Goal: Task Accomplishment & Management: Manage account settings

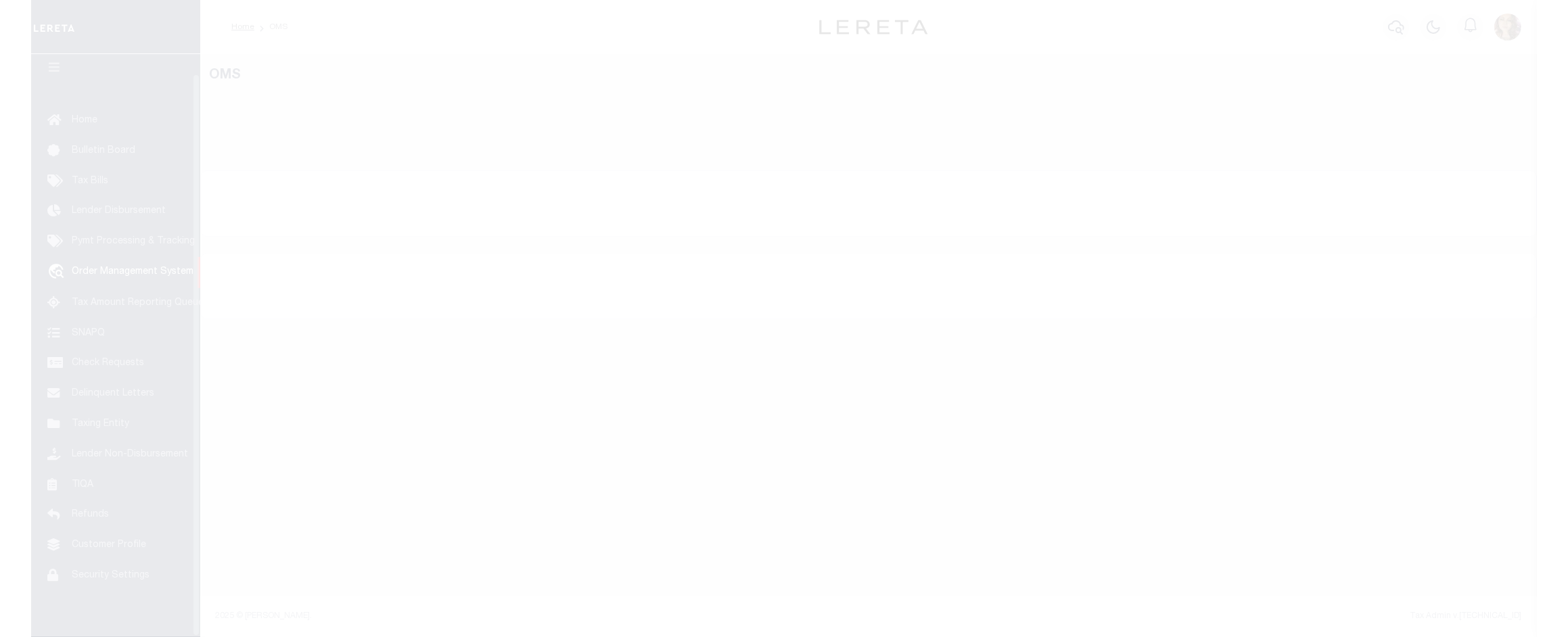
scroll to position [21, 0]
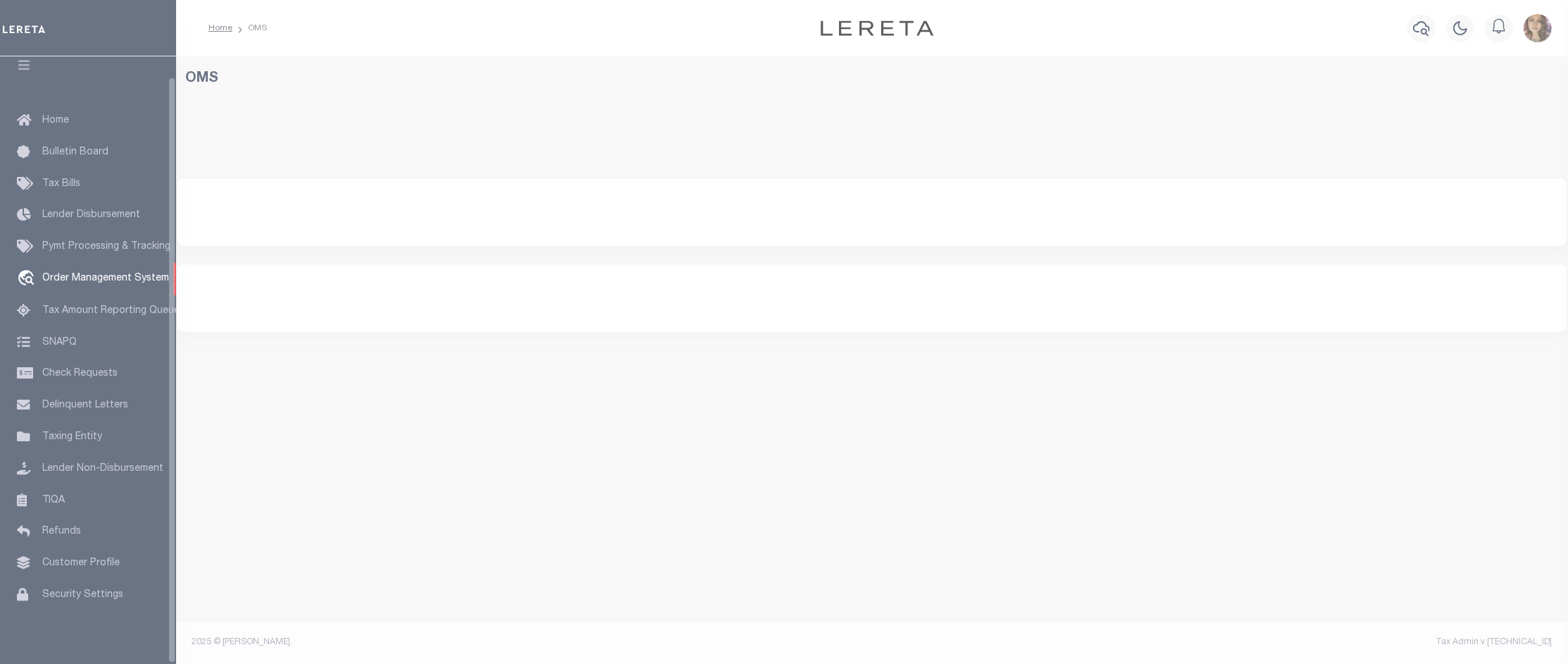
select select "200"
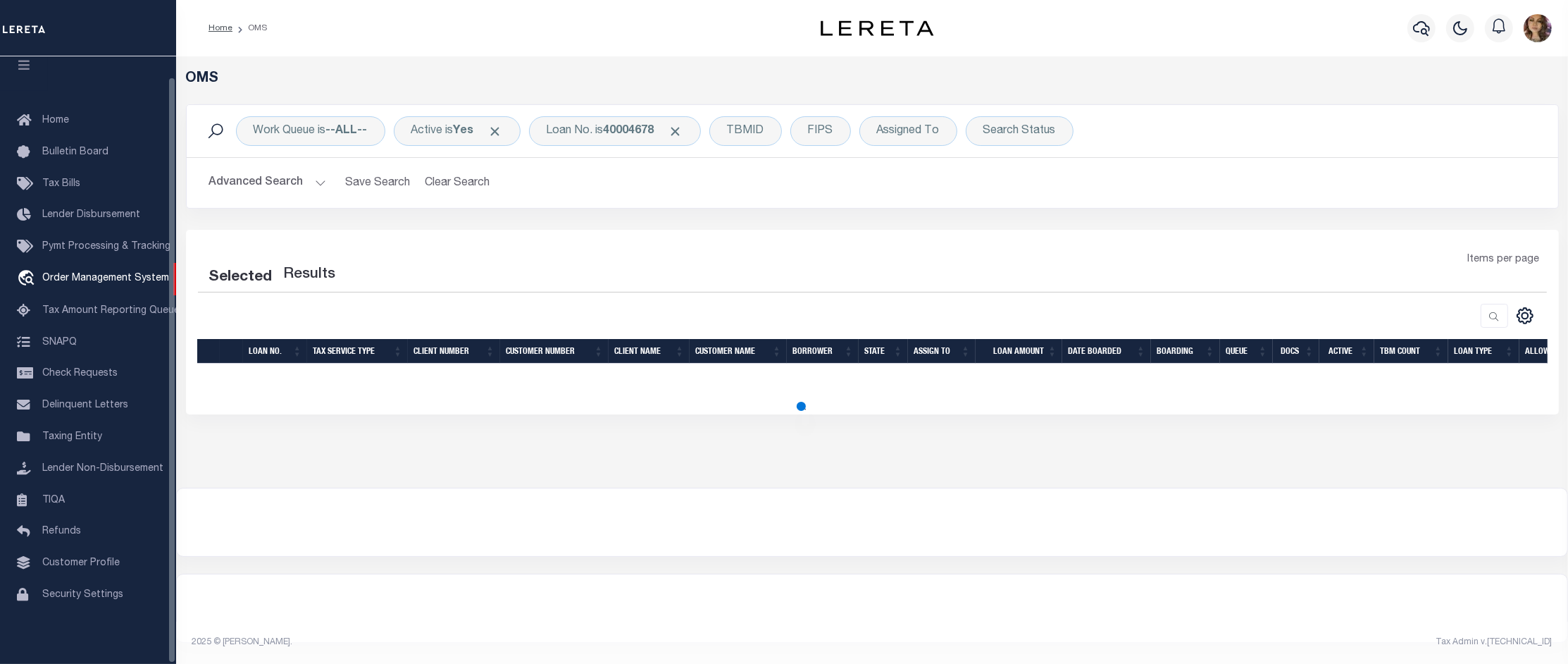
select select "200"
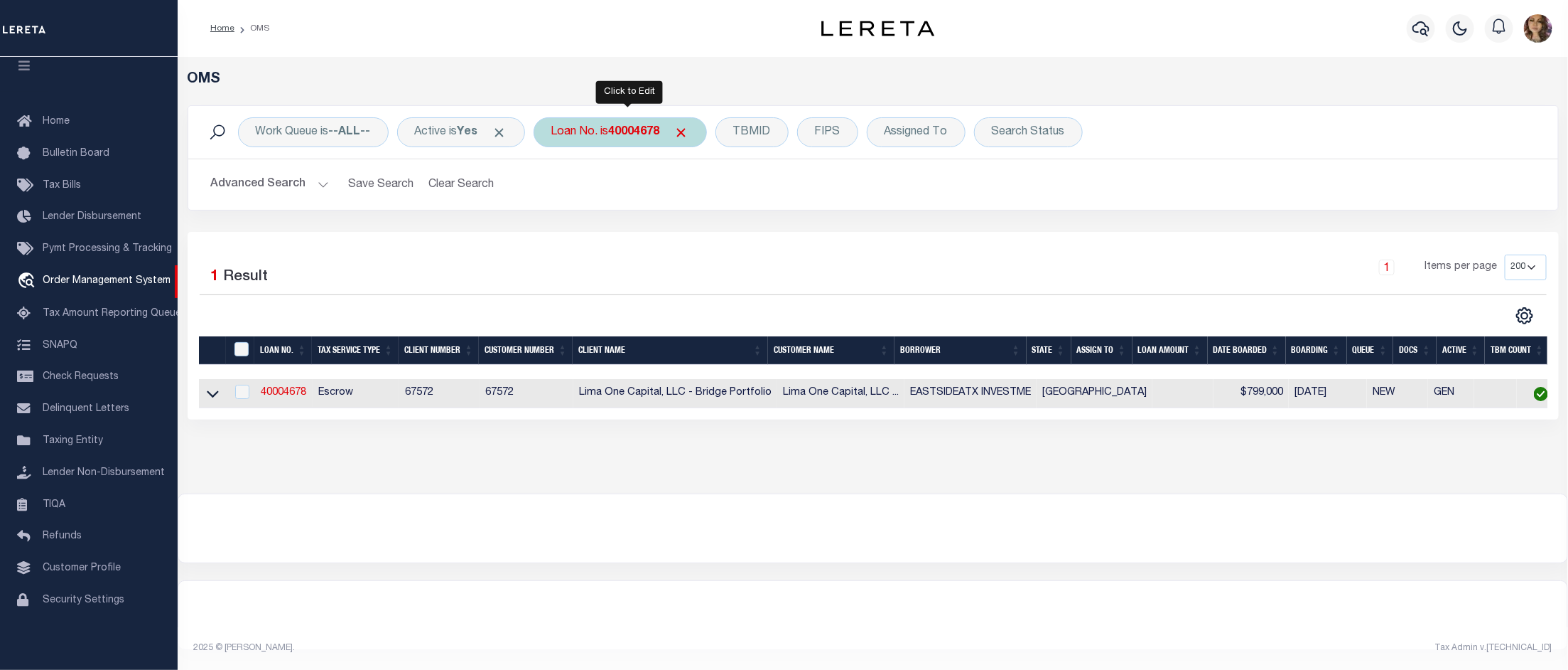
click at [596, 132] on div "Loan No. is 40004678" at bounding box center [620, 132] width 173 height 30
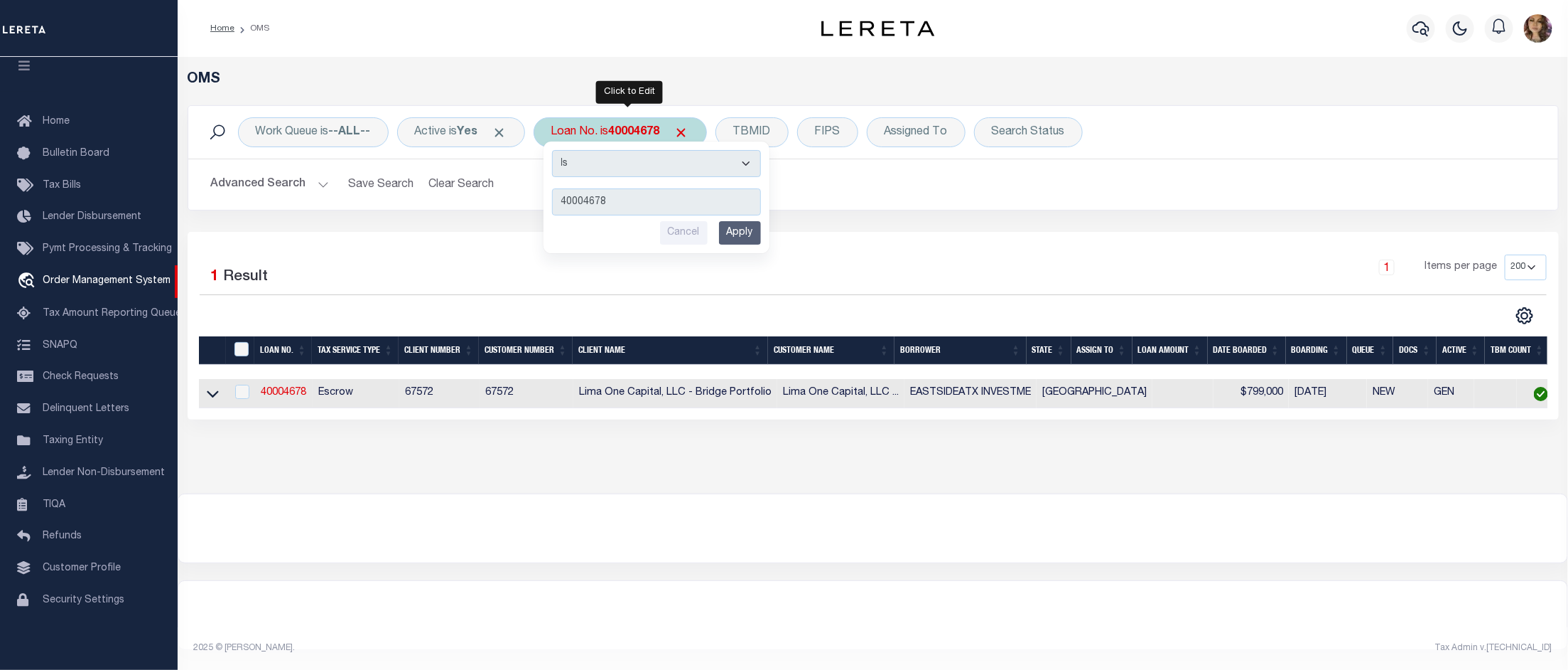
type input "1300012172"
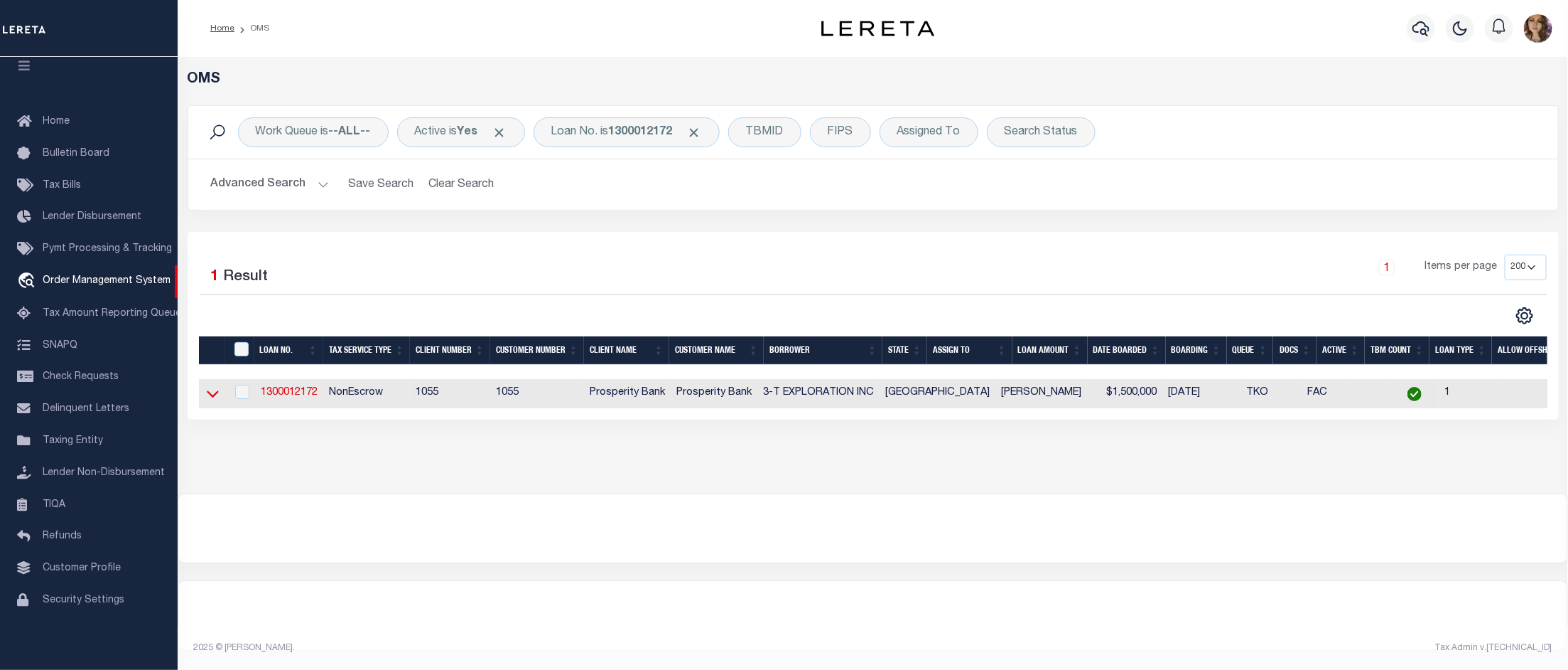
click at [212, 396] on icon at bounding box center [213, 394] width 12 height 15
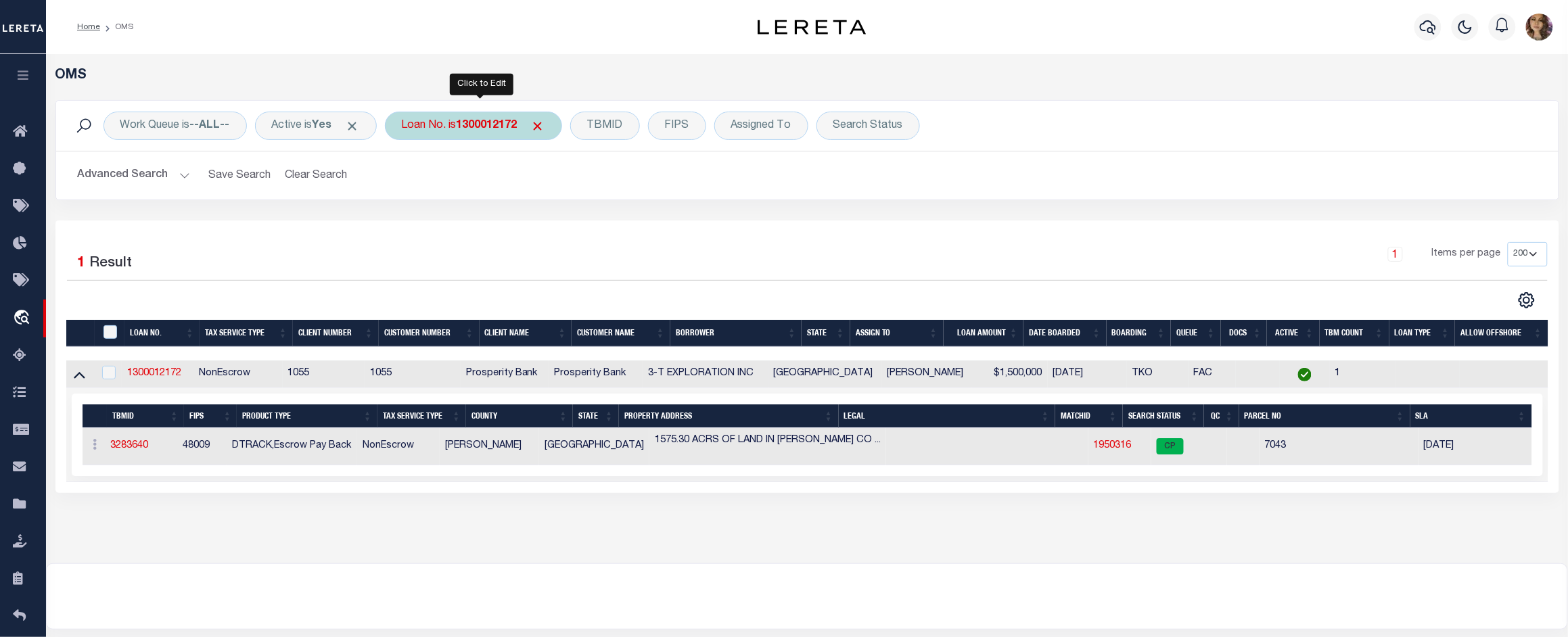
click at [447, 125] on div "Loan No. is 1300012172" at bounding box center [474, 126] width 177 height 28
type input "10902003"
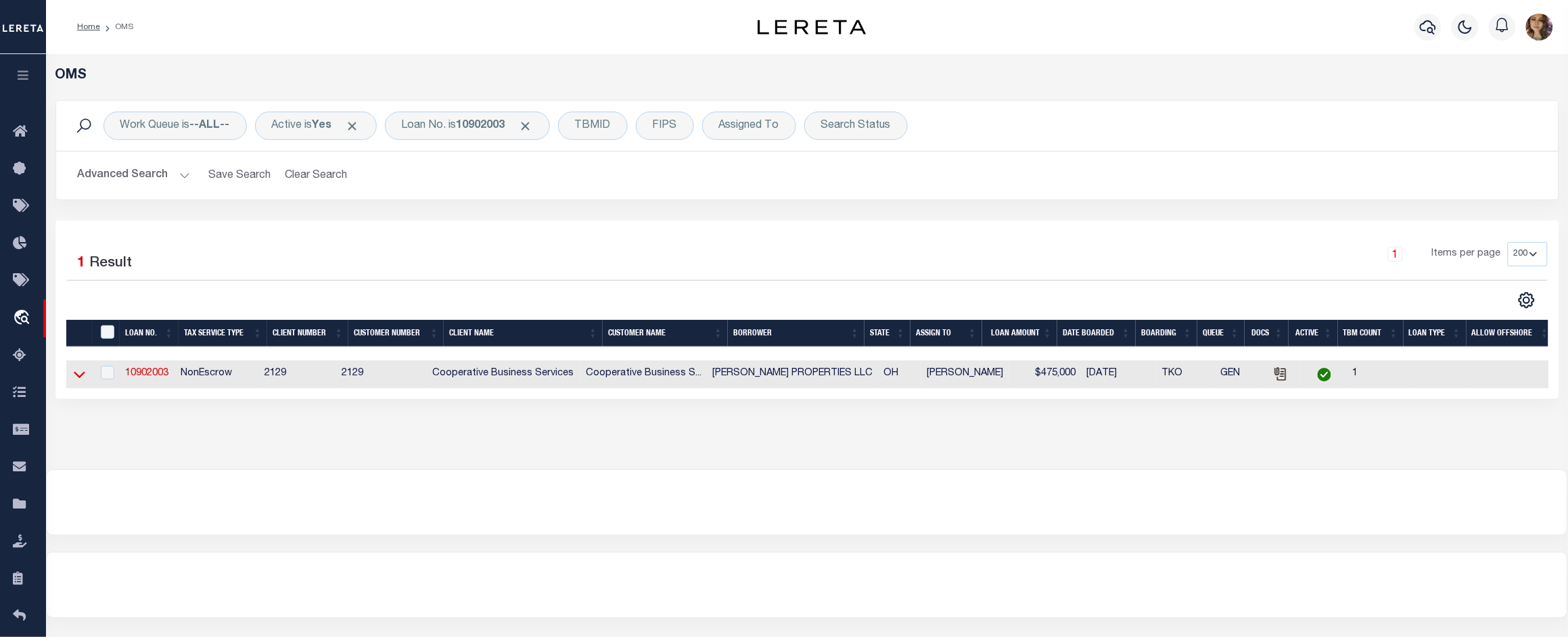
click at [75, 377] on icon at bounding box center [79, 375] width 12 height 7
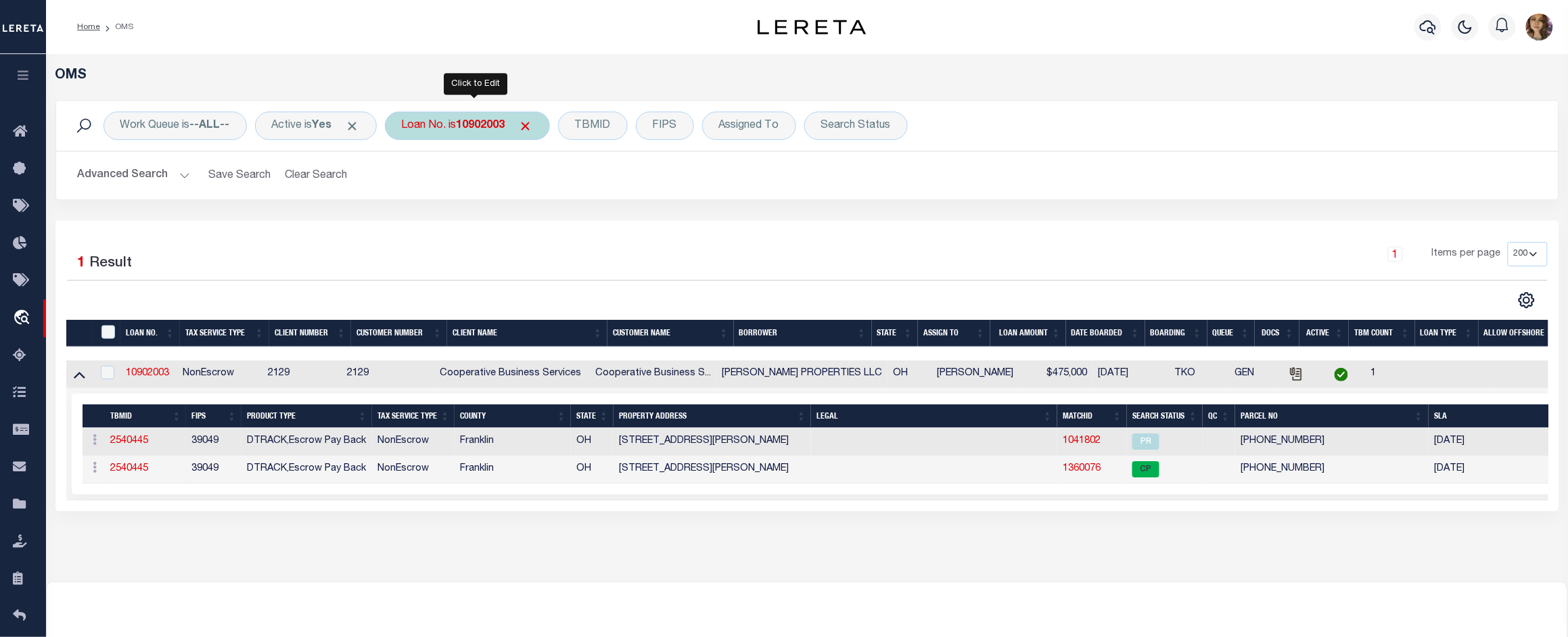
click at [484, 129] on b "10902003" at bounding box center [481, 126] width 48 height 11
type input "1000047932"
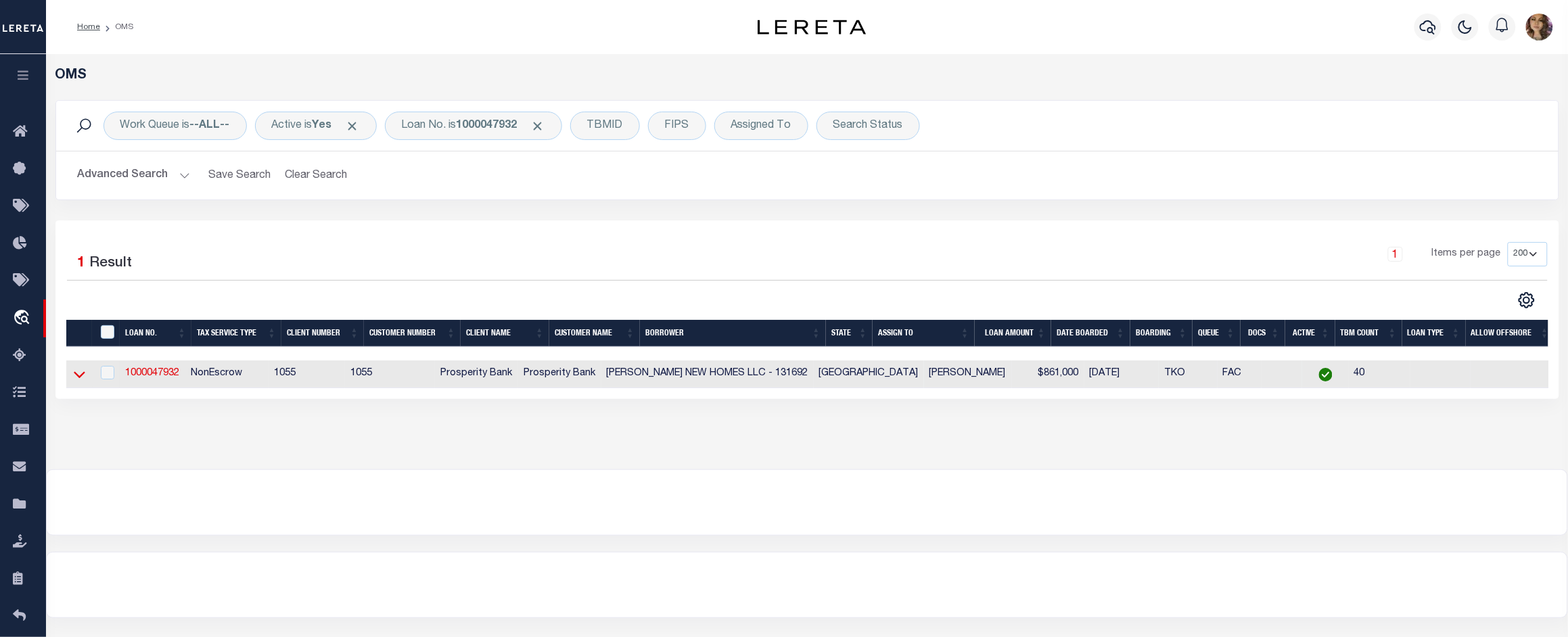
click at [77, 375] on icon at bounding box center [79, 374] width 12 height 14
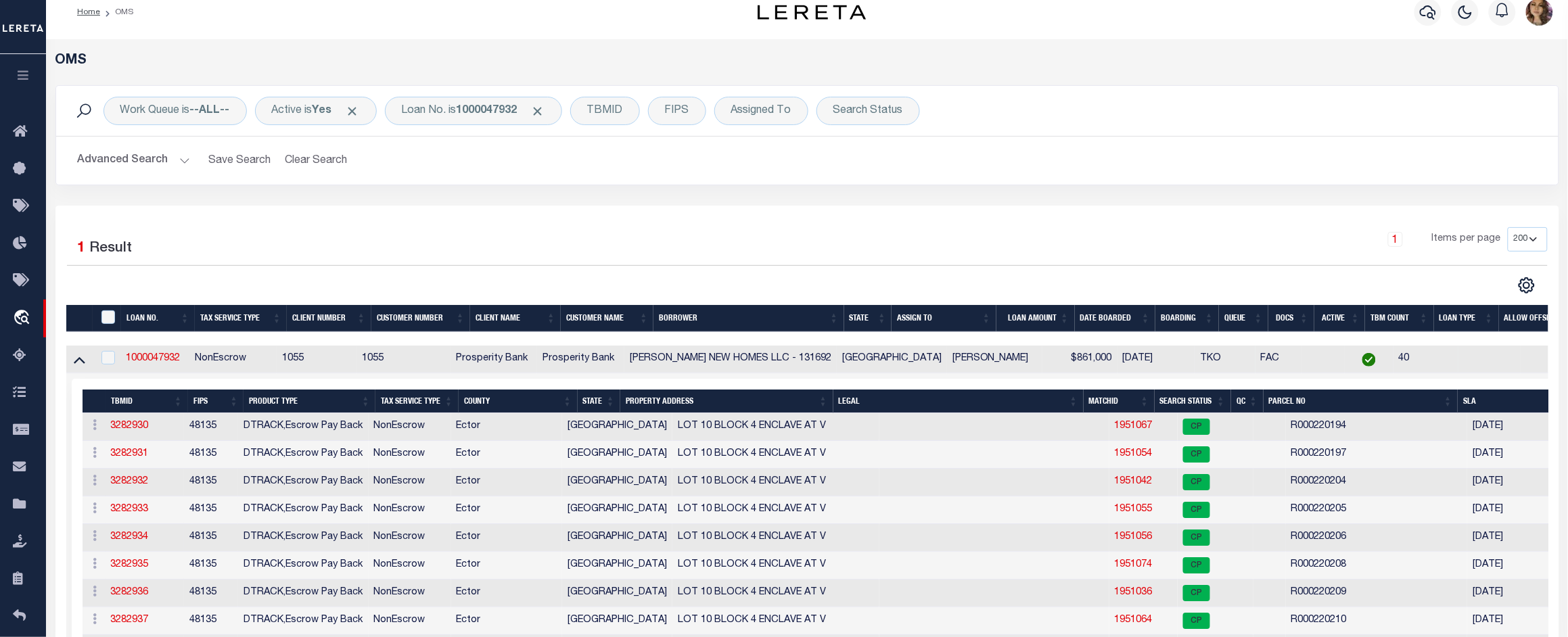
scroll to position [0, 0]
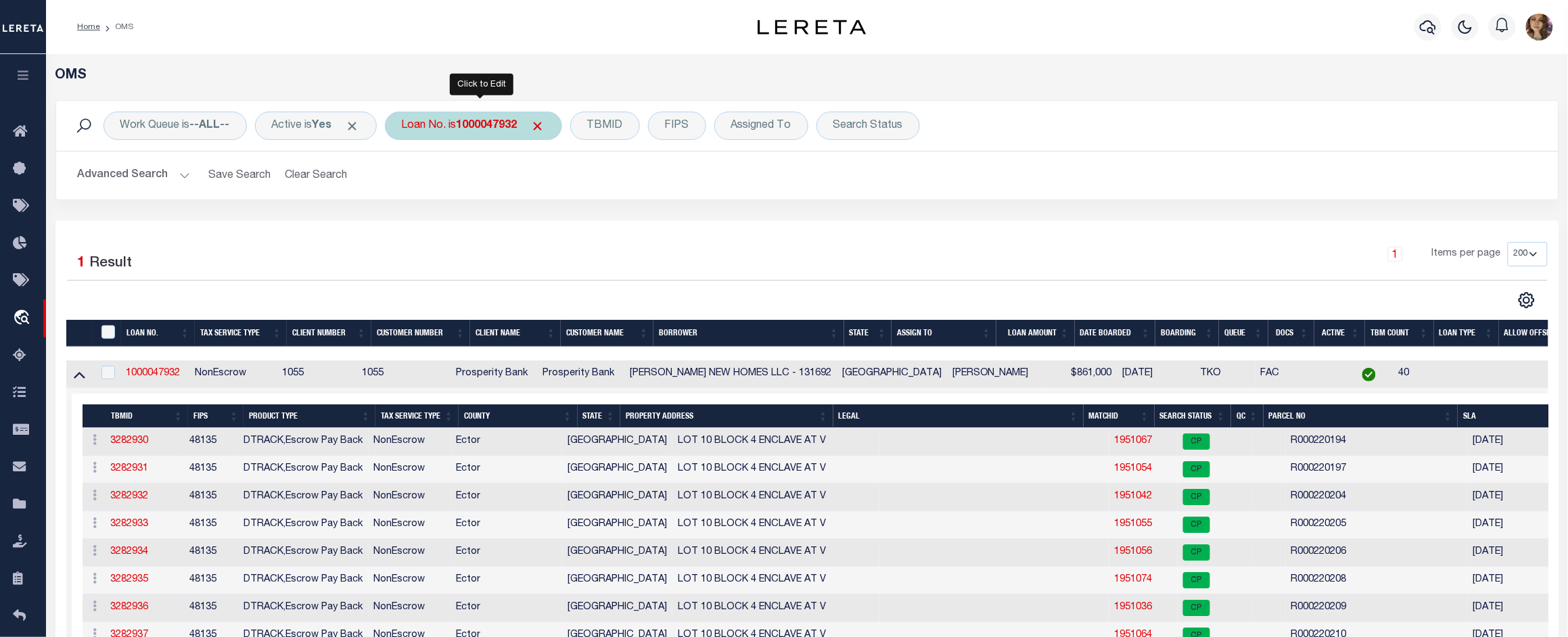
click at [461, 119] on div "Loan No. is 1000047932" at bounding box center [474, 126] width 177 height 28
type input "7100242925"
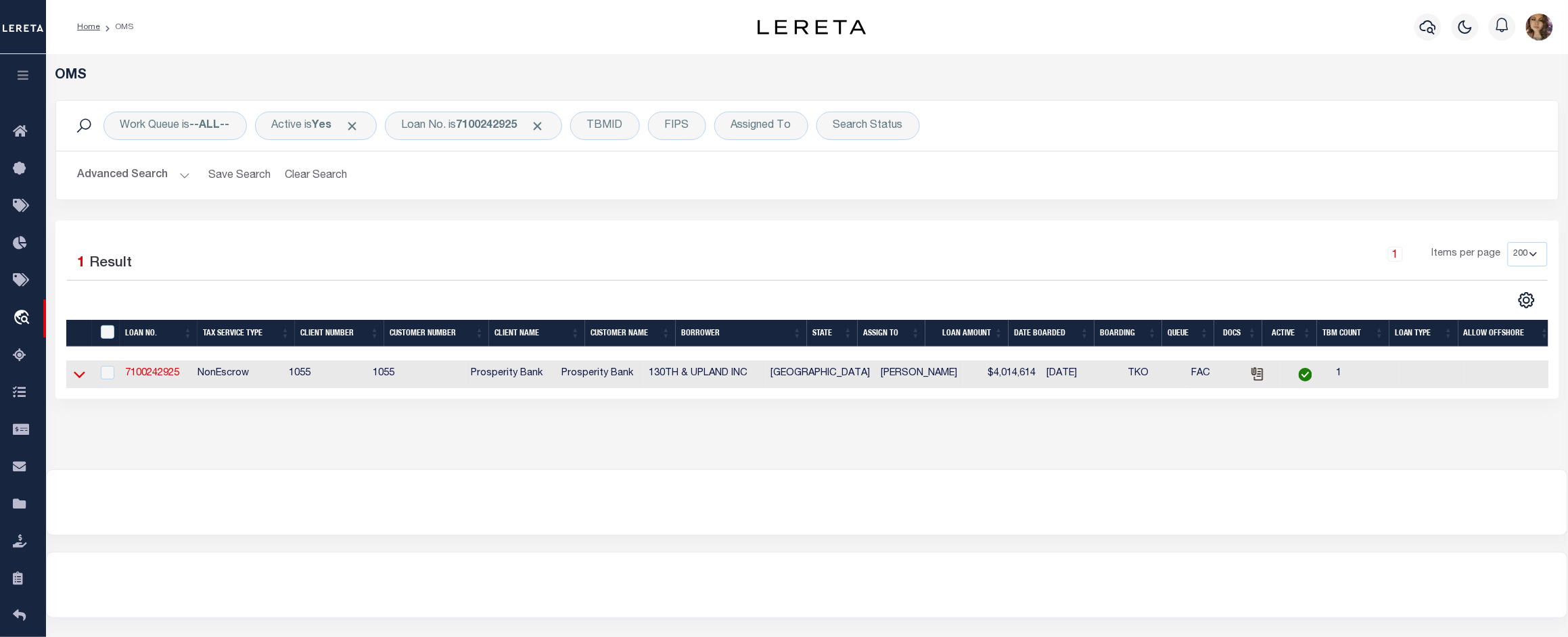
click at [78, 378] on icon at bounding box center [79, 375] width 12 height 7
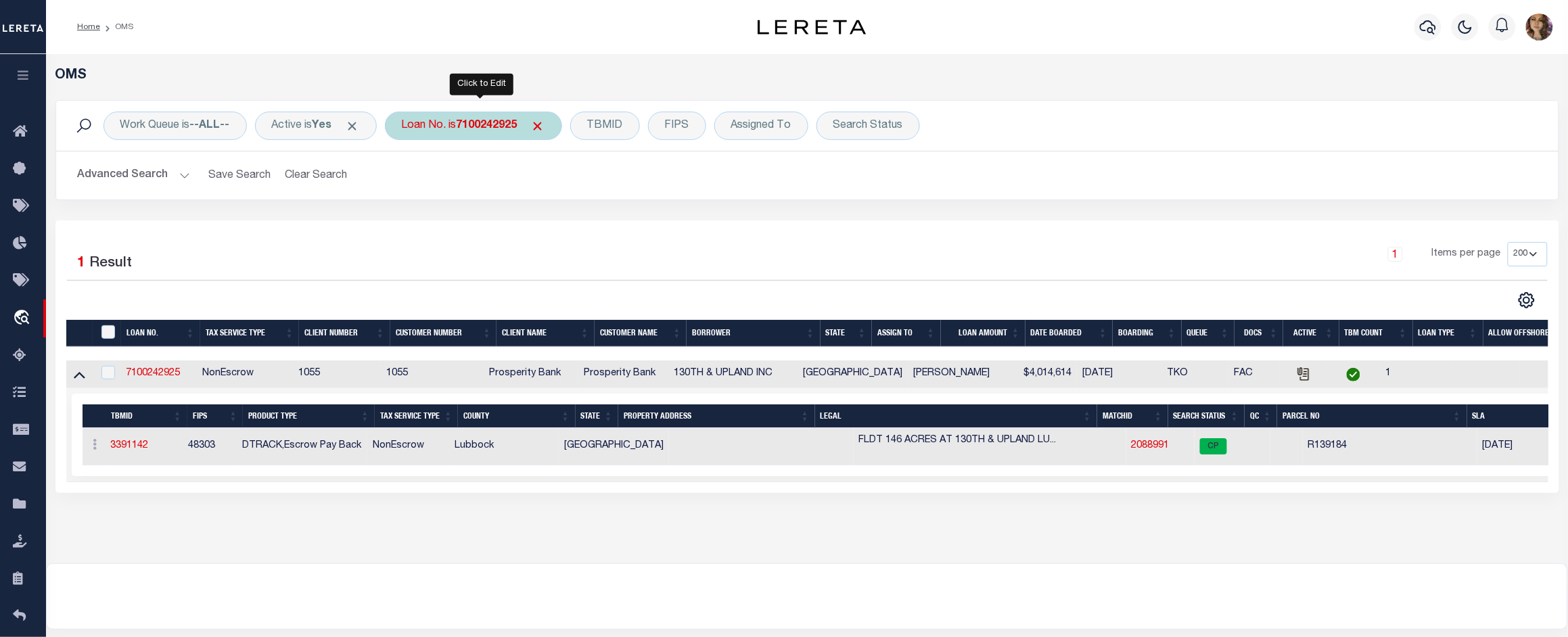
click at [459, 120] on div "Loan No. is 7100242925" at bounding box center [474, 126] width 177 height 28
type input "251014106"
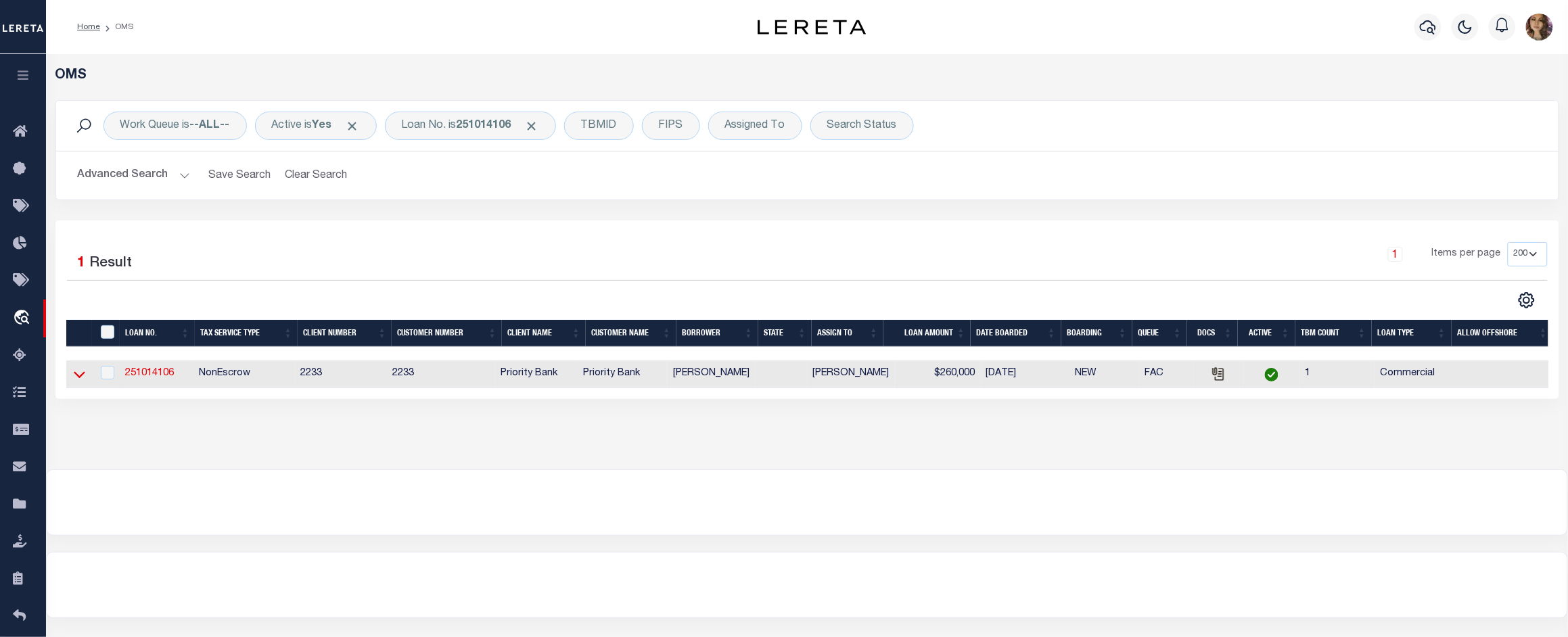
click at [78, 377] on icon at bounding box center [79, 374] width 12 height 14
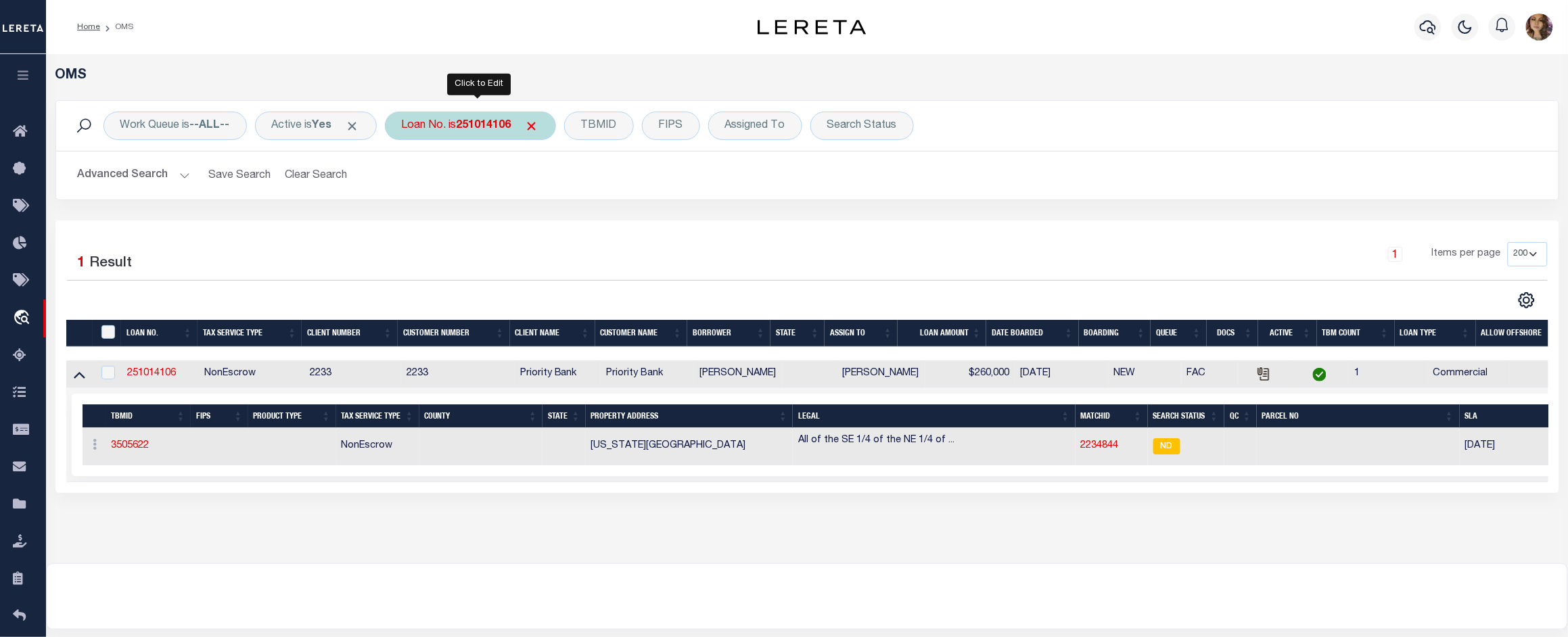
click at [454, 131] on div "Loan No. is 251014106" at bounding box center [470, 126] width 171 height 28
type input "7100242925"
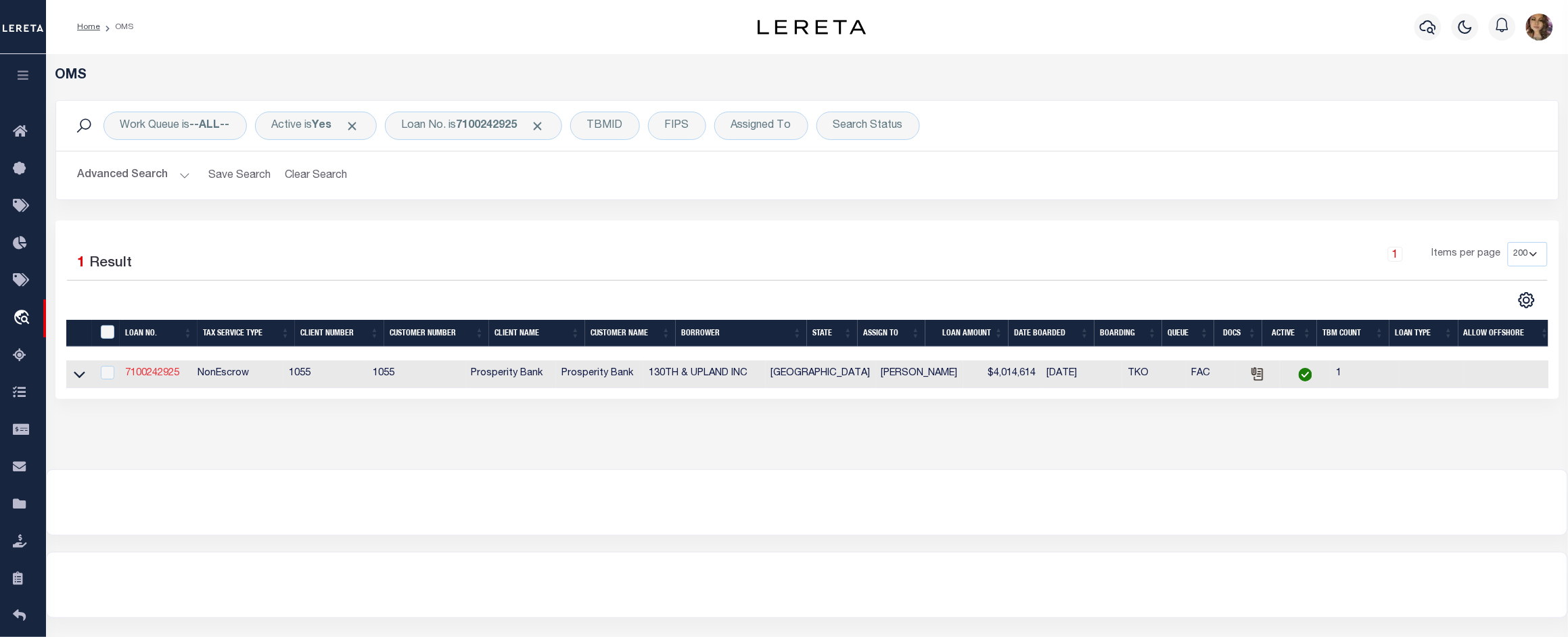
click at [146, 373] on link "7100242925" at bounding box center [152, 373] width 54 height 9
type input "7100242925"
type input "130TH & UPLAND INC"
select select
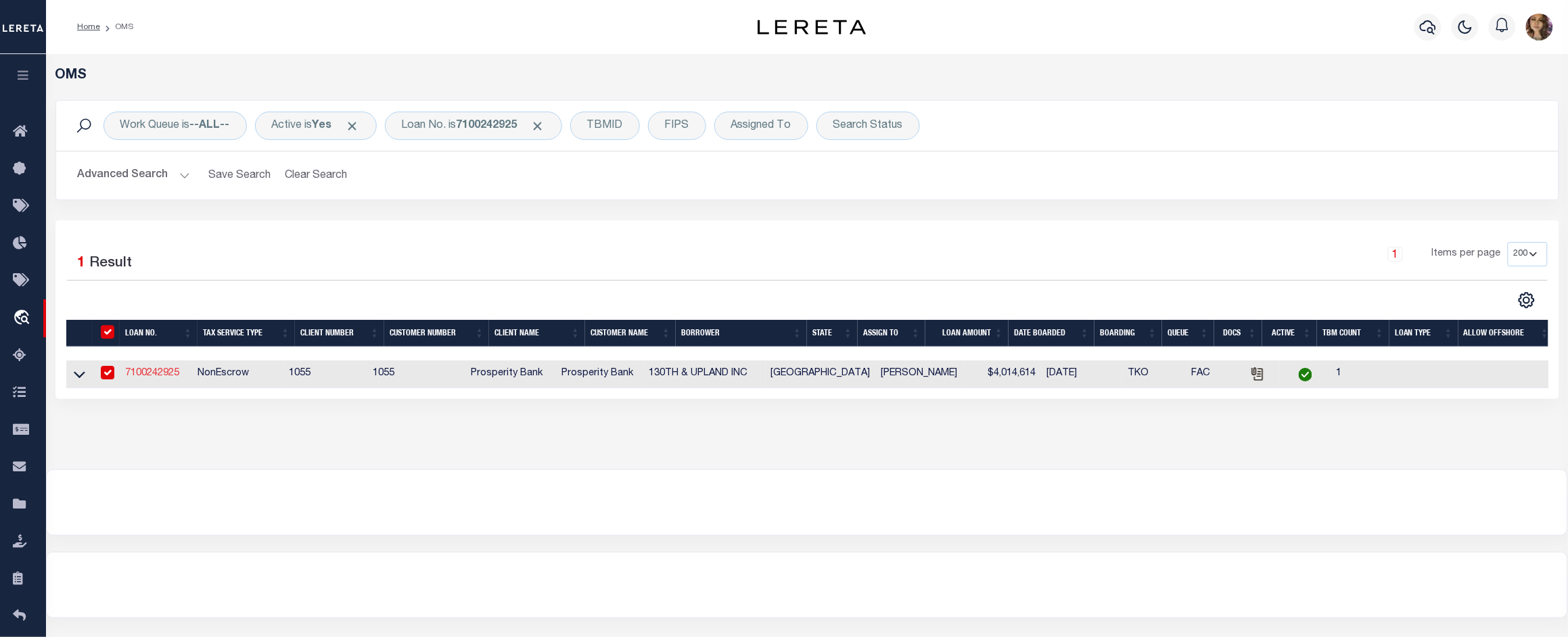
type input "3110 FRANKFORD AVE"
type input "LUBBOCK TX 79407"
select select
select select "NonEscrow"
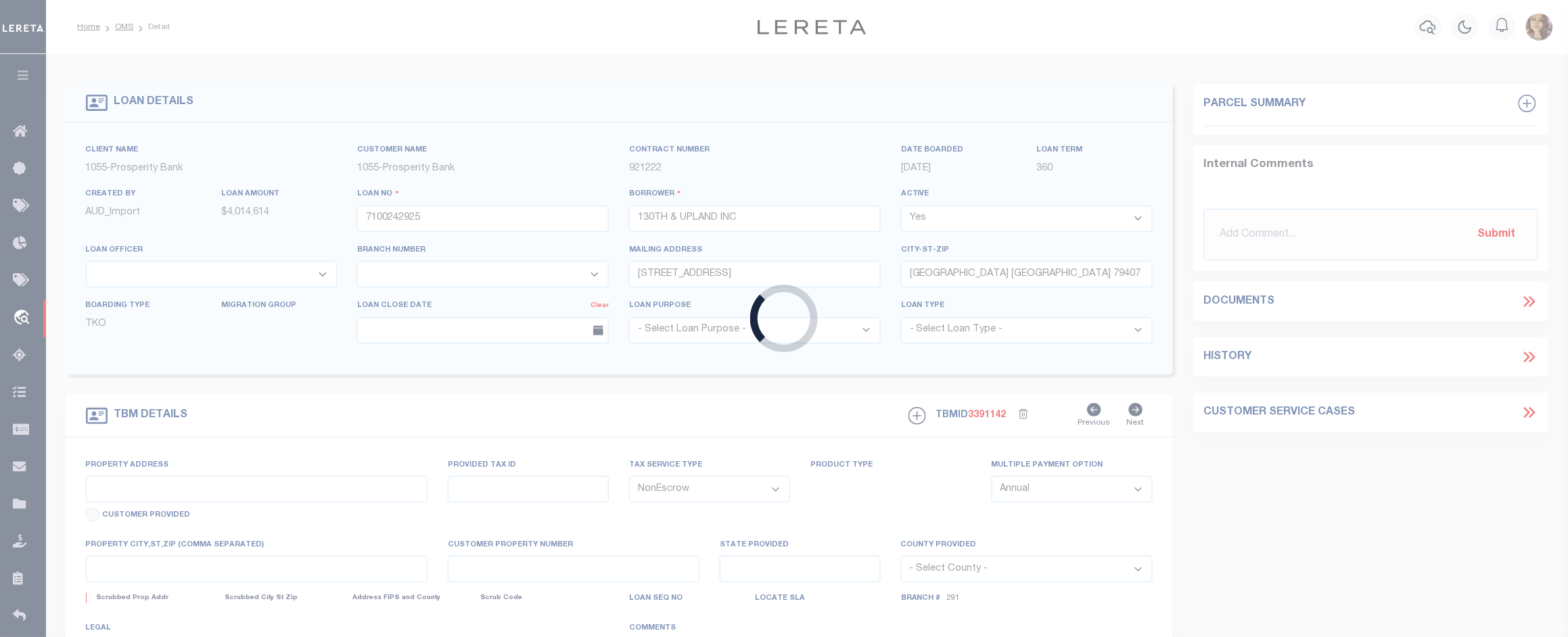
select select "14726"
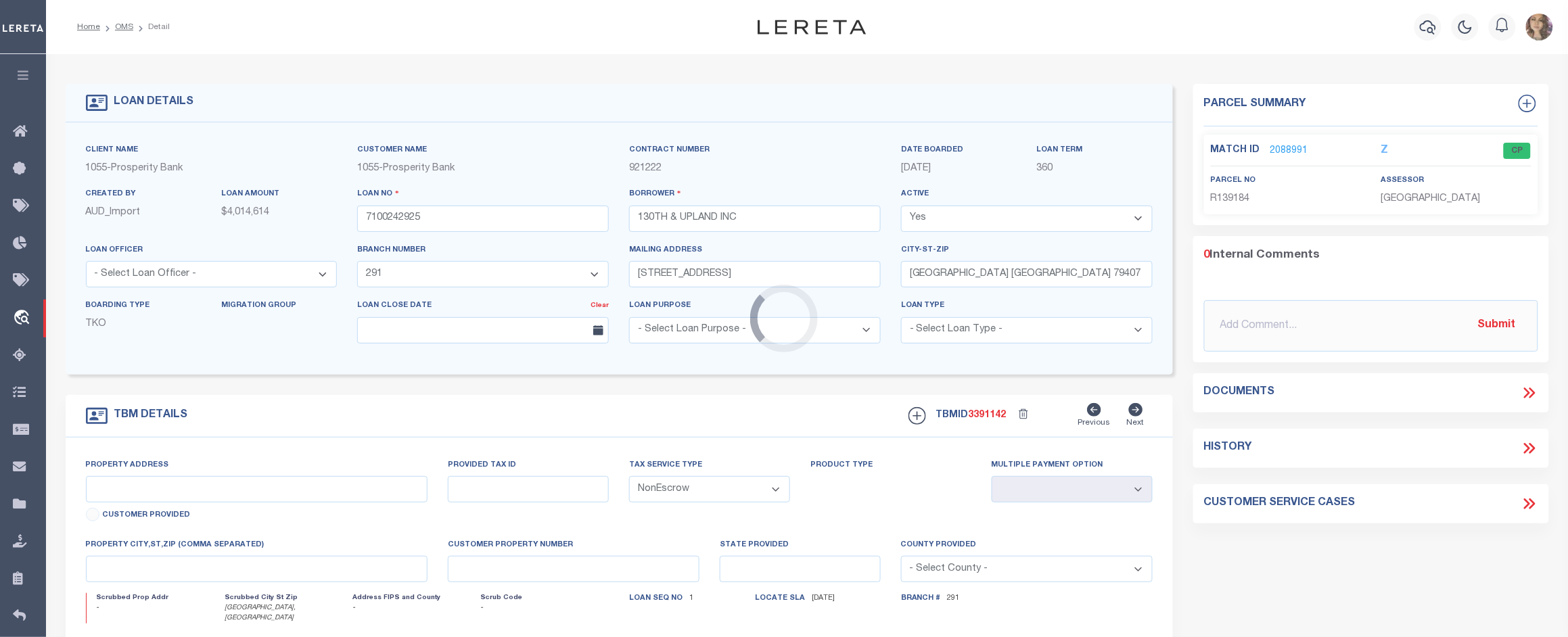
select select
type input "LUBBOCK, TX"
type input "TX"
type textarea "FLDT 146 ACRES AT 130TH & UPLAND LUBBOCK TX 79424"
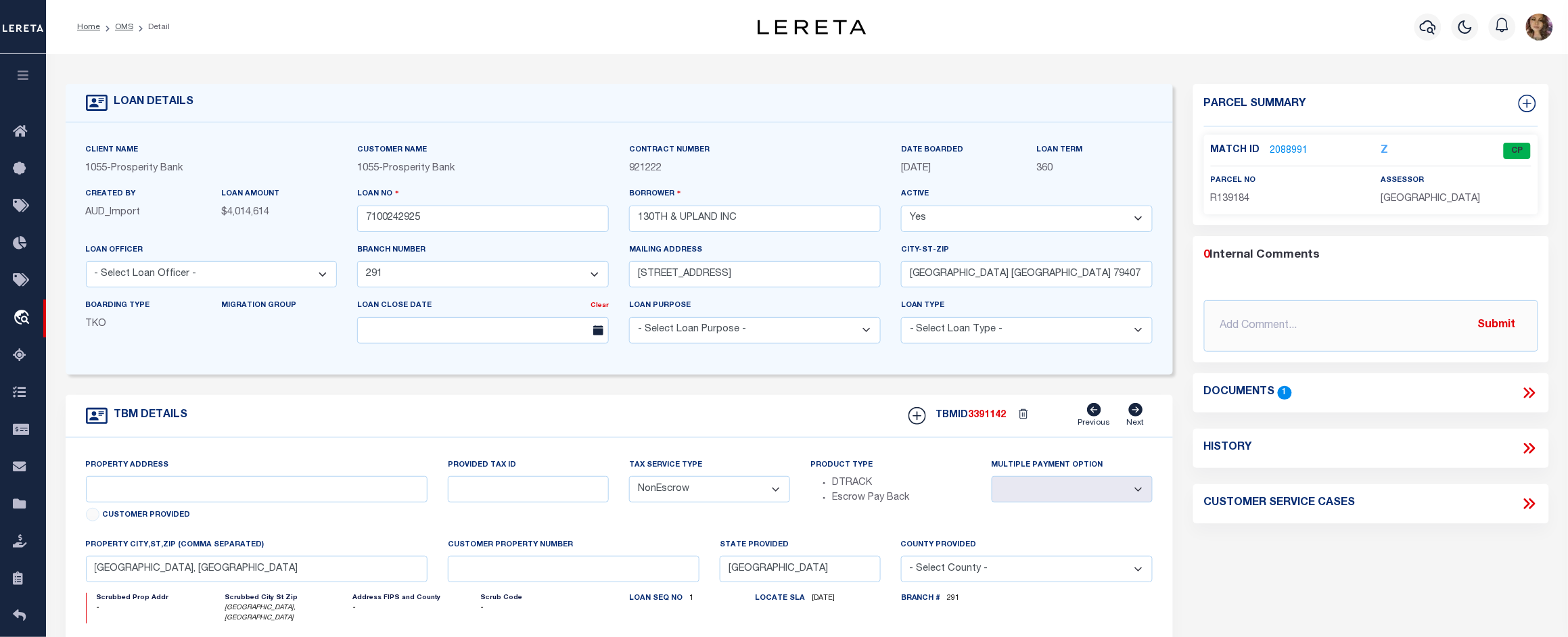
click at [1505, 390] on icon at bounding box center [1532, 392] width 6 height 11
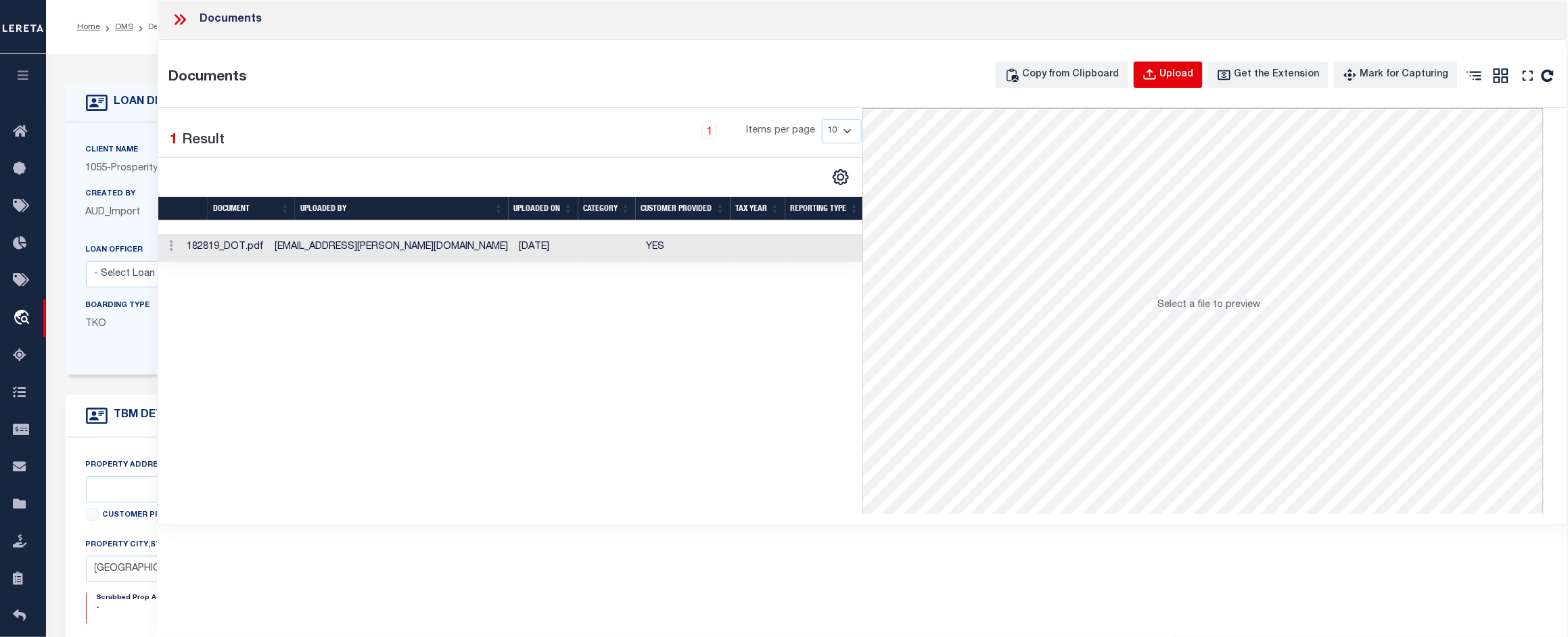
click at [1184, 70] on div "Upload" at bounding box center [1177, 74] width 34 height 15
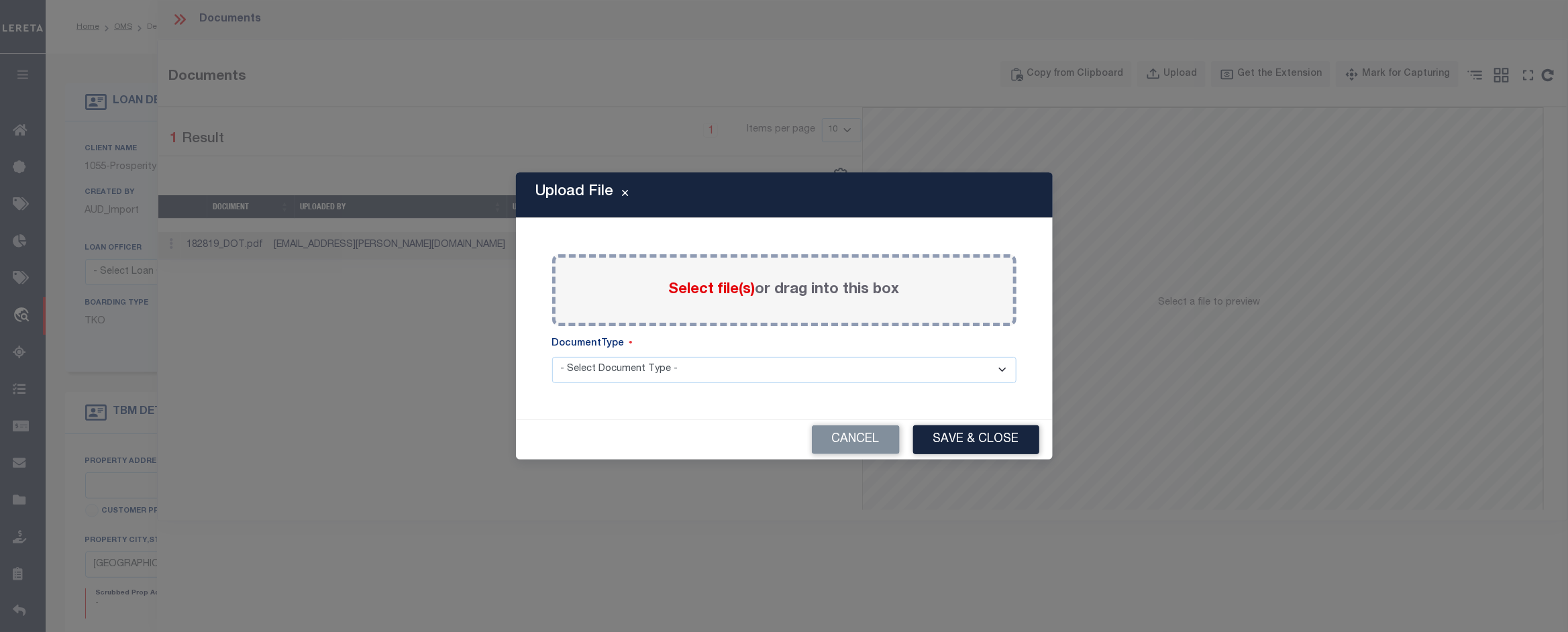
click at [712, 290] on span "Select file(s)" at bounding box center [713, 290] width 86 height 15
click at [0, 0] on input "Select file(s) or drag into this box" at bounding box center [0, 0] width 0 height 0
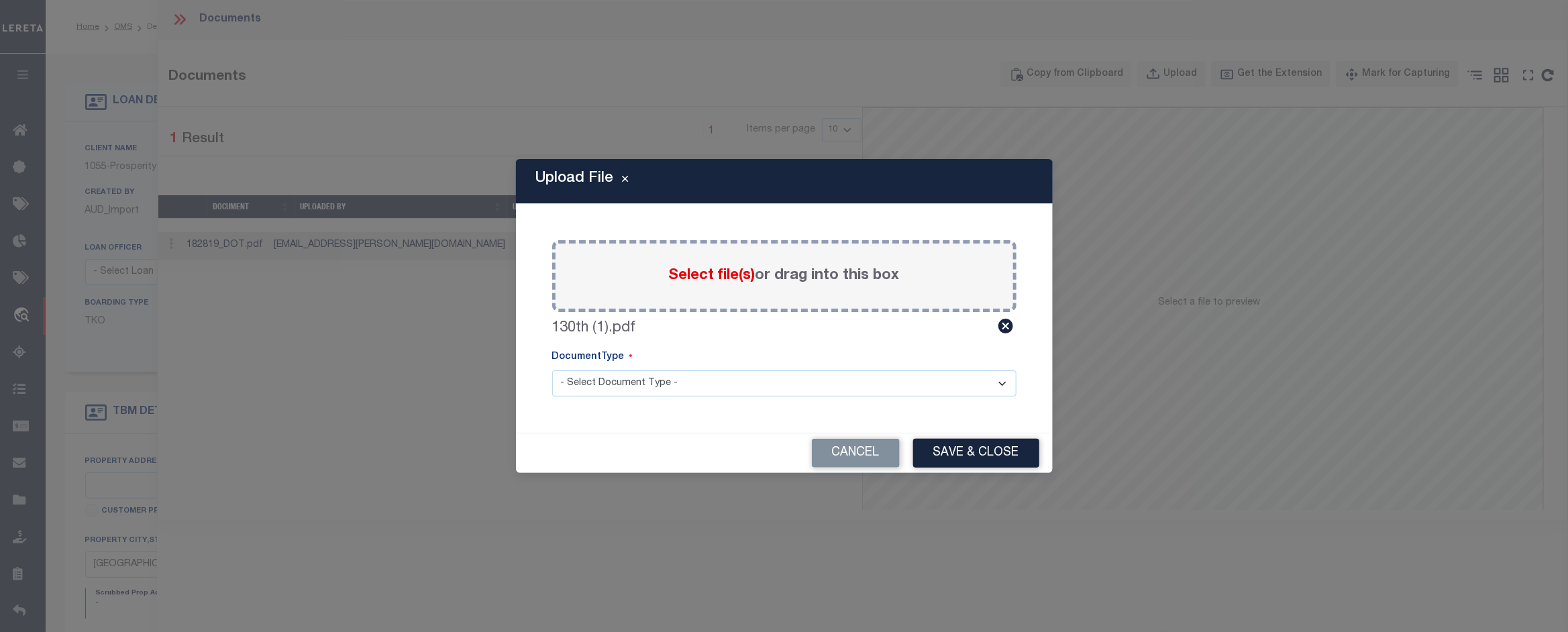
click at [866, 384] on select "- Select Document Type - Tax Service Documents" at bounding box center [784, 382] width 464 height 26
select select "TAX"
click at [552, 370] on select "- Select Document Type - Tax Service Documents" at bounding box center [784, 382] width 464 height 26
click at [973, 457] on button "Save & Close" at bounding box center [976, 453] width 126 height 29
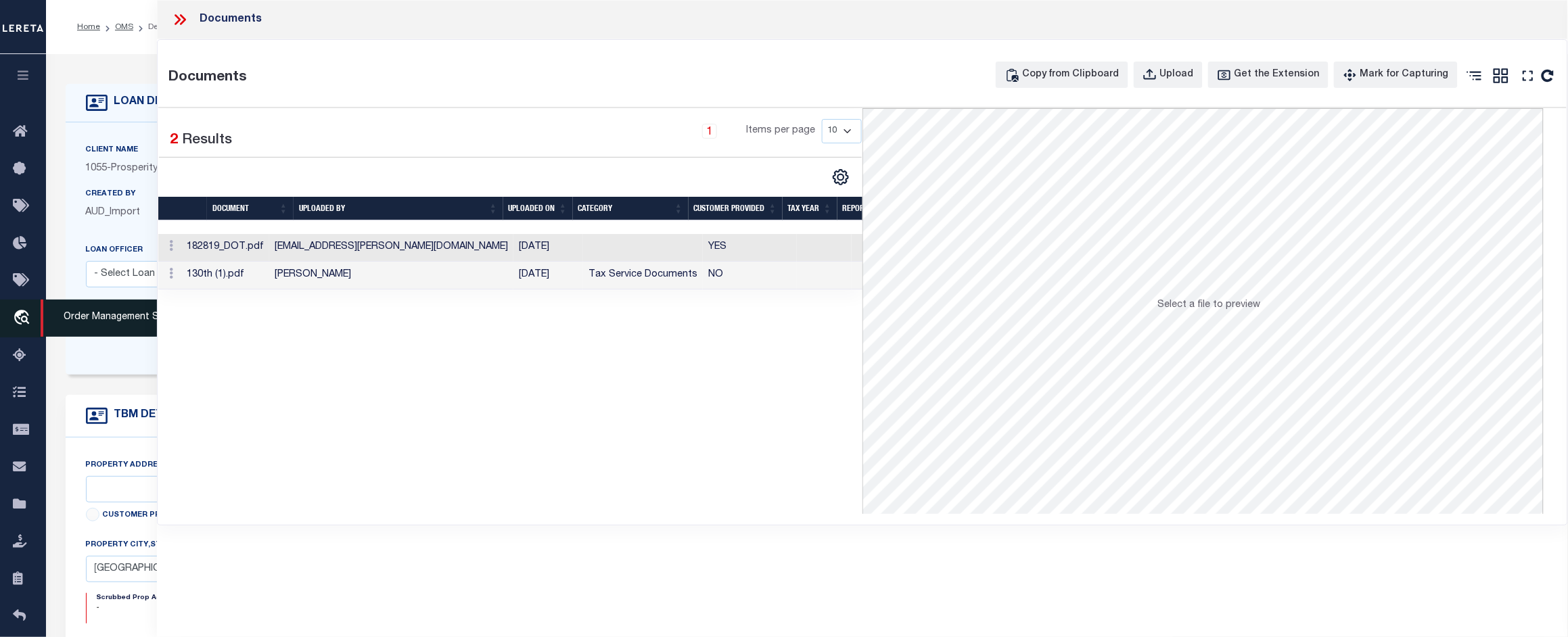
click at [86, 317] on span "Order Management System" at bounding box center [123, 317] width 165 height 37
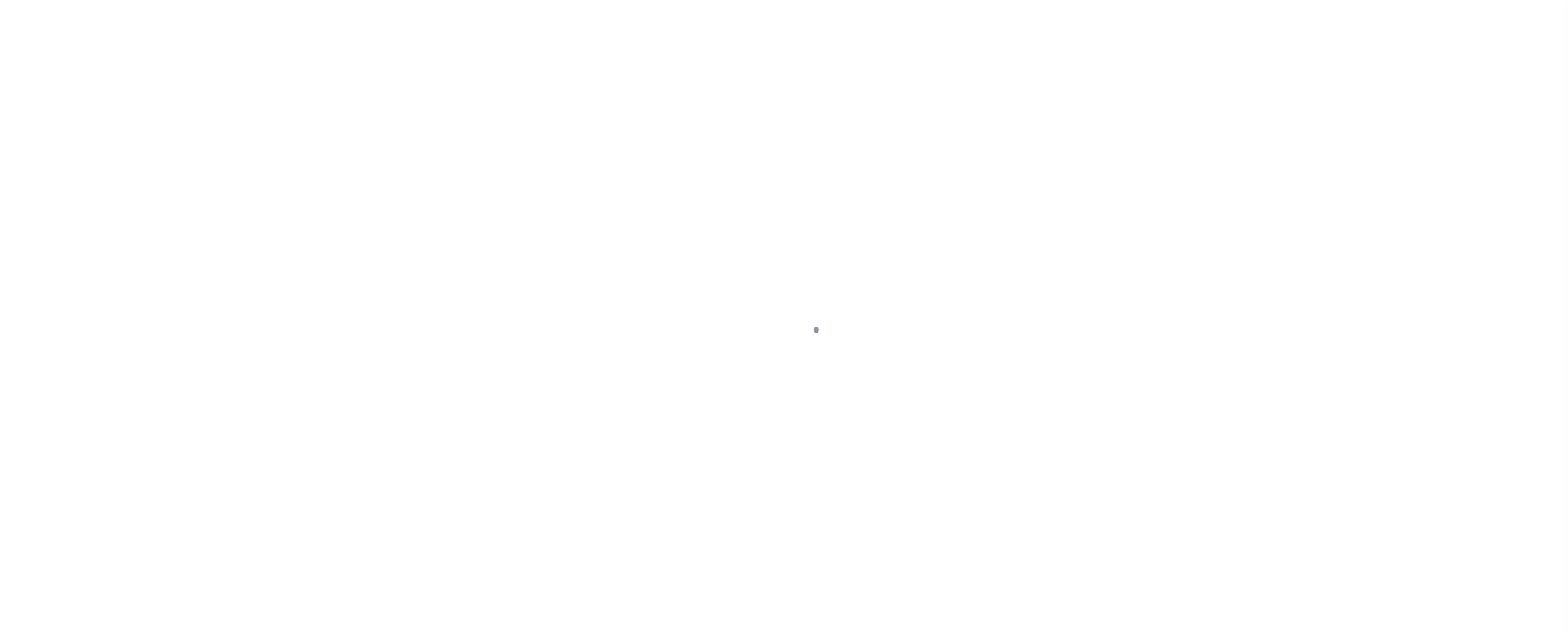
scroll to position [21, 0]
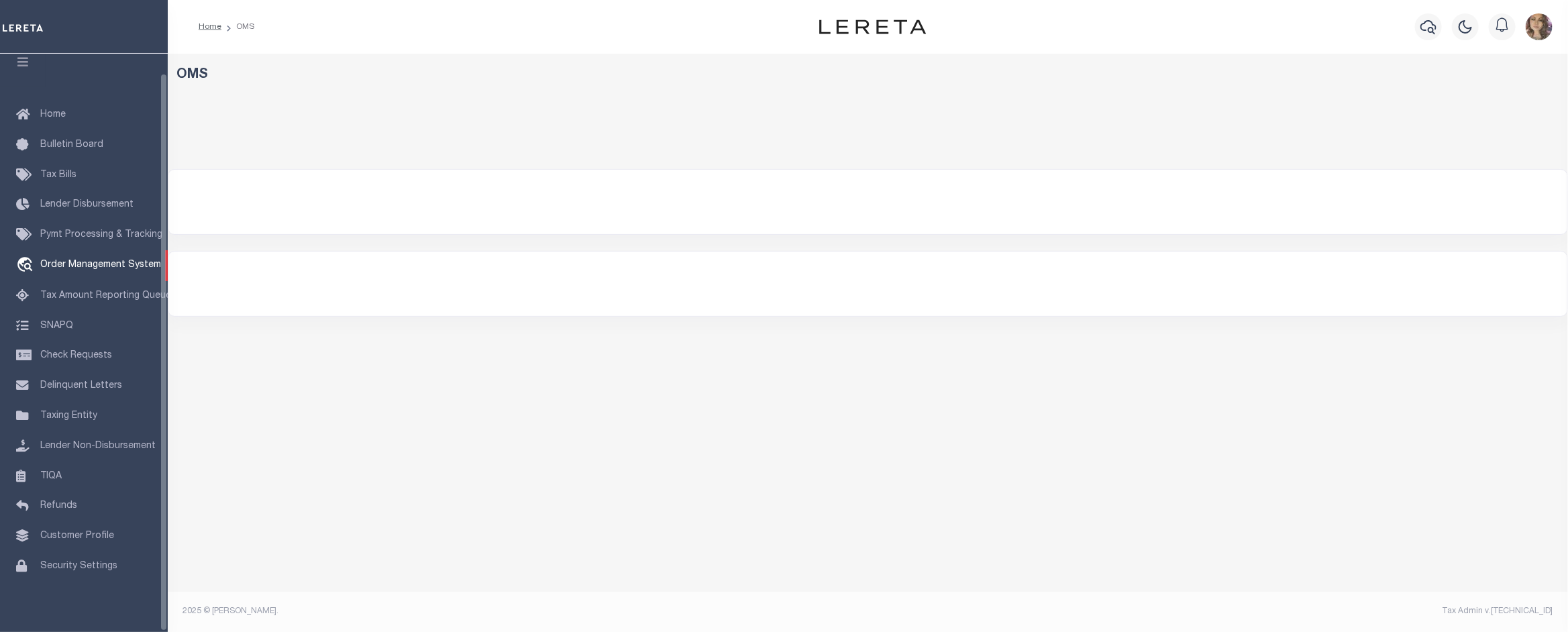
select select "200"
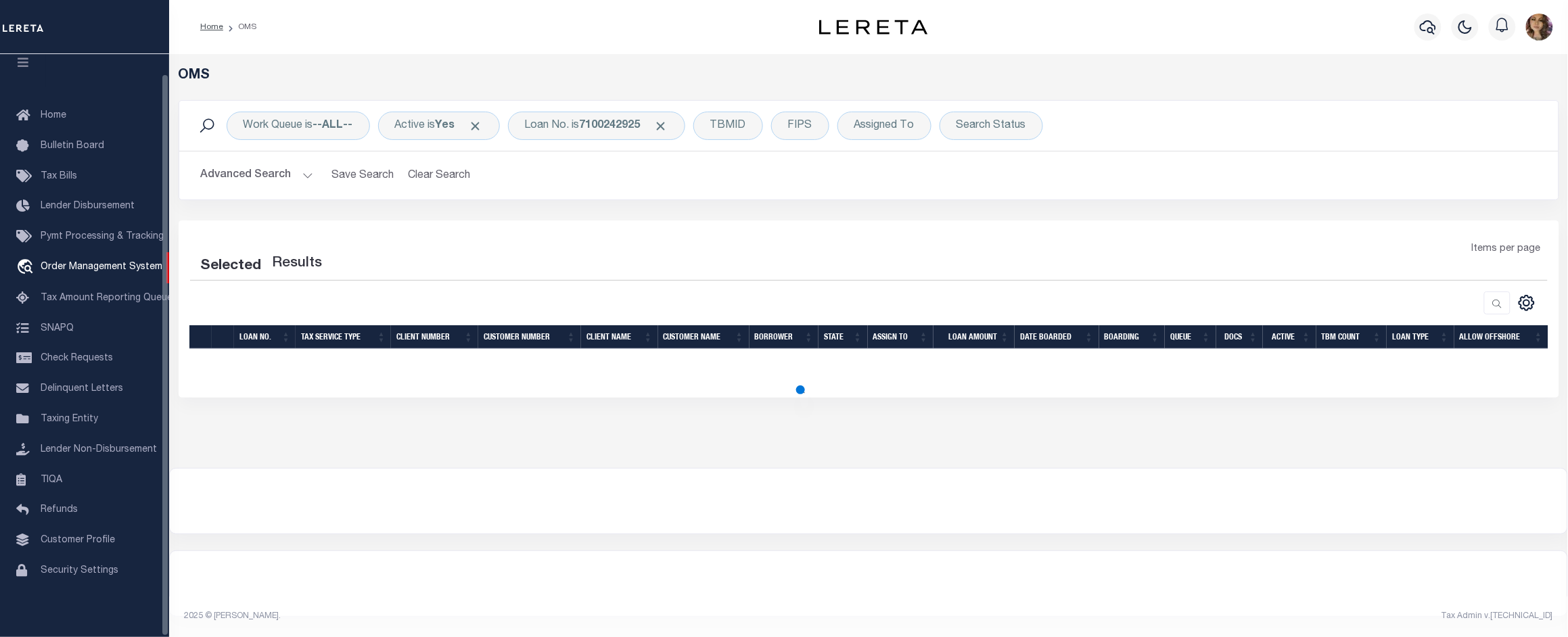
select select "200"
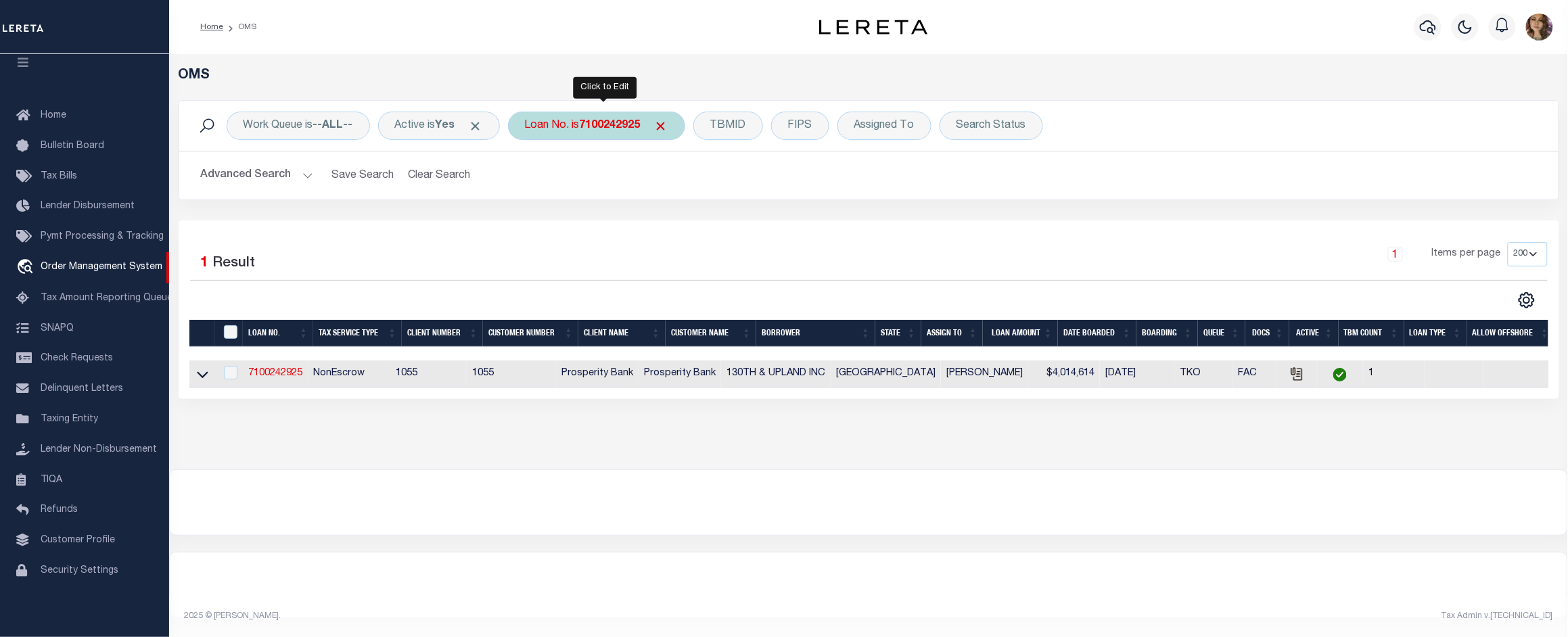
click at [590, 123] on b "7100242925" at bounding box center [610, 126] width 61 height 11
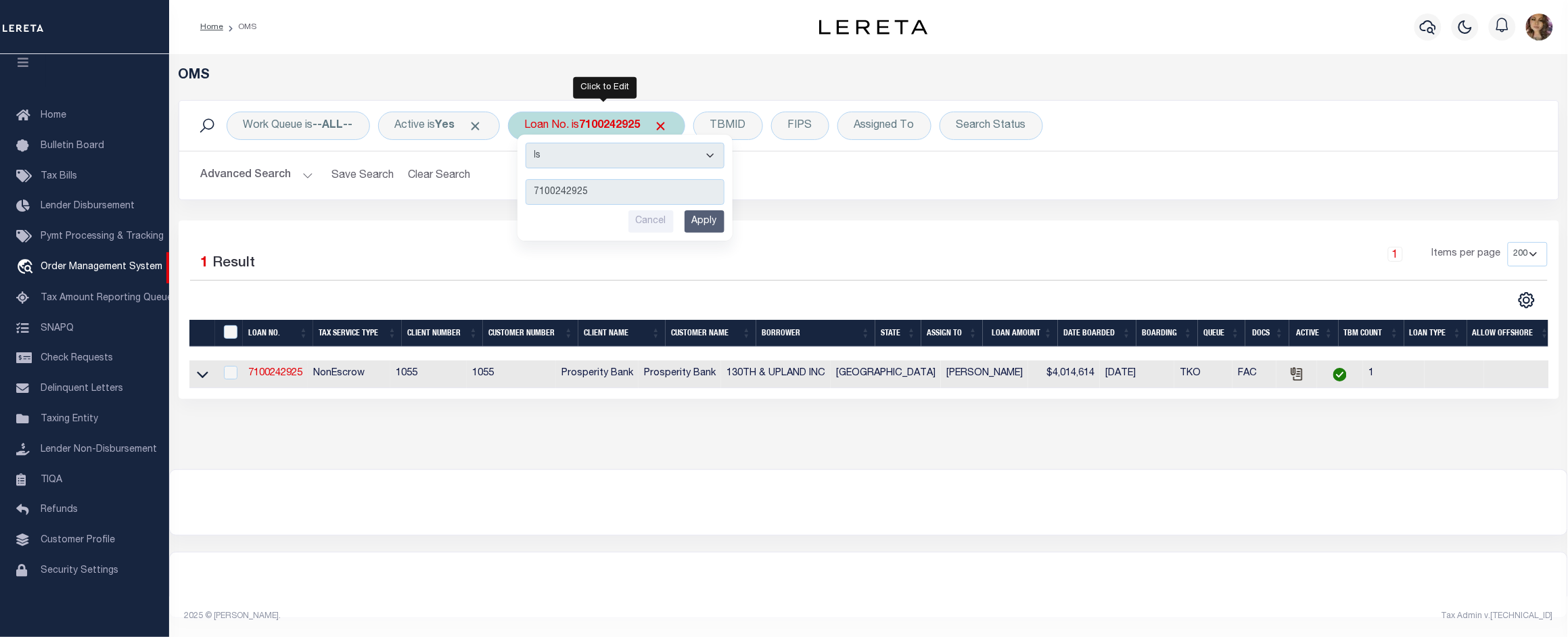
type input "1300012172"
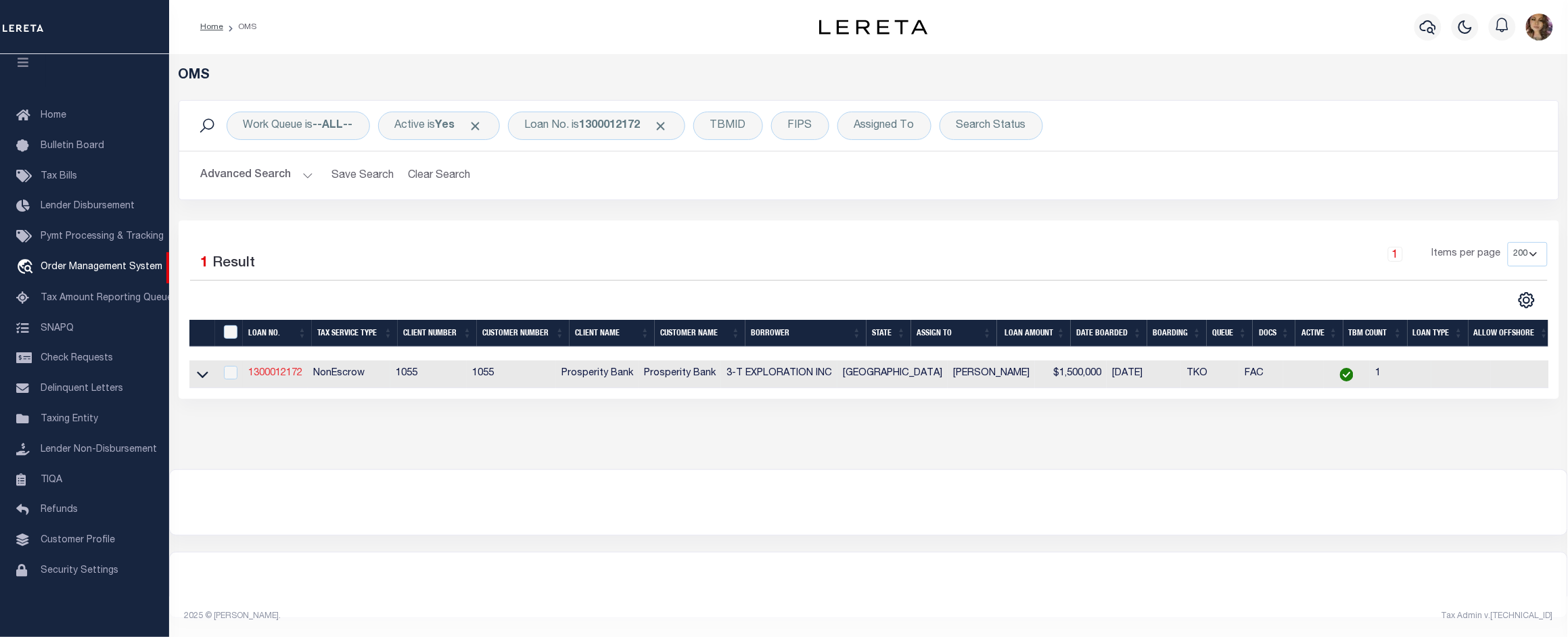
click at [288, 376] on link "1300012172" at bounding box center [275, 373] width 54 height 9
type input "1300012172"
type input "3-T EXPLORATION INC"
select select
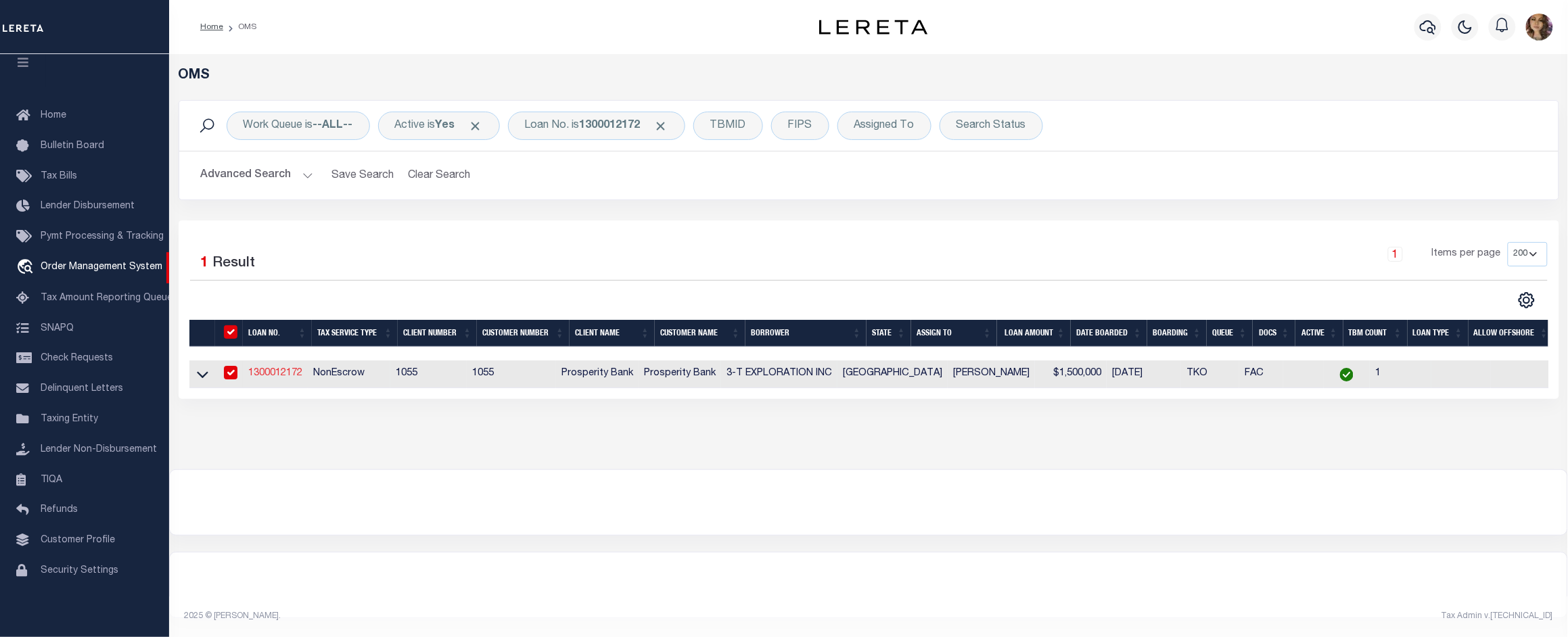
select select
select select "NonEscrow"
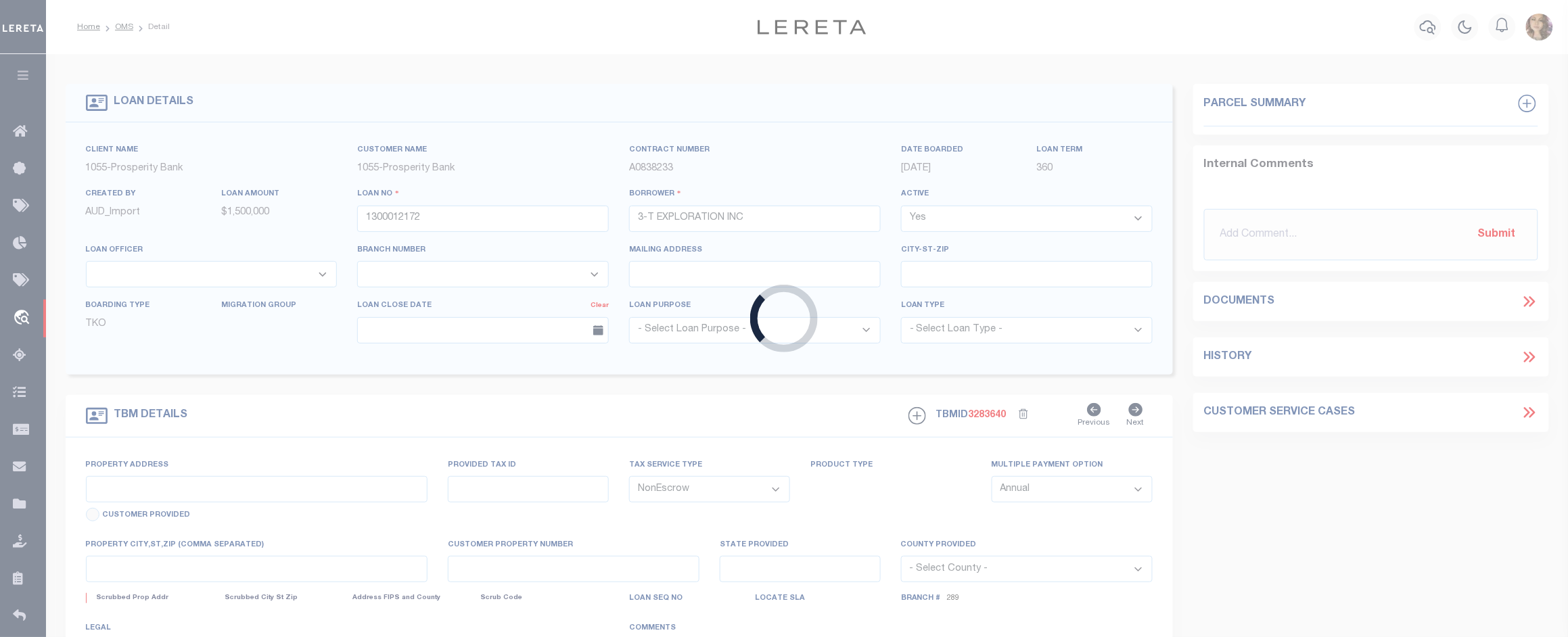
type input "1575.30 ACRS OF LAND IN ARCHER CO T"
type input "000180010000500000000"
select select
type input "WICHITA FALLS TX 76370"
type input "[GEOGRAPHIC_DATA]"
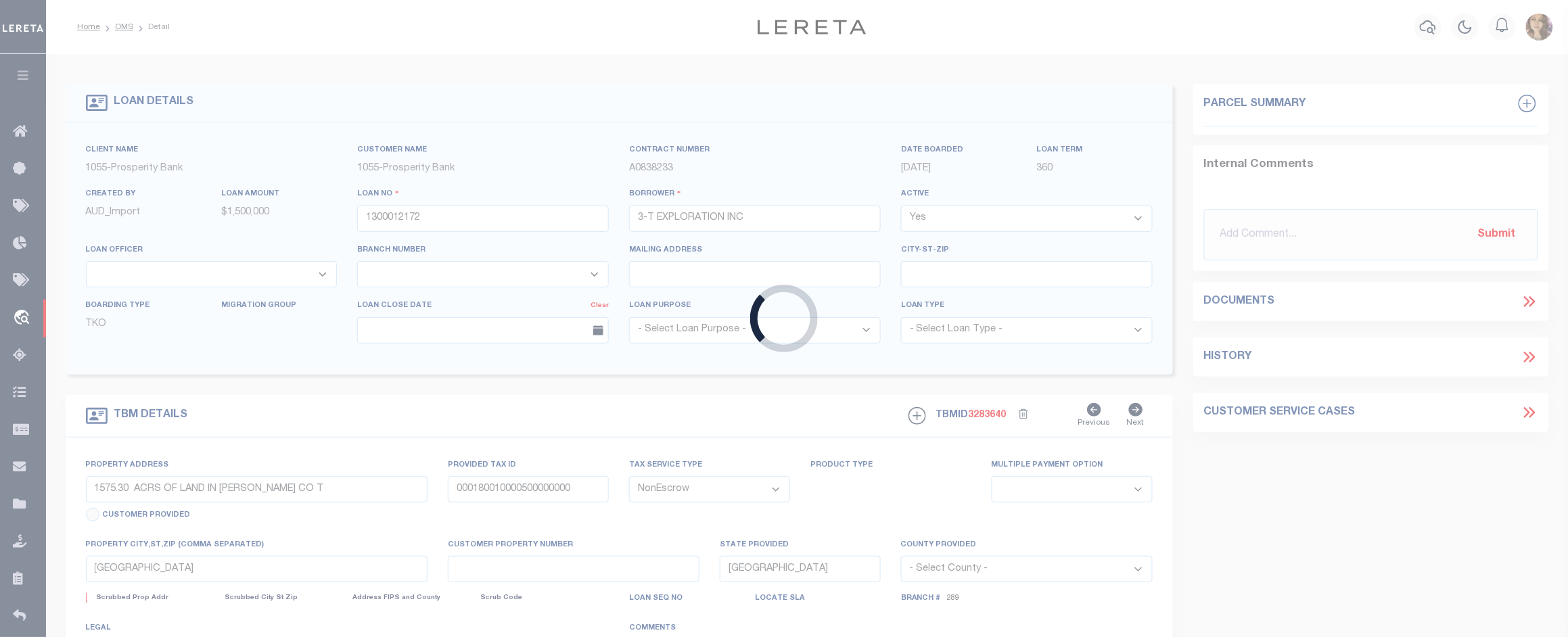
select select
select select "14725"
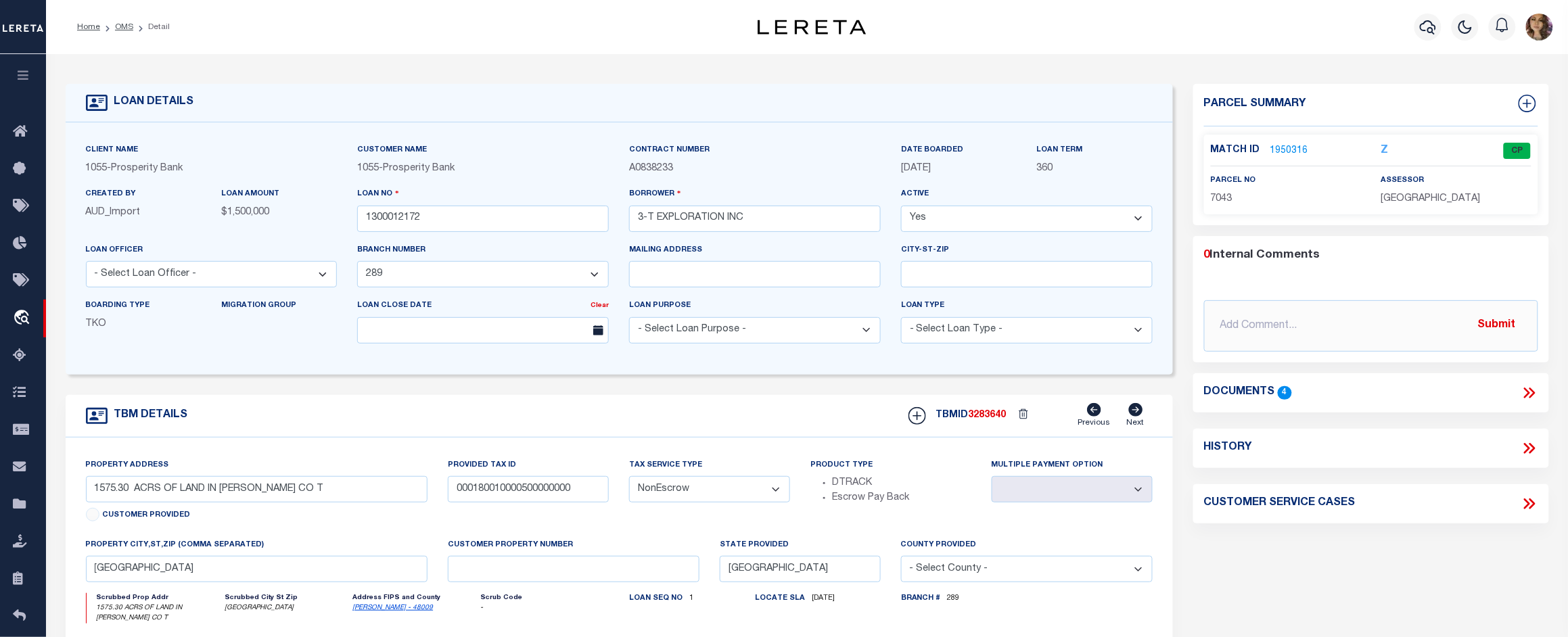
click at [1395, 400] on div "Documents 4" at bounding box center [1371, 392] width 334 height 17
click at [1537, 389] on icon at bounding box center [1529, 392] width 17 height 17
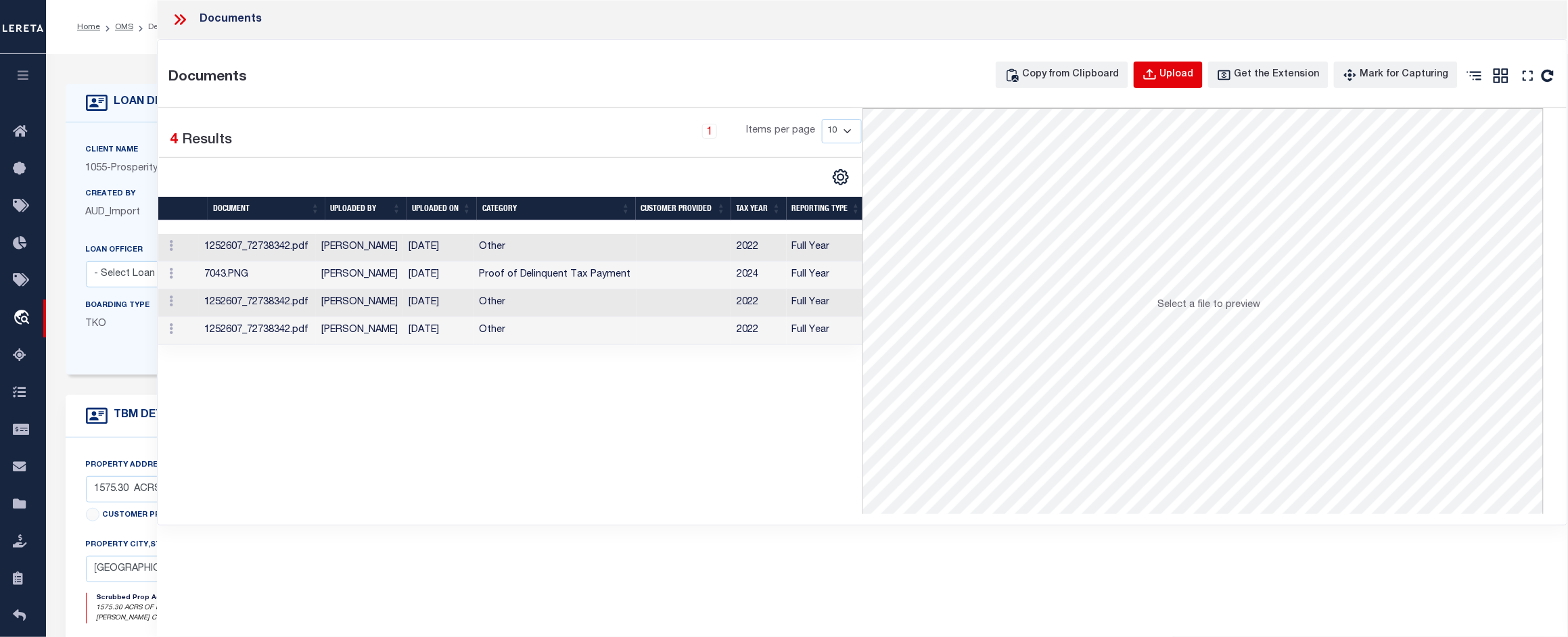
click at [1189, 75] on div "Upload" at bounding box center [1177, 74] width 34 height 15
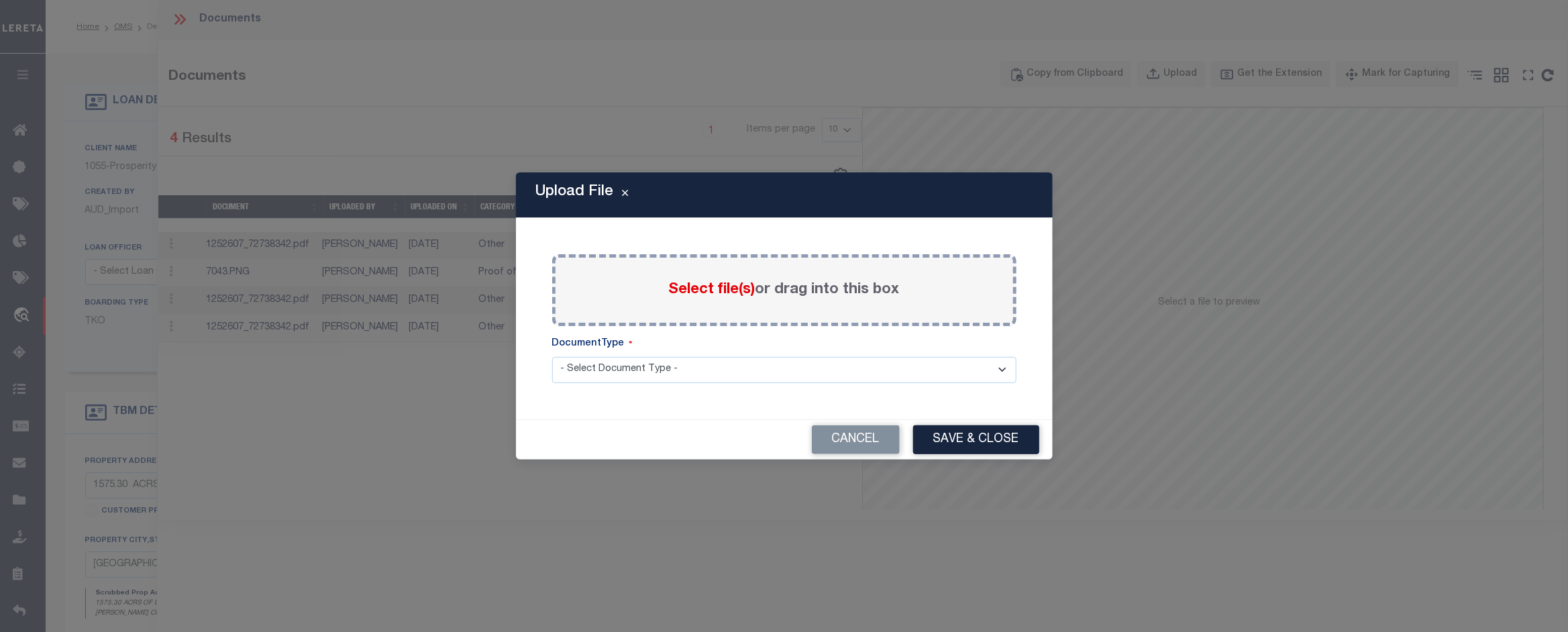
click at [723, 292] on span "Select file(s)" at bounding box center [713, 290] width 86 height 15
click at [0, 0] on input "Select file(s) or drag into this box" at bounding box center [0, 0] width 0 height 0
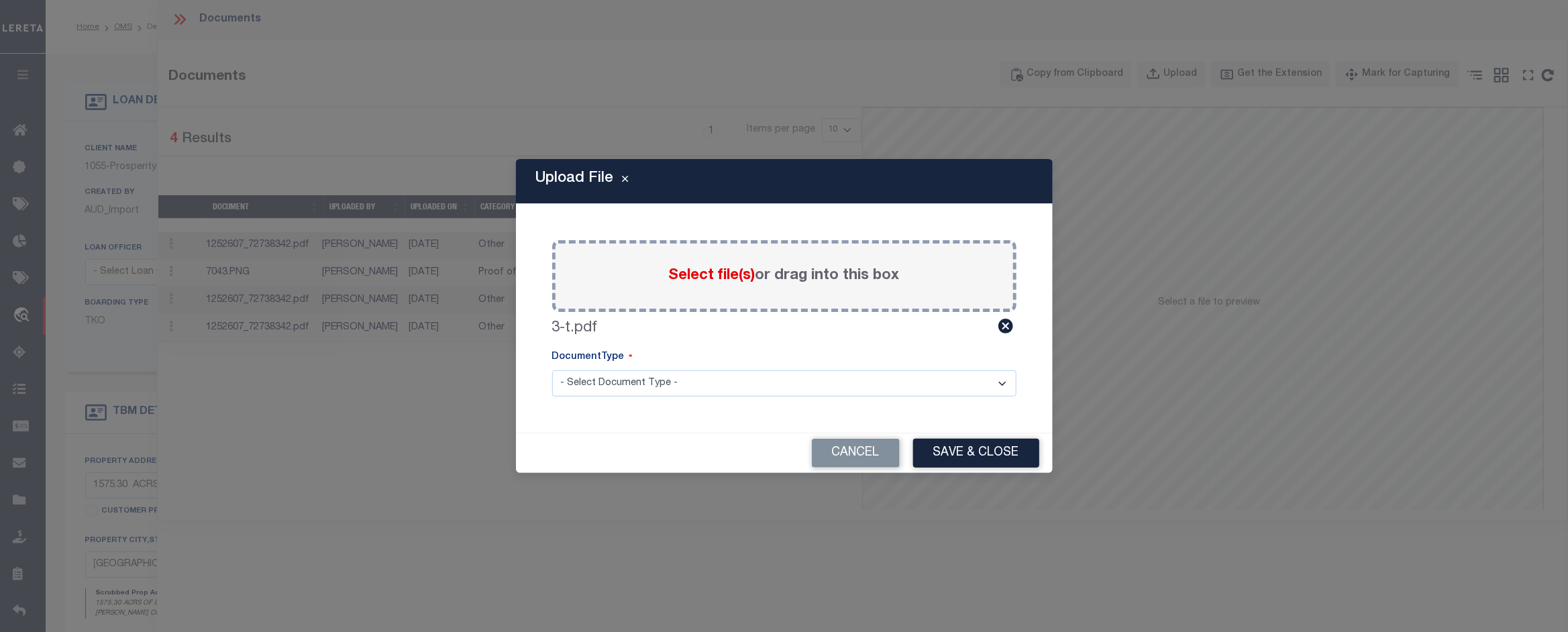
click at [826, 372] on select "- Select Document Type - Tax Service Documents" at bounding box center [784, 382] width 464 height 26
select select "TAX"
click at [552, 370] on select "- Select Document Type - Tax Service Documents" at bounding box center [784, 382] width 464 height 26
click at [960, 450] on button "Save & Close" at bounding box center [976, 453] width 126 height 29
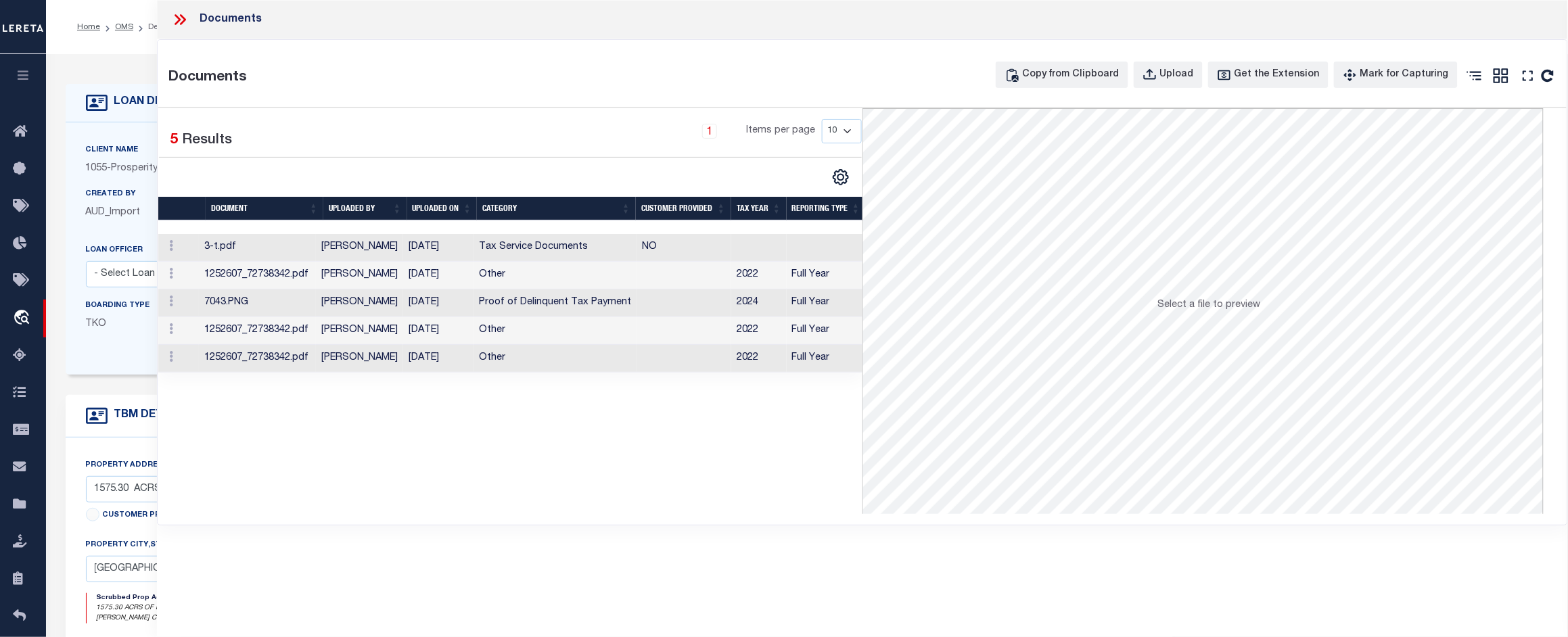
click at [177, 14] on icon at bounding box center [180, 20] width 17 height 17
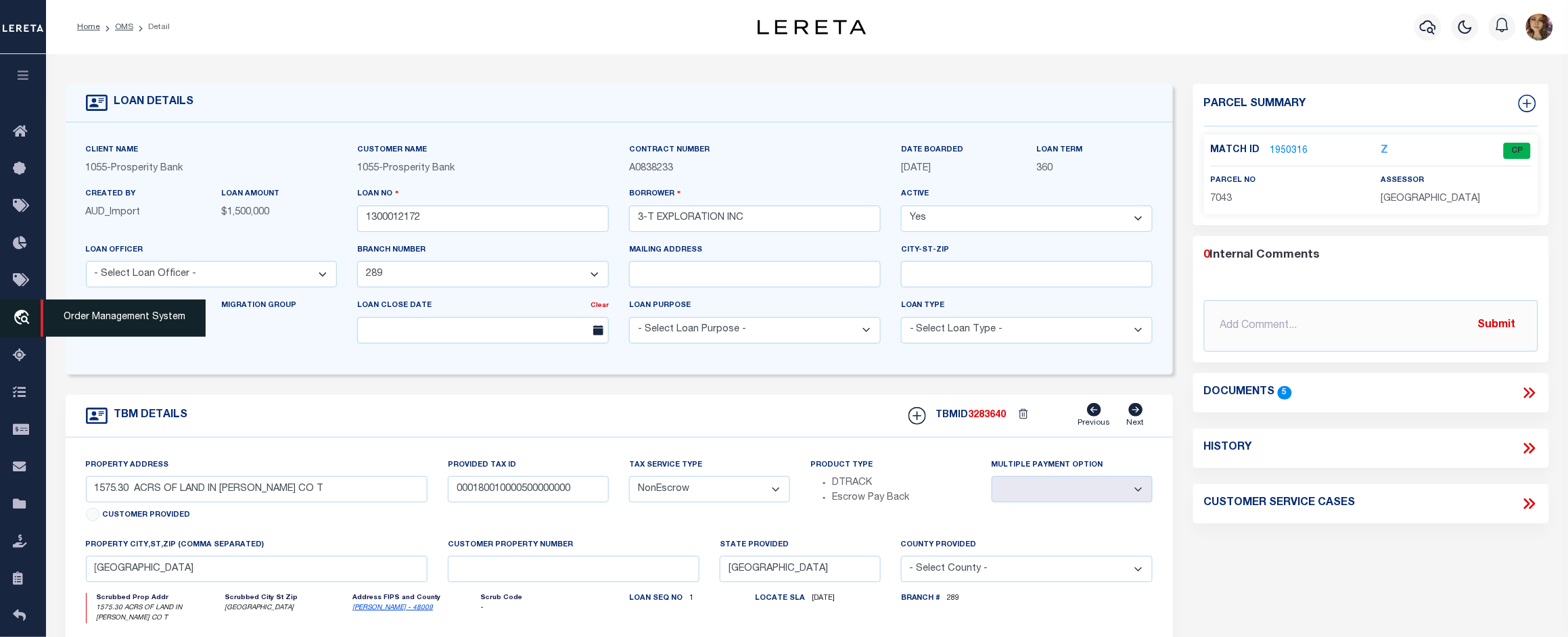
click at [89, 318] on span "Order Management System" at bounding box center [123, 317] width 165 height 37
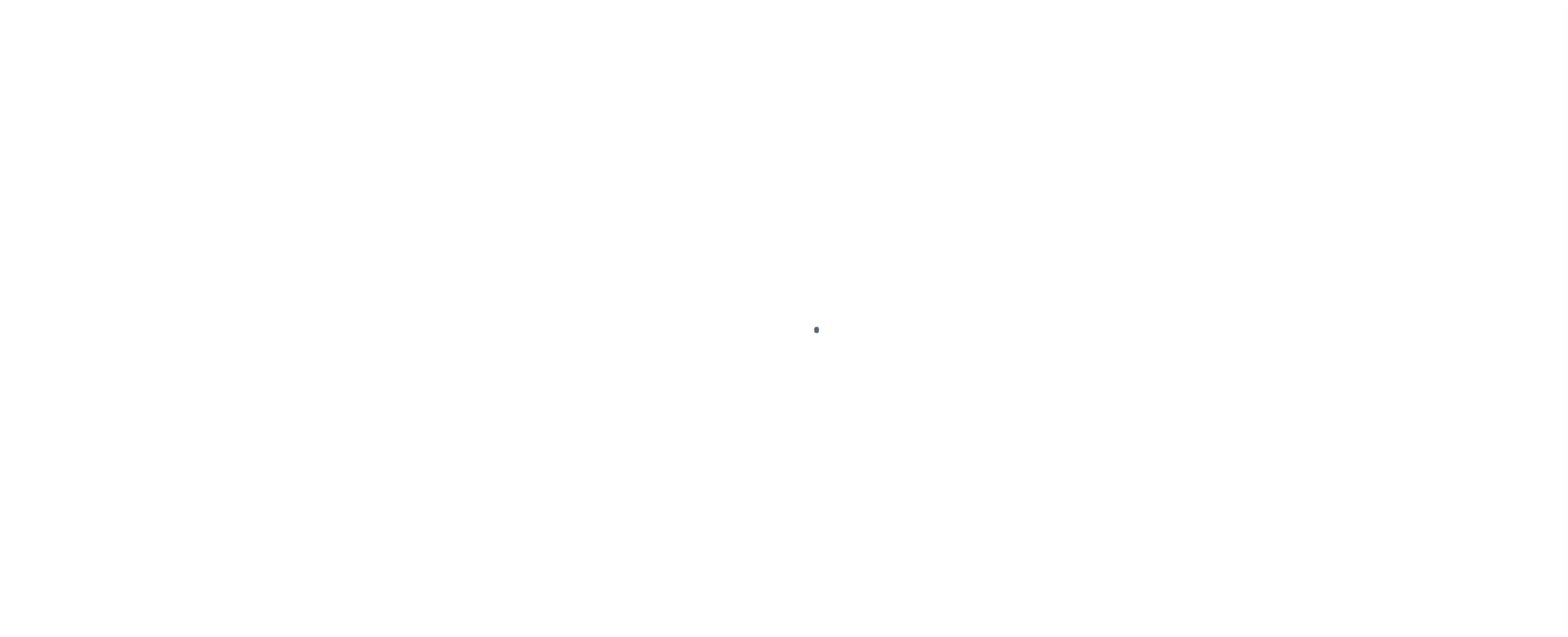
scroll to position [21, 0]
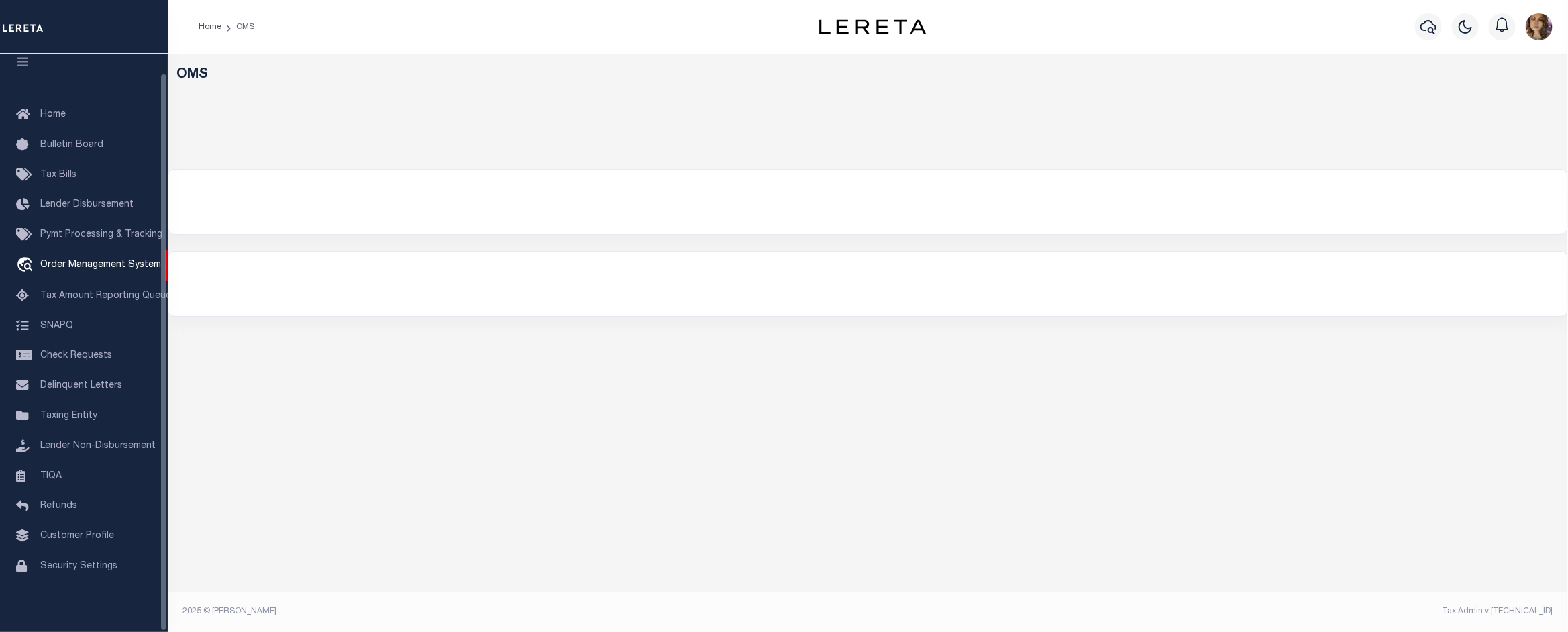
select select "200"
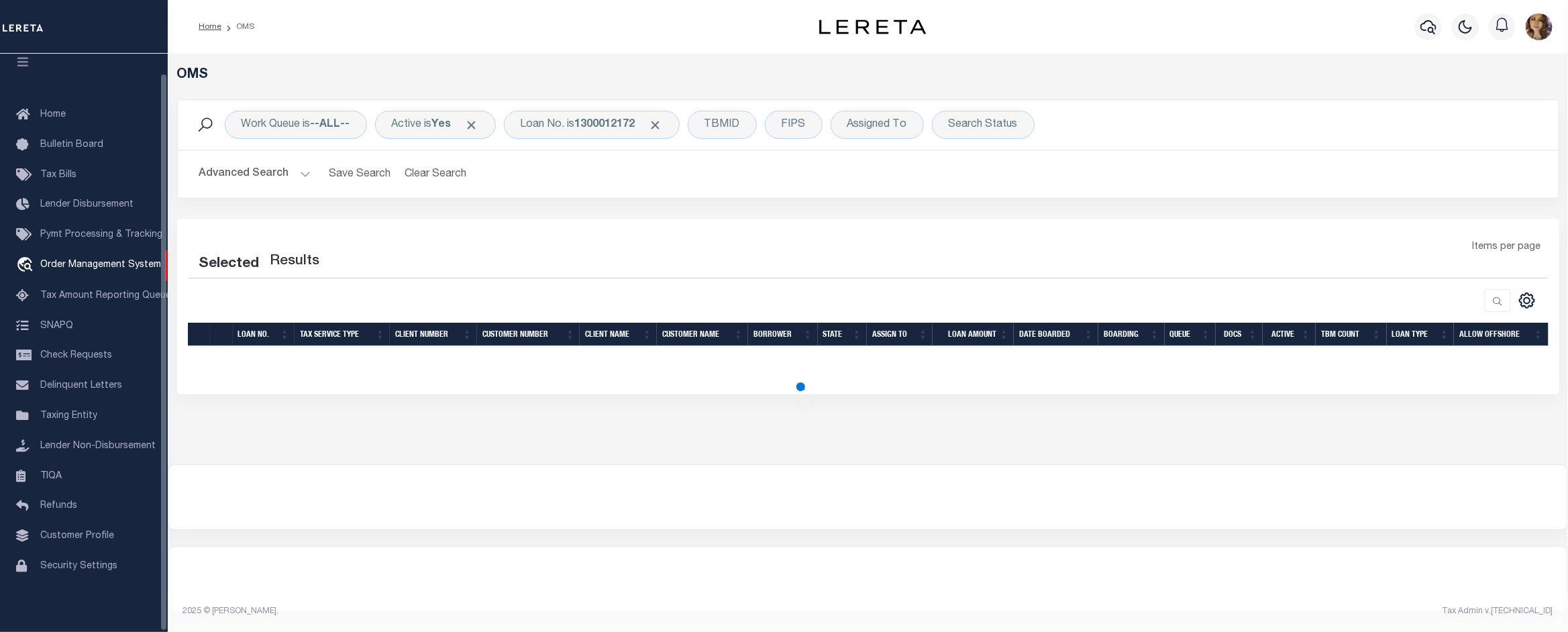
select select "200"
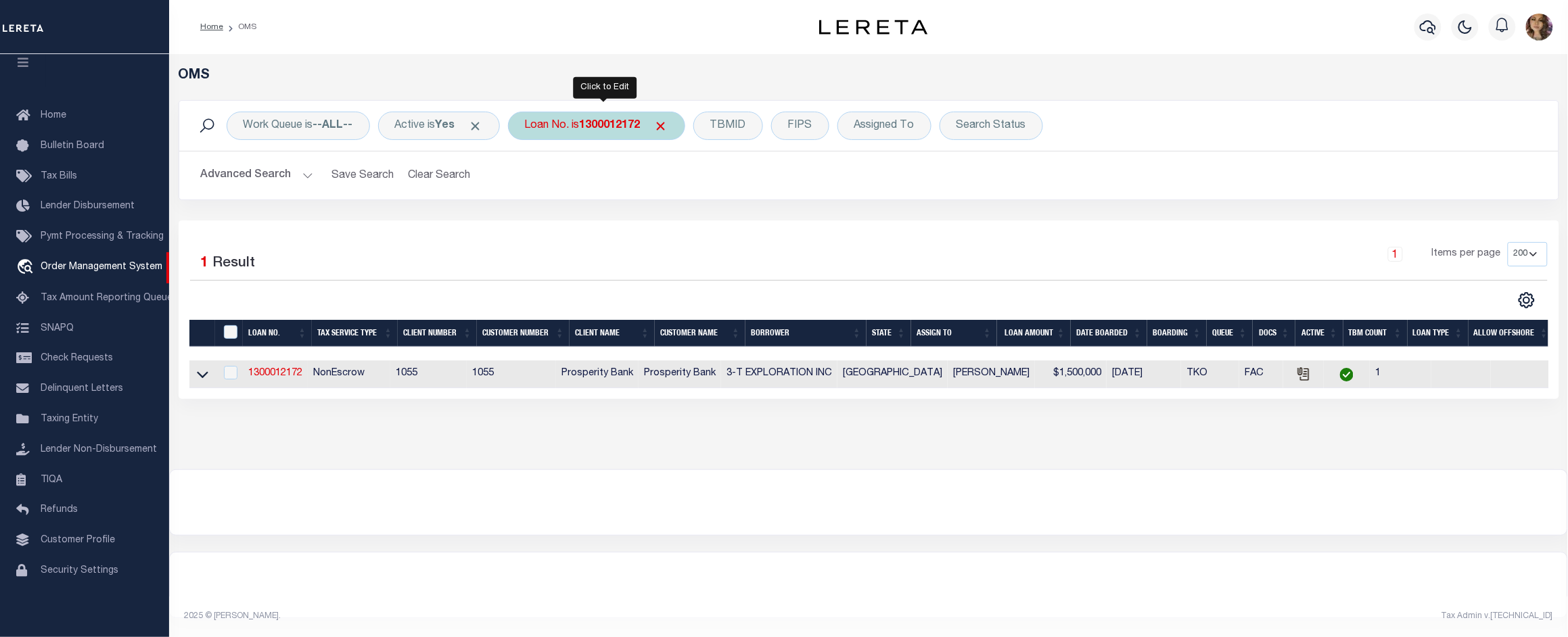
click at [570, 129] on div "Loan No. is 1300012172" at bounding box center [596, 126] width 177 height 28
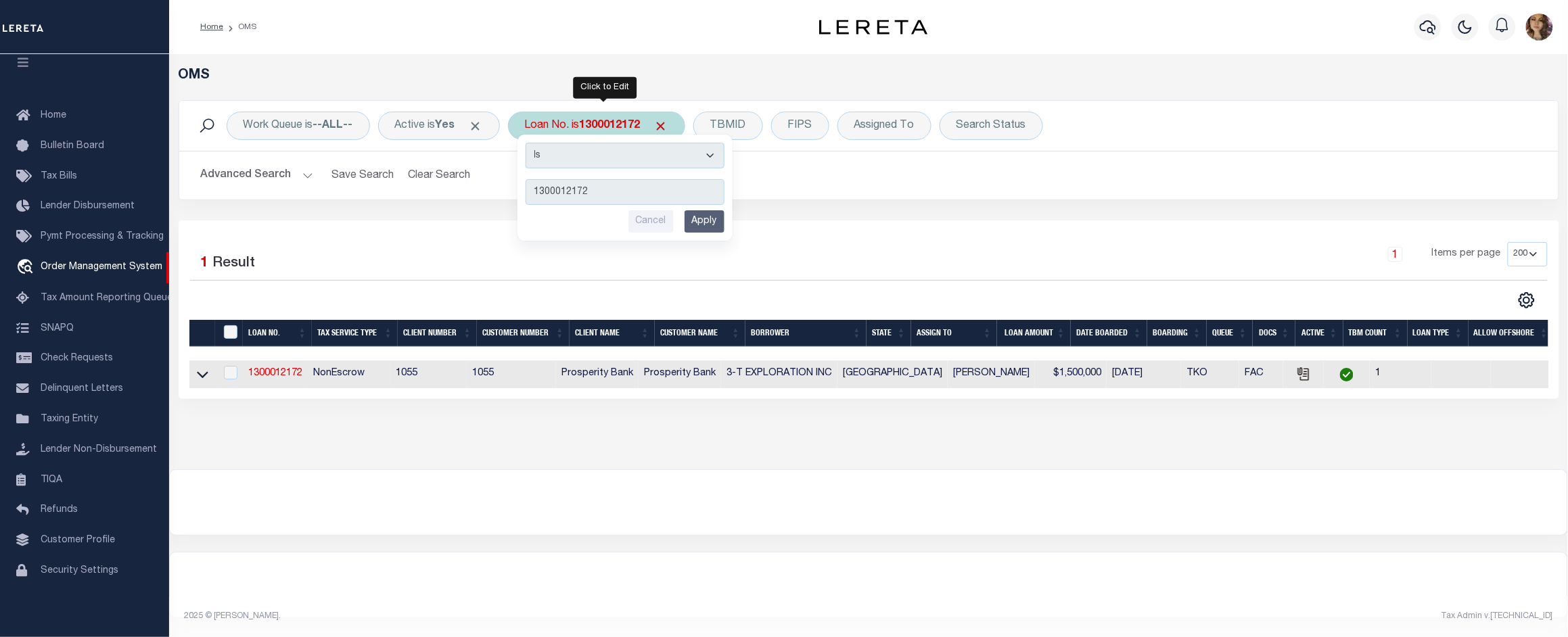
type input "10903314"
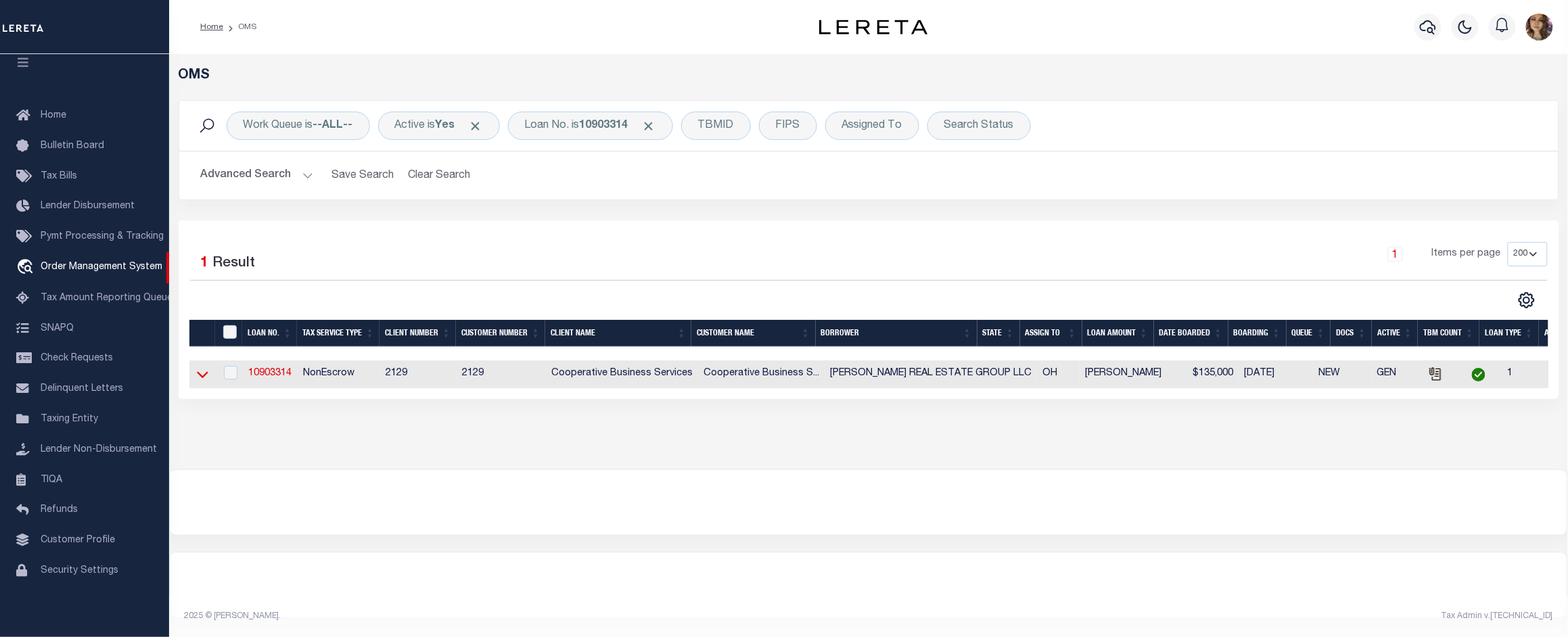
click at [197, 377] on icon at bounding box center [203, 375] width 12 height 7
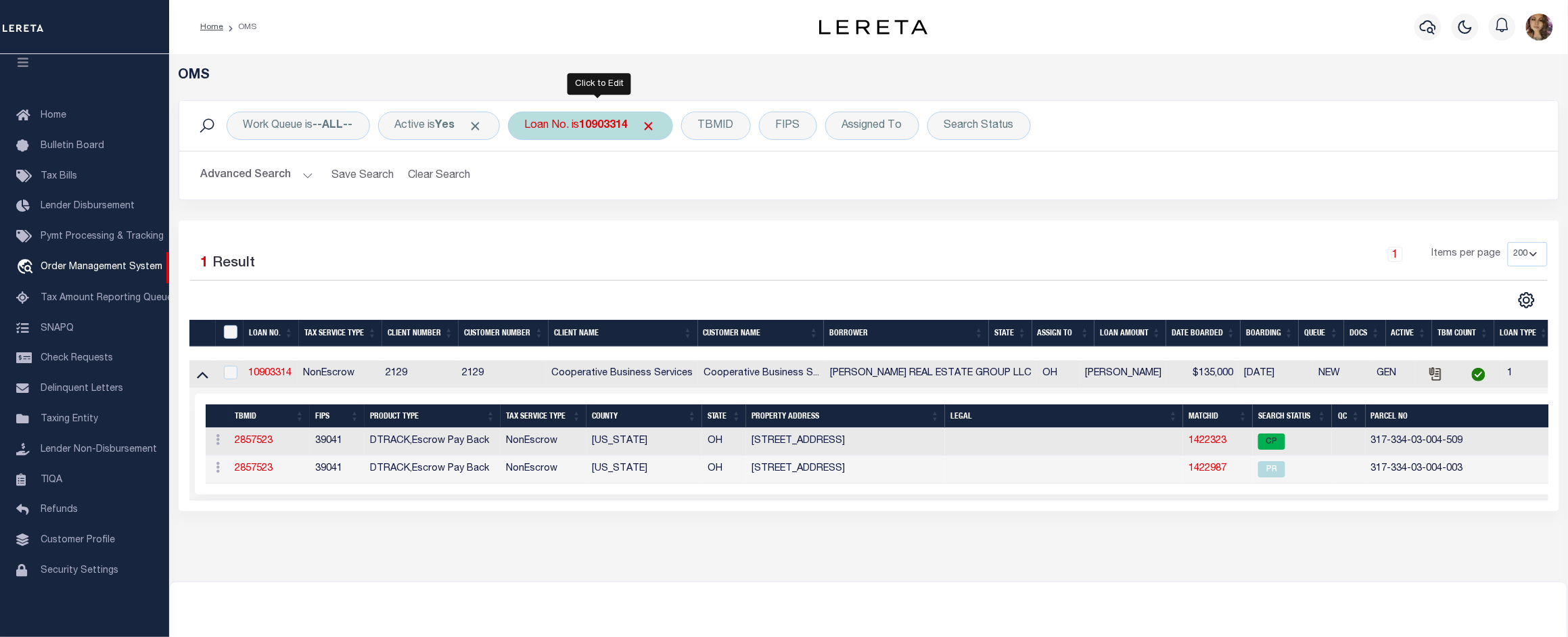
click at [606, 128] on b "10903314" at bounding box center [603, 126] width 48 height 11
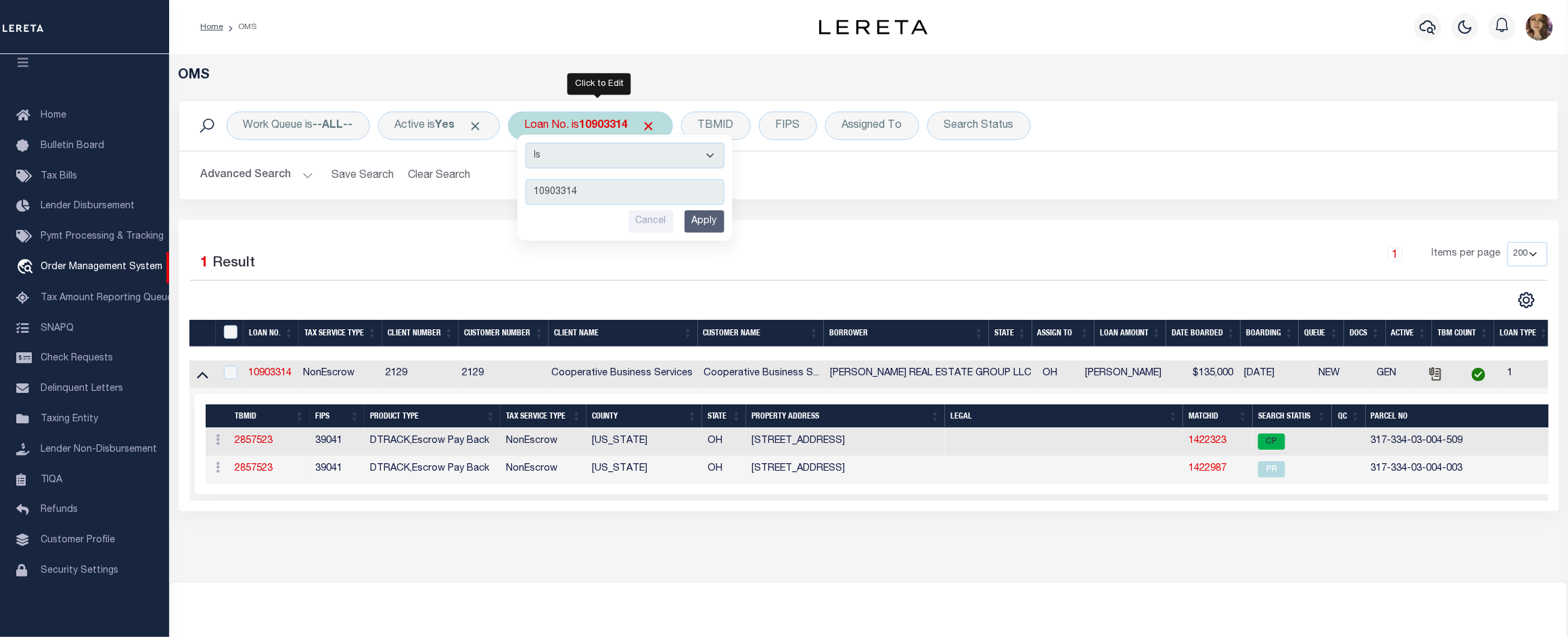
type input "25110ND"
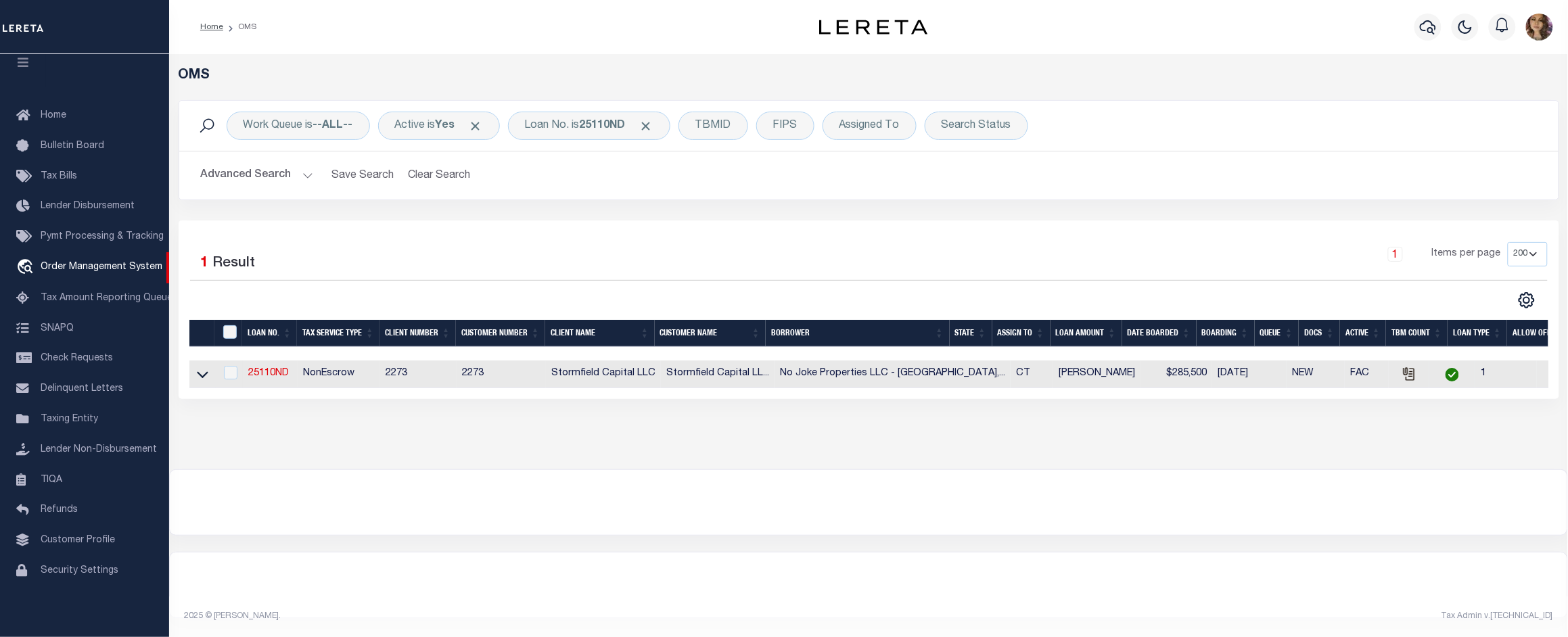
click at [195, 373] on link at bounding box center [203, 373] width 16 height 9
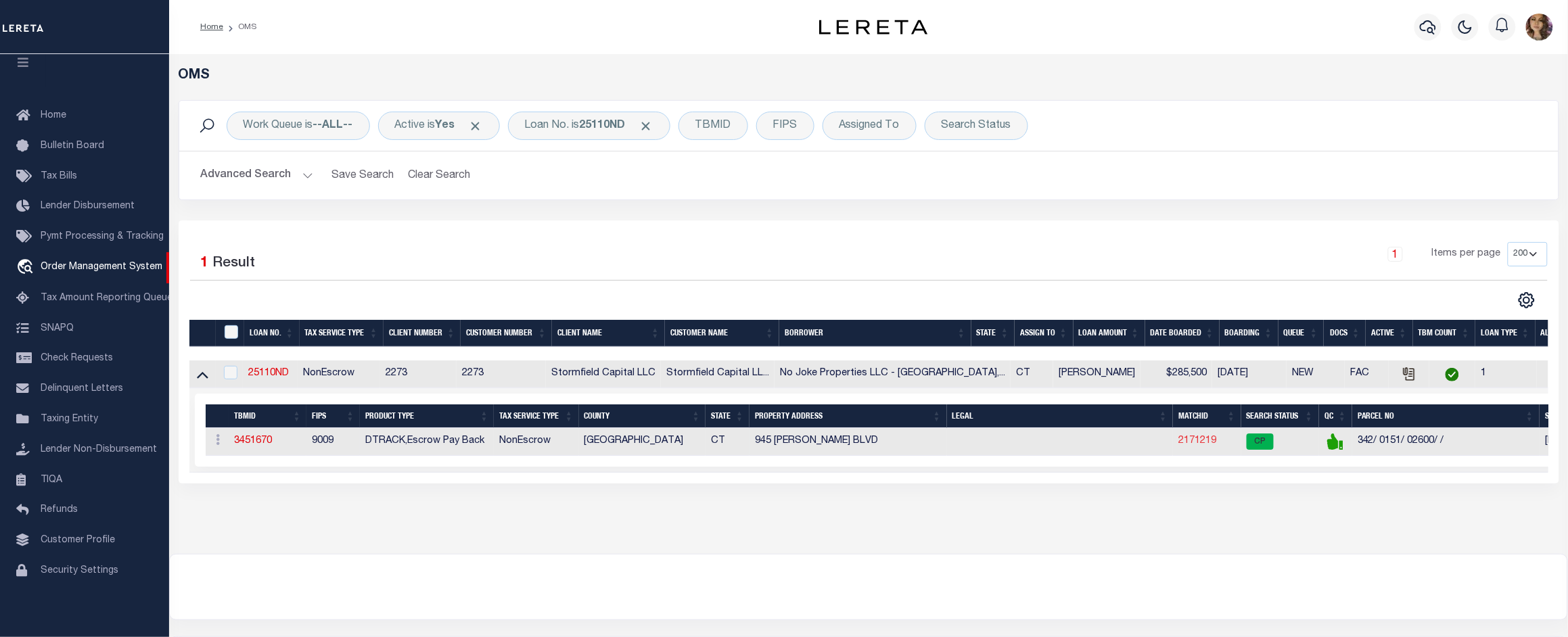
click at [1178, 441] on link "2171219" at bounding box center [1197, 441] width 38 height 9
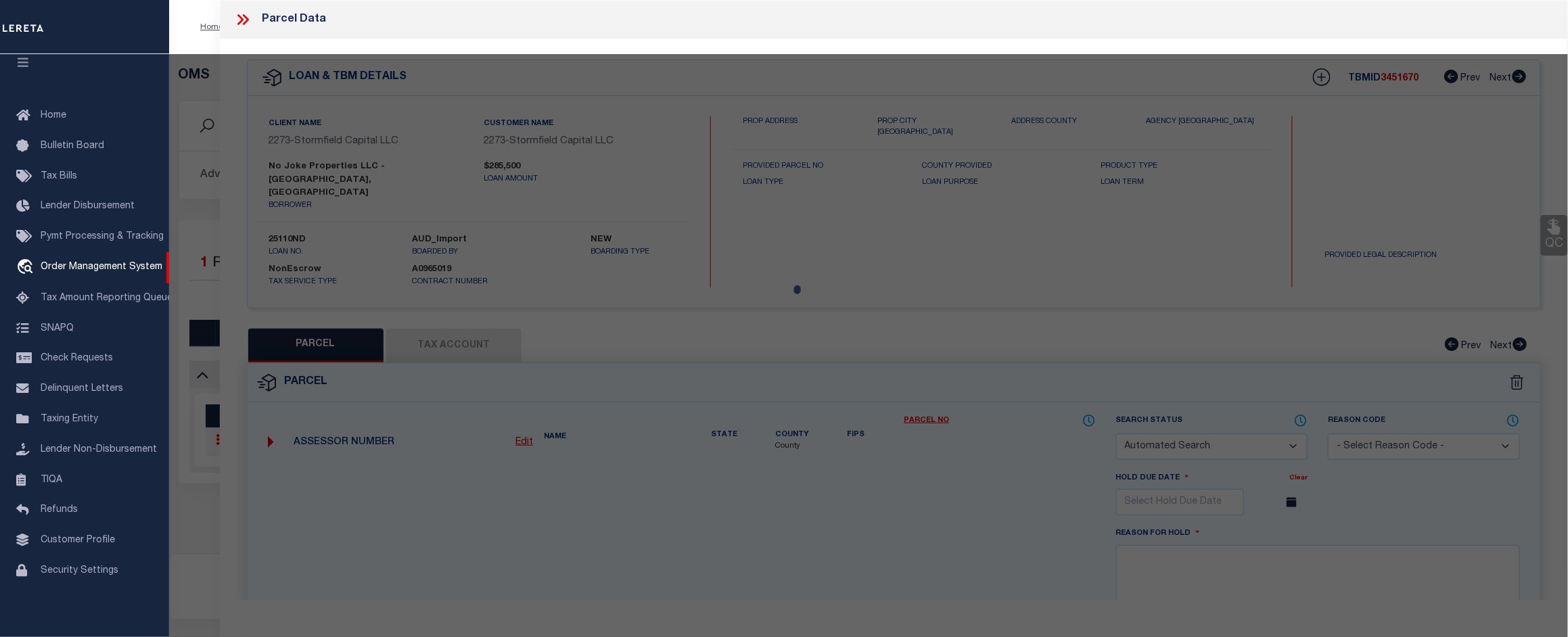
checkbox input "false"
select select "CP"
type input "NO JOKE PROPERTIES LLC"
select select "AGW"
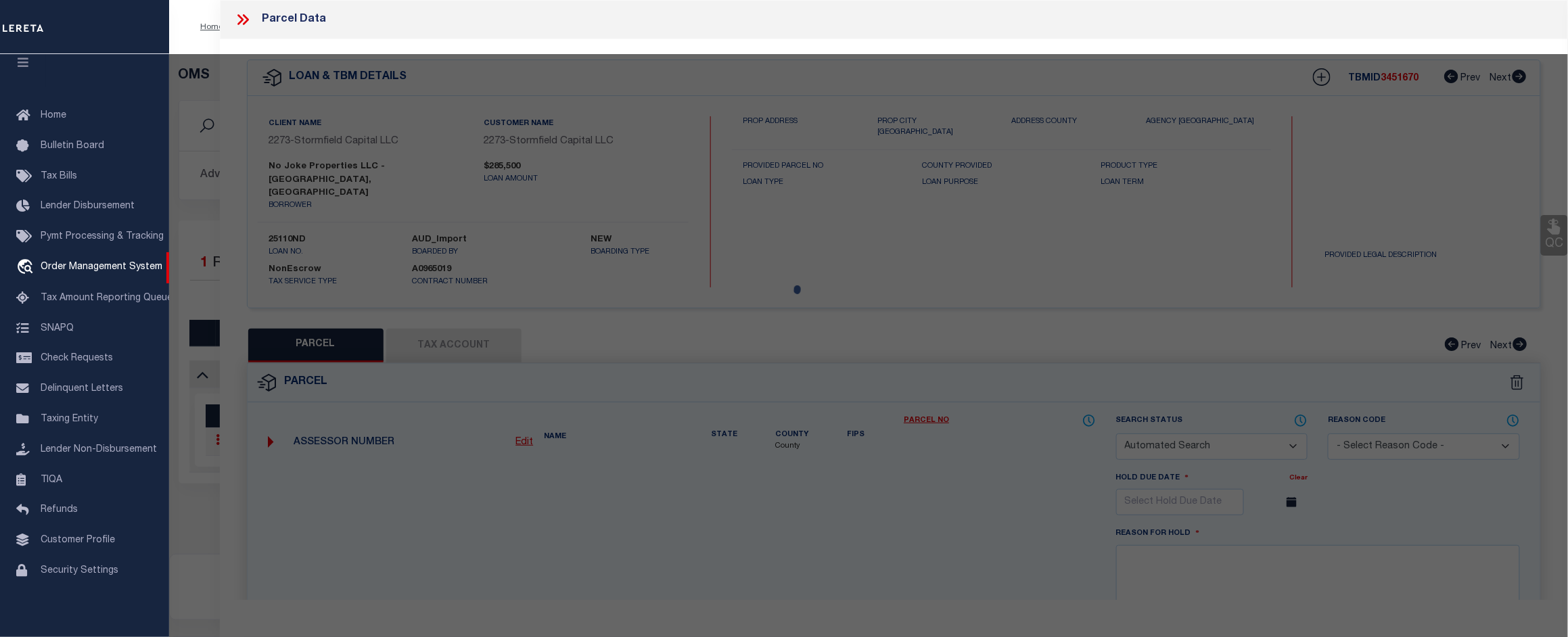
select select
type input "945 ELLA T GRASSO BLVD"
checkbox input "false"
type input "[GEOGRAPHIC_DATA] 06519"
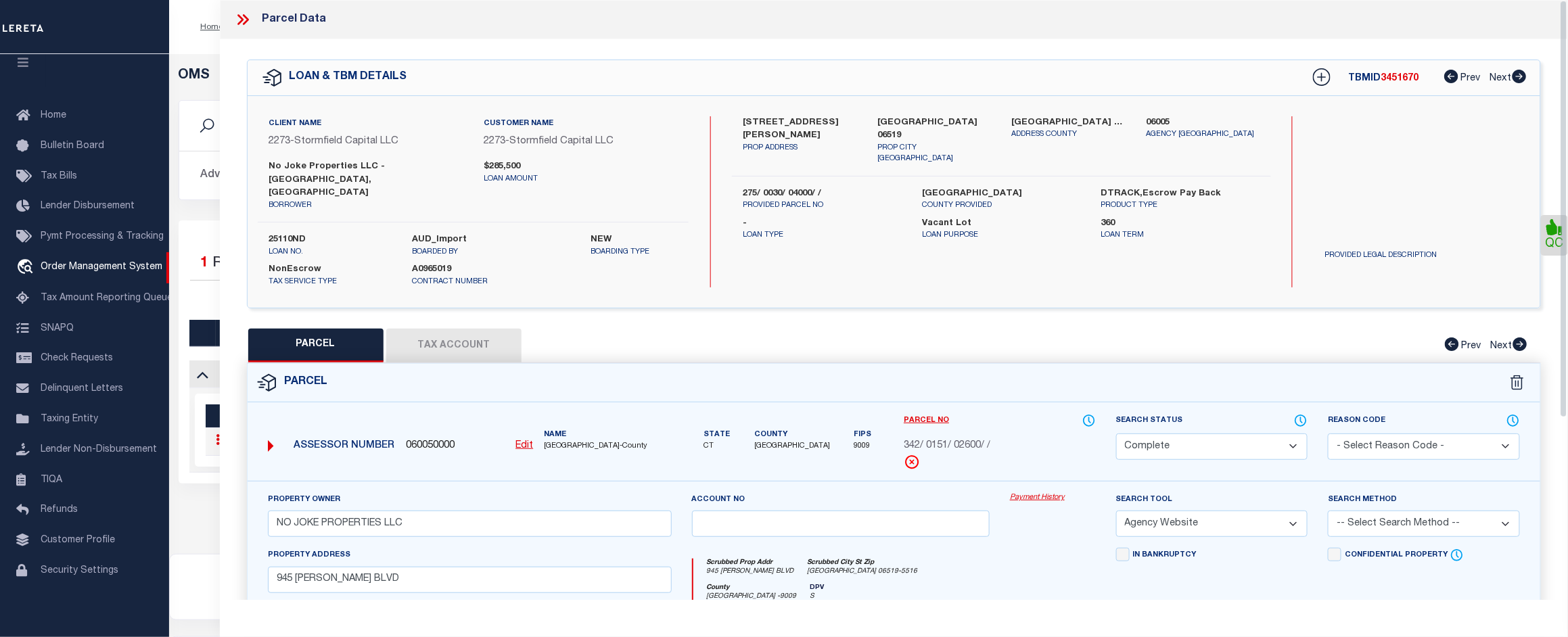
click at [1032, 492] on link "Payment History" at bounding box center [1052, 498] width 86 height 12
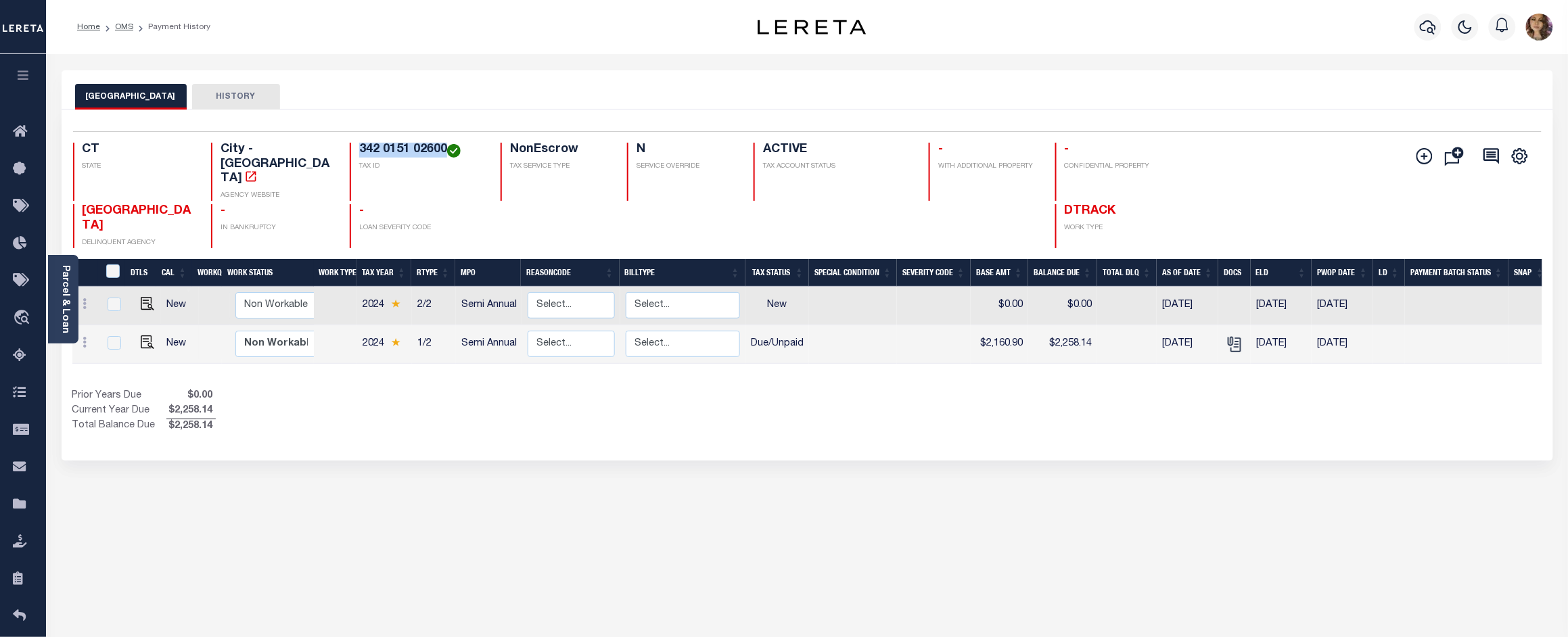
drag, startPoint x: 441, startPoint y: 144, endPoint x: 354, endPoint y: 144, distance: 87.0
click at [360, 144] on h4 "342 0151 02600" at bounding box center [422, 150] width 125 height 15
copy h4 "342 0151 02600"
click at [143, 336] on img "" at bounding box center [147, 342] width 13 height 13
checkbox input "true"
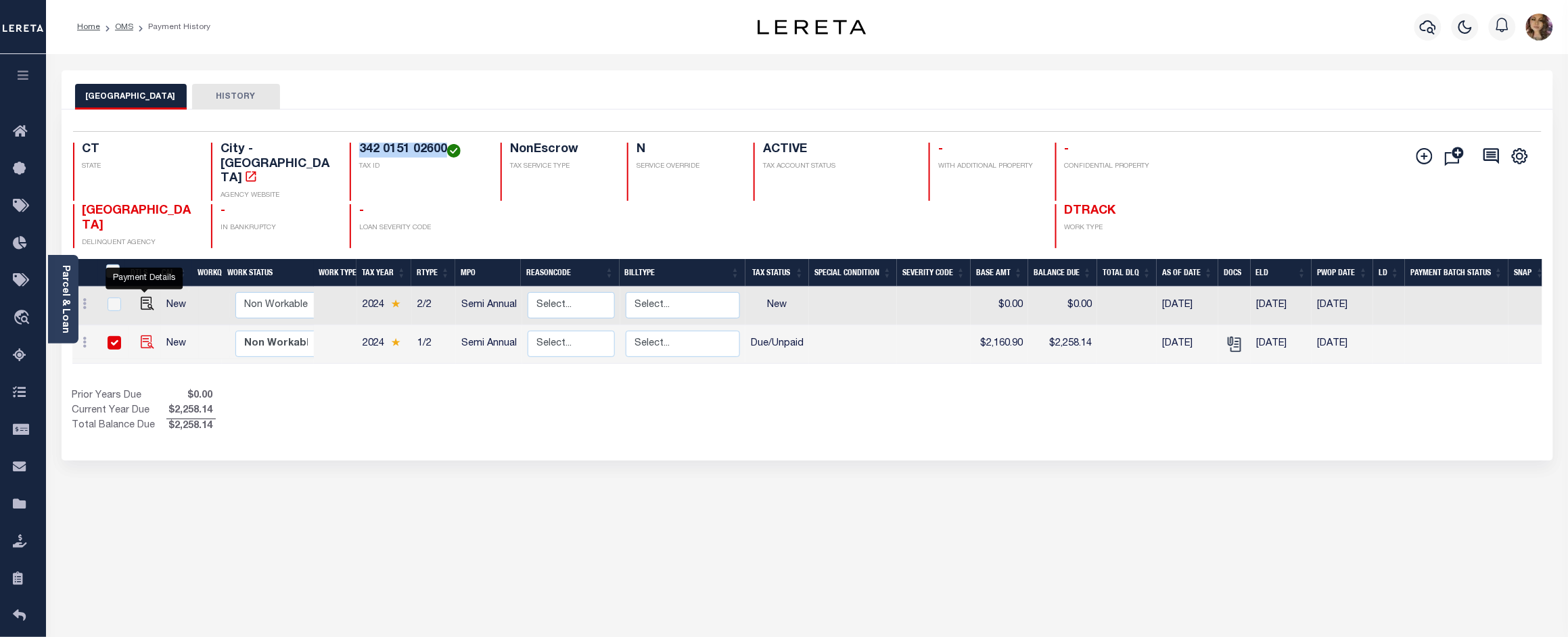
checkbox input "true"
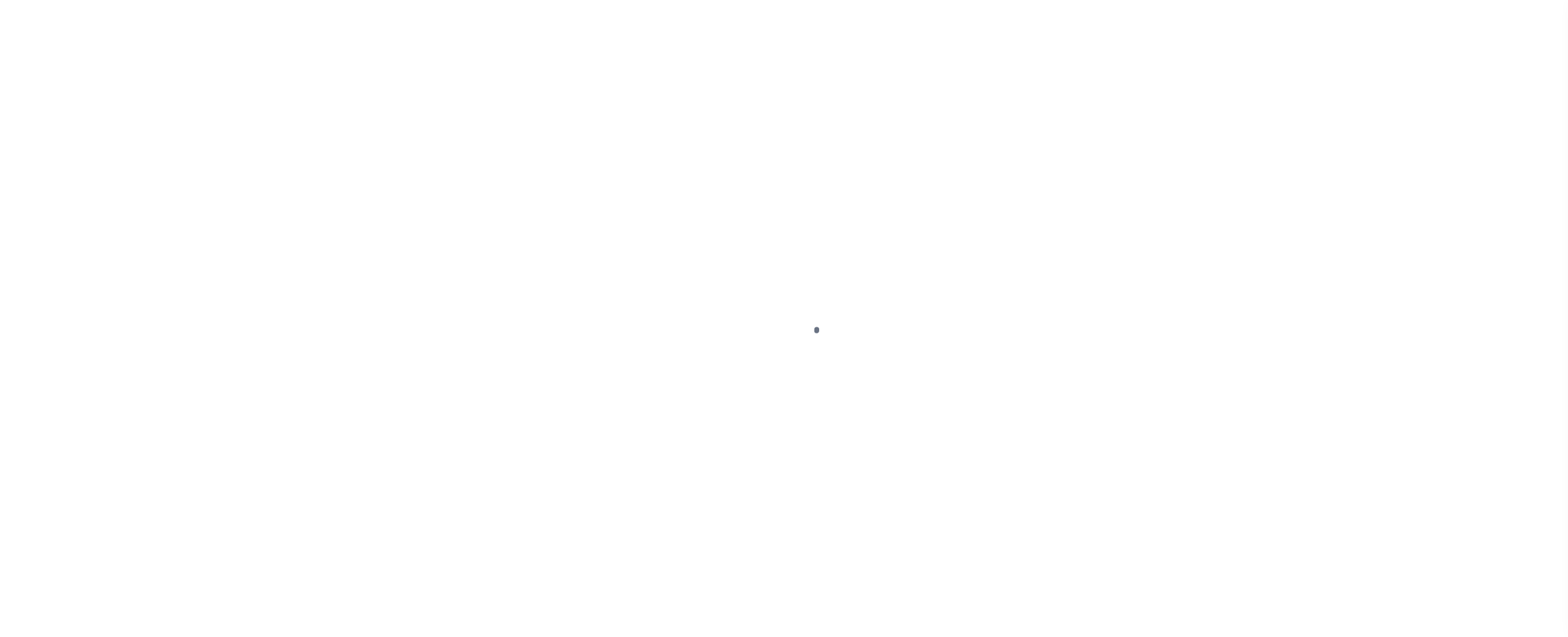
select select "DUE"
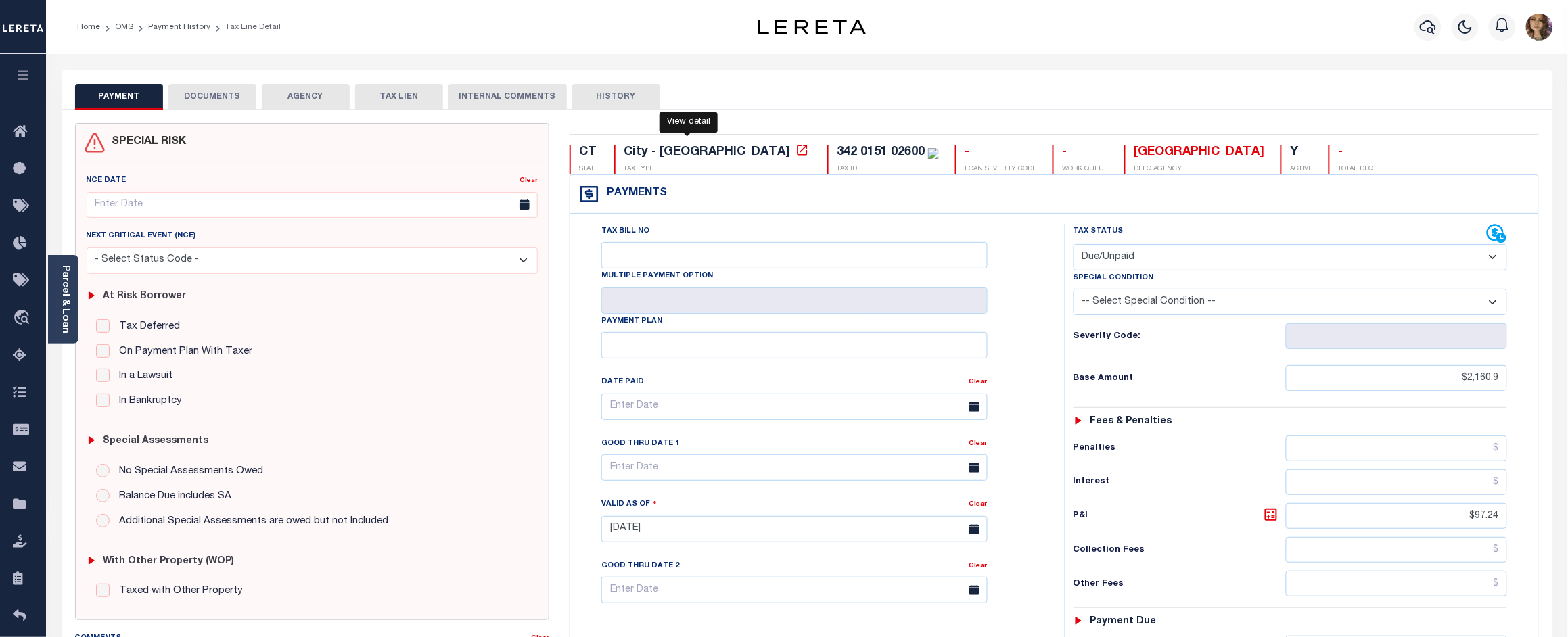
click at [795, 150] on icon at bounding box center [801, 150] width 13 height 13
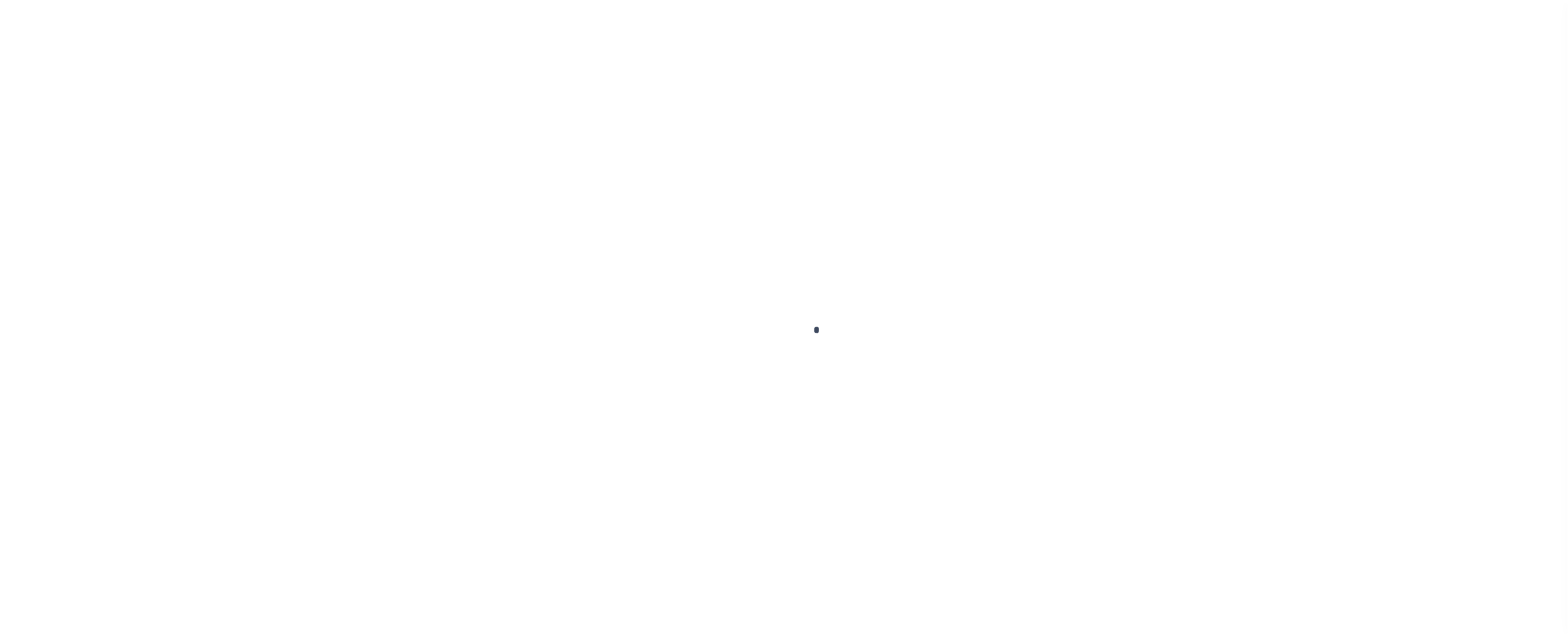
scroll to position [21, 0]
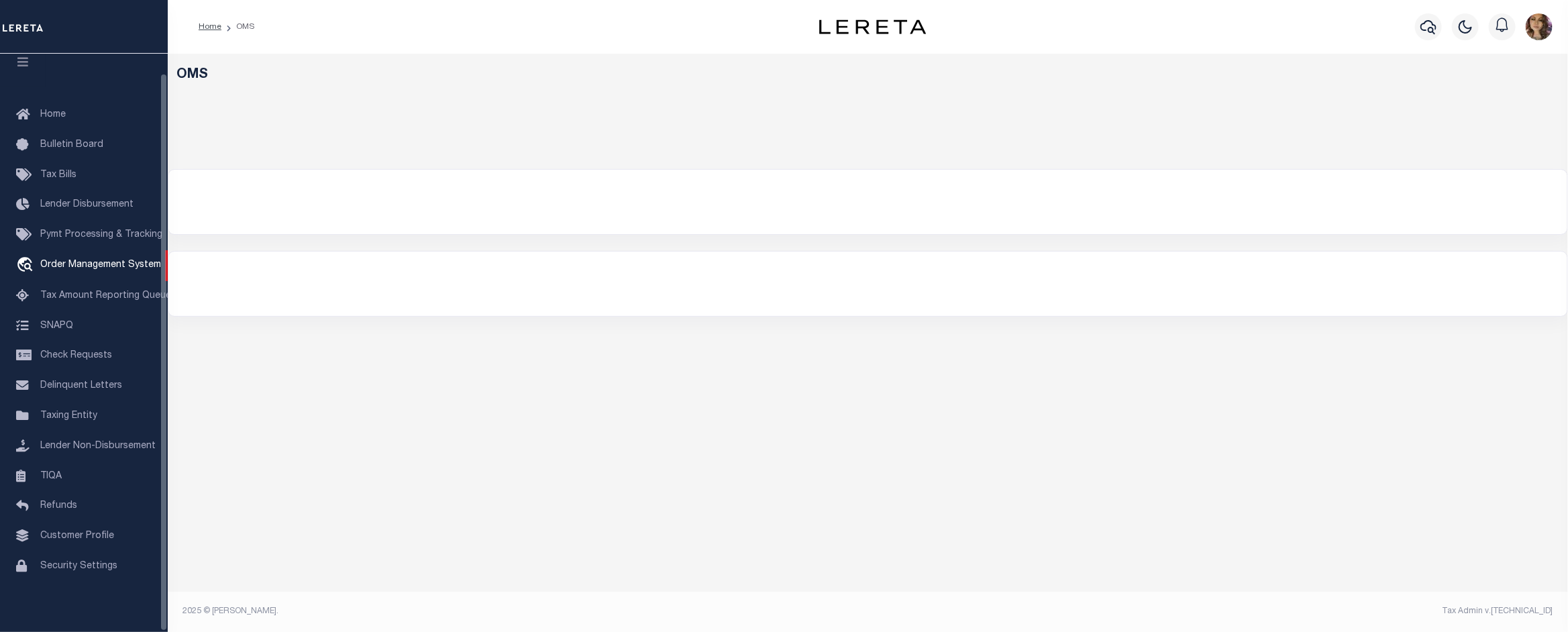
select select "200"
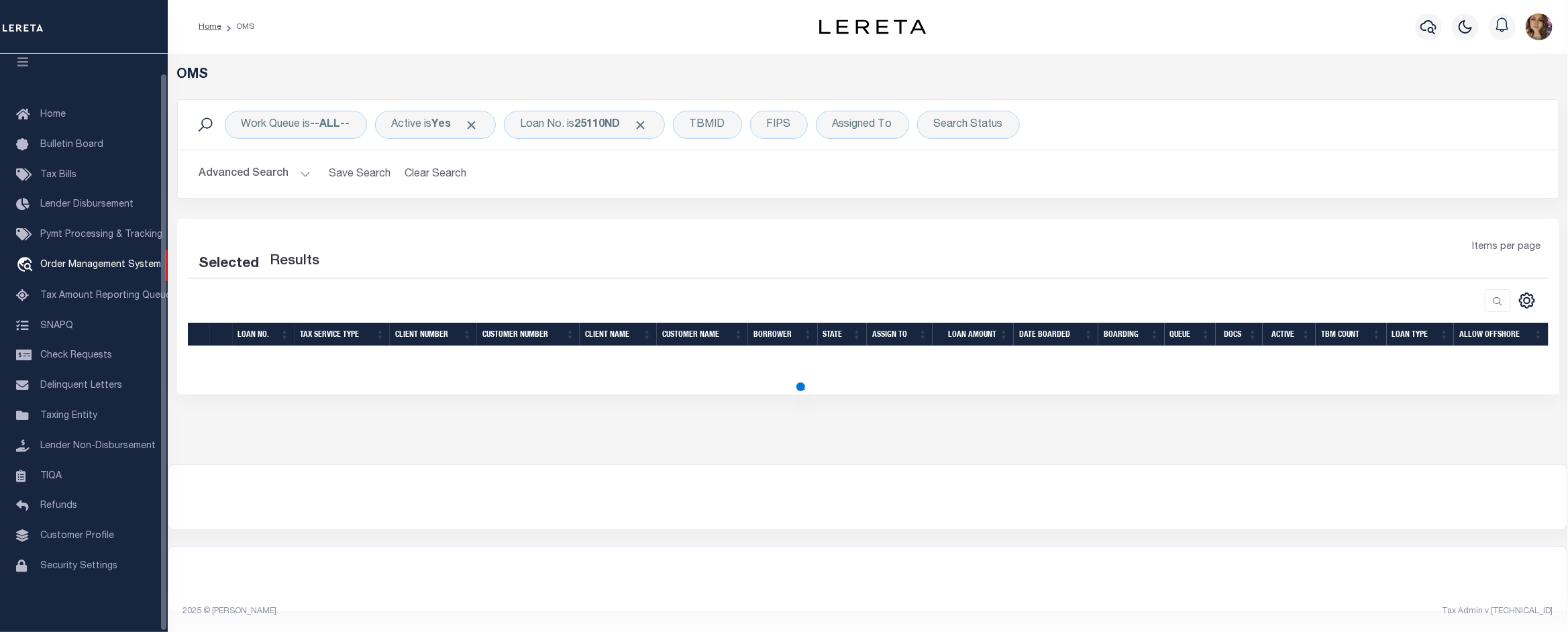
select select "200"
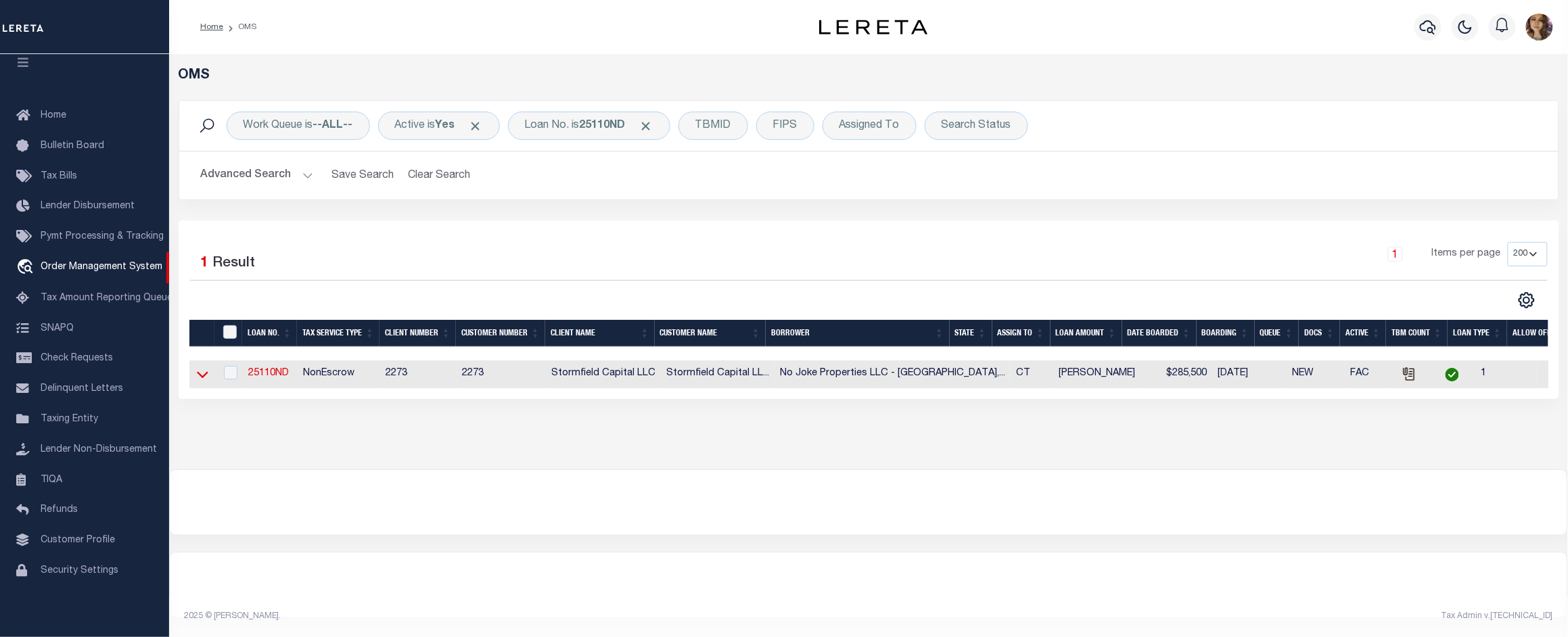
click at [205, 378] on icon at bounding box center [203, 375] width 12 height 7
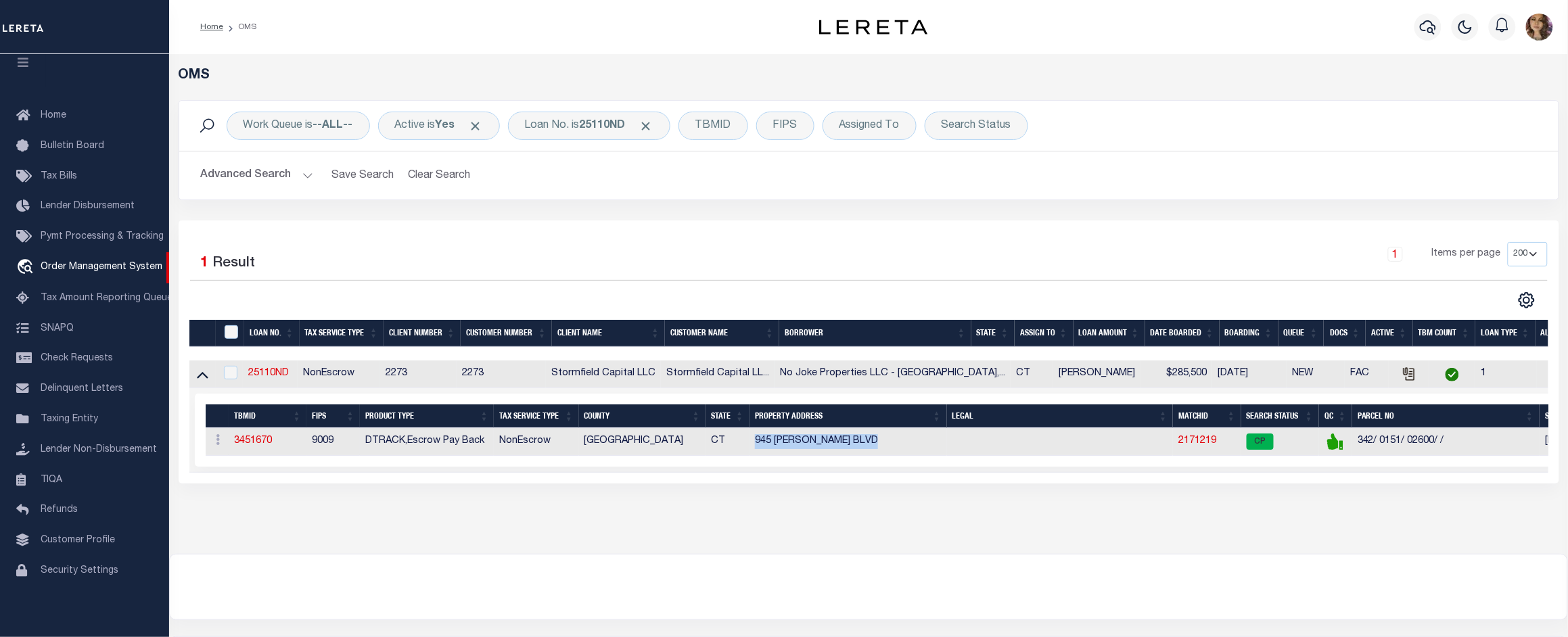
drag, startPoint x: 877, startPoint y: 439, endPoint x: 735, endPoint y: 438, distance: 142.0
click at [735, 438] on tr "ACTIONS Add Parcel Delete TBM 3451670 9009 DTRACK,Escrow Pay Back NonEscrow NEW…" at bounding box center [935, 442] width 1459 height 28
copy tr "945 ELLA T GRASSO BLVD"
click at [1181, 446] on link "2171219" at bounding box center [1197, 441] width 38 height 9
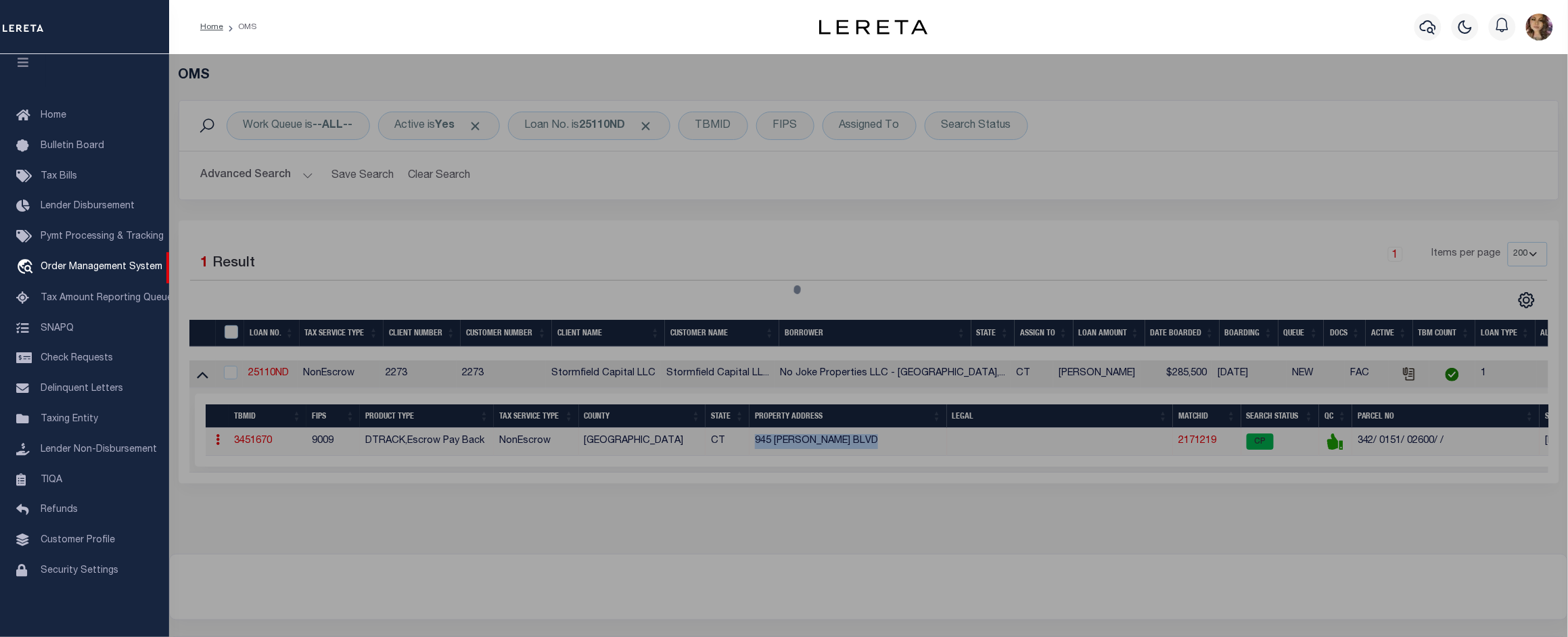
select select "AS"
select select
checkbox input "false"
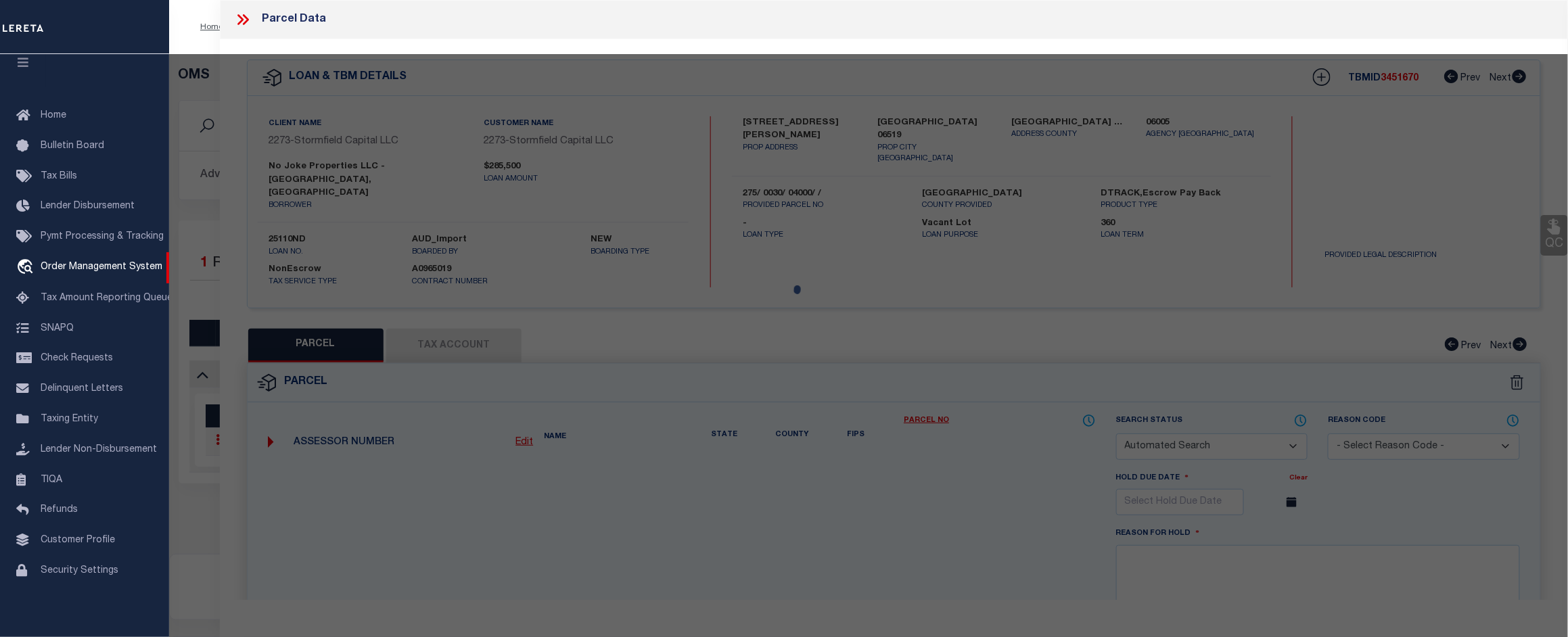
select select "CP"
type input "NO JOKE PROPERTIES LLC"
select select "AGW"
select select
type input "945 ELLA T GRASSO BLVD"
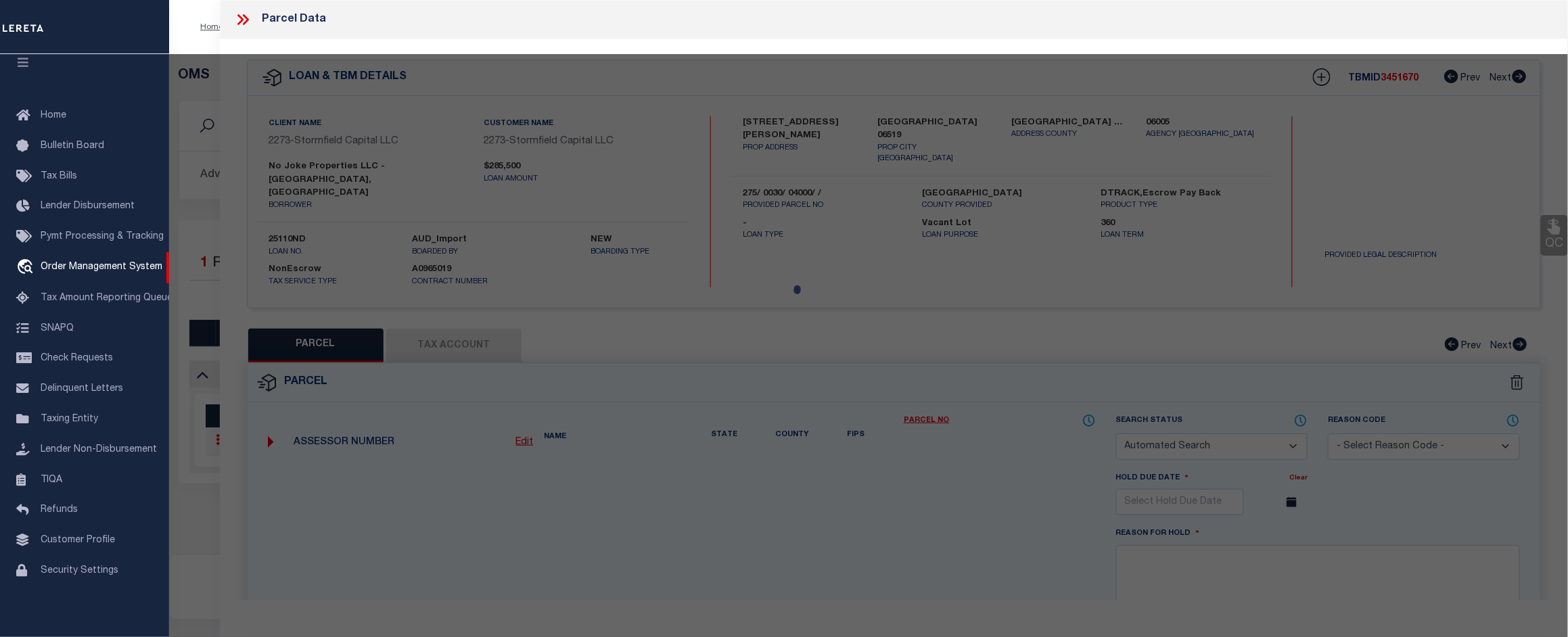
checkbox input "false"
type input "New Haven CT 06519"
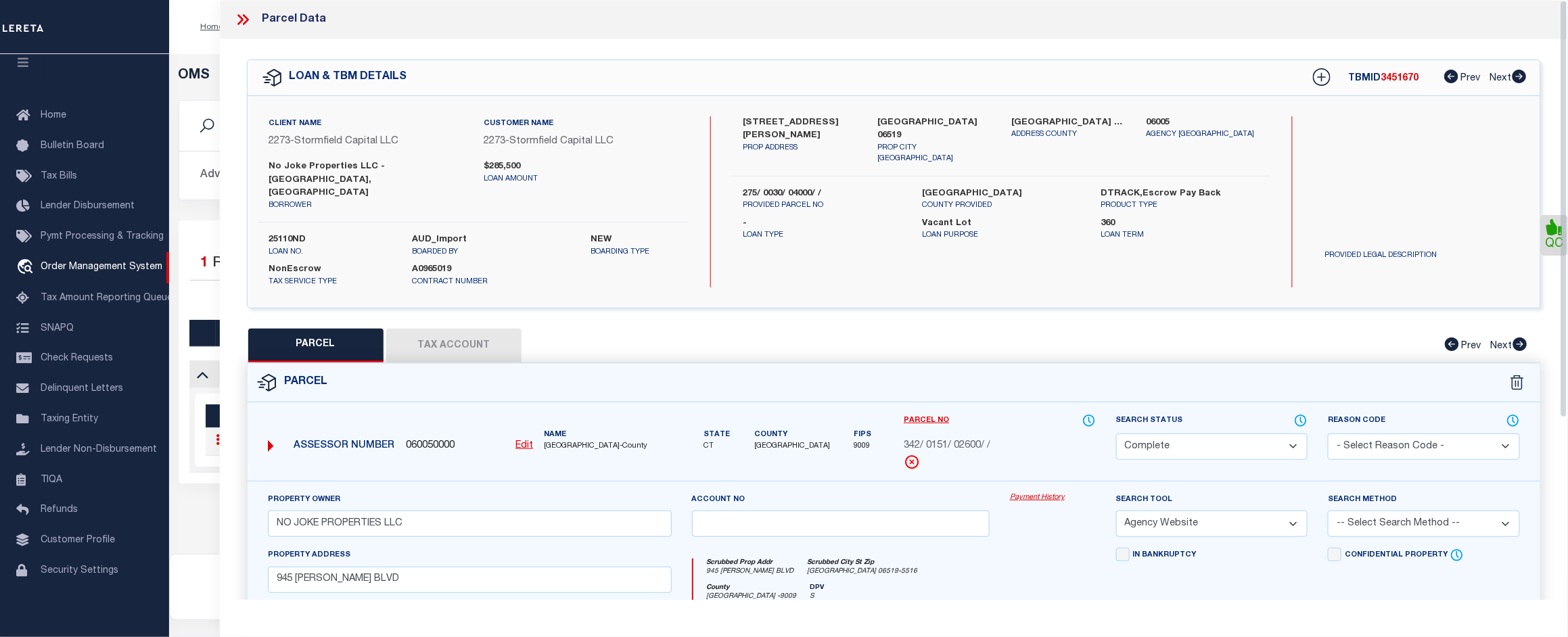
click at [1047, 492] on link "Payment History" at bounding box center [1052, 498] width 86 height 12
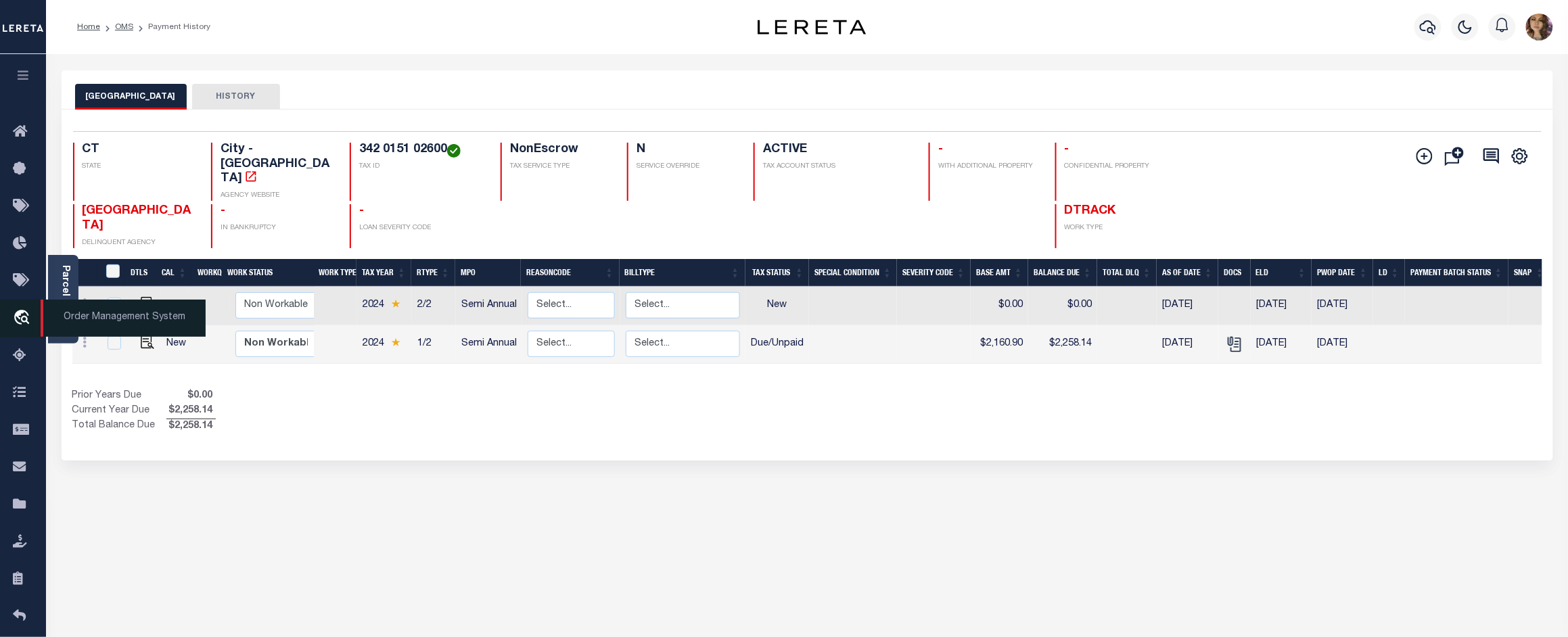
drag, startPoint x: 72, startPoint y: 321, endPoint x: 82, endPoint y: 321, distance: 10.0
click at [72, 321] on span "Order Management System" at bounding box center [123, 317] width 165 height 37
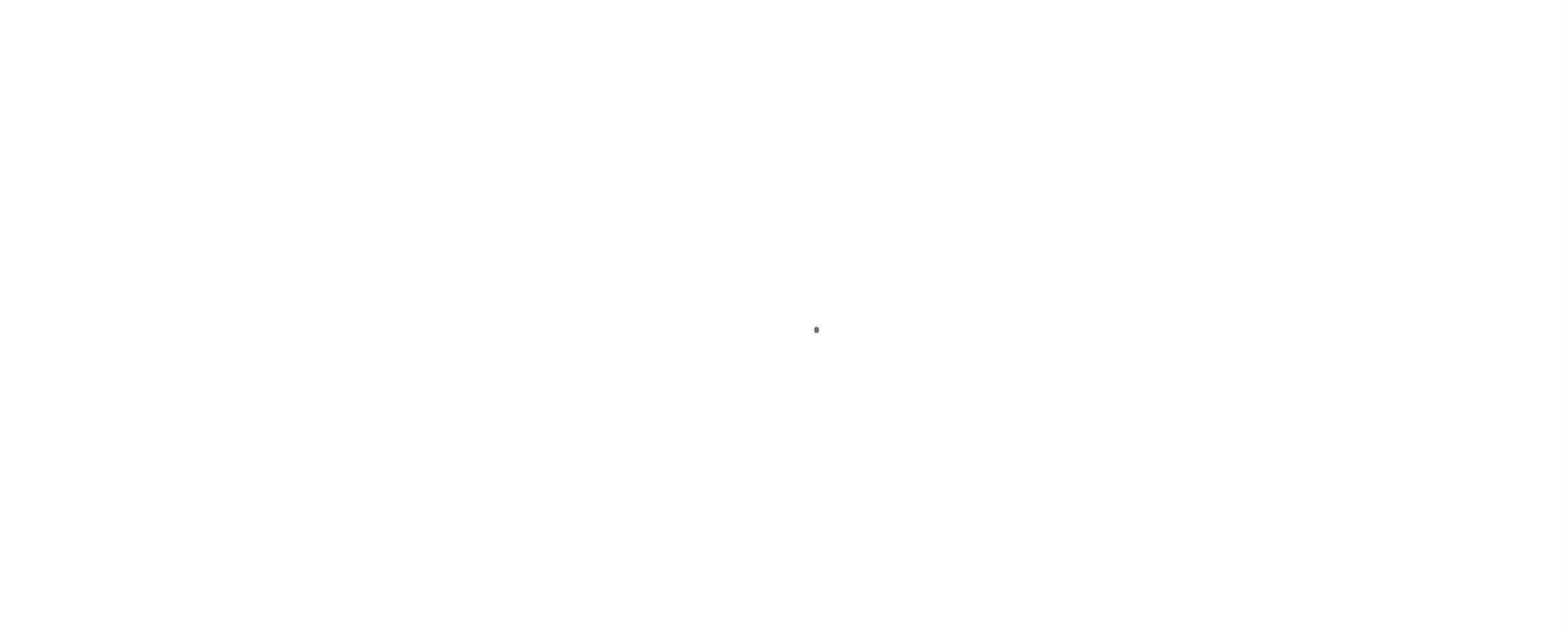
scroll to position [21, 0]
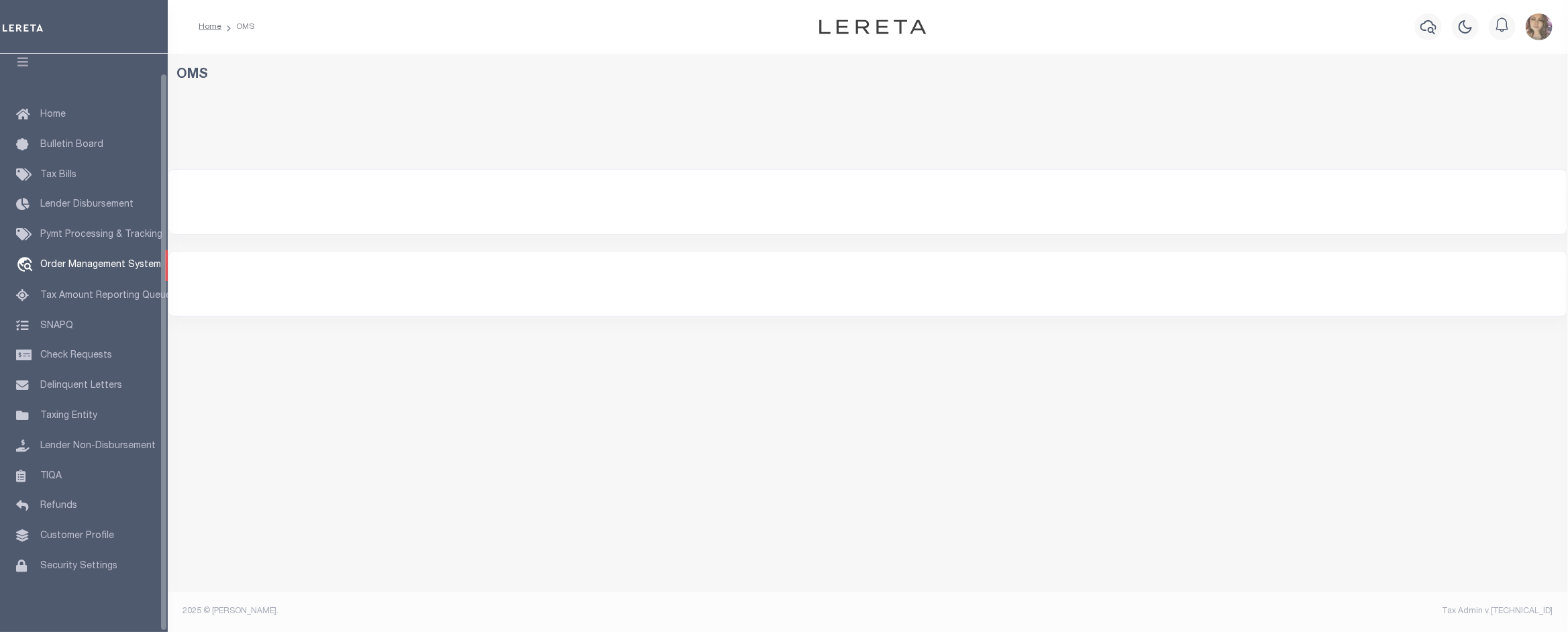
select select "200"
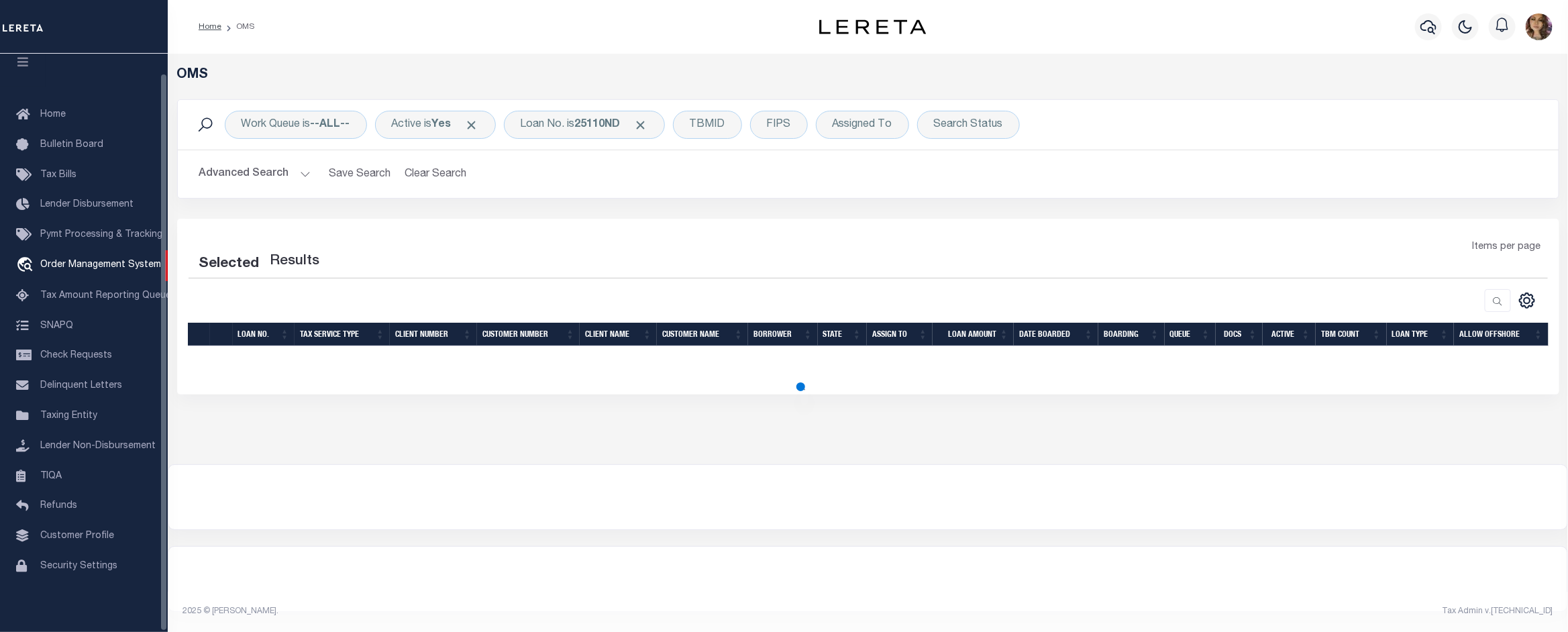
select select "200"
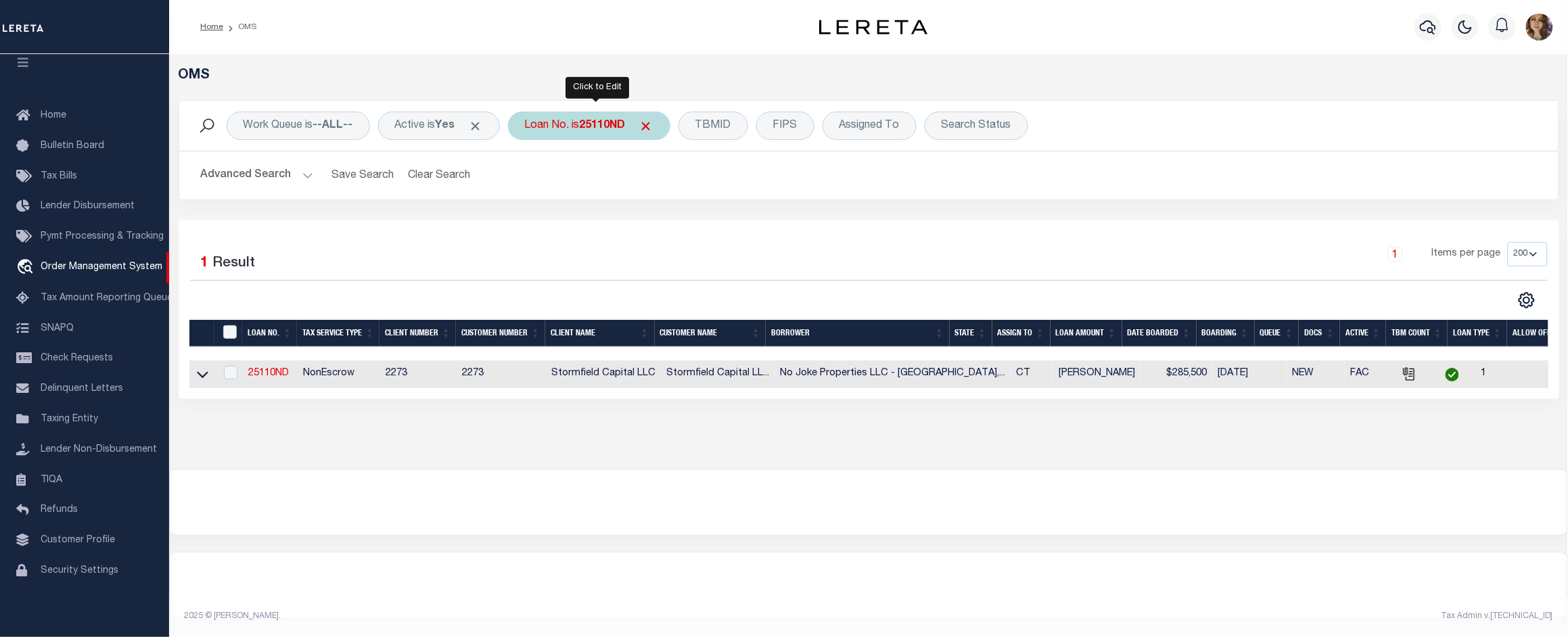
click at [588, 127] on b "25110ND" at bounding box center [603, 126] width 46 height 11
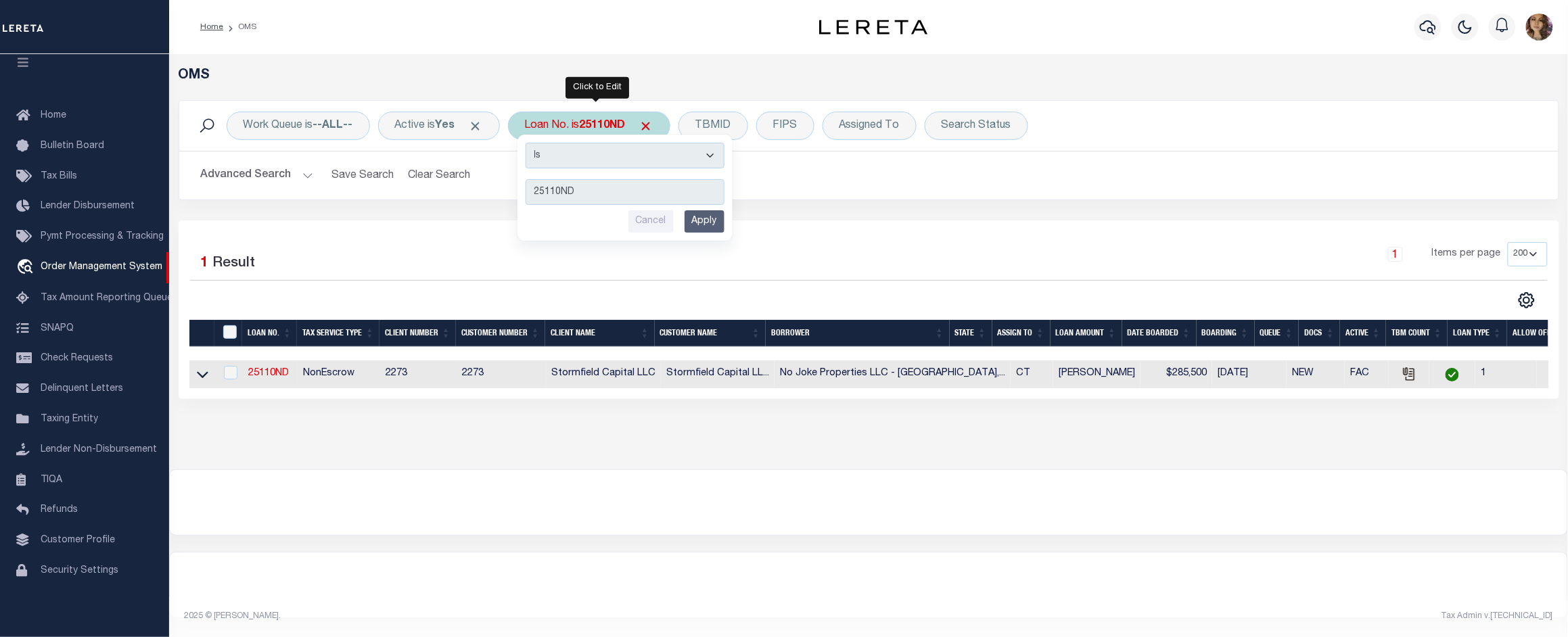
type input "24250"
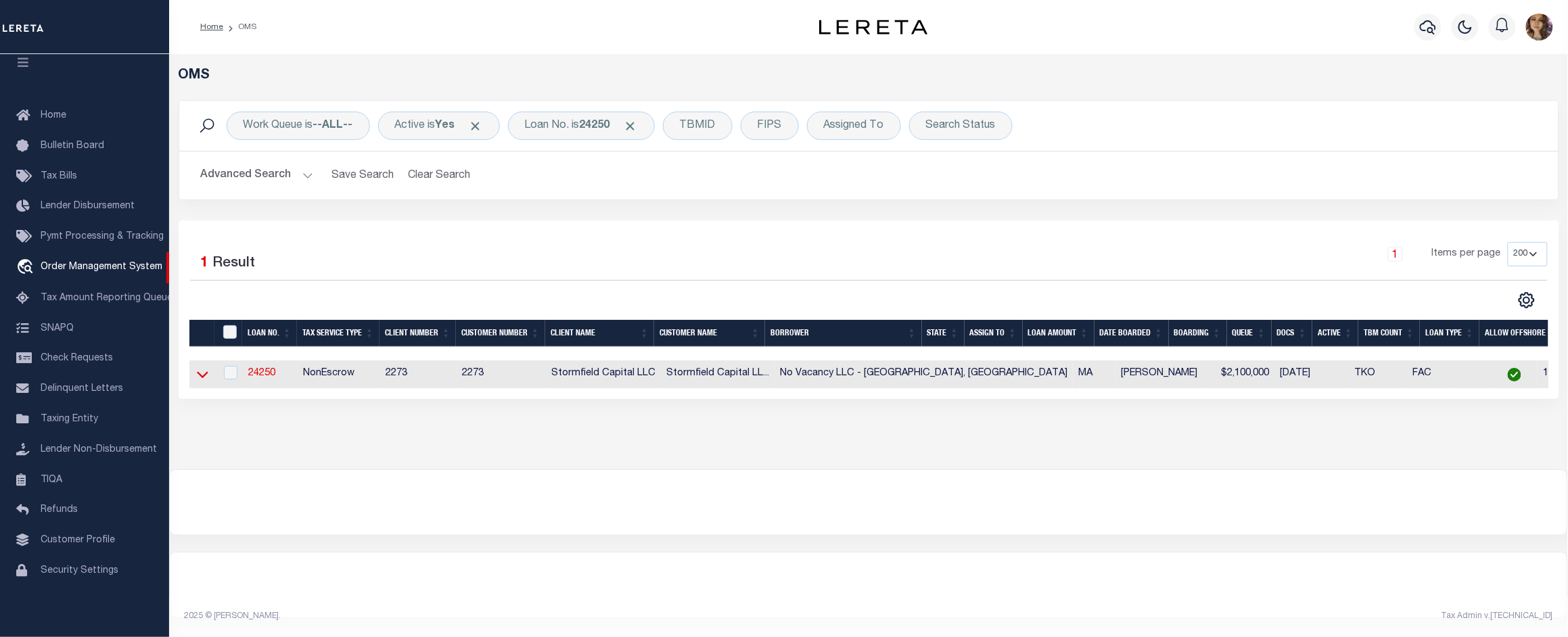
click at [204, 373] on icon at bounding box center [203, 374] width 12 height 14
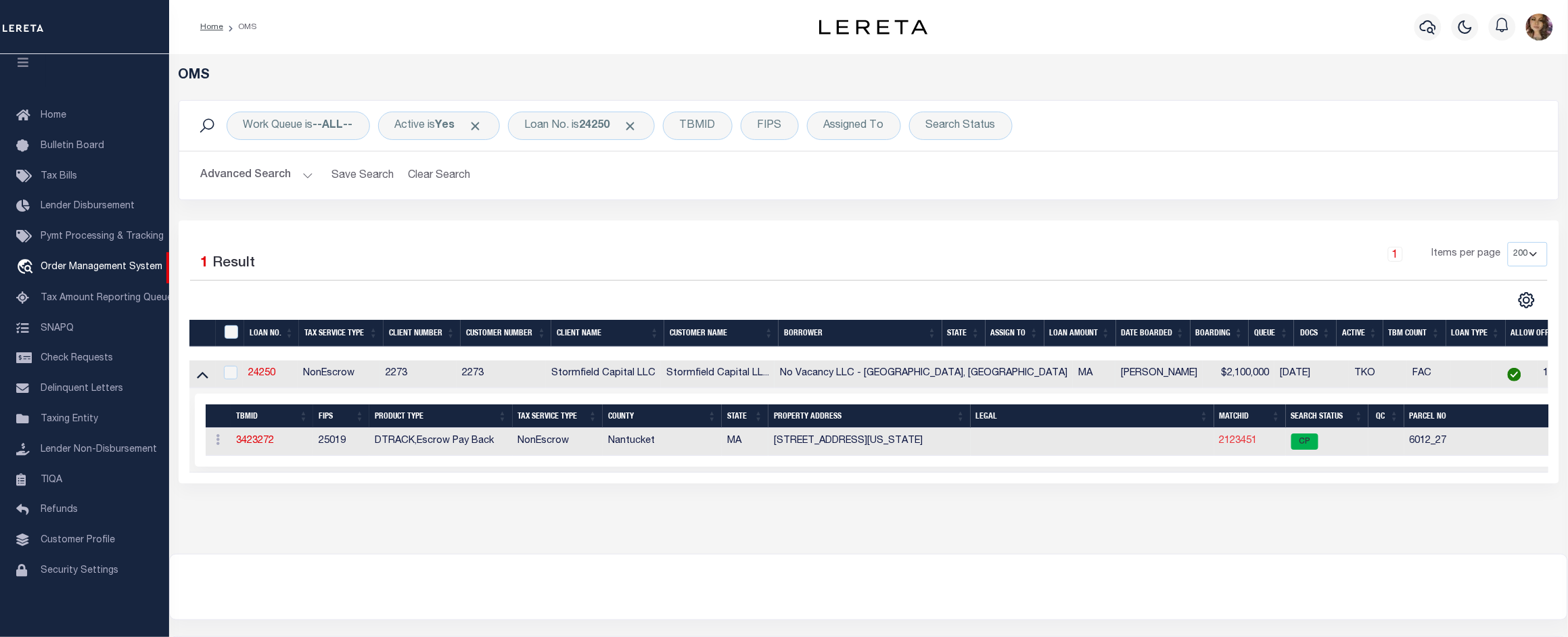
click at [1220, 446] on link "2123451" at bounding box center [1239, 441] width 38 height 9
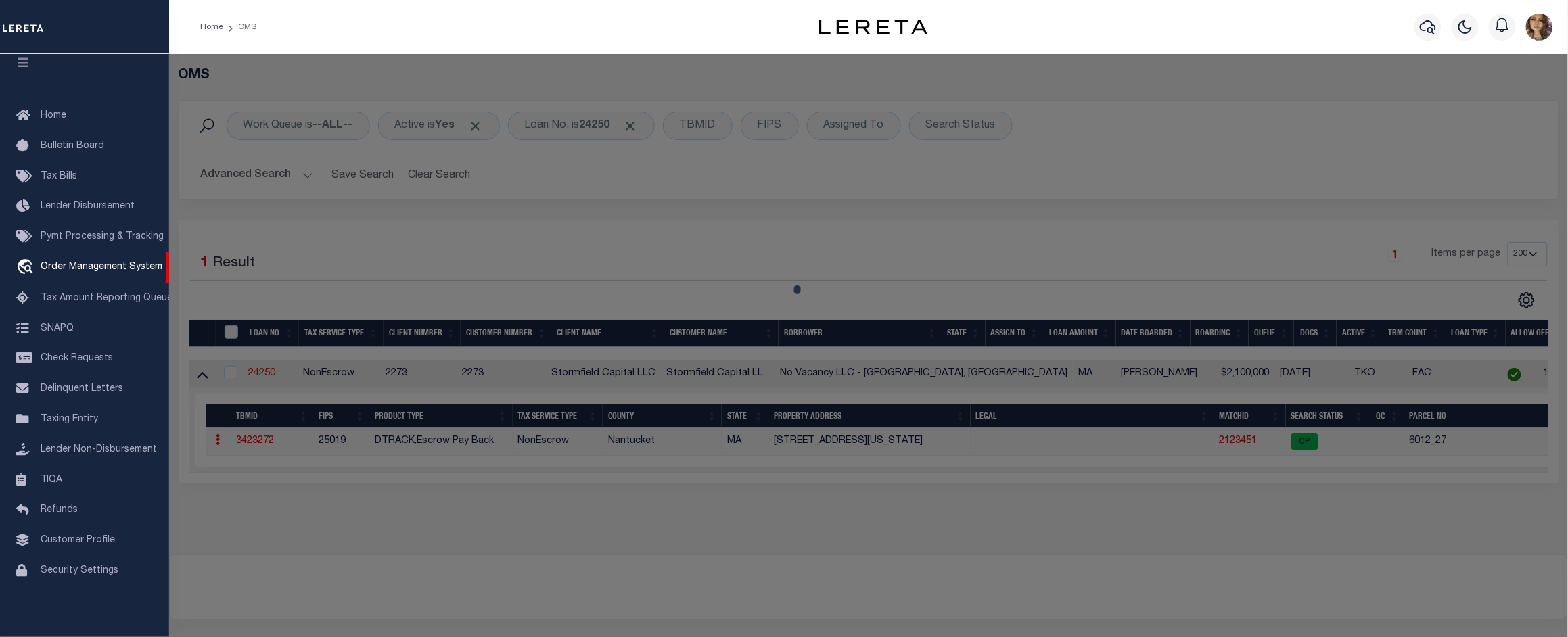
checkbox input "false"
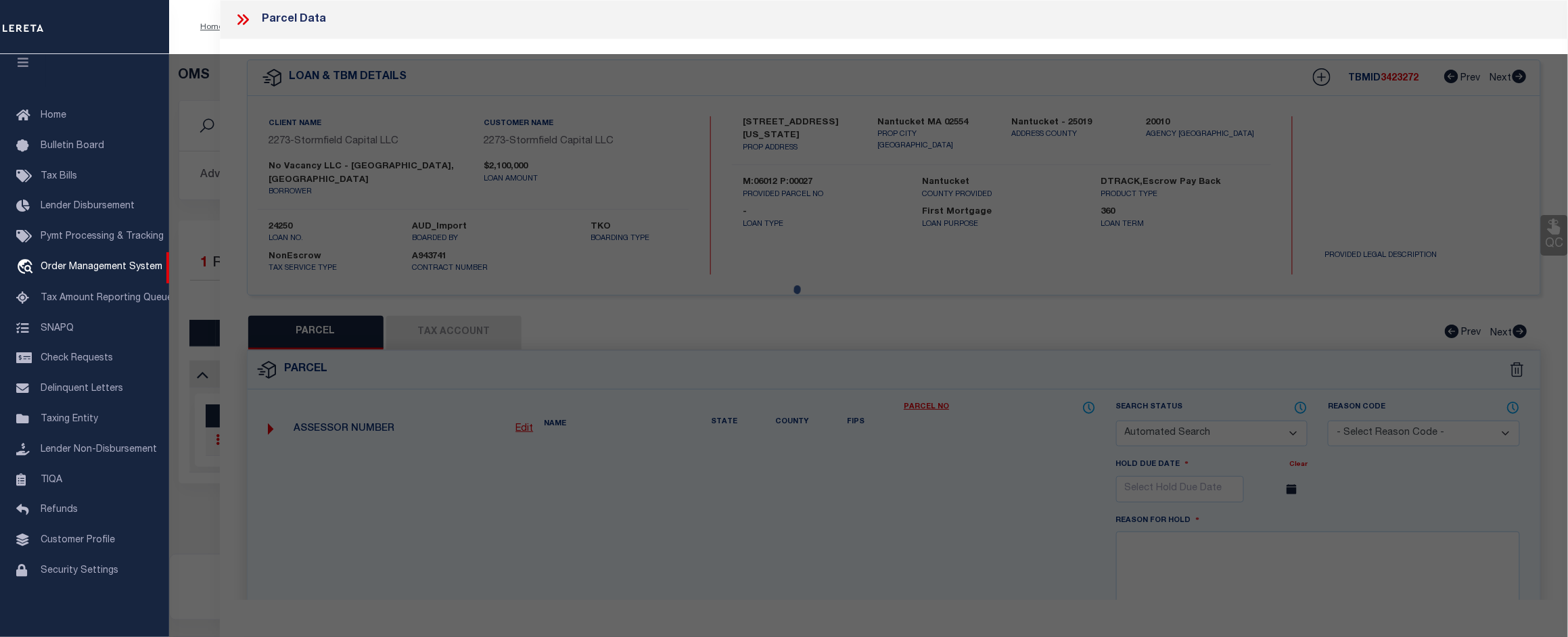
select select "CP"
type input "NO VACANCY LLC"
select select "AGW"
select select
type input "24 TENNESSEE AV"
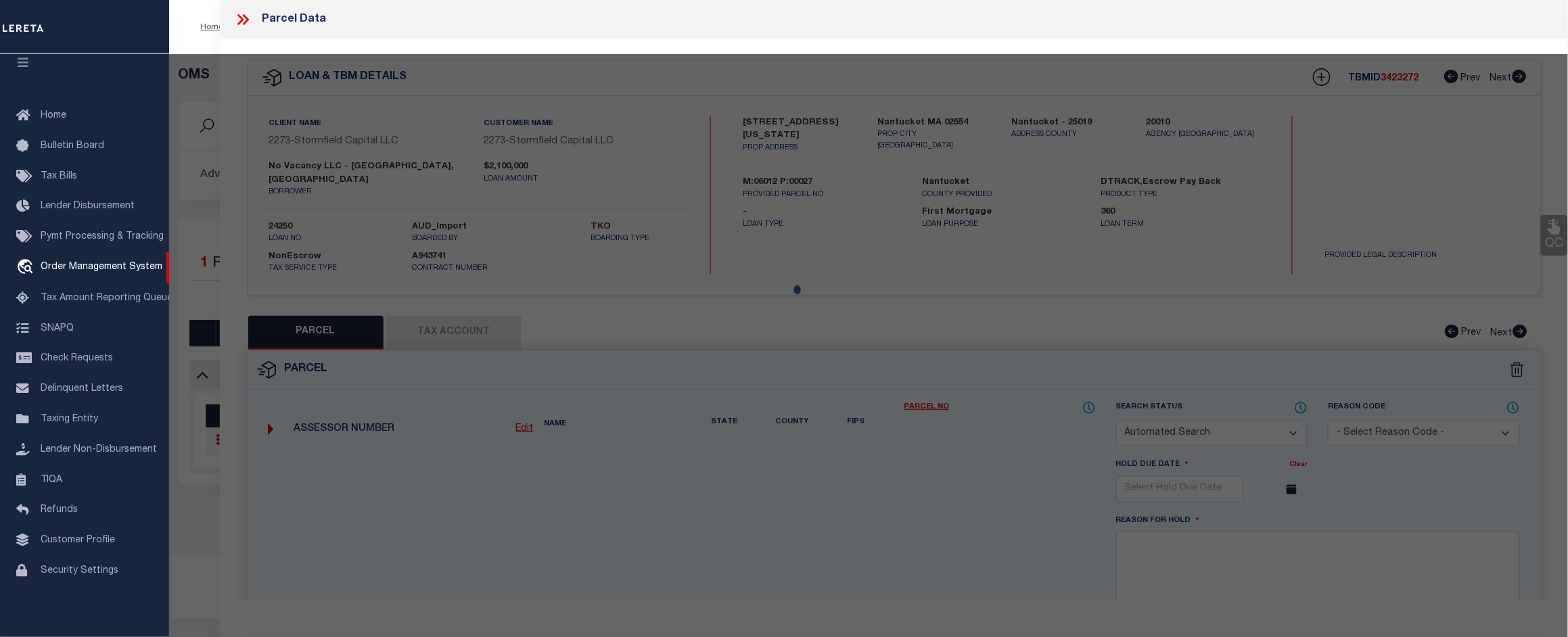
checkbox input "false"
type input "Nantucket MA 02554"
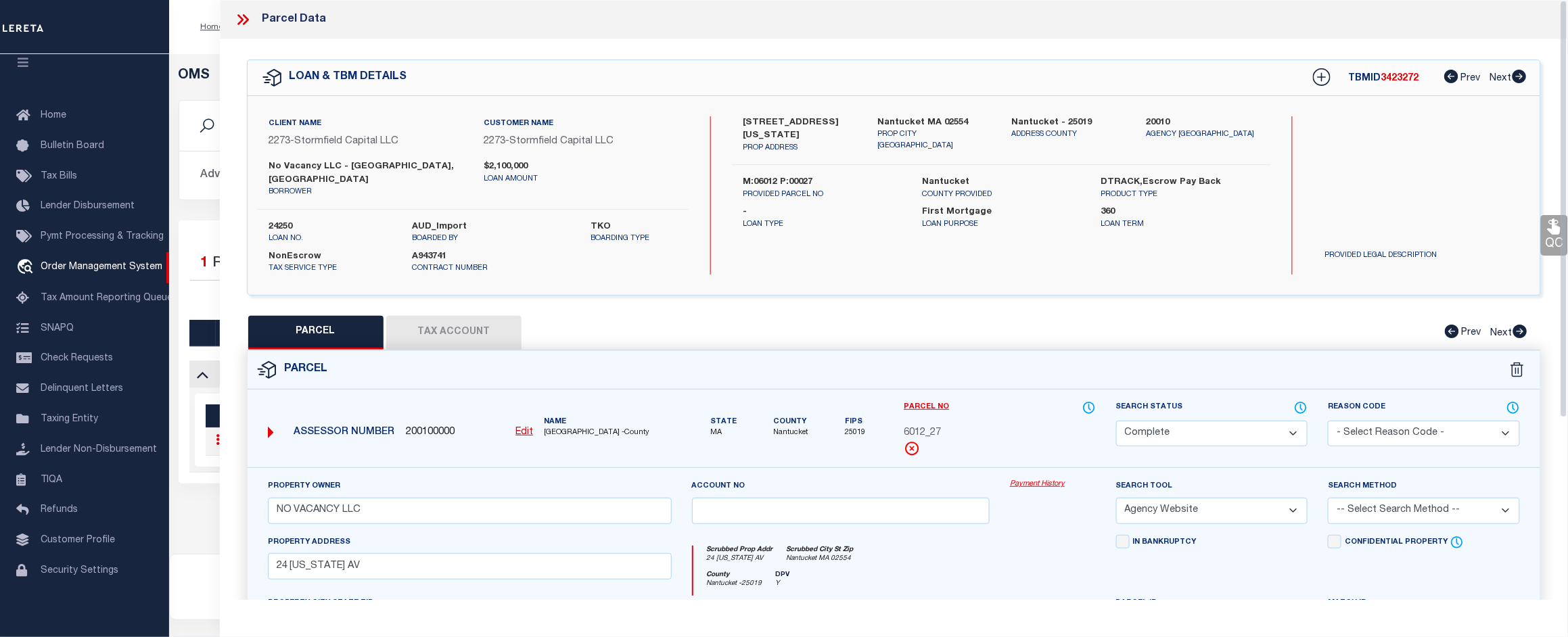
click at [1032, 479] on link "Payment History" at bounding box center [1052, 484] width 86 height 12
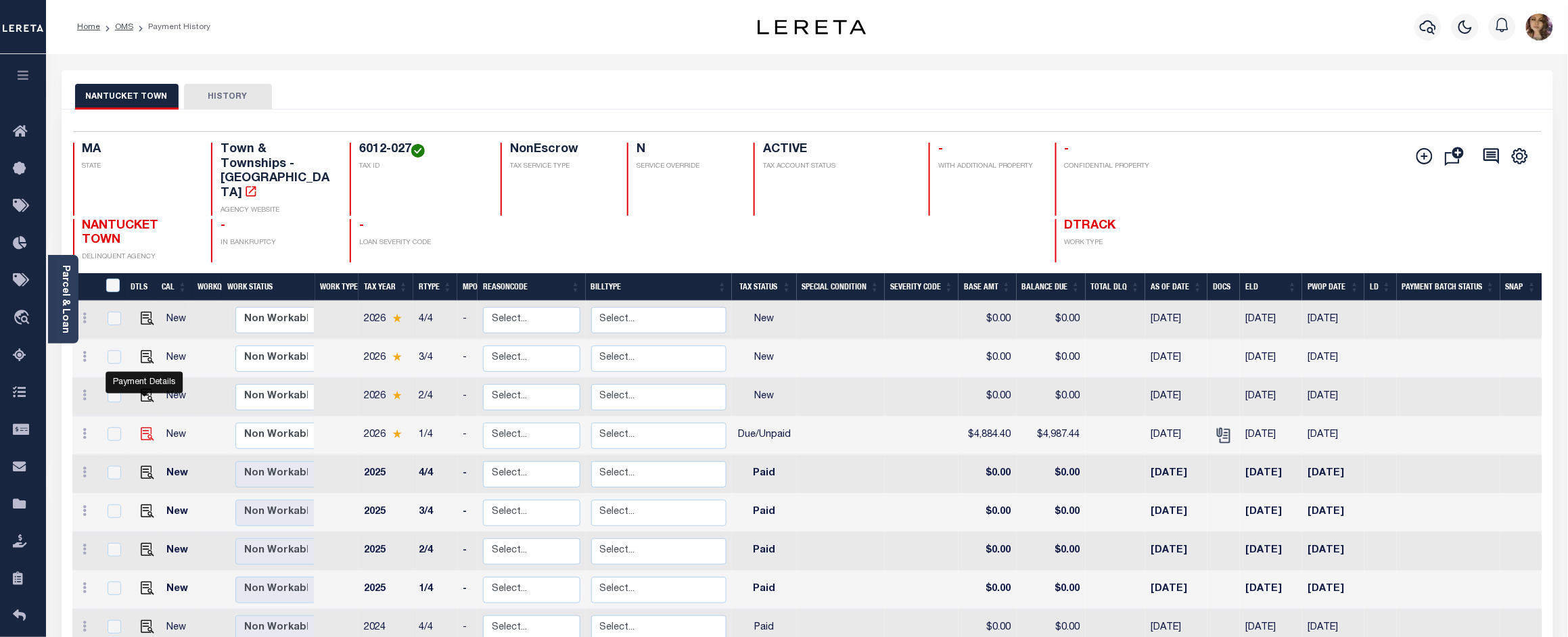
click at [146, 427] on img "" at bounding box center [147, 434] width 13 height 13
checkbox input "true"
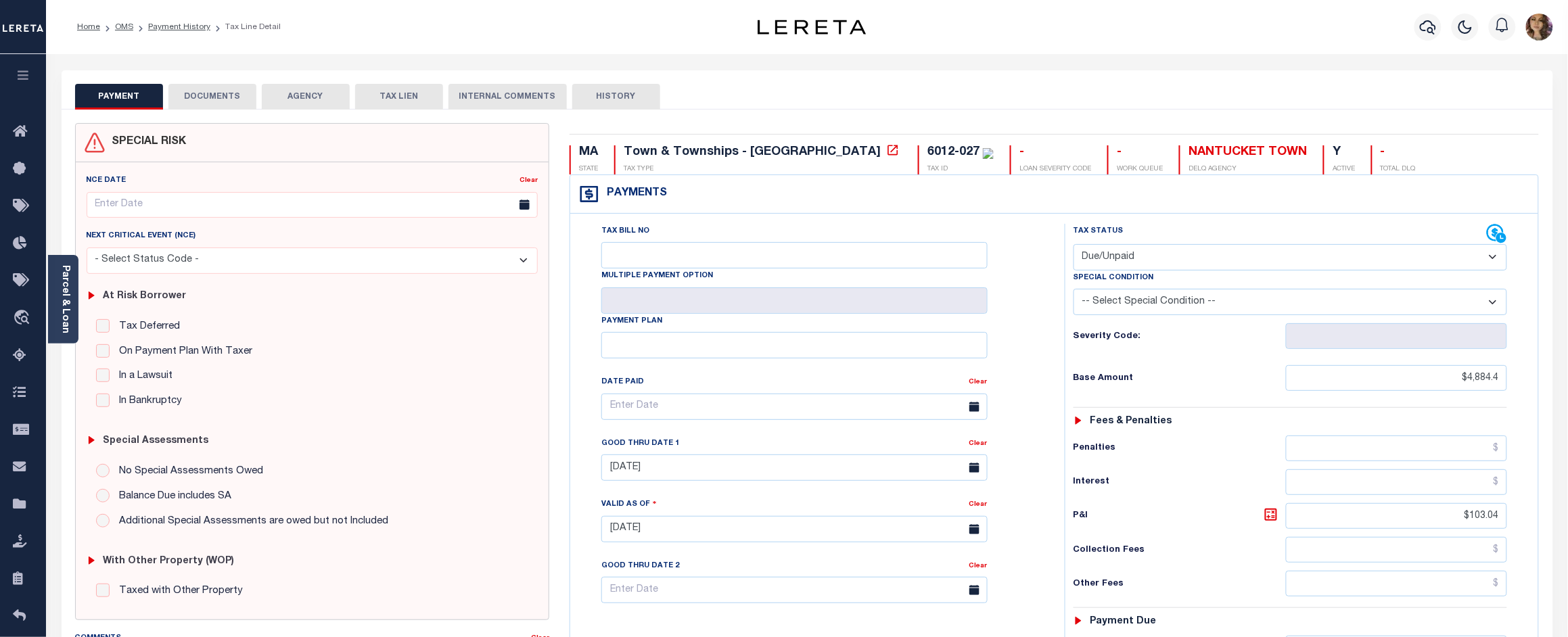
click at [1124, 251] on select "- Select Status Code - Open Due/Unpaid Paid Incomplete No Tax Due Internal Refu…" at bounding box center [1290, 256] width 434 height 26
select select "PYD"
click at [1073, 245] on select "- Select Status Code - Open Due/Unpaid Paid Incomplete No Tax Due Internal Refu…" at bounding box center [1290, 256] width 434 height 26
type input "[DATE]"
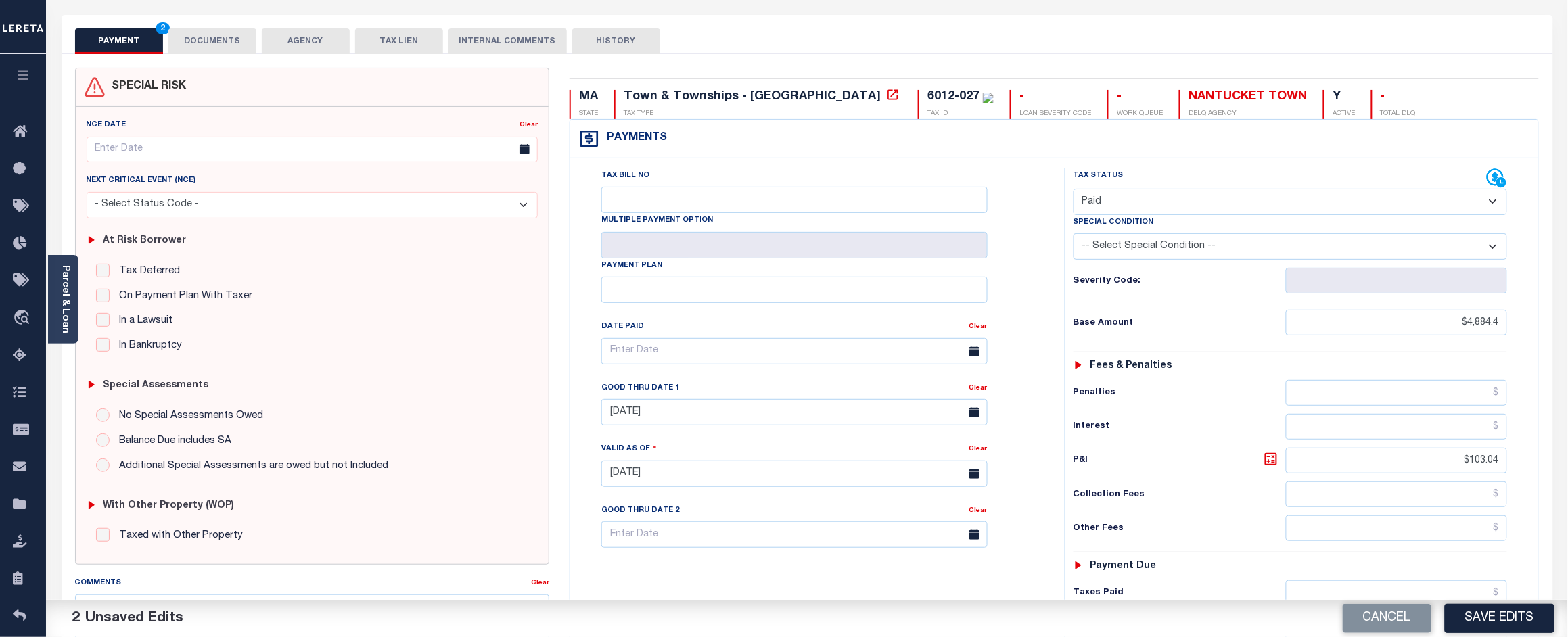
scroll to position [338, 0]
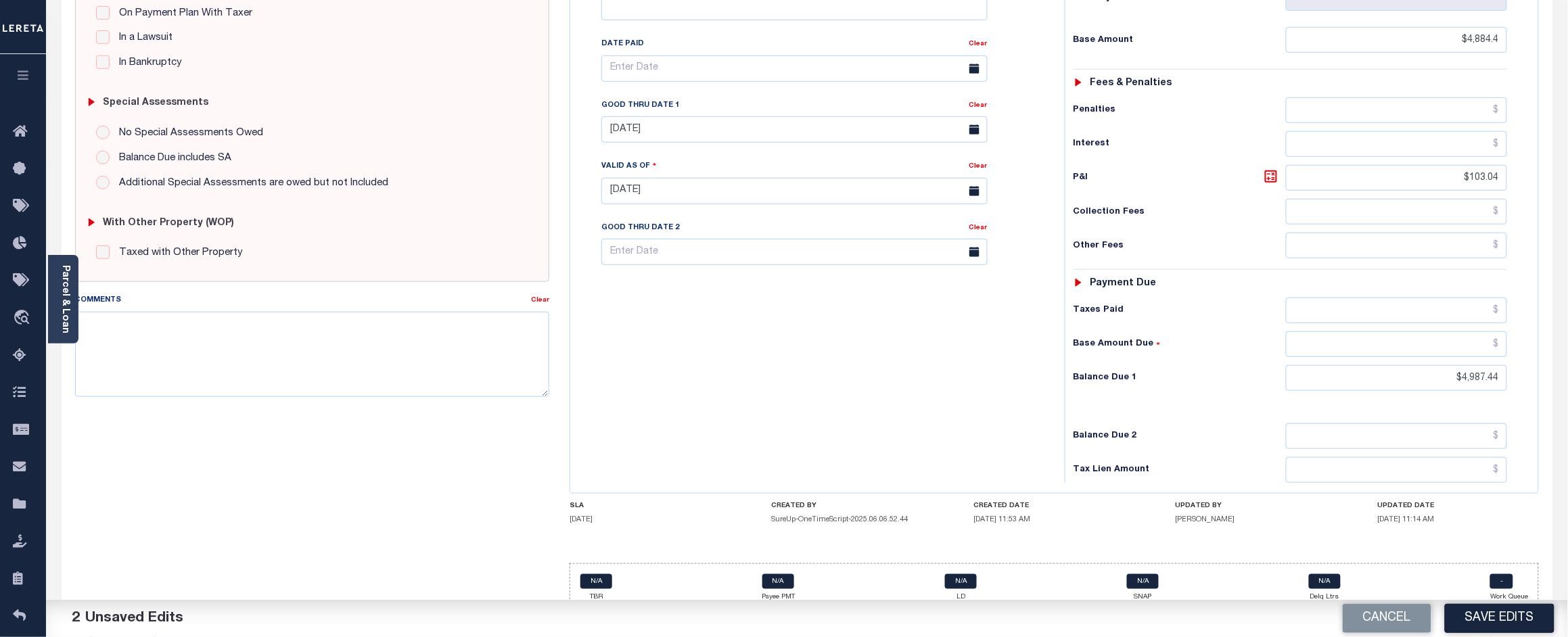
drag, startPoint x: 1509, startPoint y: 380, endPoint x: 1455, endPoint y: 387, distance: 54.5
click at [1455, 387] on div "Tax Status Status - Select Status Code -" at bounding box center [1295, 184] width 461 height 597
click at [1467, 382] on input "$4,987.44" at bounding box center [1396, 377] width 221 height 25
drag, startPoint x: 1504, startPoint y: 381, endPoint x: 1461, endPoint y: 383, distance: 43.0
click at [1461, 383] on input "$4,987.44" at bounding box center [1396, 377] width 221 height 25
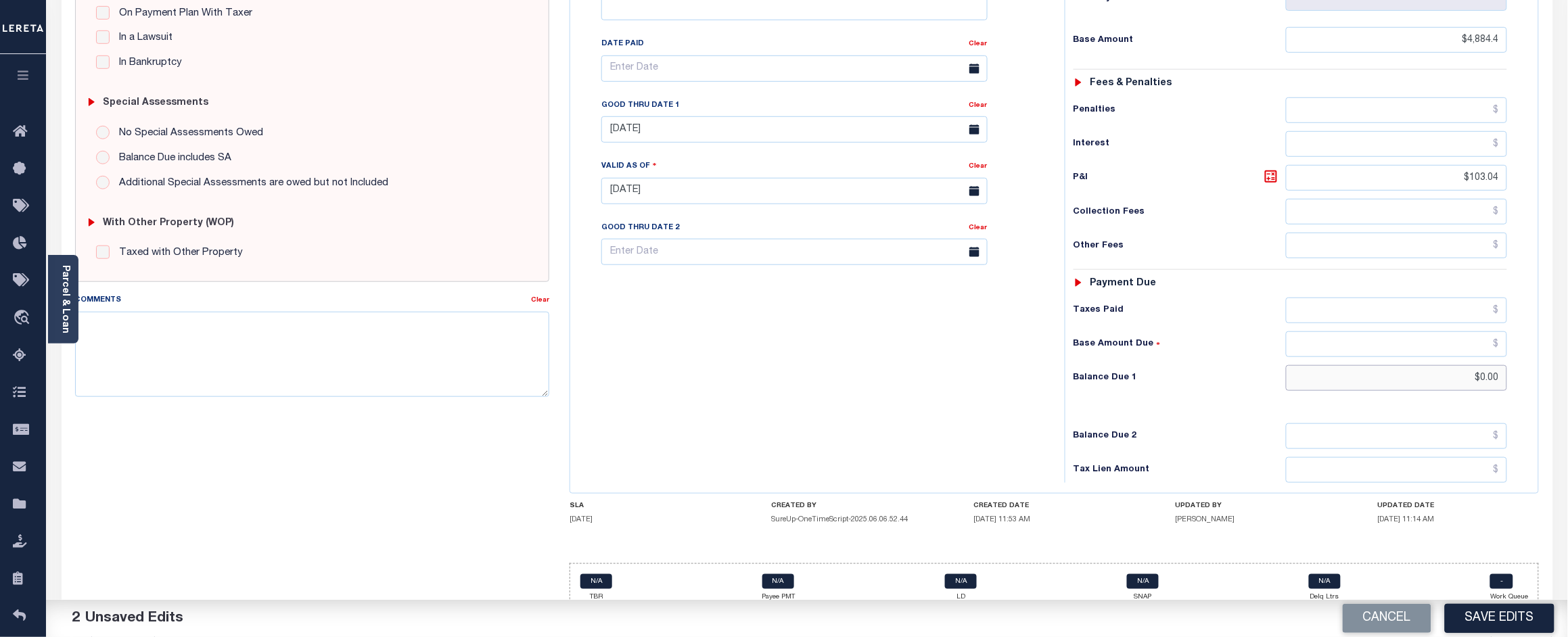
type input "$0.00"
click at [1391, 418] on div "Tax Status Status - Select Status Code -" at bounding box center [1295, 184] width 461 height 597
click at [1500, 625] on button "Save Edits" at bounding box center [1499, 618] width 109 height 29
checkbox input "false"
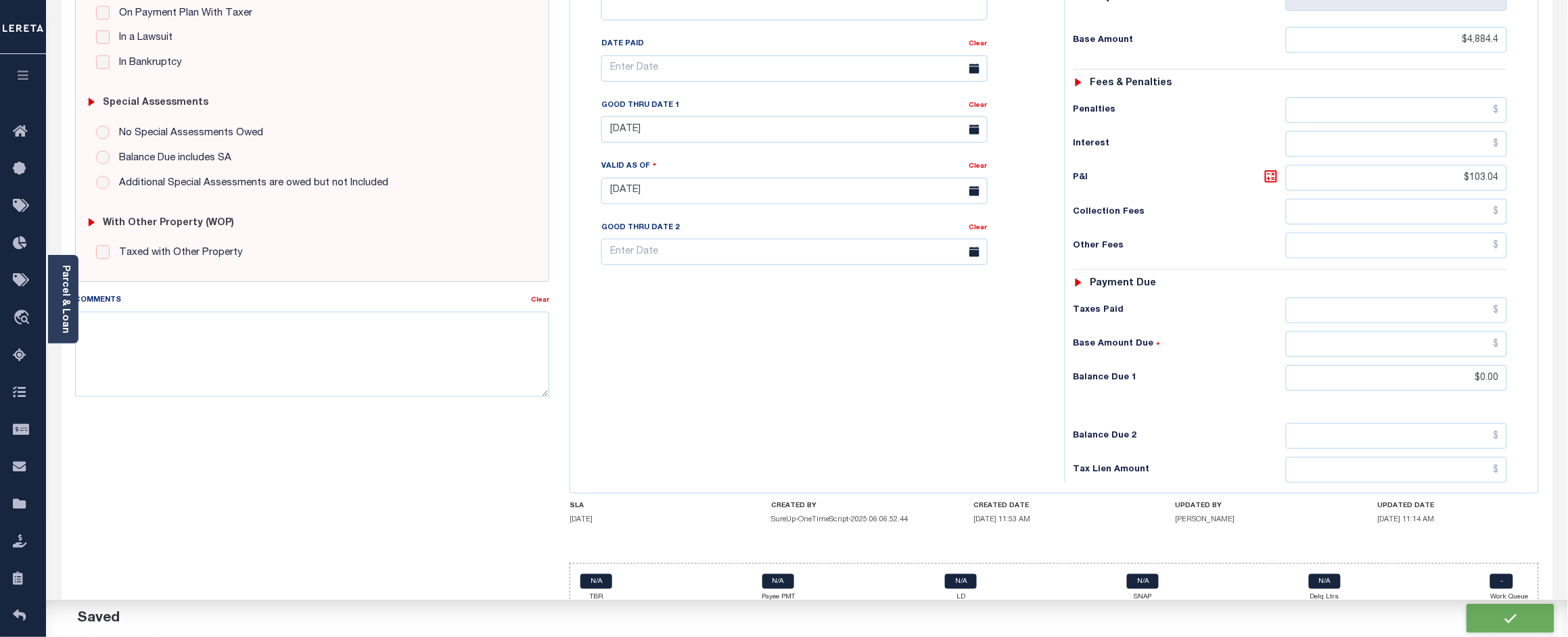
checkbox input "false"
type input "$4,884.4"
type input "$103.04"
type input "$0"
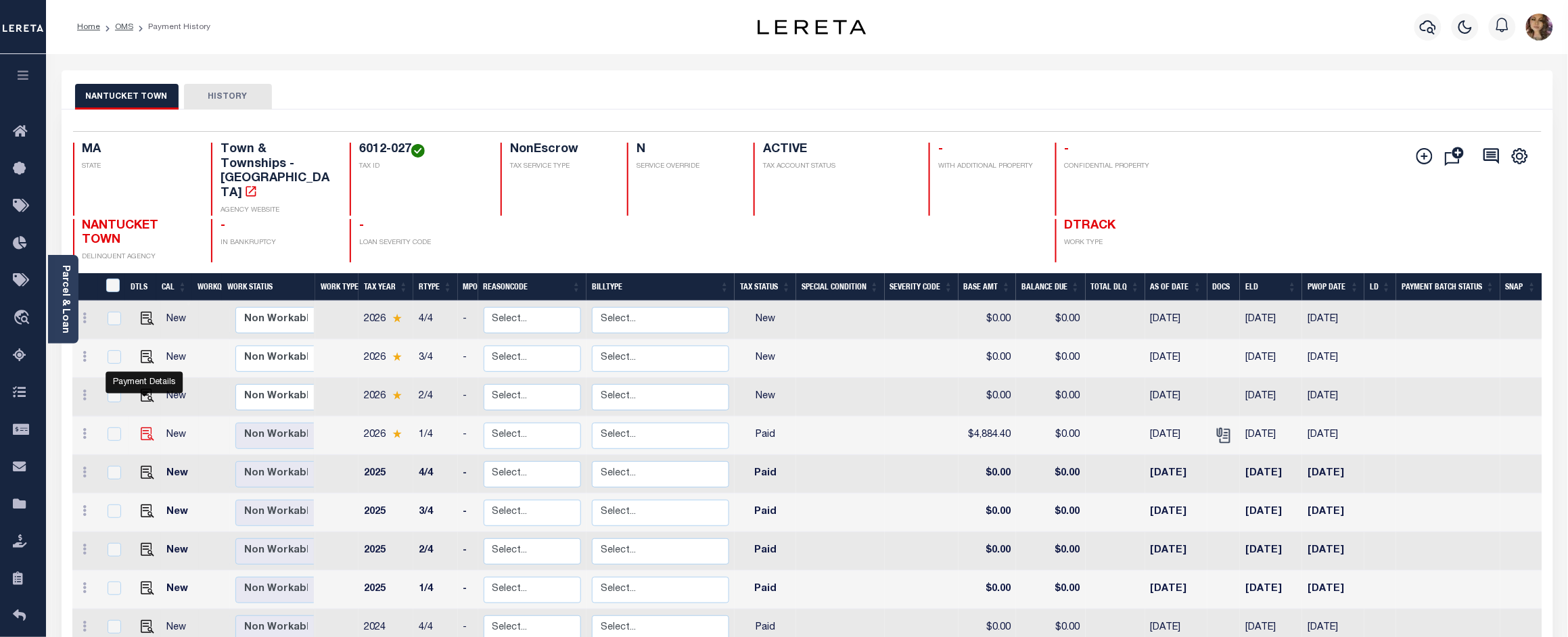
click at [143, 427] on img "" at bounding box center [147, 434] width 13 height 13
checkbox input "true"
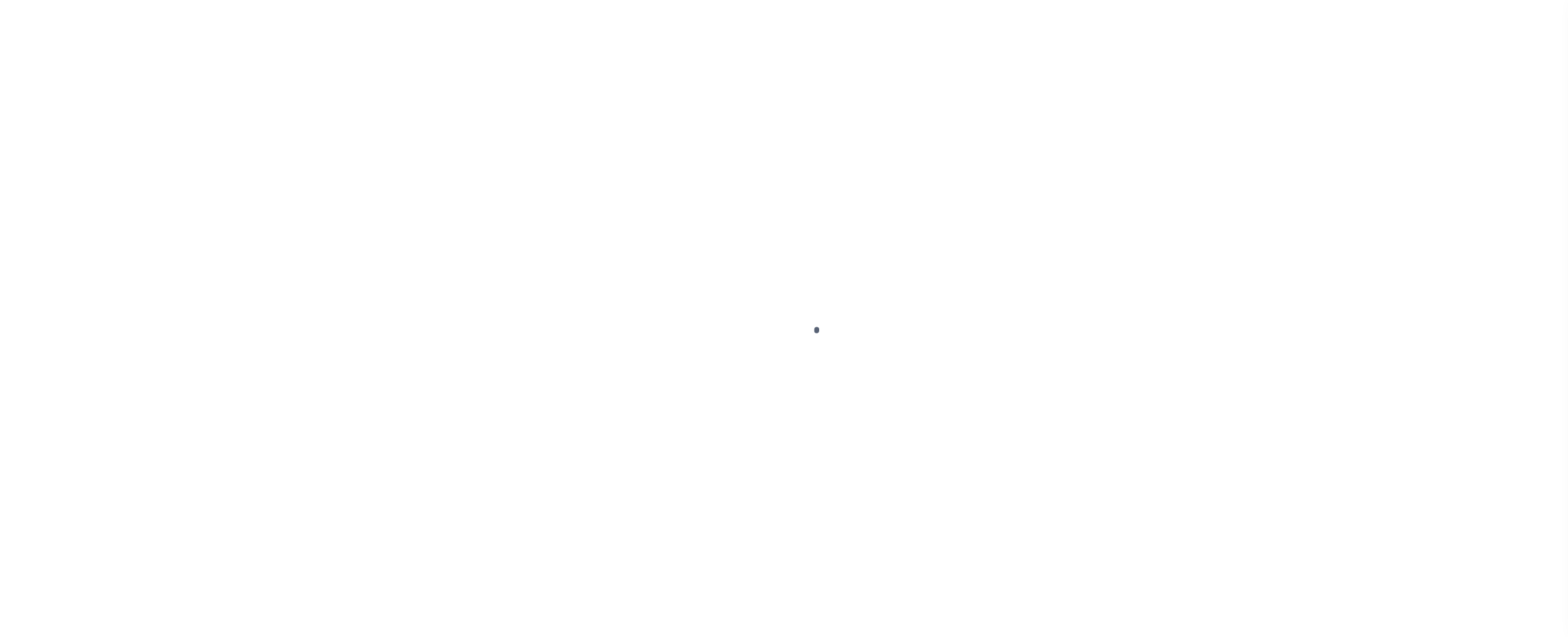
select select "PYD"
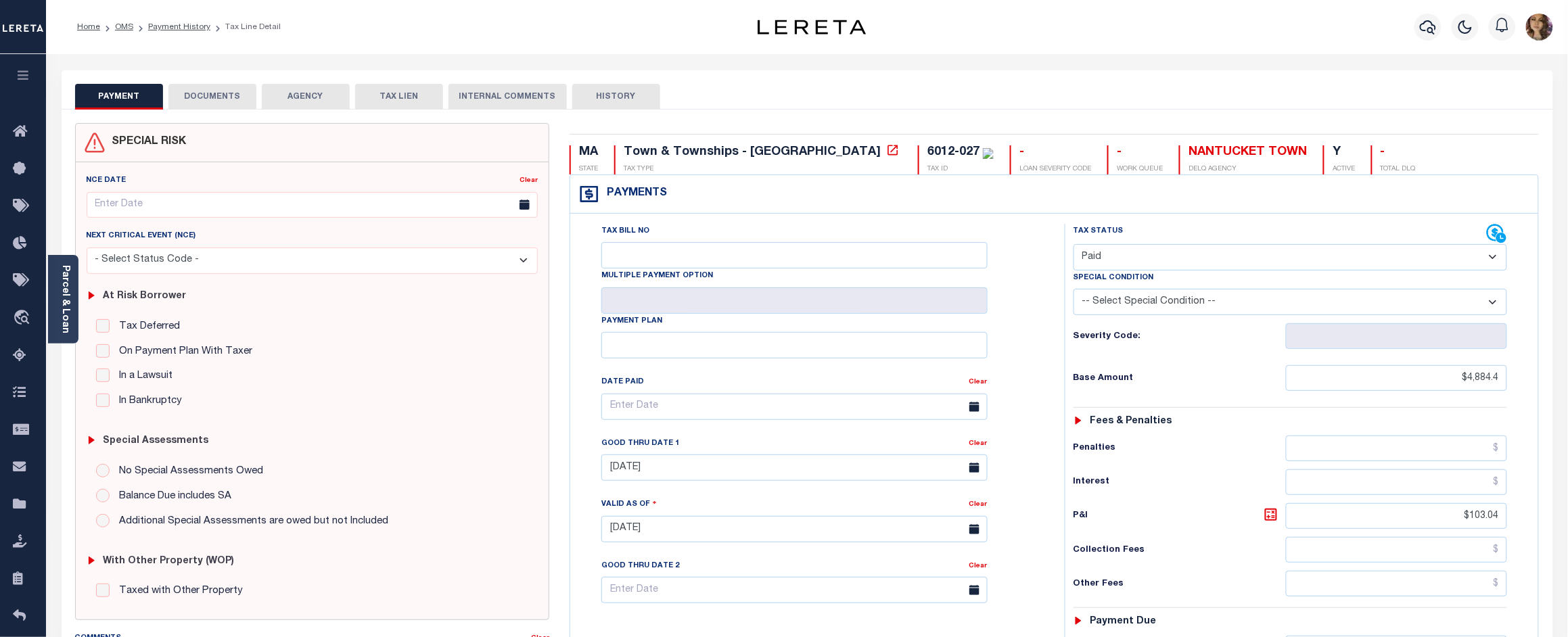
click at [231, 88] on button "DOCUMENTS" at bounding box center [212, 97] width 88 height 25
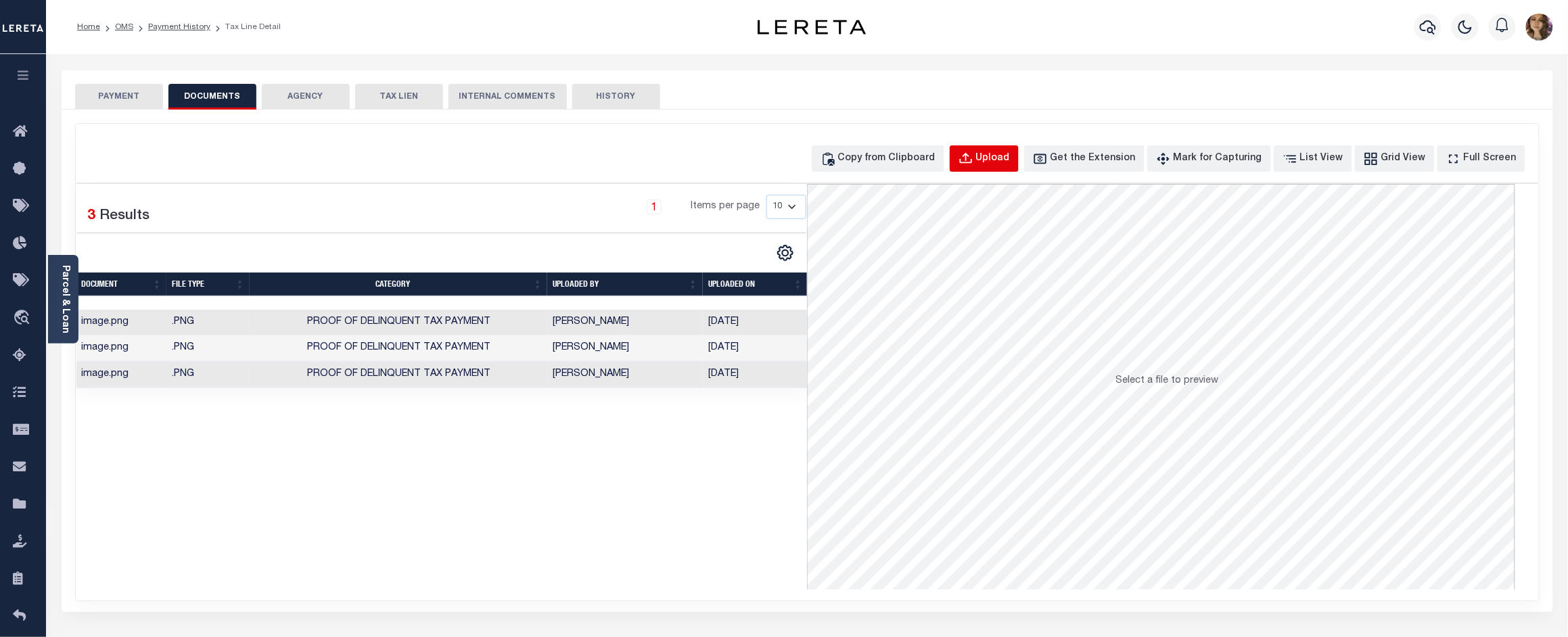
click at [1010, 157] on div "Upload" at bounding box center [992, 158] width 34 height 15
select select "POP"
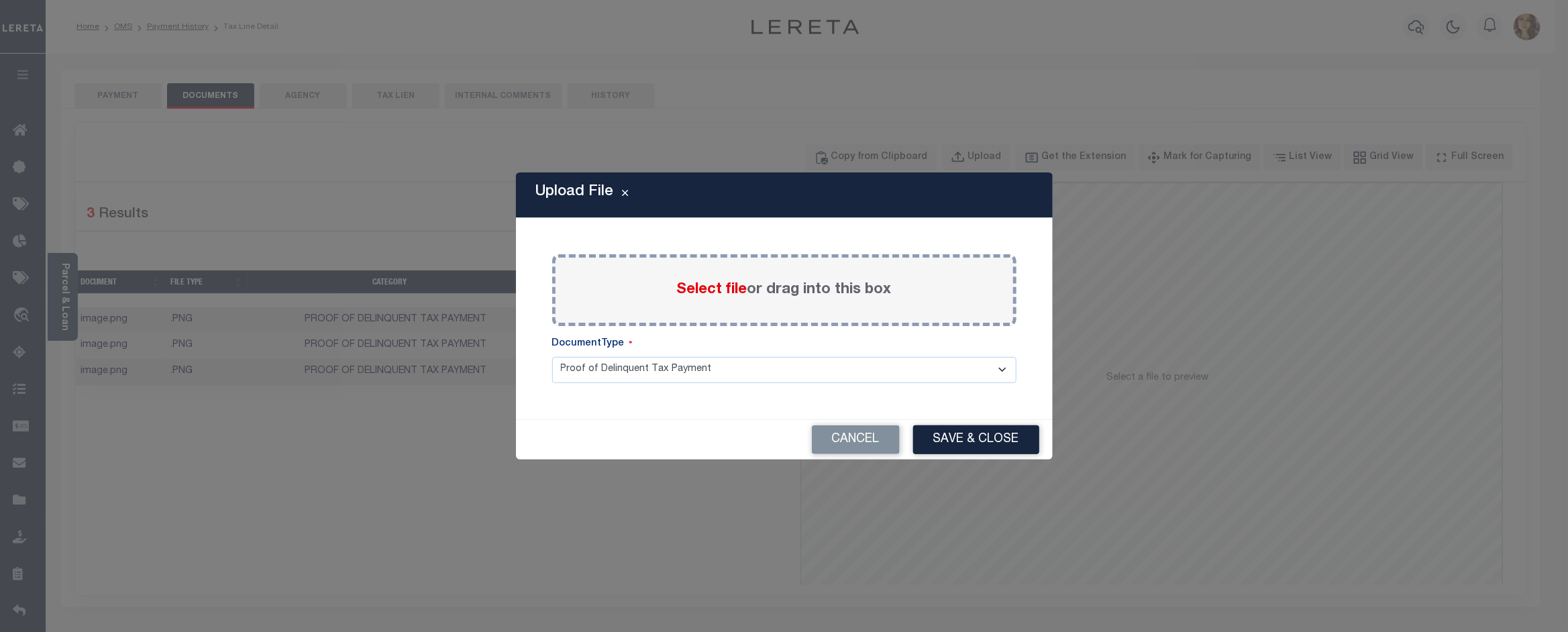
click at [712, 290] on span "Select file" at bounding box center [713, 290] width 71 height 15
click at [0, 0] on input "Select file or drag into this box" at bounding box center [0, 0] width 0 height 0
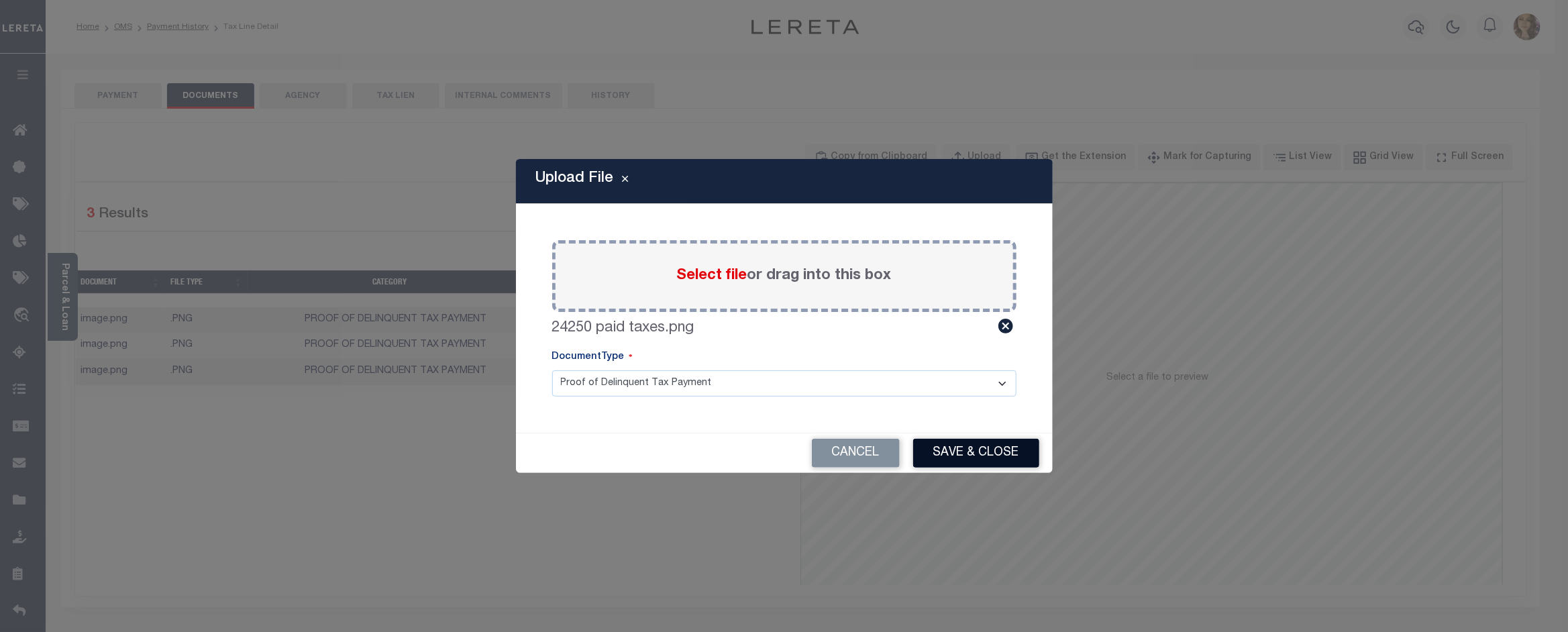
click at [975, 458] on button "Save & Close" at bounding box center [976, 453] width 126 height 29
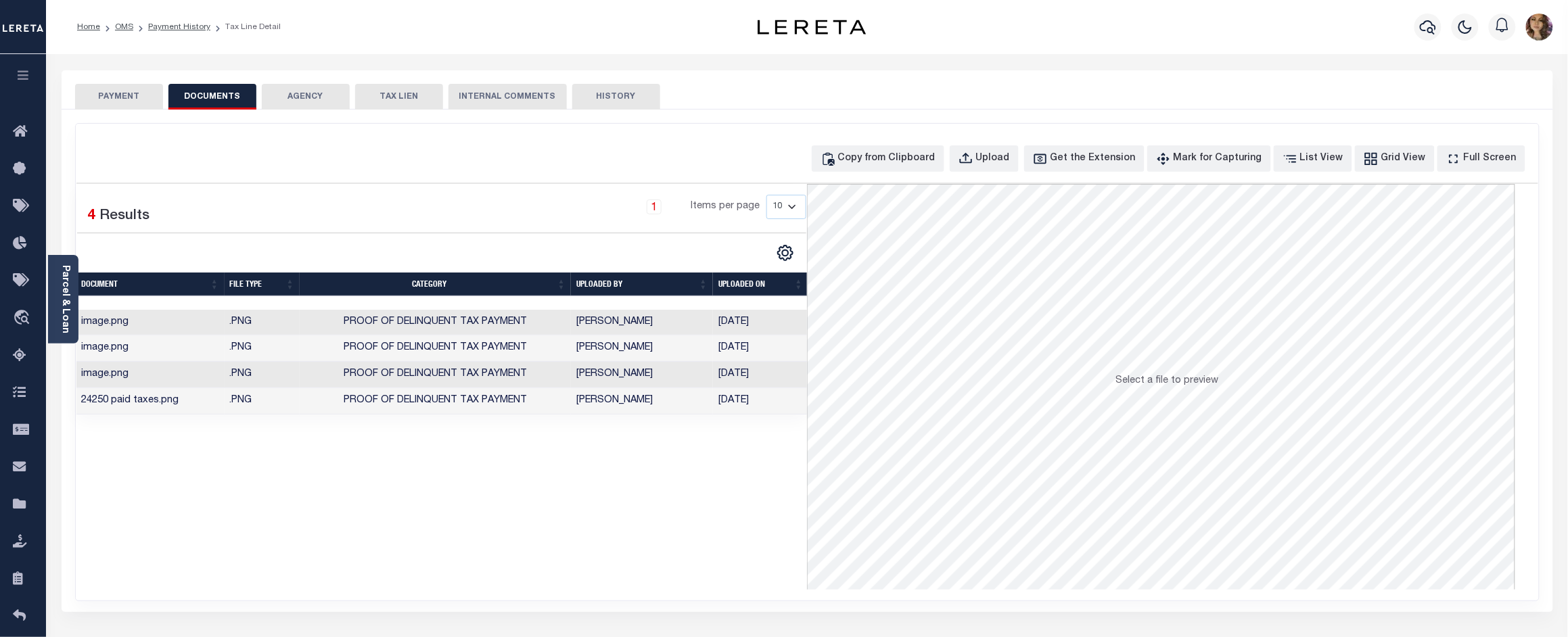
drag, startPoint x: 708, startPoint y: 514, endPoint x: 675, endPoint y: 495, distance: 38.1
click at [708, 514] on div "Selected 4 Results 1 Items per page 10 25 50 100" at bounding box center [442, 386] width 731 height 405
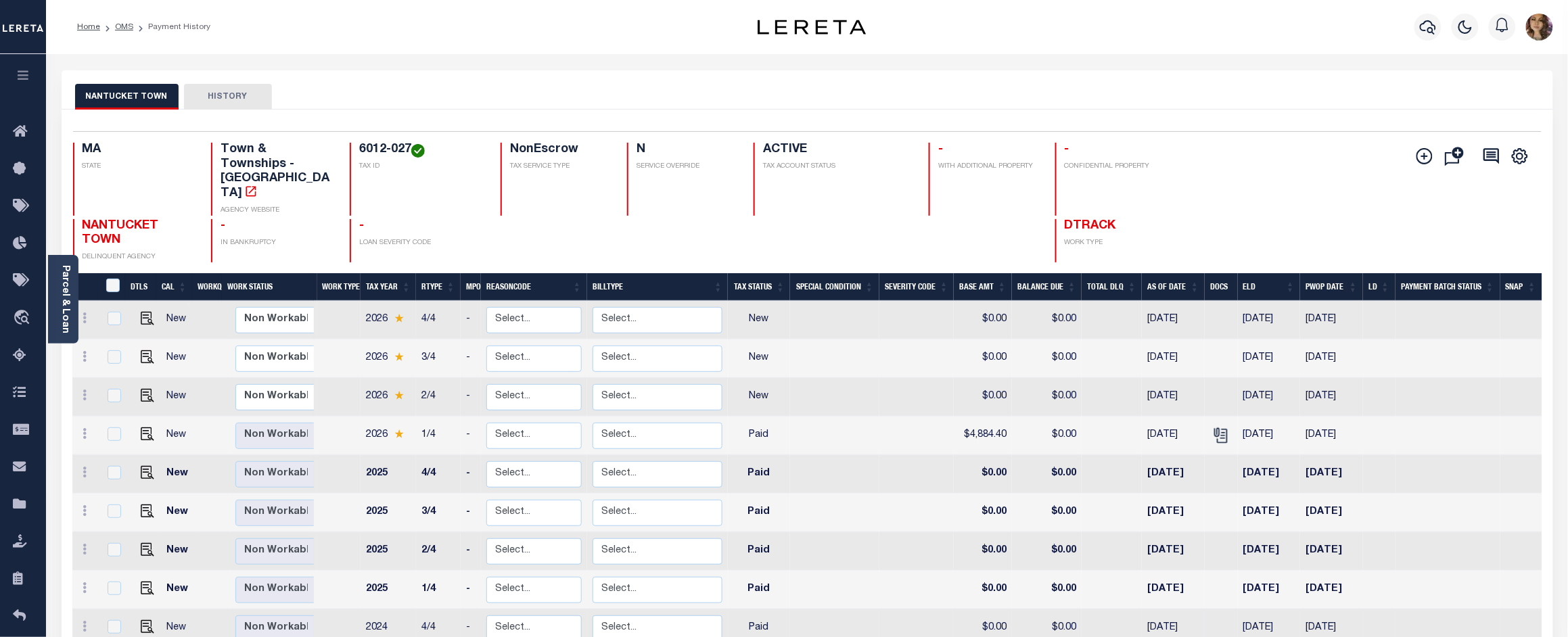
click at [820, 613] on td at bounding box center [835, 628] width 89 height 39
checkbox input "true"
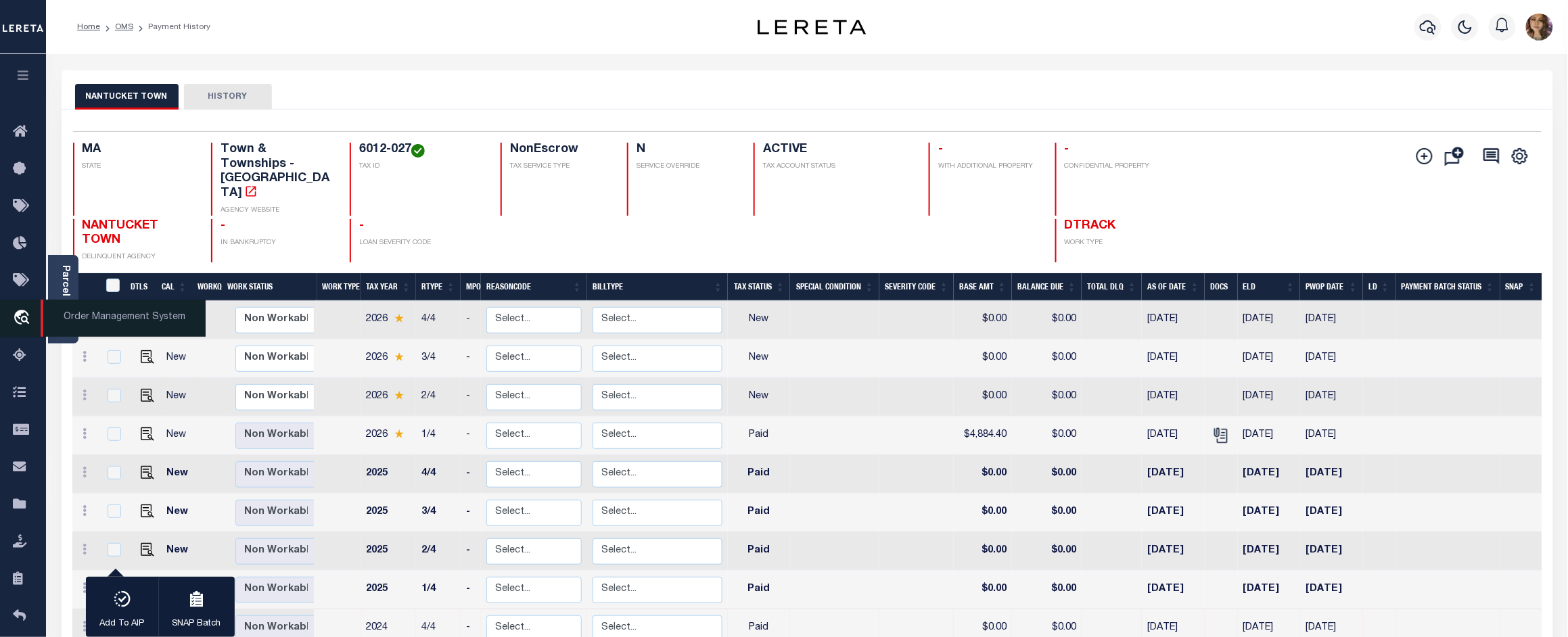
click at [90, 323] on span "Order Management System" at bounding box center [123, 317] width 165 height 37
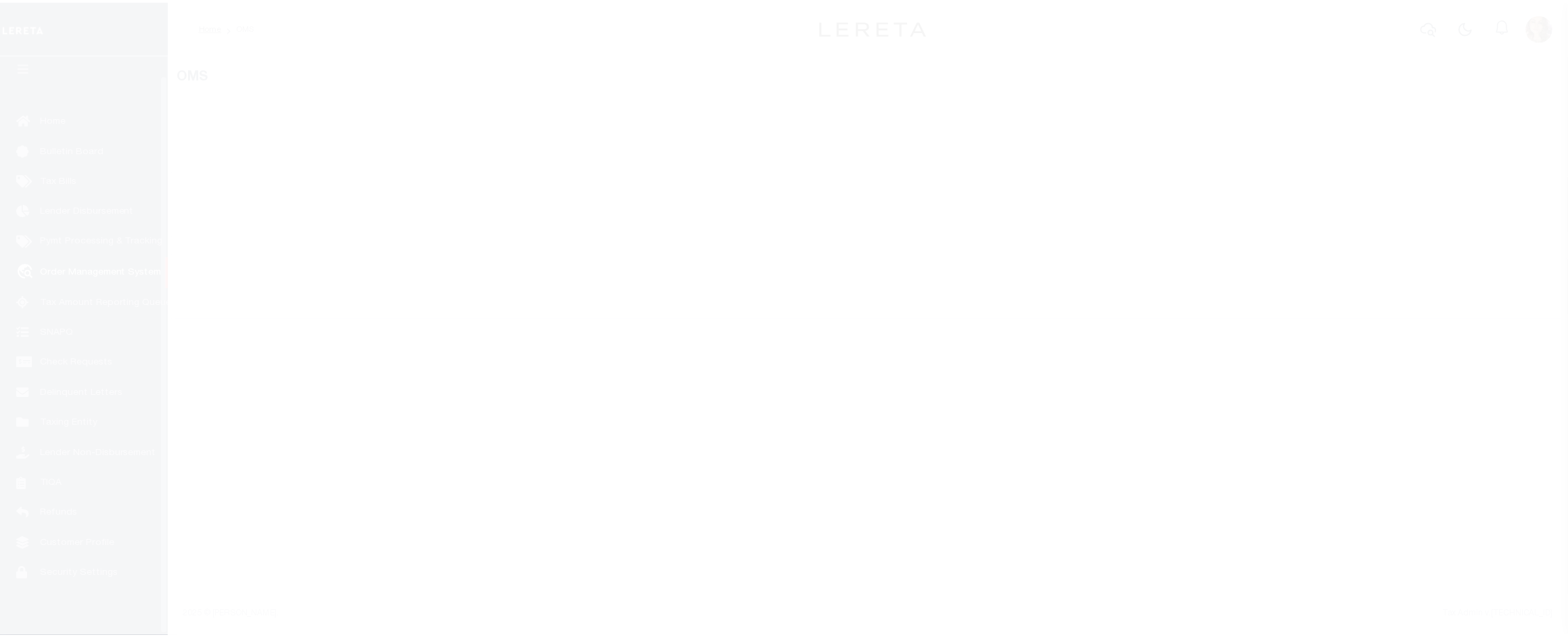
scroll to position [21, 0]
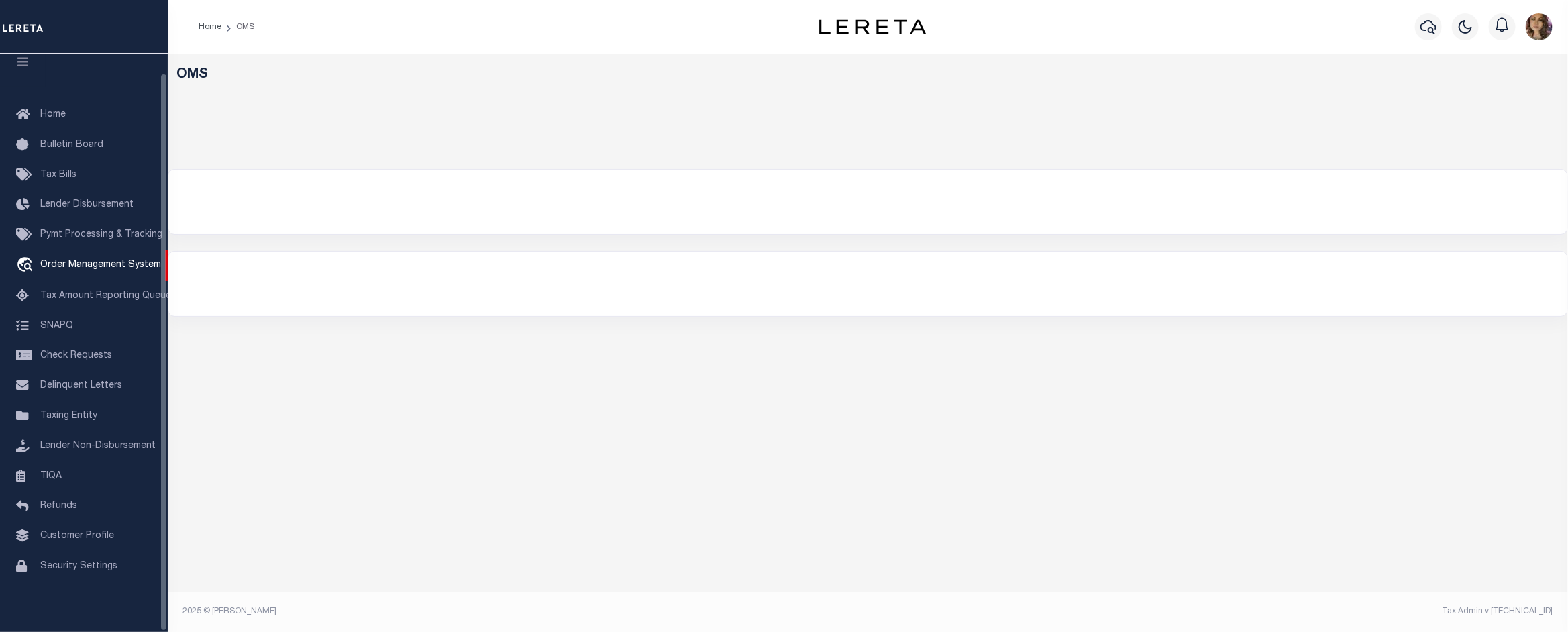
select select "200"
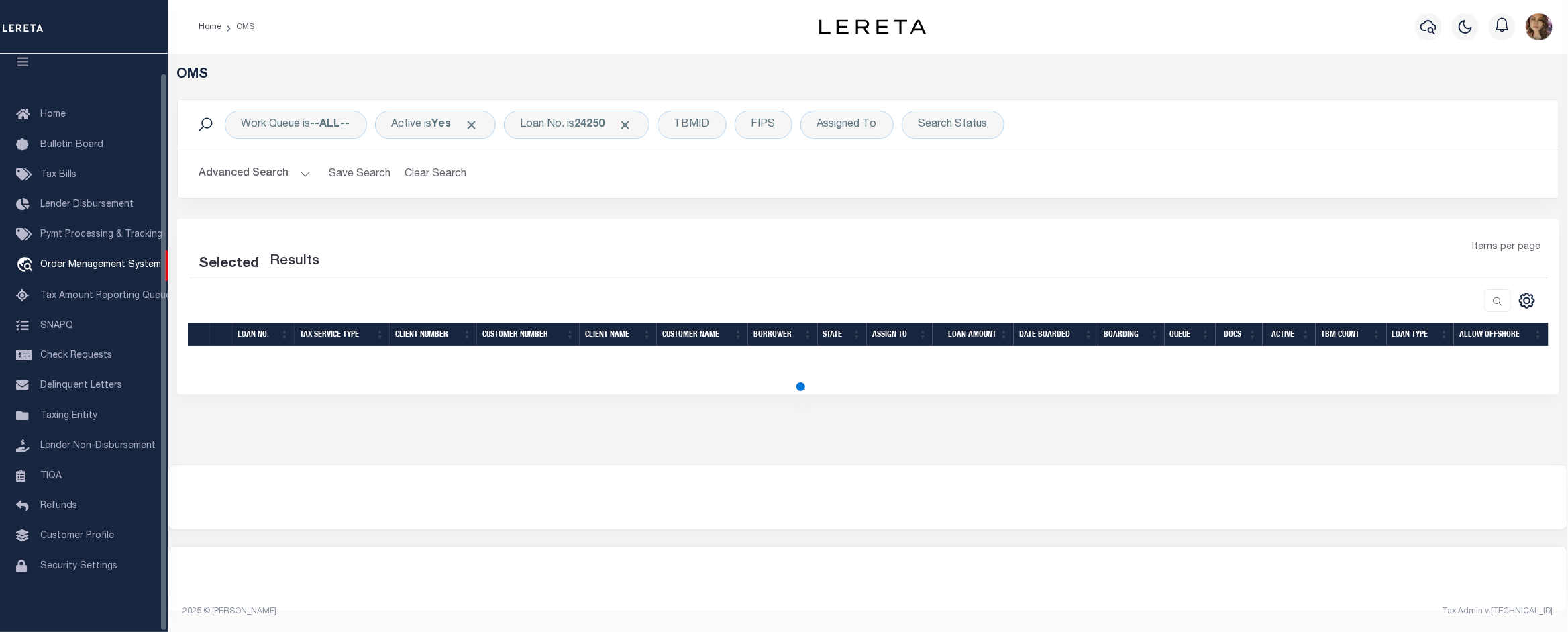
select select "200"
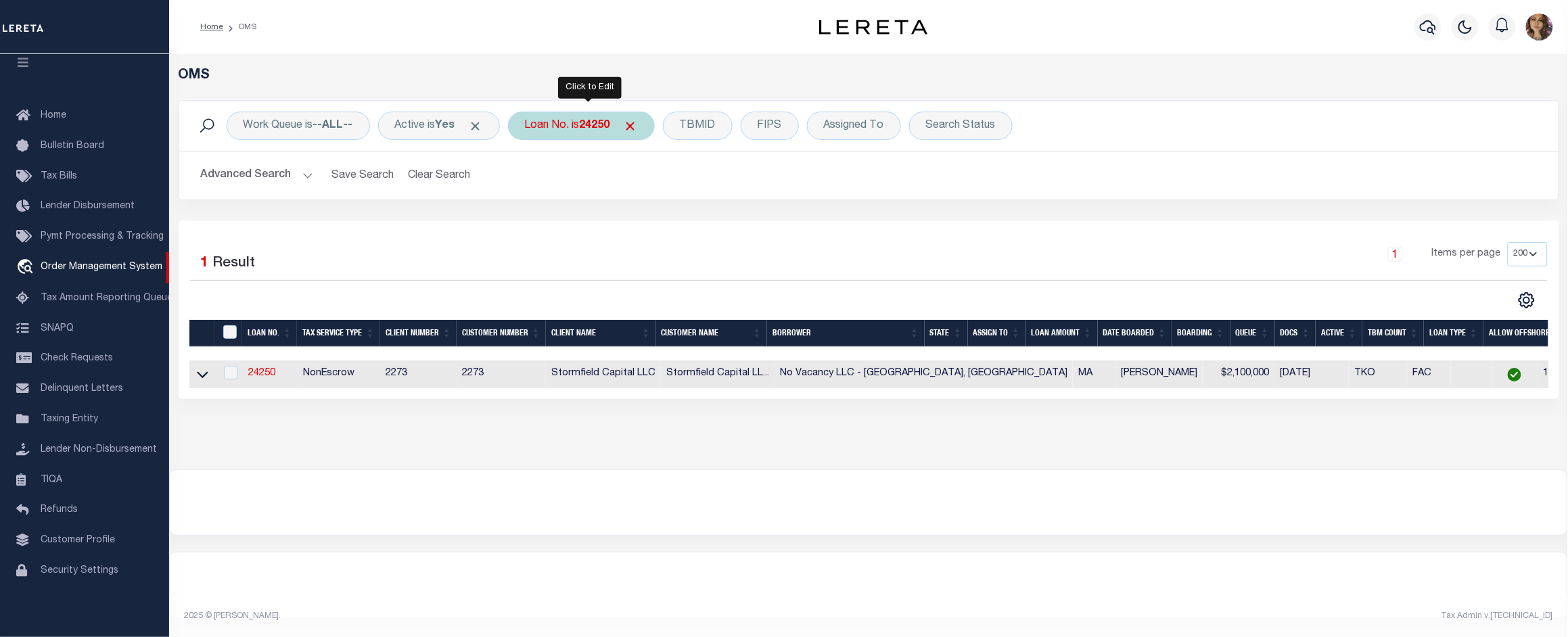
click at [585, 125] on div "Loan No. is 24250" at bounding box center [580, 126] width 147 height 28
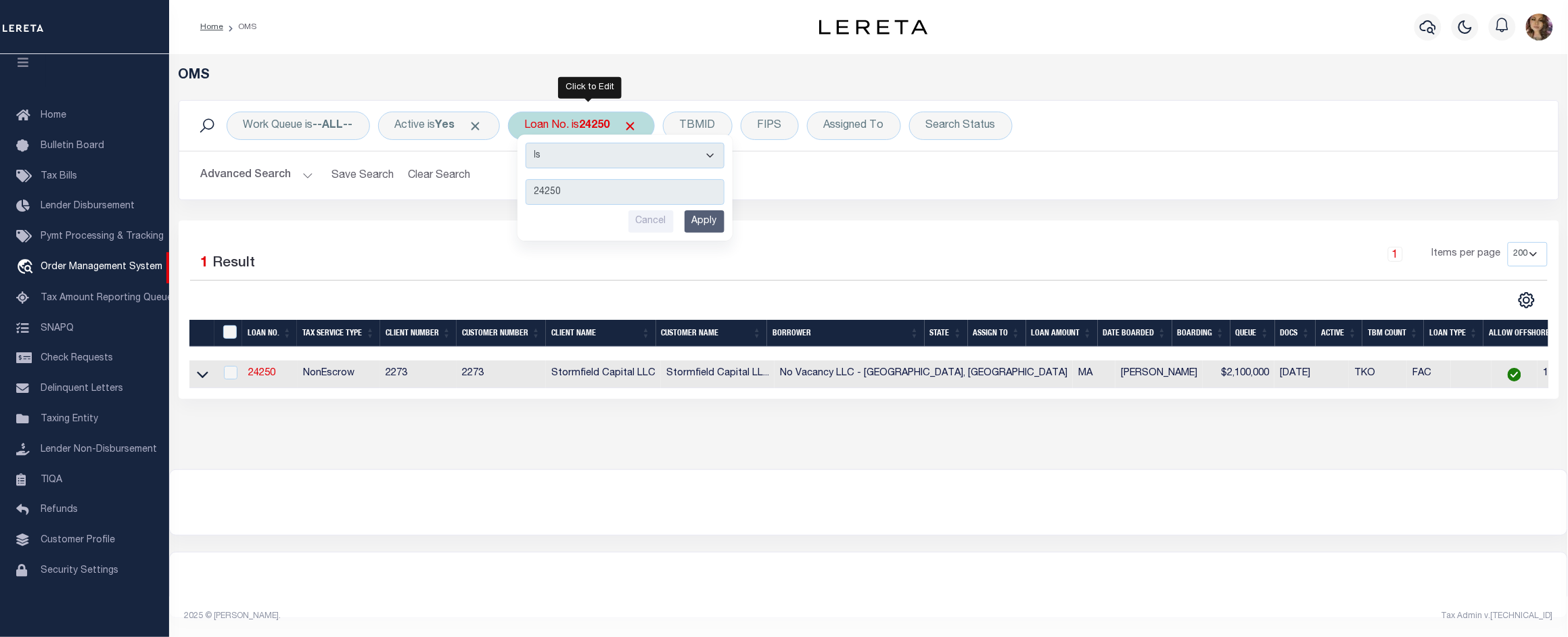
type input "22156ND"
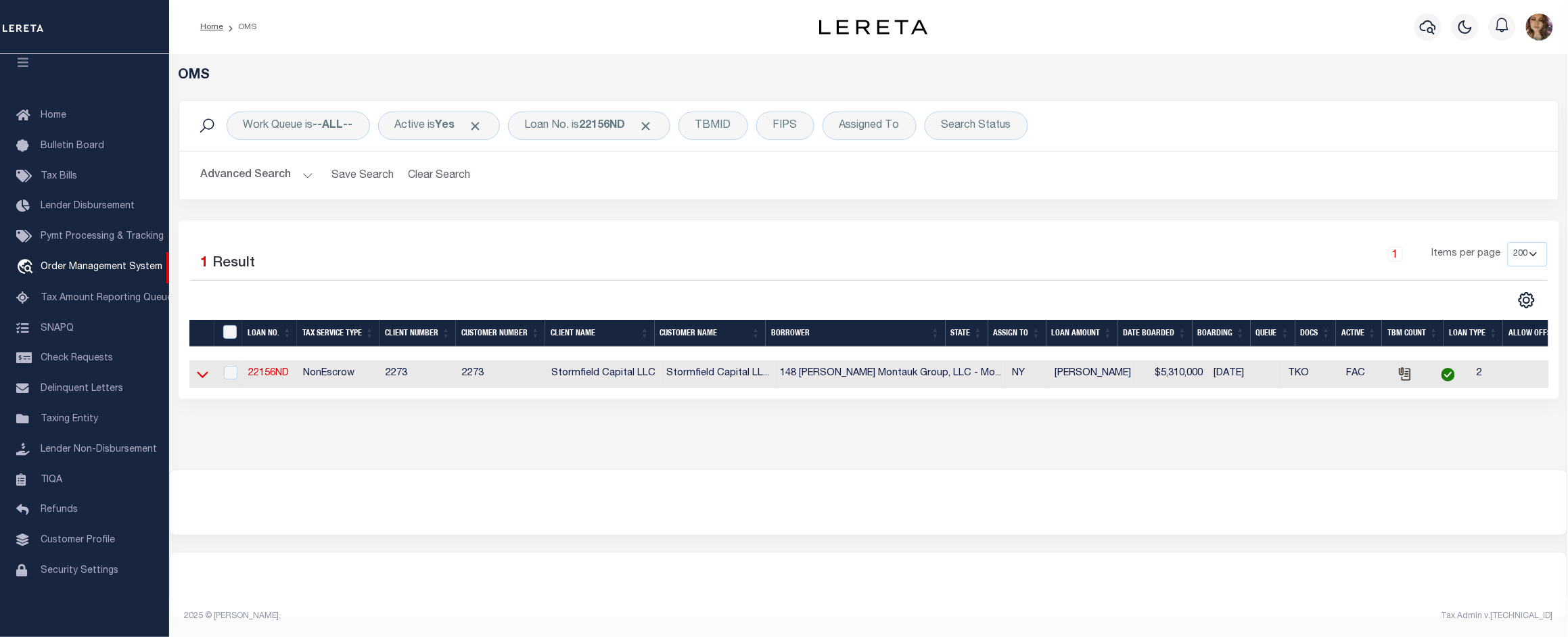
click at [203, 381] on icon at bounding box center [203, 374] width 12 height 14
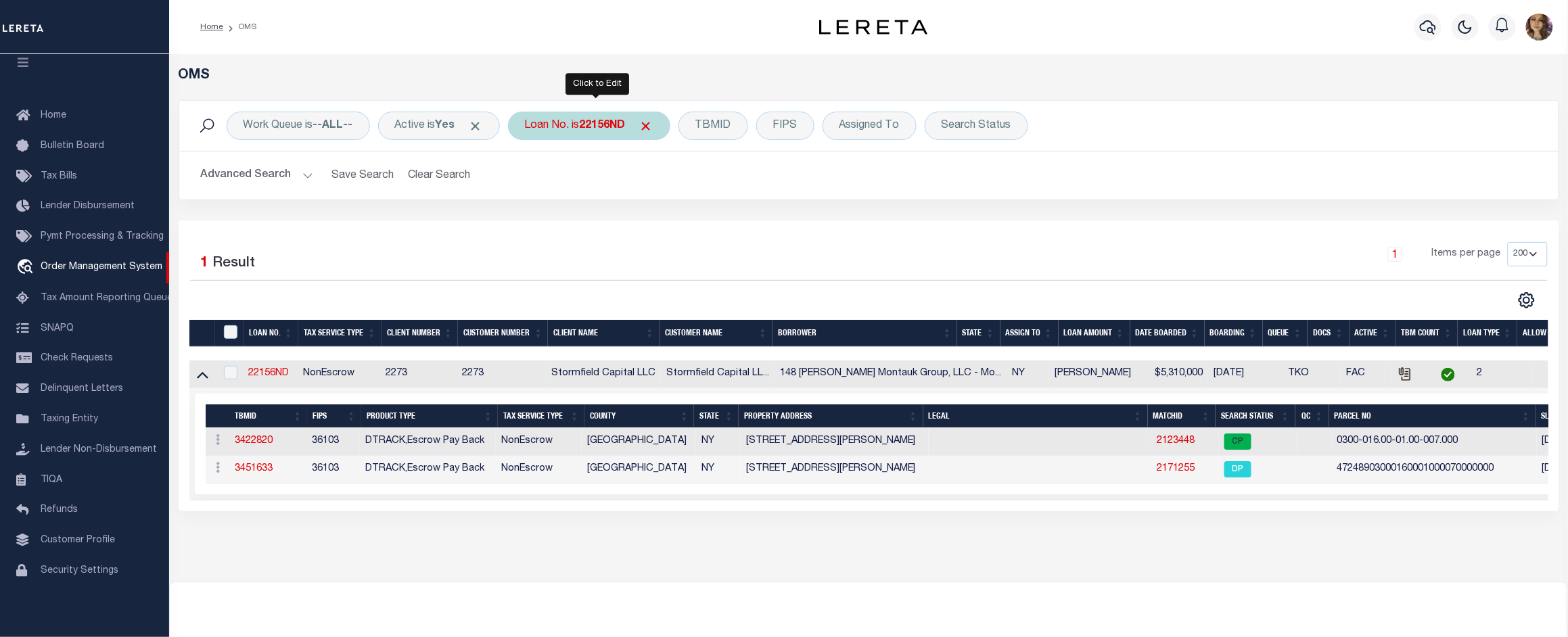
click at [572, 123] on div "Loan No. is 22156ND" at bounding box center [588, 126] width 162 height 28
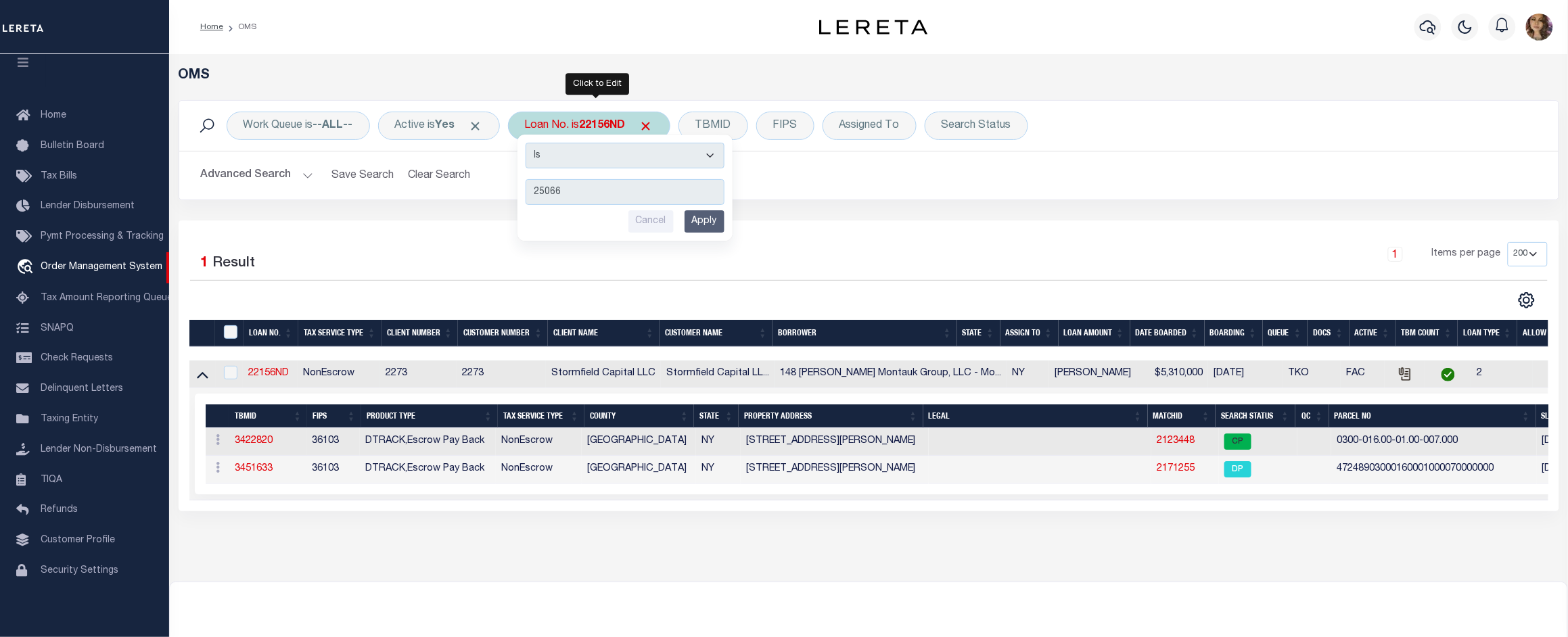
type input "25066"
click at [707, 220] on input "Apply" at bounding box center [704, 222] width 40 height 22
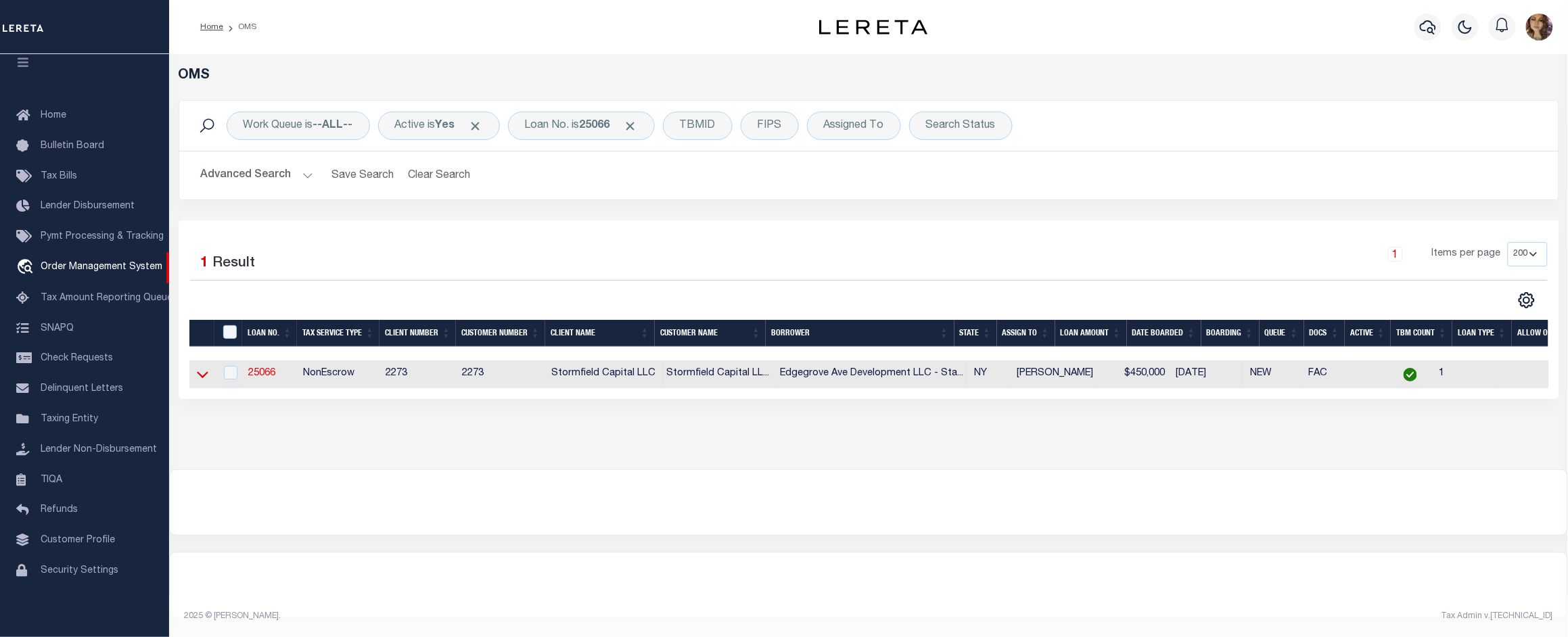
click at [204, 376] on icon at bounding box center [203, 374] width 12 height 14
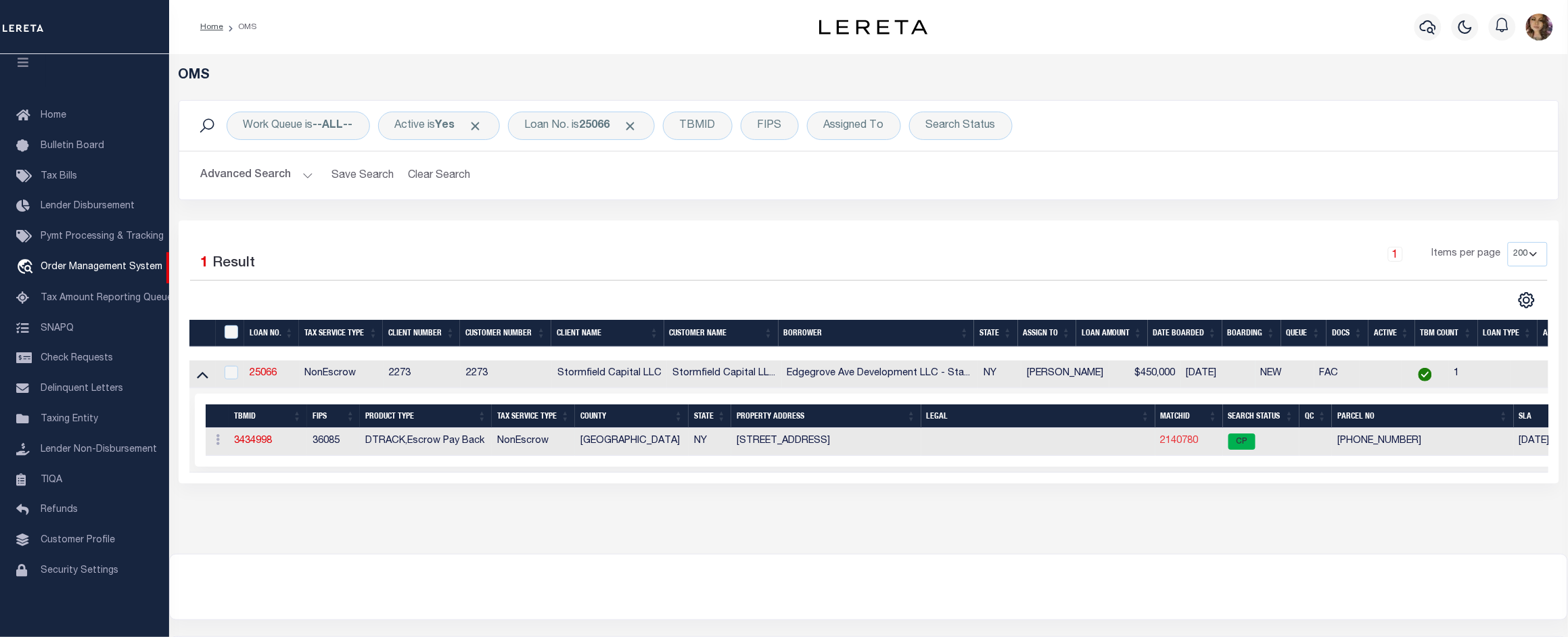
click at [1175, 446] on link "2140780" at bounding box center [1180, 441] width 38 height 9
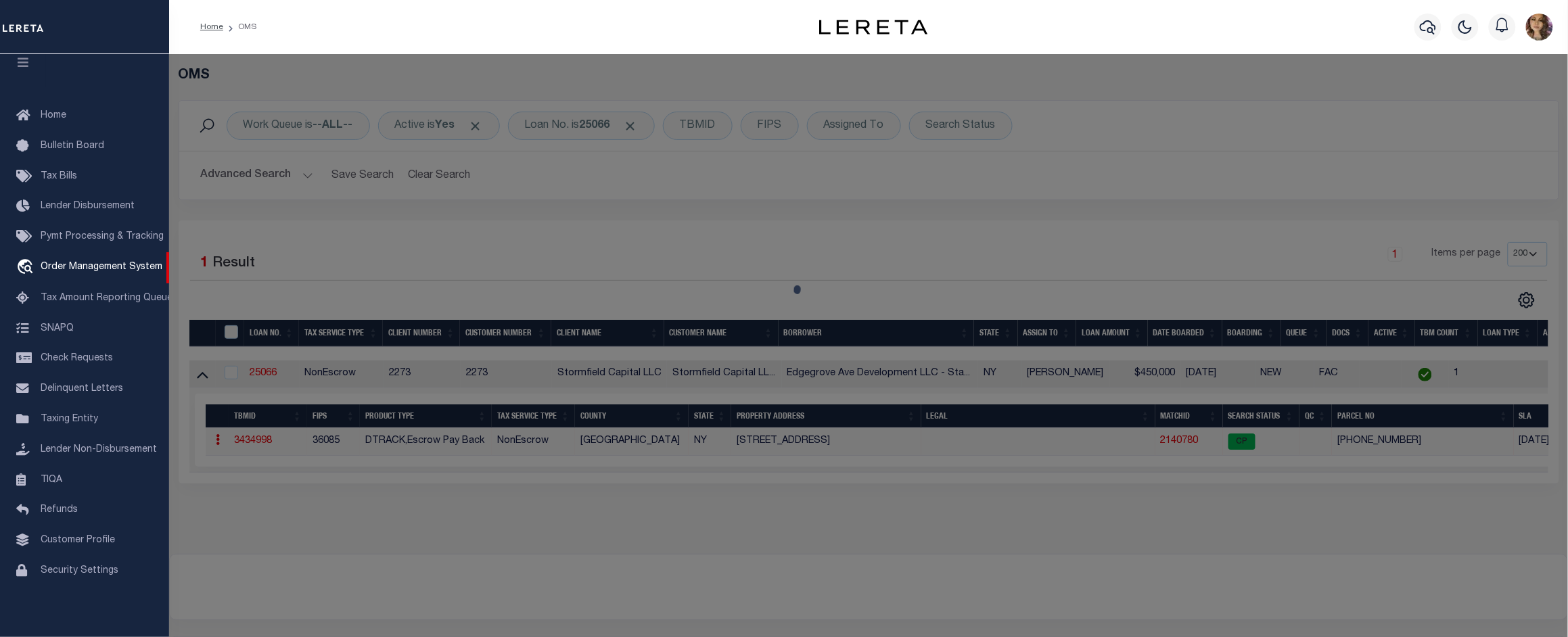
checkbox input "false"
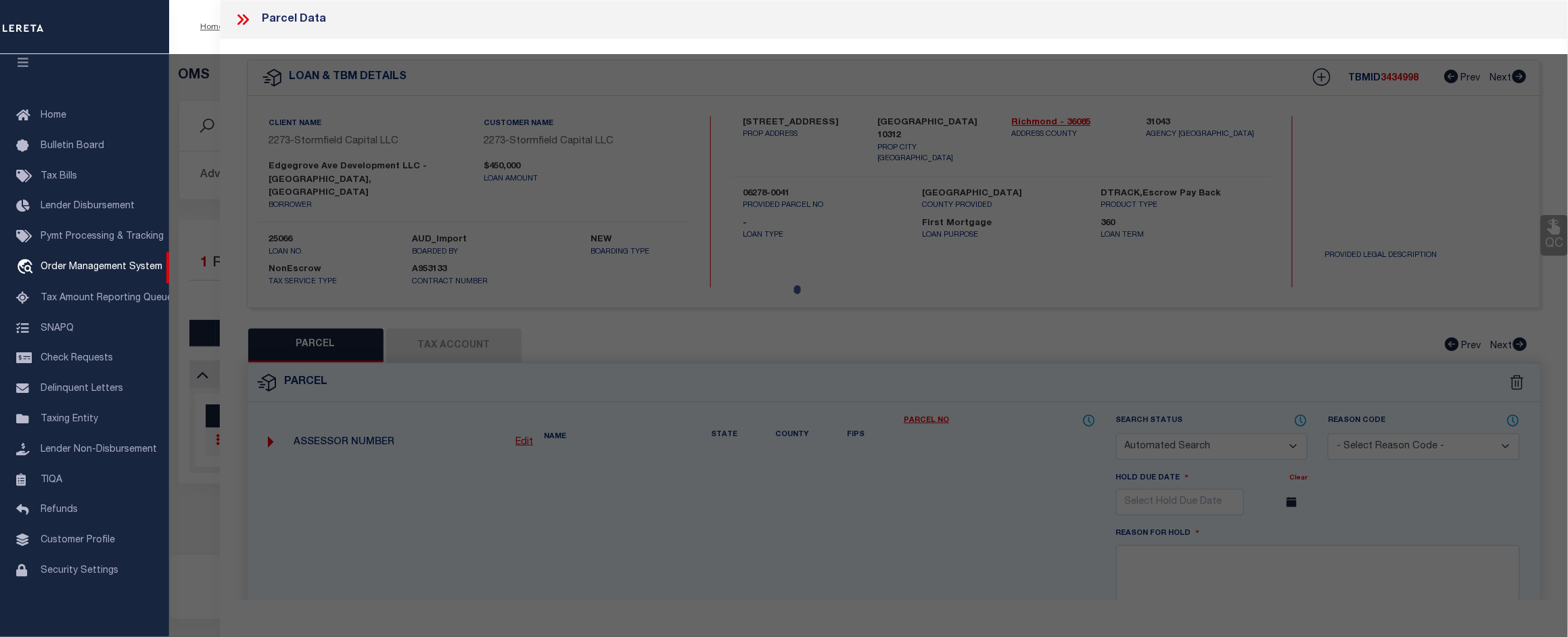
select select "CP"
type input "EDGEGROVE AVE DEVELOPMENT LLC"
select select
type input "353 EDGEGROVE AVENUE"
checkbox input "false"
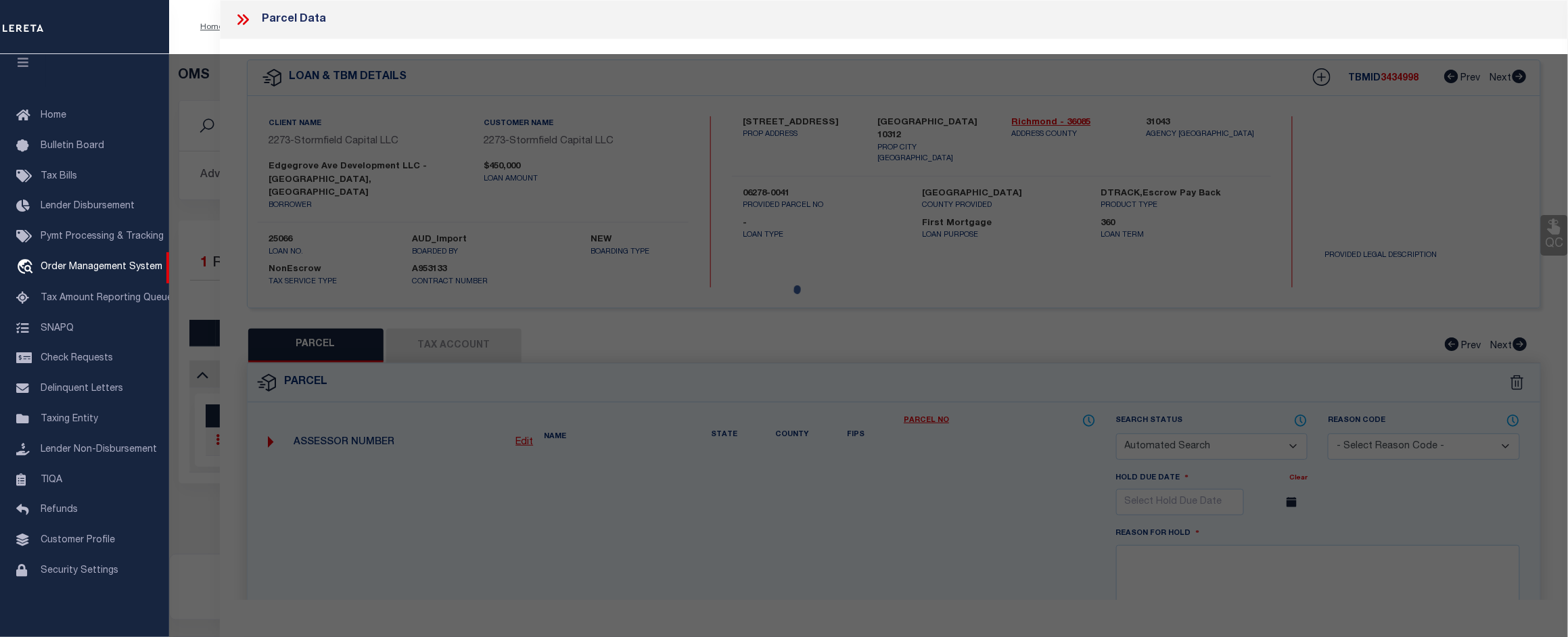
type input "[GEOGRAPHIC_DATA] 10312"
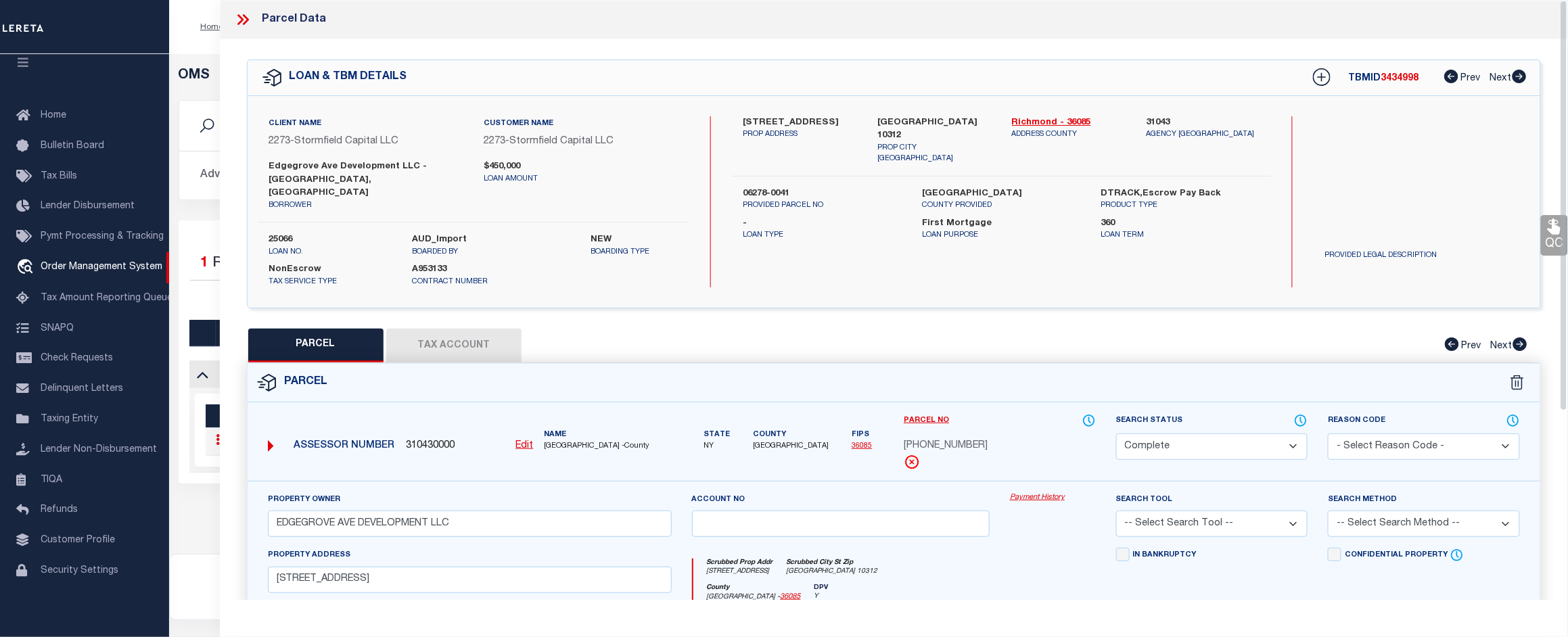
click at [1040, 492] on link "Payment History" at bounding box center [1052, 498] width 86 height 12
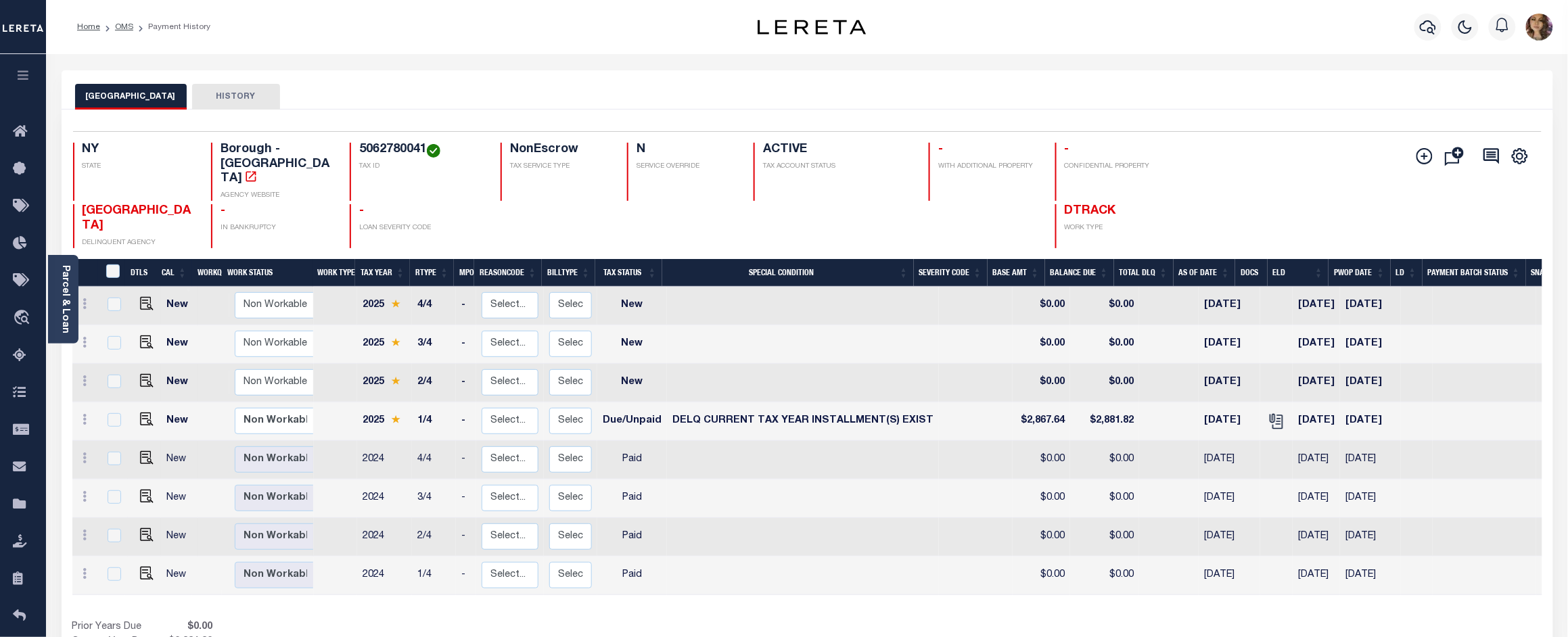
click at [381, 147] on h4 "5062780041" at bounding box center [422, 150] width 125 height 15
copy h4 "5062780041"
click at [140, 297] on img "" at bounding box center [147, 303] width 13 height 13
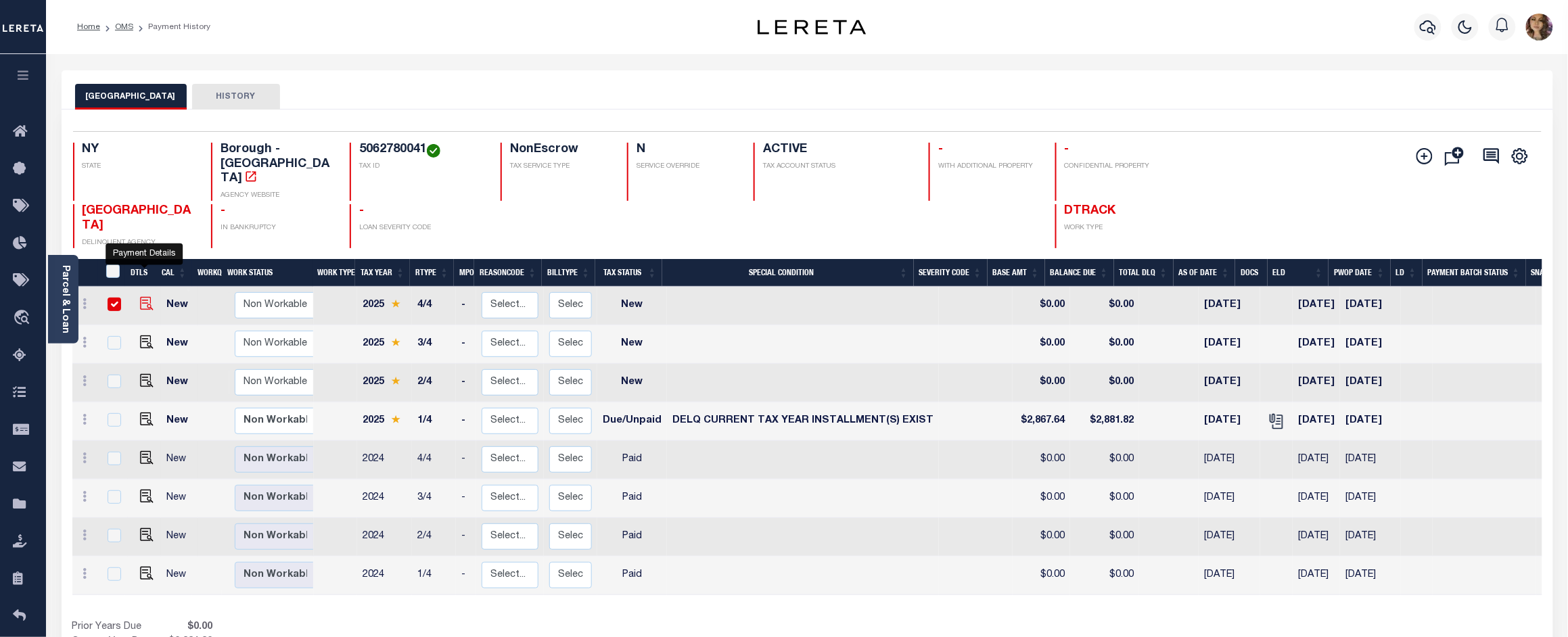
checkbox input "true"
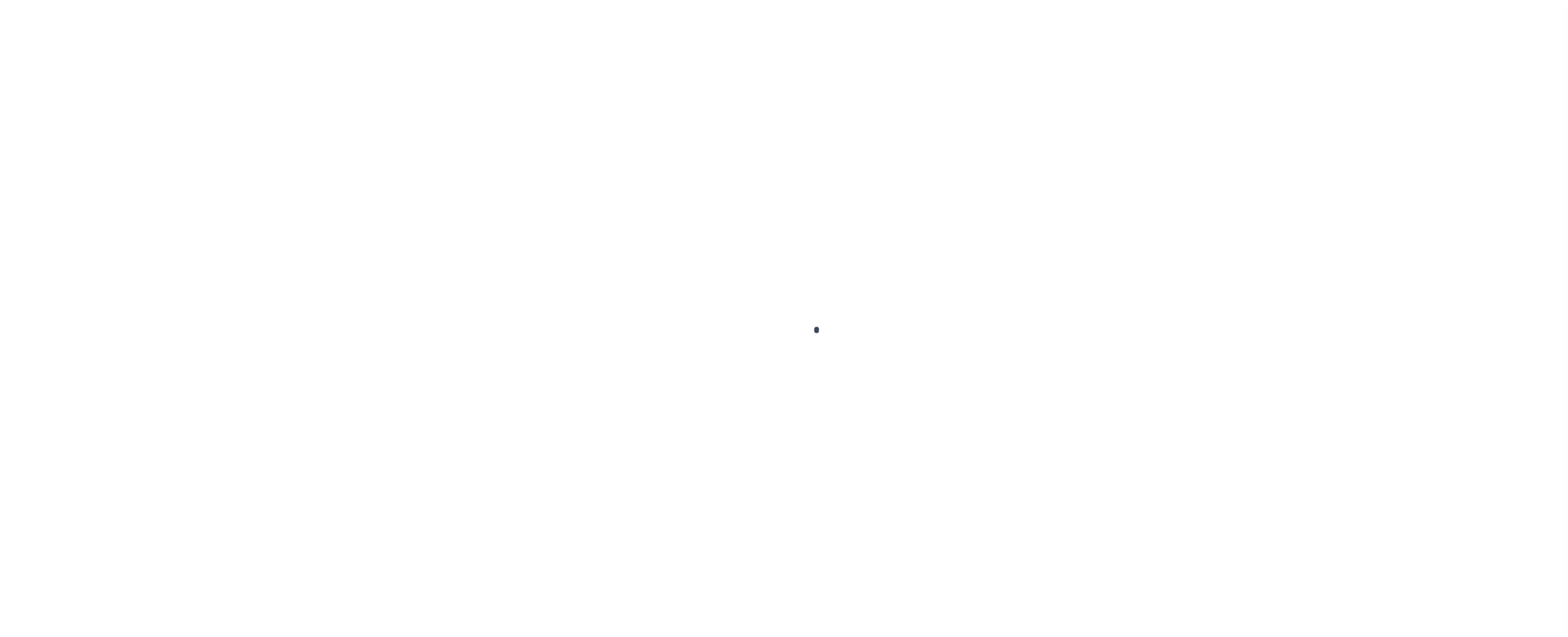
scroll to position [21, 0]
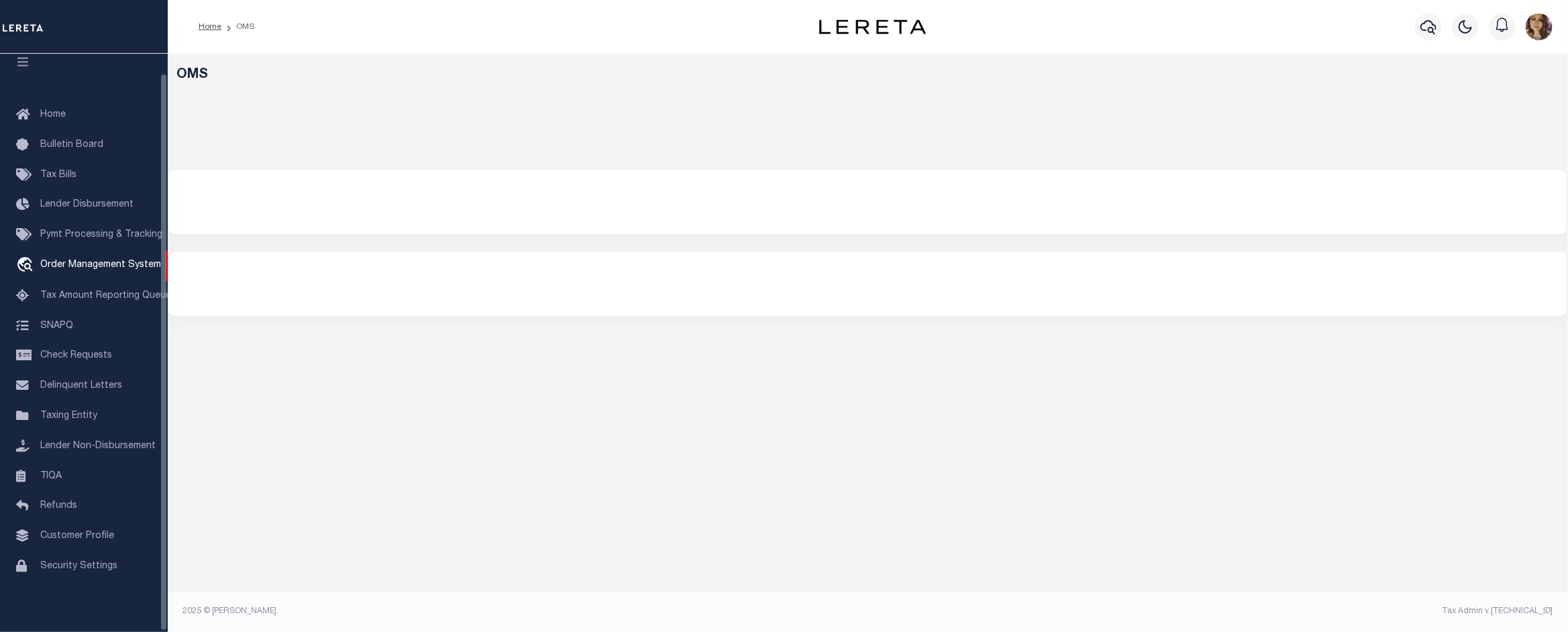
select select "200"
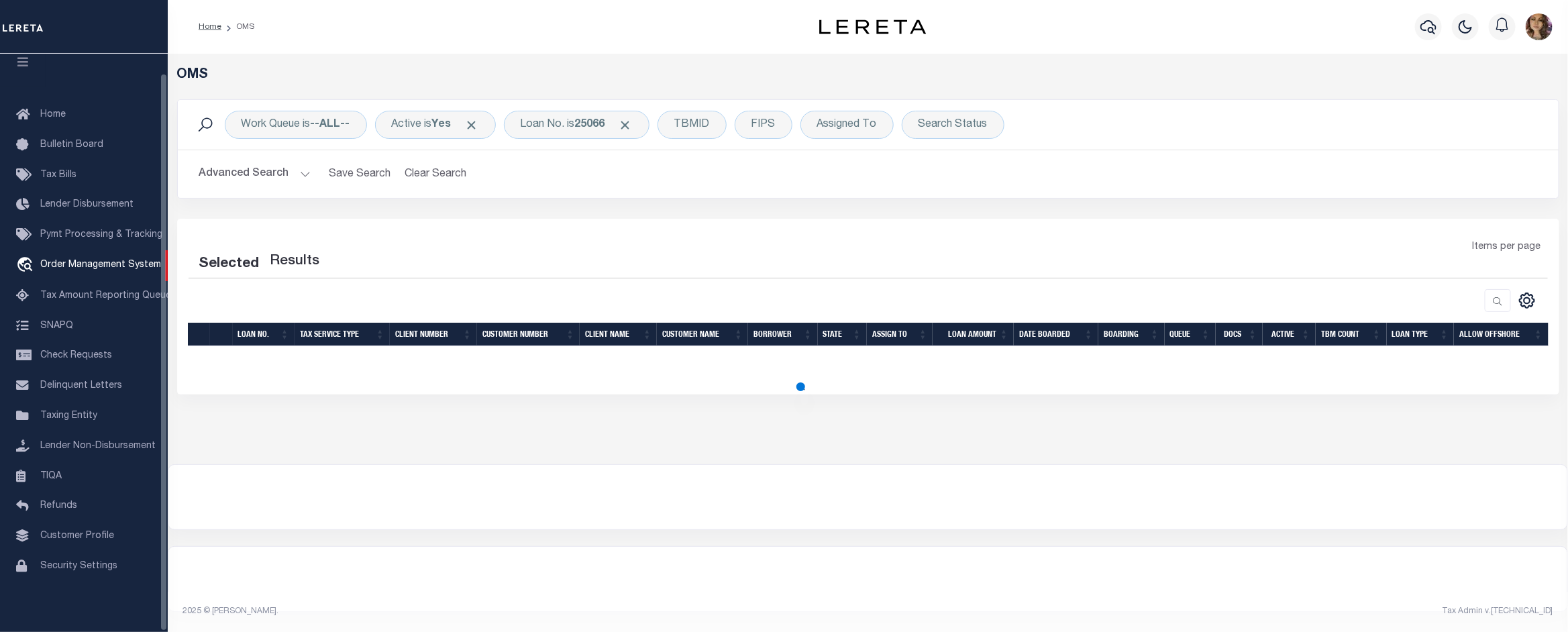
select select "200"
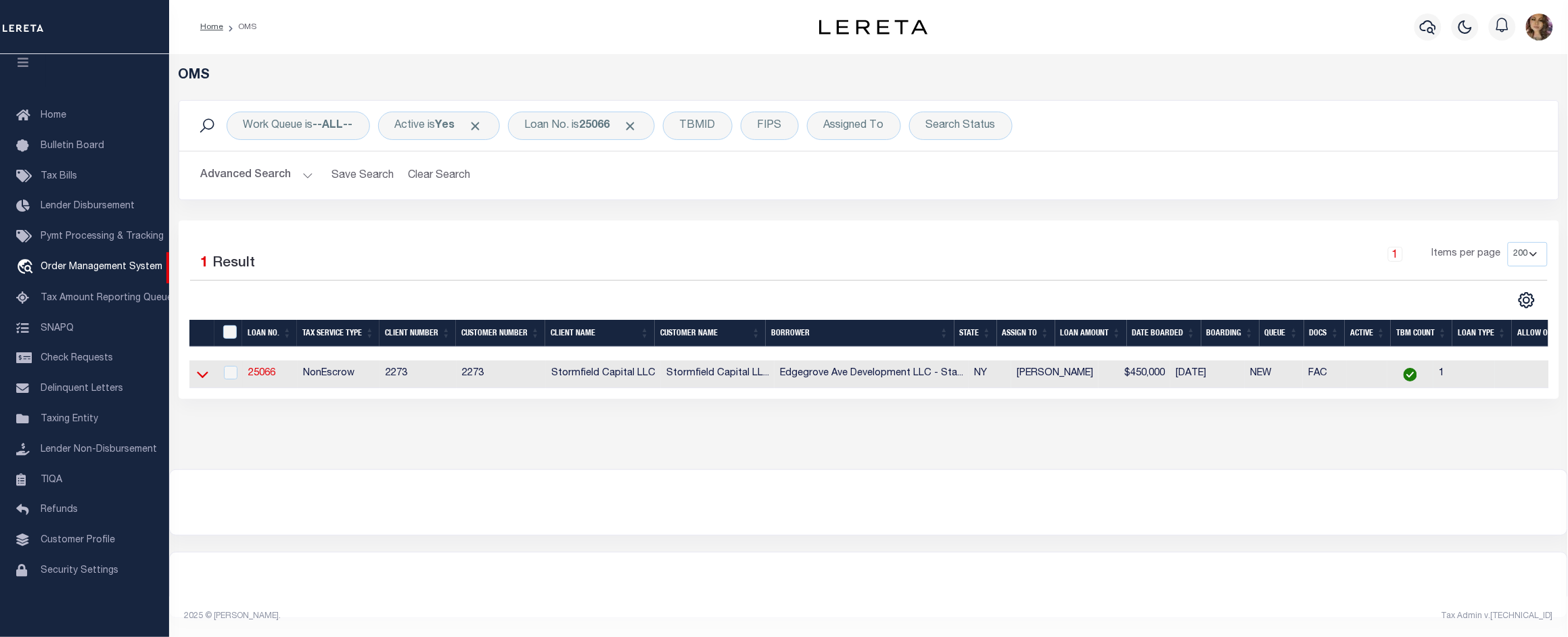
click at [207, 381] on icon at bounding box center [203, 374] width 12 height 14
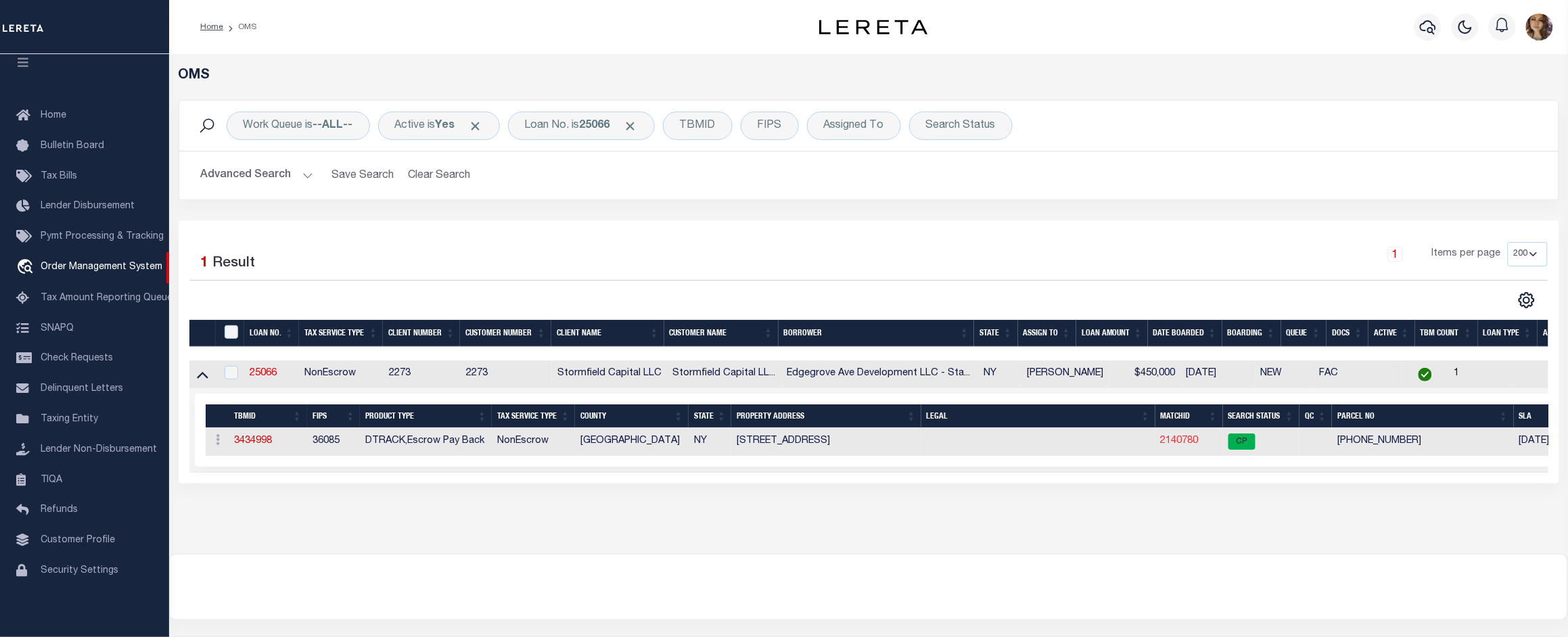
click at [1185, 440] on link "2140780" at bounding box center [1180, 441] width 38 height 9
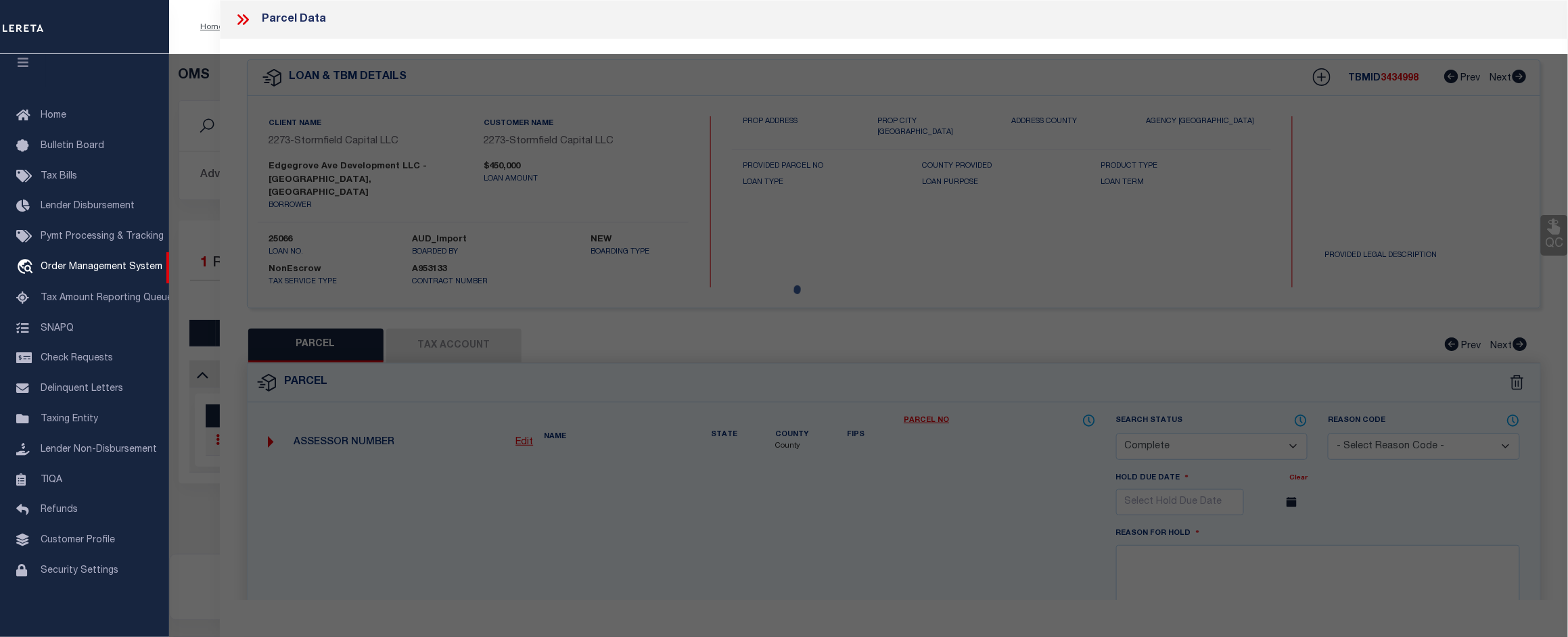
select select "AS"
checkbox input "false"
select select "CP"
type input "EDGEGROVE AVE DEVELOPMENT LLC"
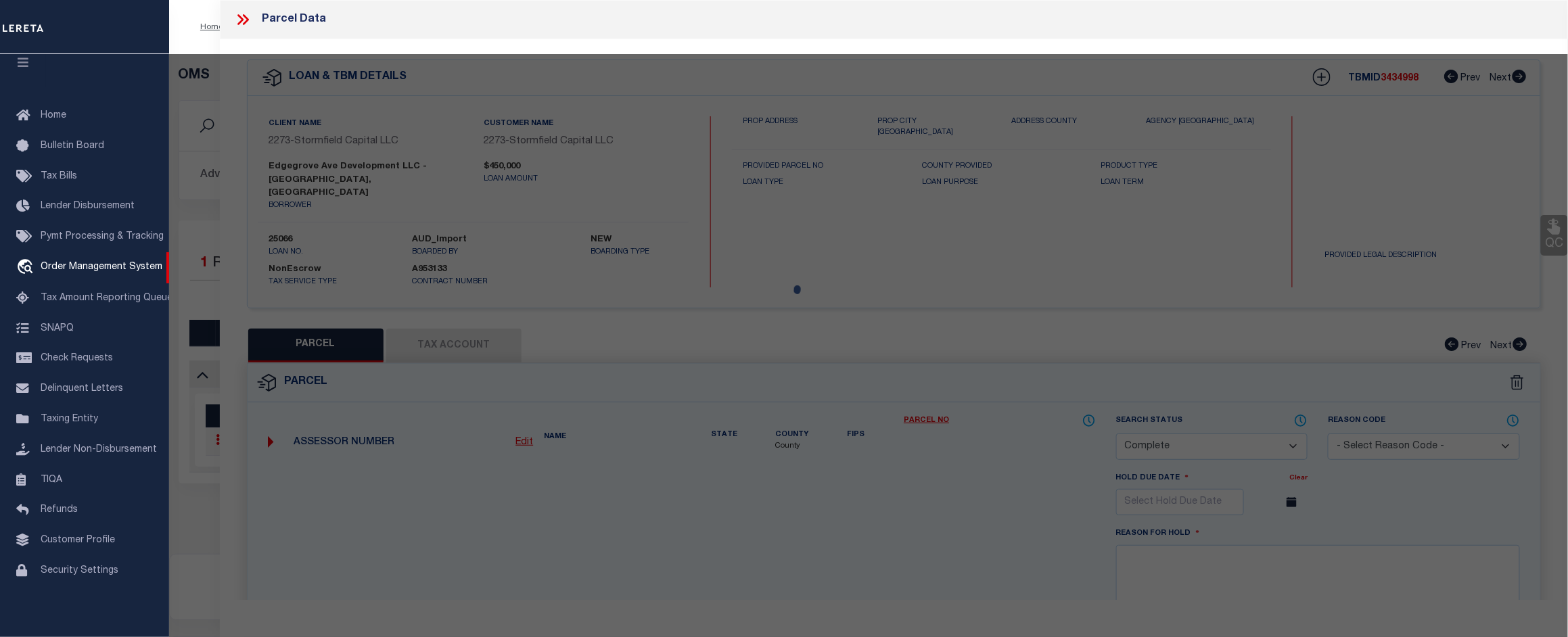
select select
type input "[STREET_ADDRESS]"
checkbox input "false"
type input "Staten Island NY 10312"
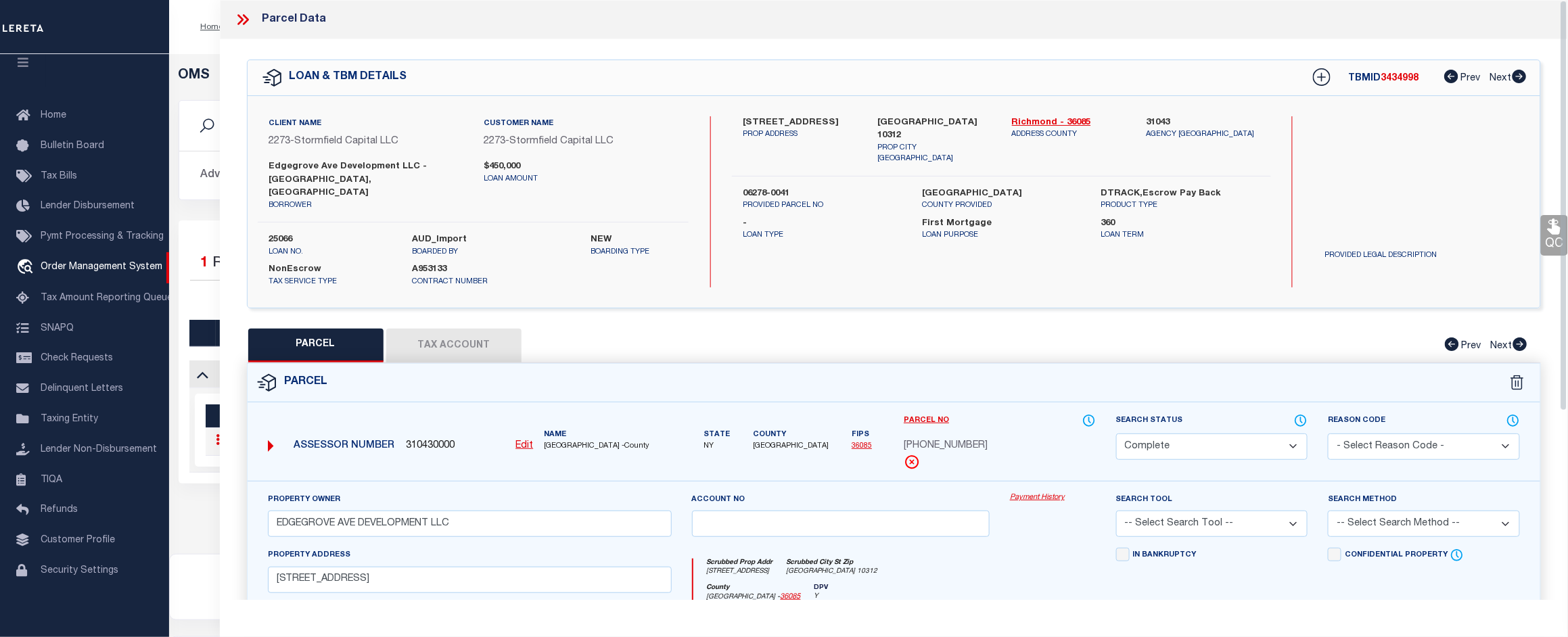
click at [1038, 492] on link "Payment History" at bounding box center [1052, 498] width 86 height 12
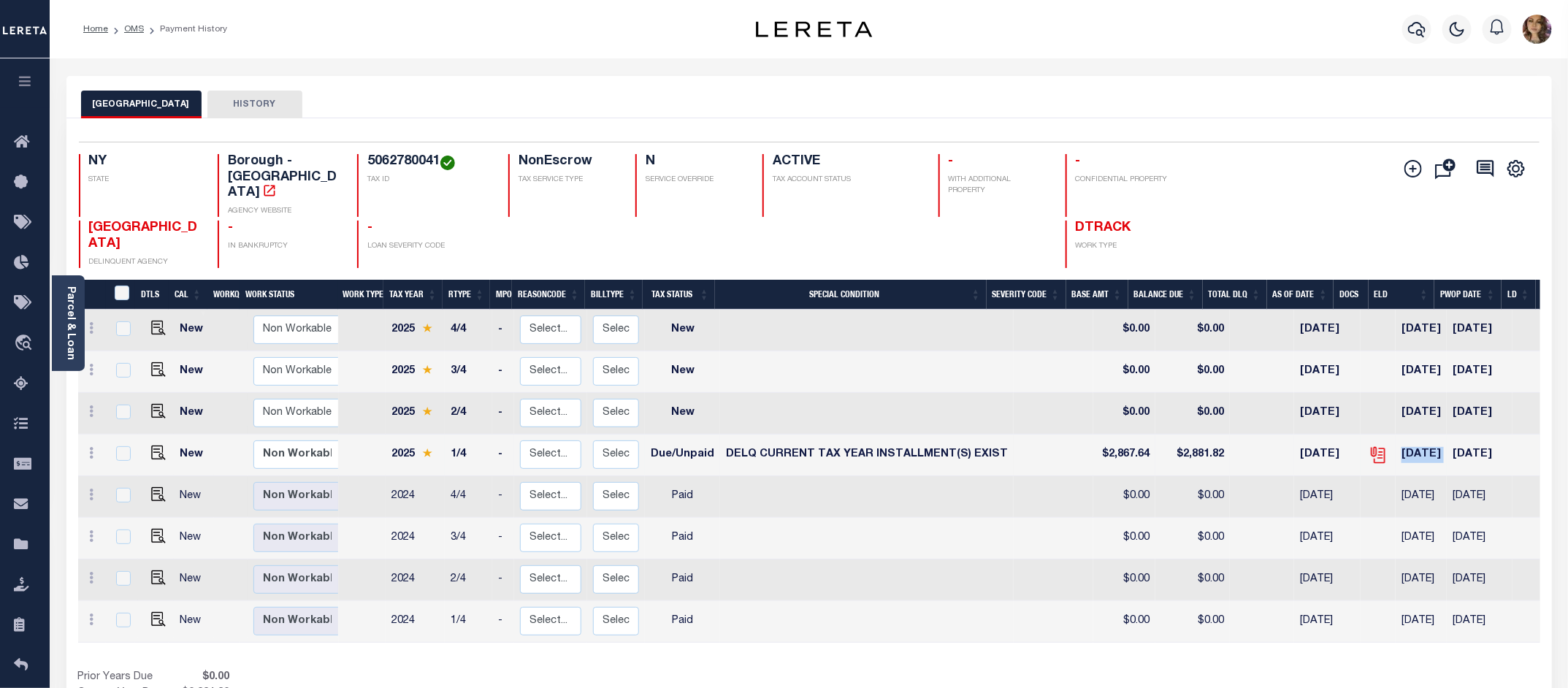
drag, startPoint x: 1439, startPoint y: 429, endPoint x: 1359, endPoint y: 424, distance: 80.2
click at [1348, 434] on tr "New Non Workable Workable 2025 1/4 - Select... Payment Reversal Taxable Value C…" at bounding box center [890, 455] width 1624 height 42
click at [1369, 445] on icon "" at bounding box center [1378, 455] width 19 height 19
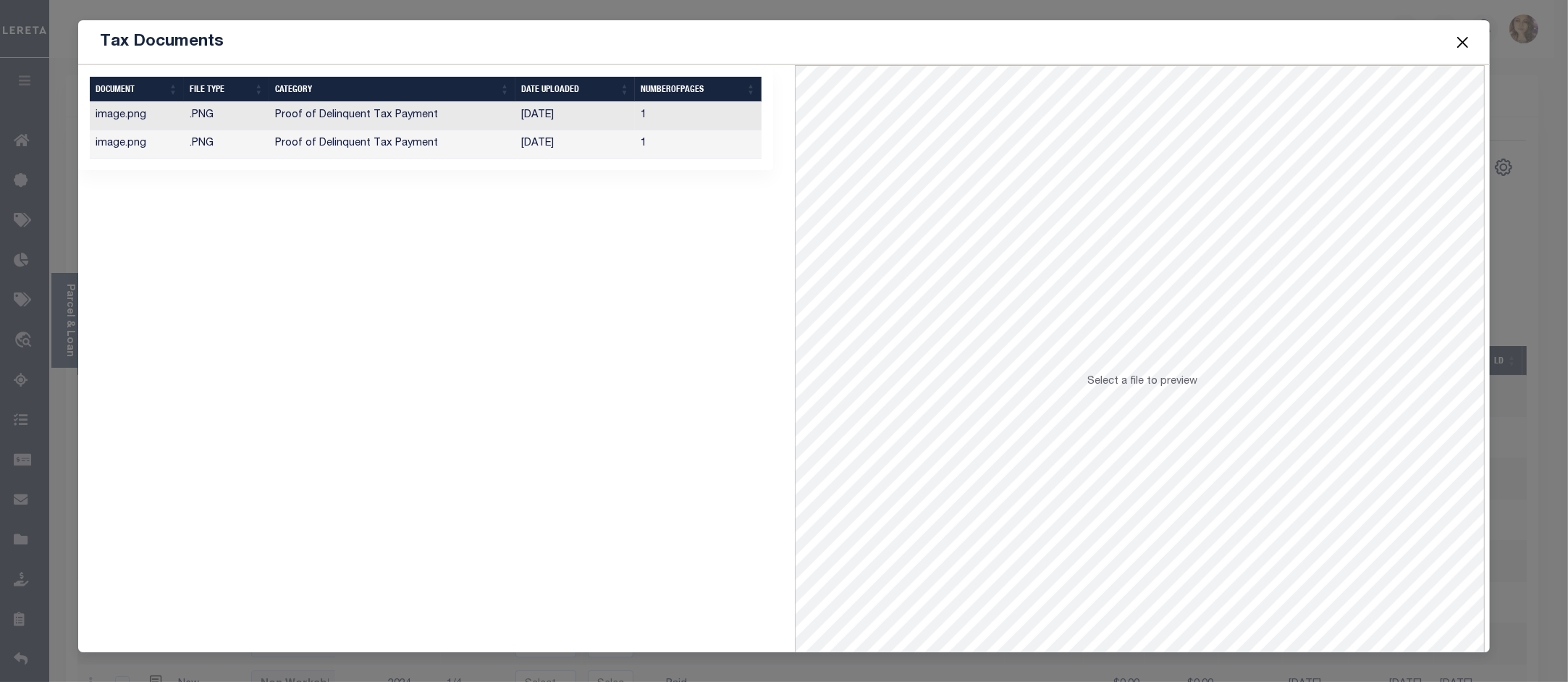
click at [454, 137] on td "Proof of Delinquent Tax Payment" at bounding box center [392, 144] width 246 height 28
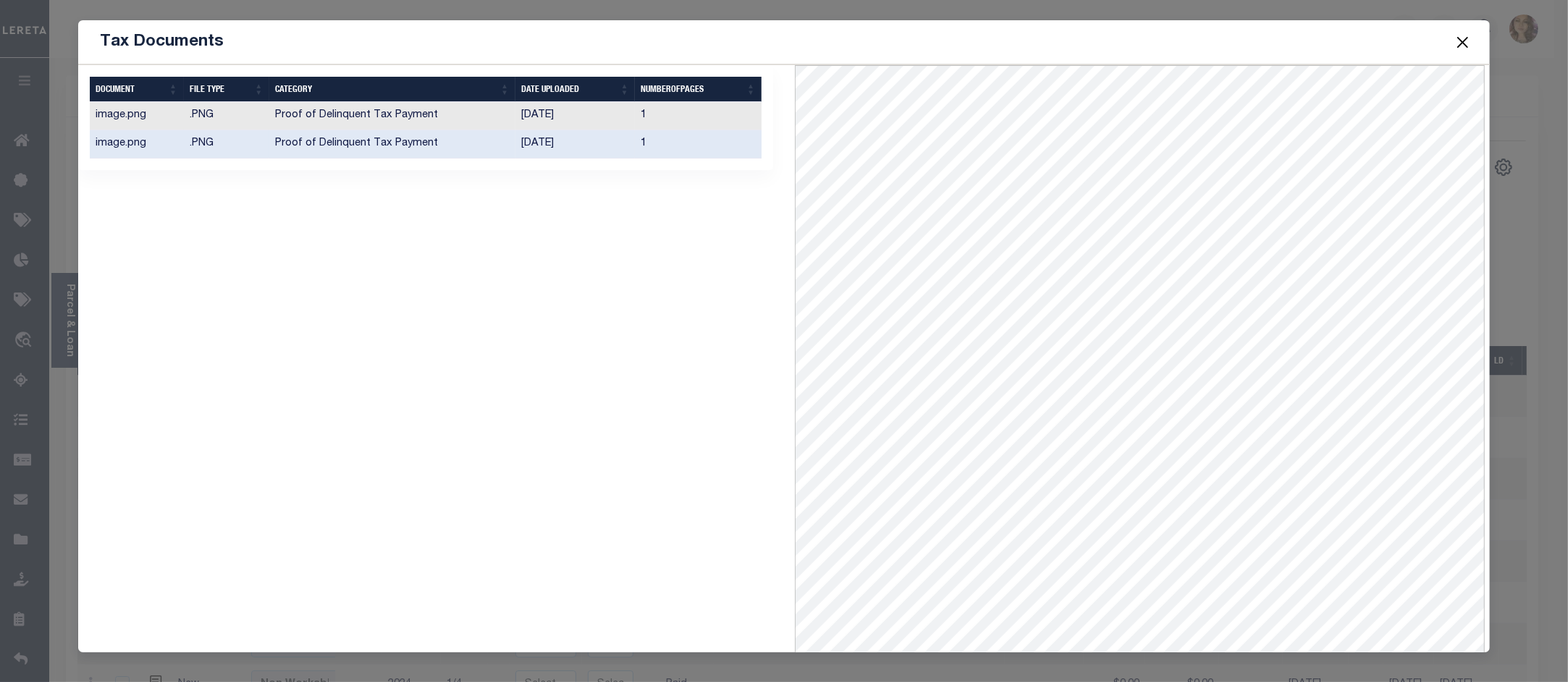
click at [1466, 36] on button "Close" at bounding box center [1463, 42] width 19 height 19
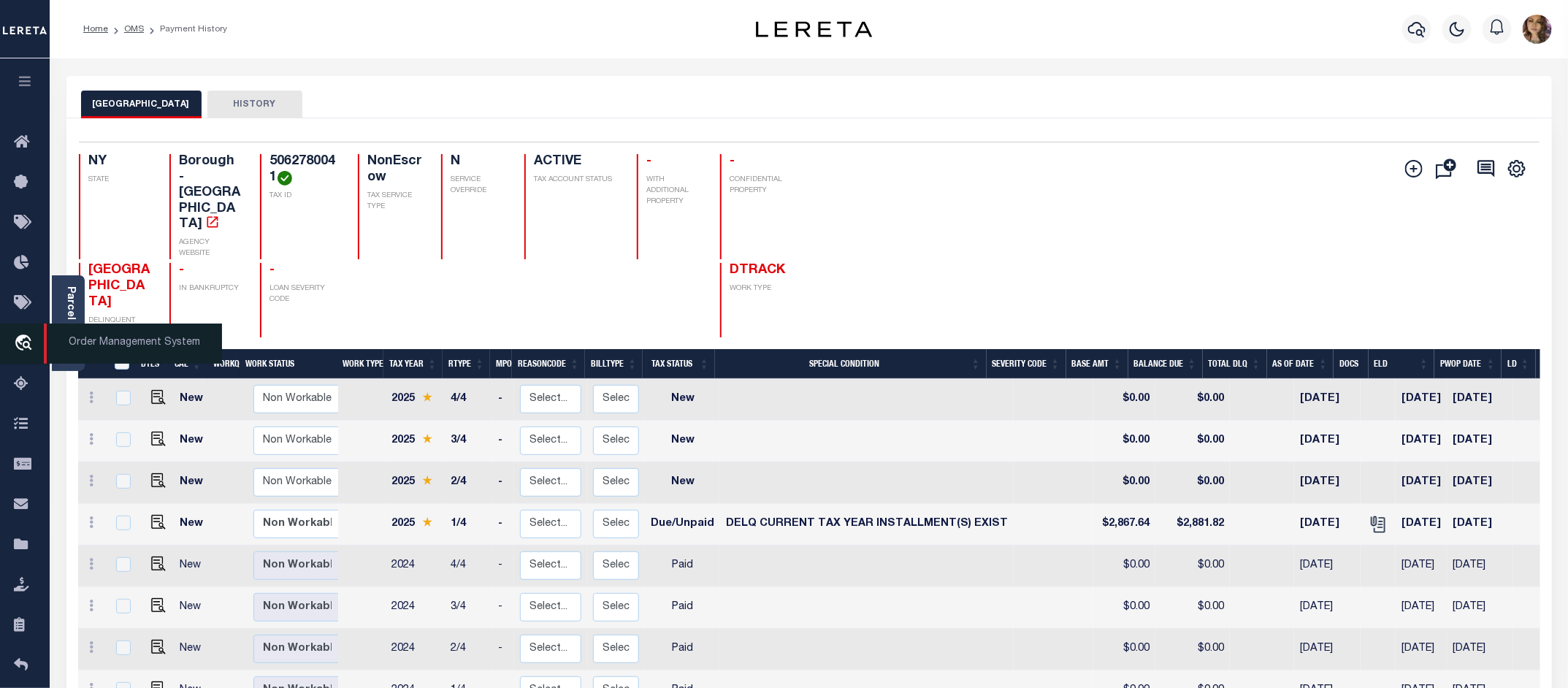
click at [139, 347] on span "Order Management System" at bounding box center [133, 343] width 178 height 40
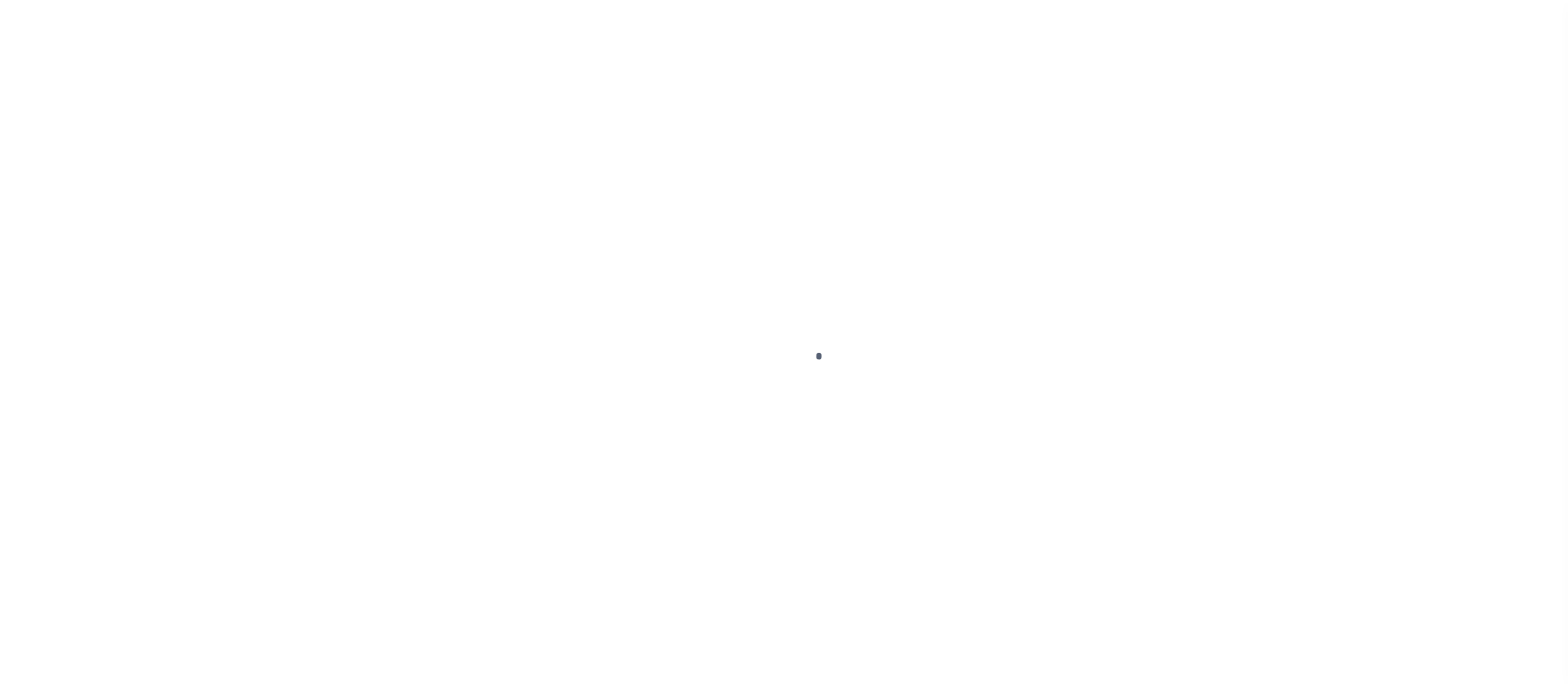
scroll to position [22, 0]
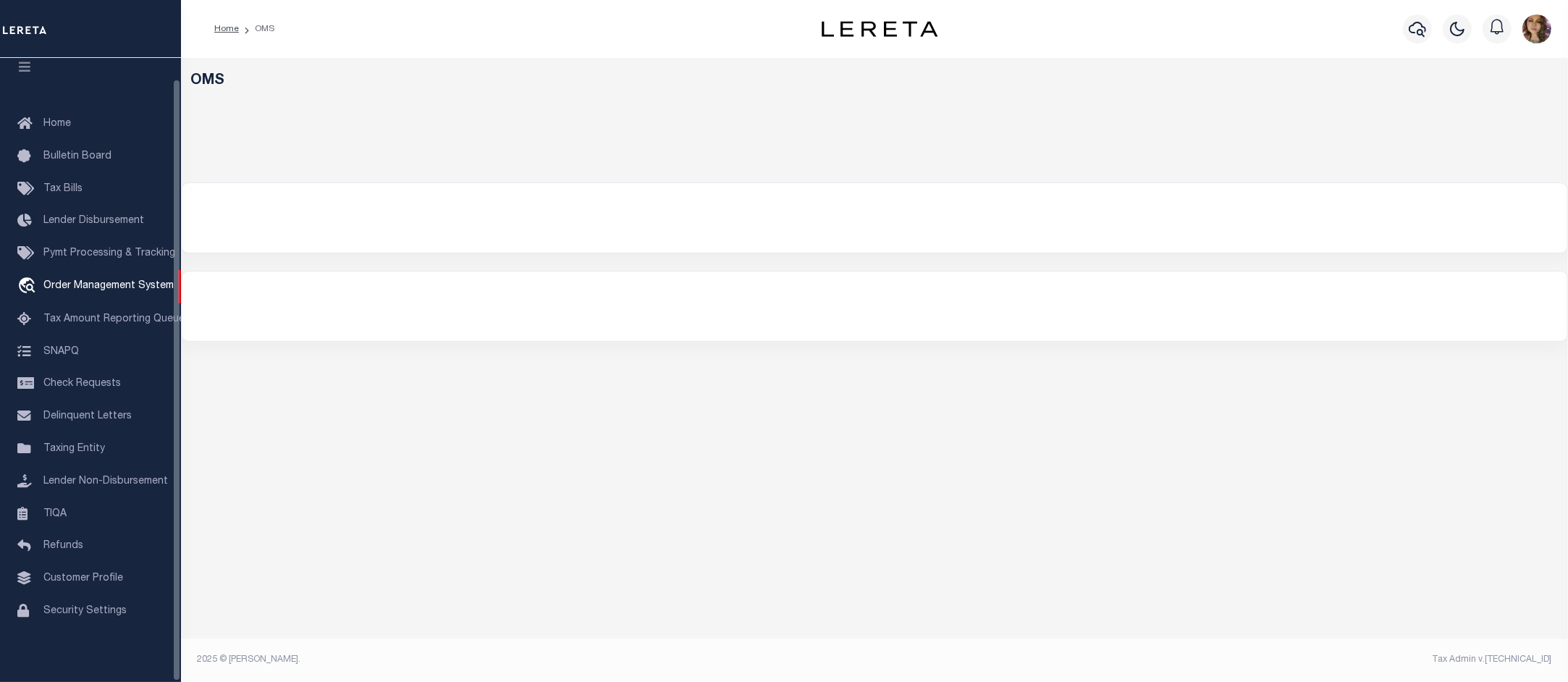
select select "200"
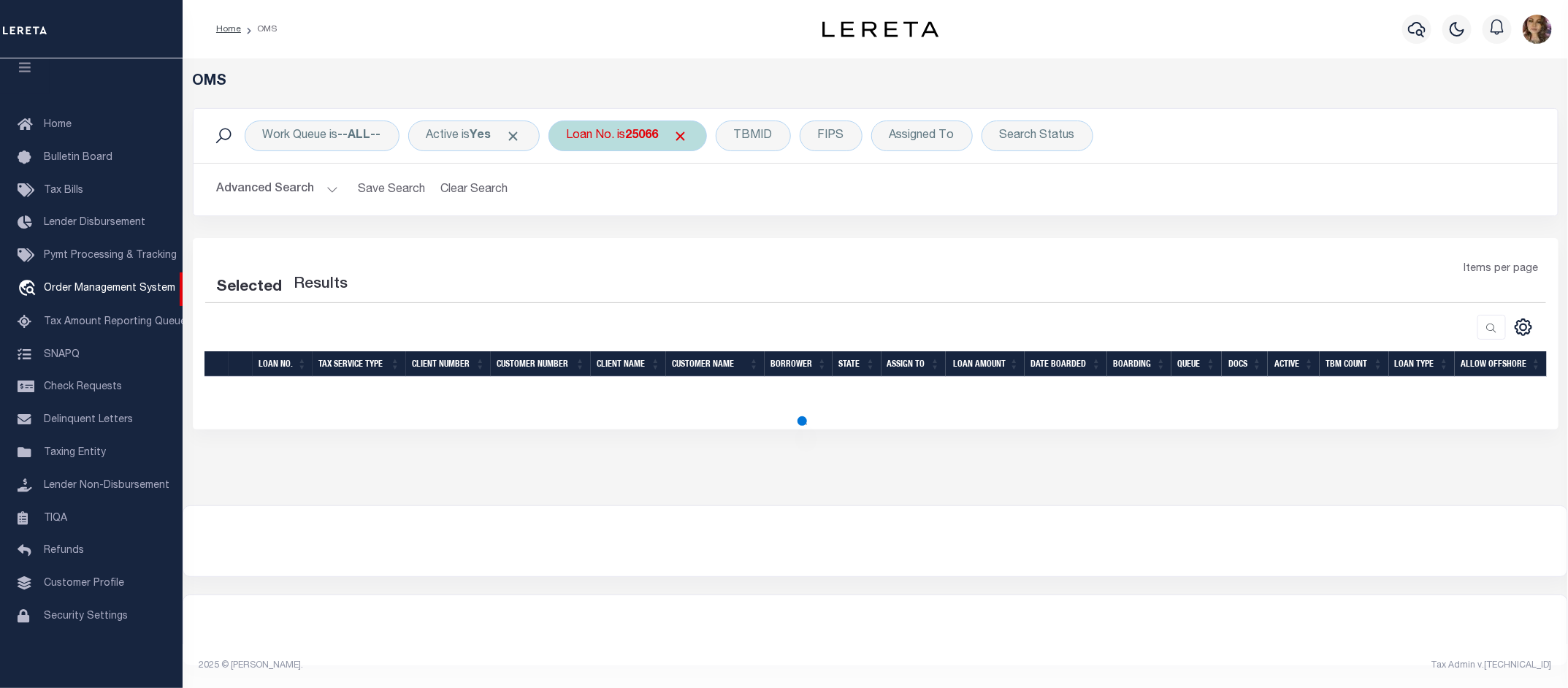
select select "200"
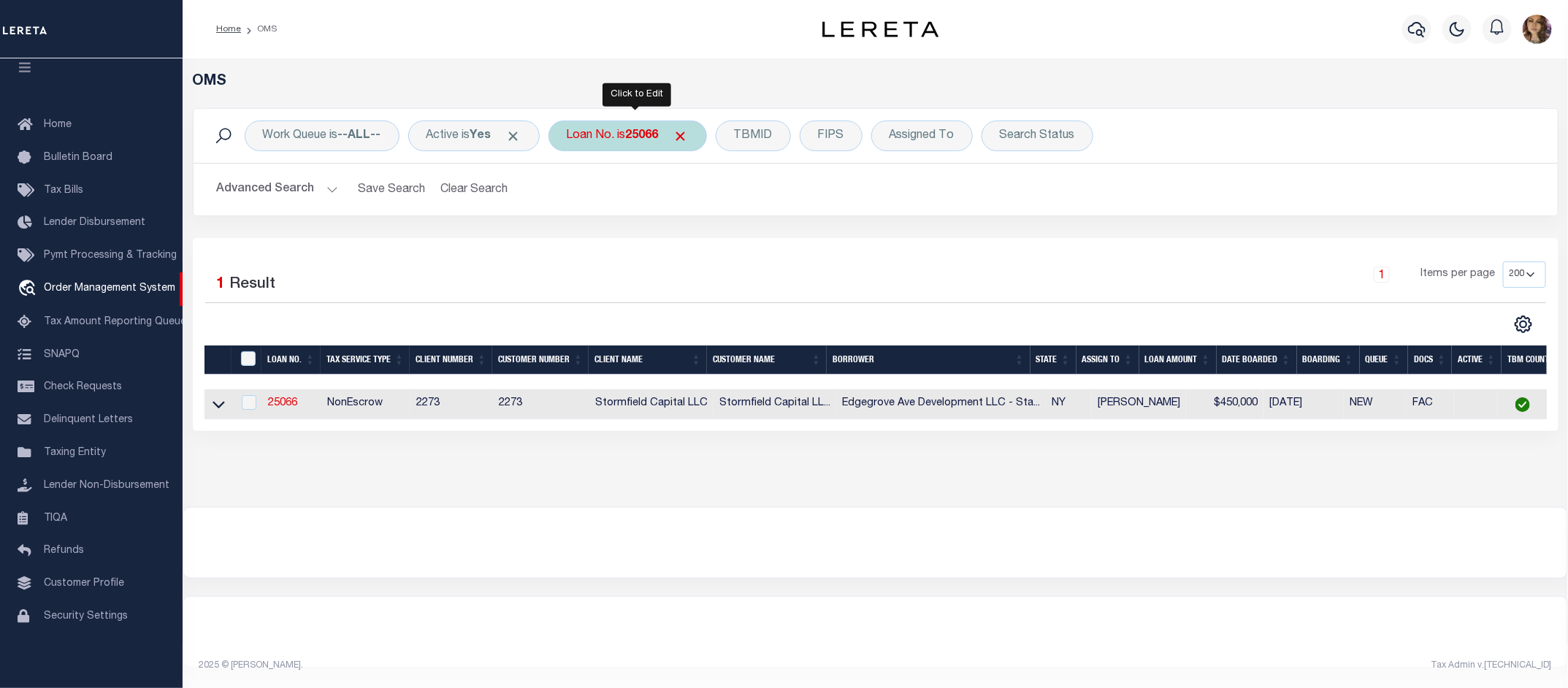
click at [593, 132] on div "Loan No. is 25066" at bounding box center [627, 136] width 158 height 31
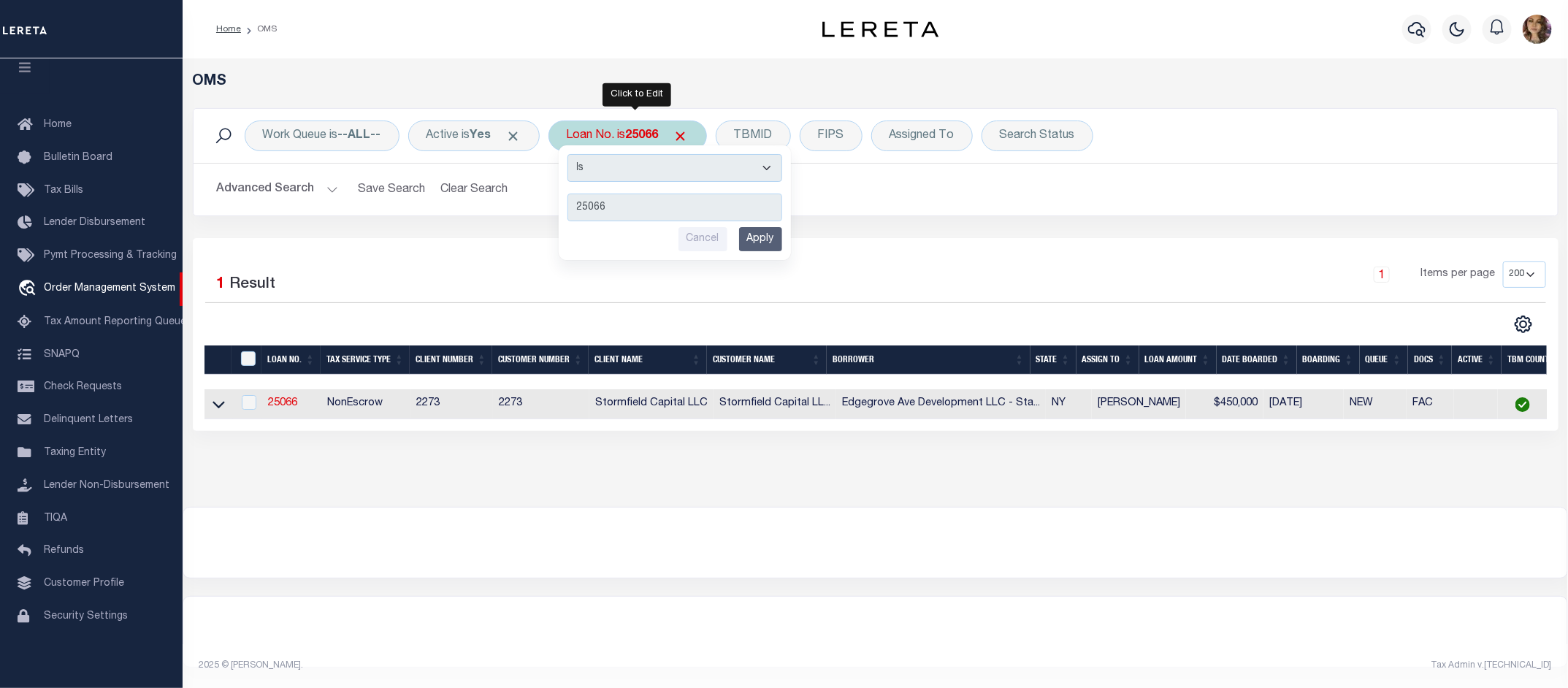
type input "24218ND"
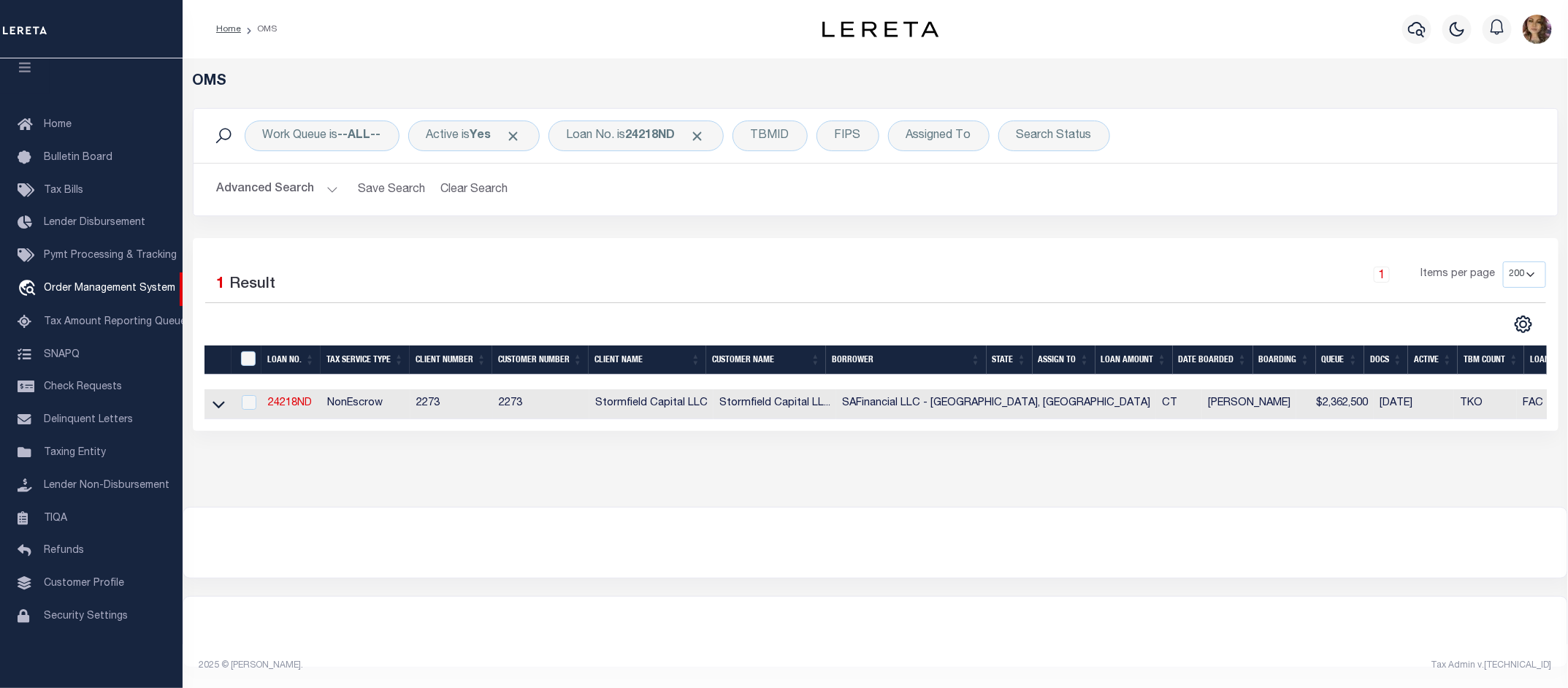
click at [210, 408] on link at bounding box center [219, 403] width 17 height 10
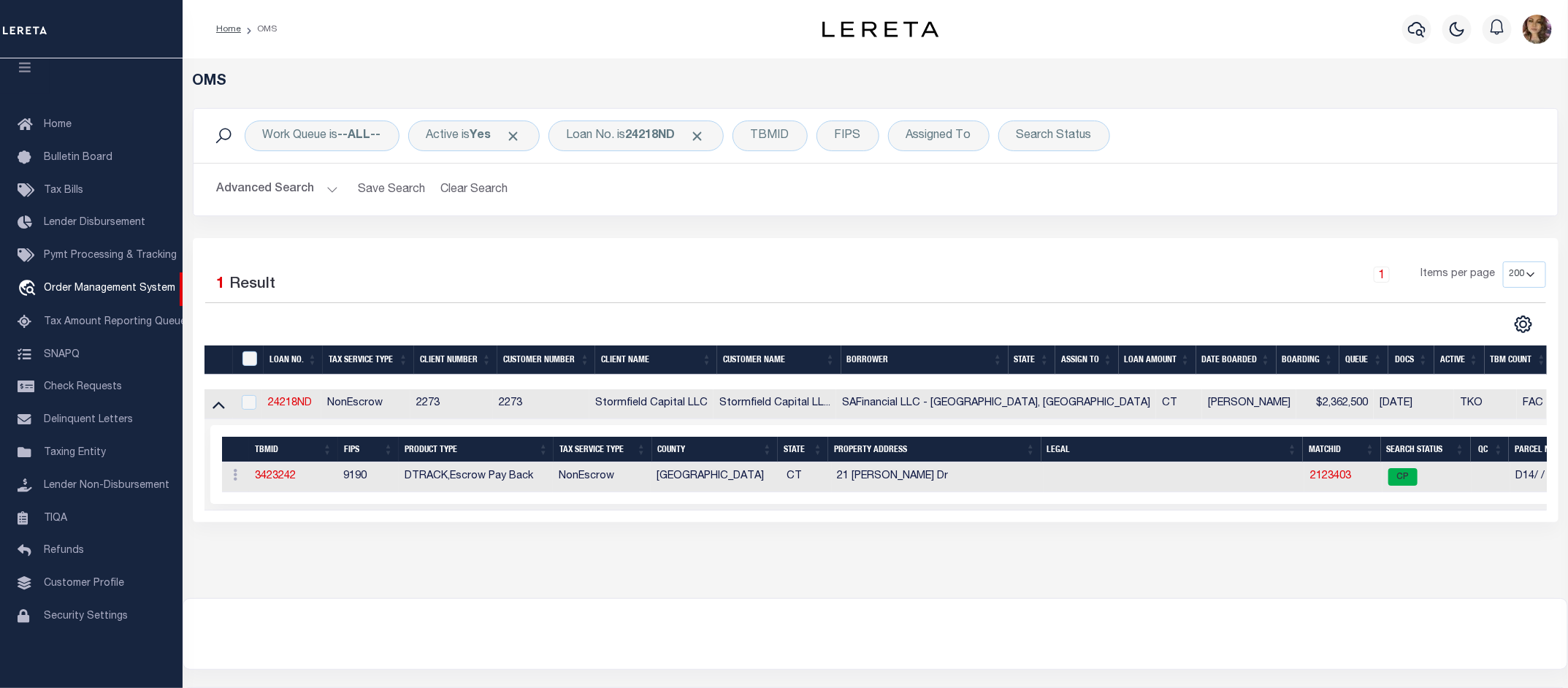
click at [1304, 474] on td "2123403" at bounding box center [1342, 477] width 78 height 30
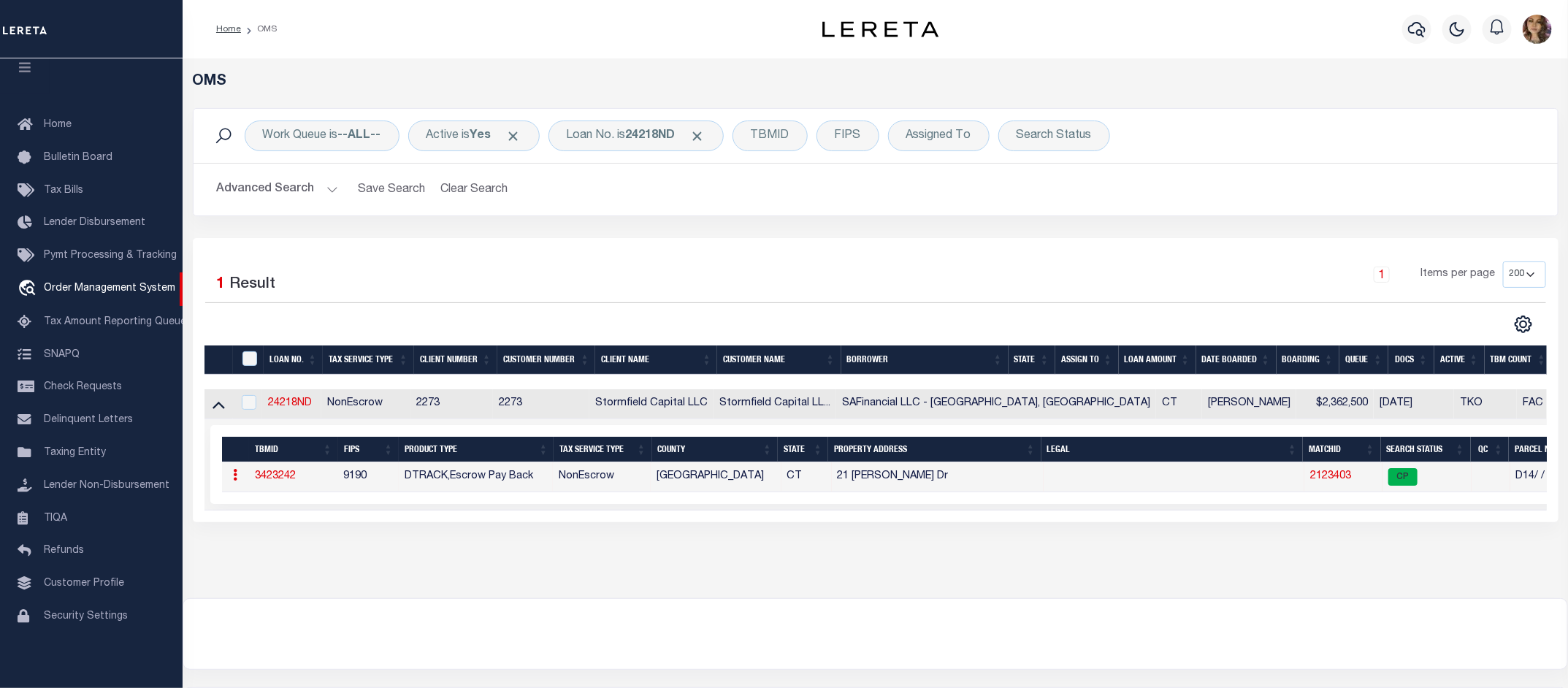
click at [1310, 478] on link "2123403" at bounding box center [1330, 476] width 41 height 10
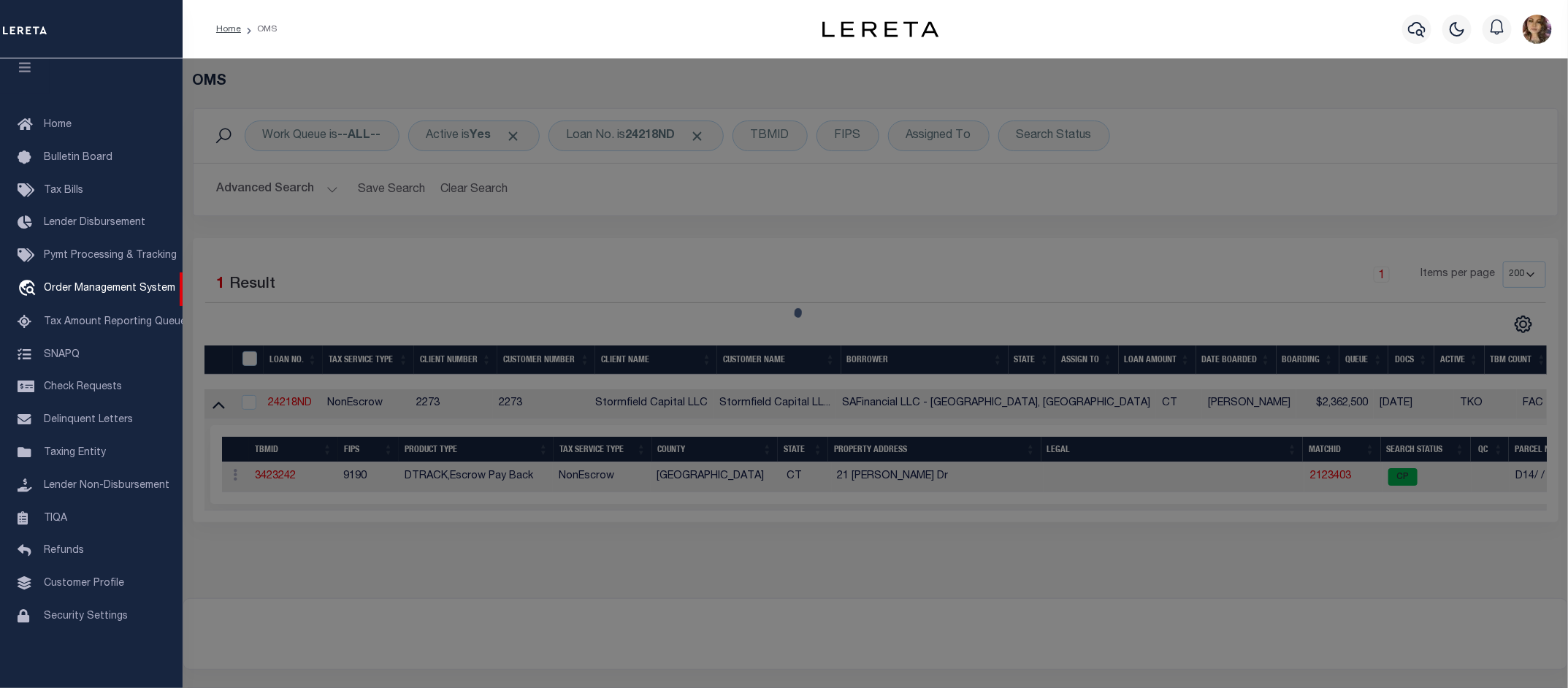
checkbox input "false"
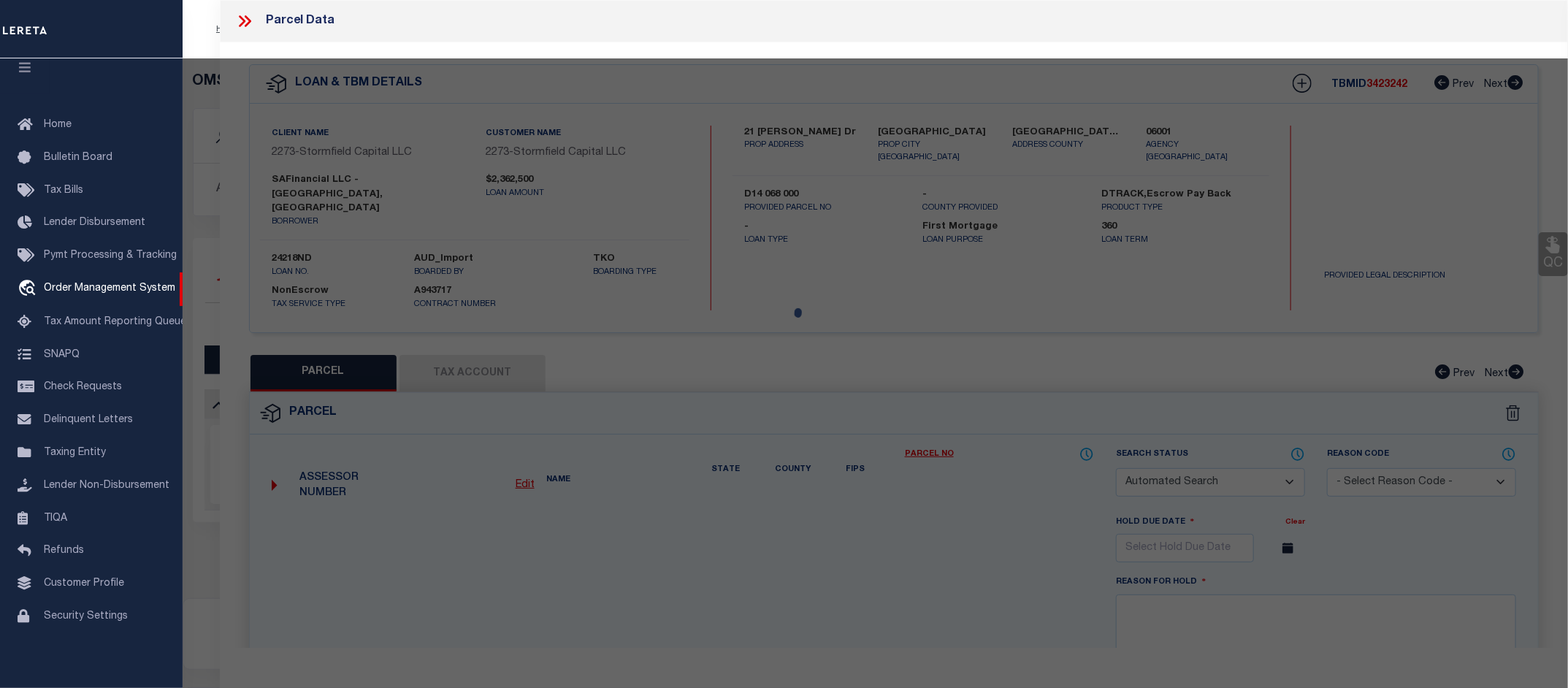
select select "CP"
type input "SAFINANCIAL LLC"
select select
type input "21 WARNOCK DR"
checkbox input "false"
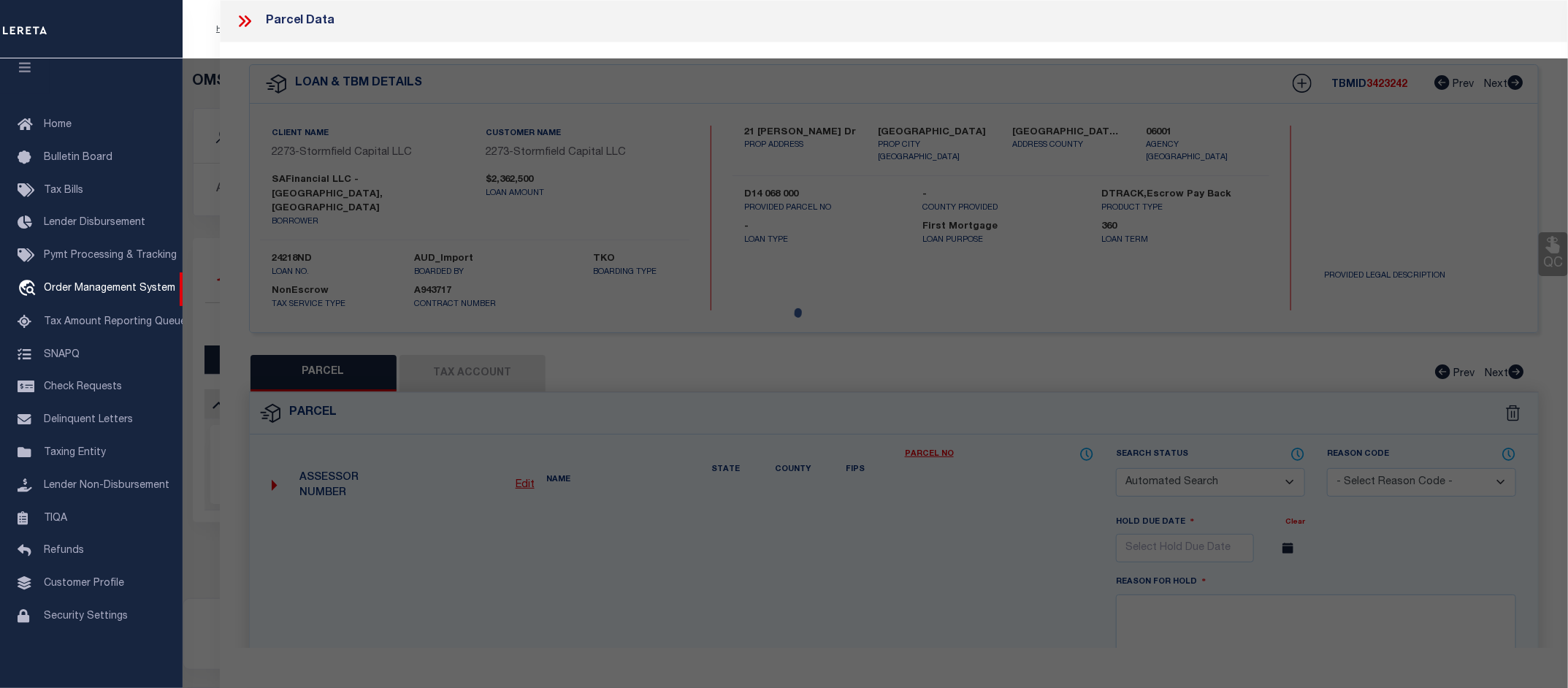
type input "Westport CT 06880"
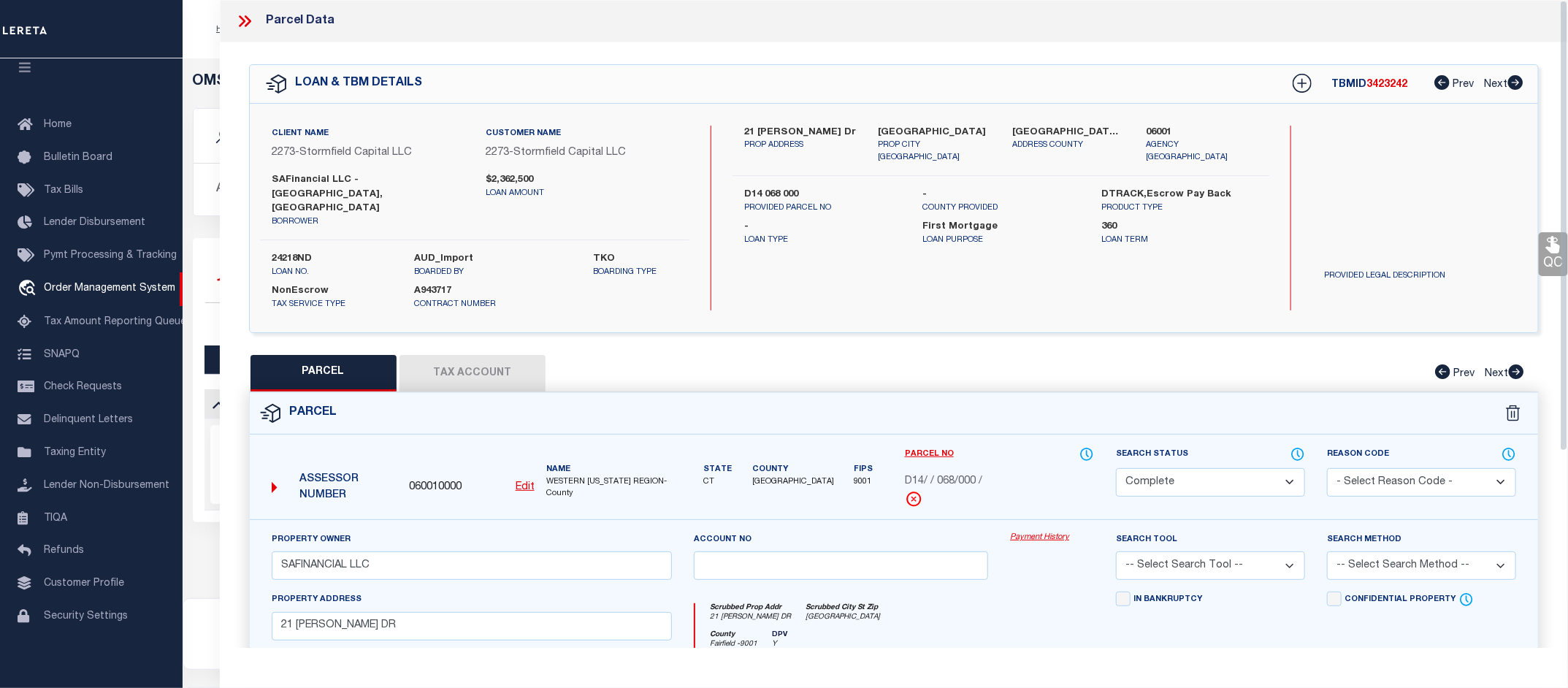
click at [1048, 532] on link "Payment History" at bounding box center [1052, 538] width 84 height 13
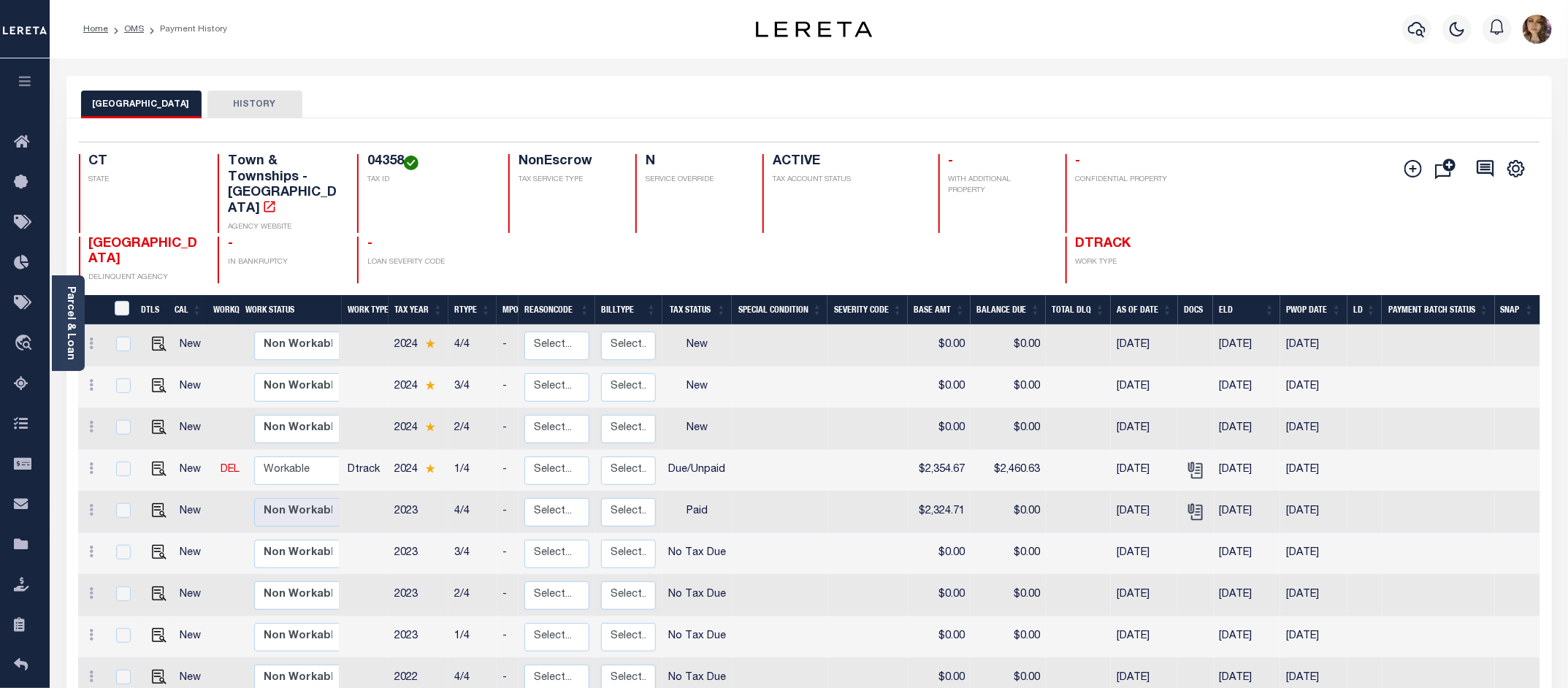
click at [381, 162] on h4 "04358" at bounding box center [429, 162] width 123 height 16
copy h4 "04358"
click at [152, 462] on img "" at bounding box center [159, 468] width 15 height 15
checkbox input "true"
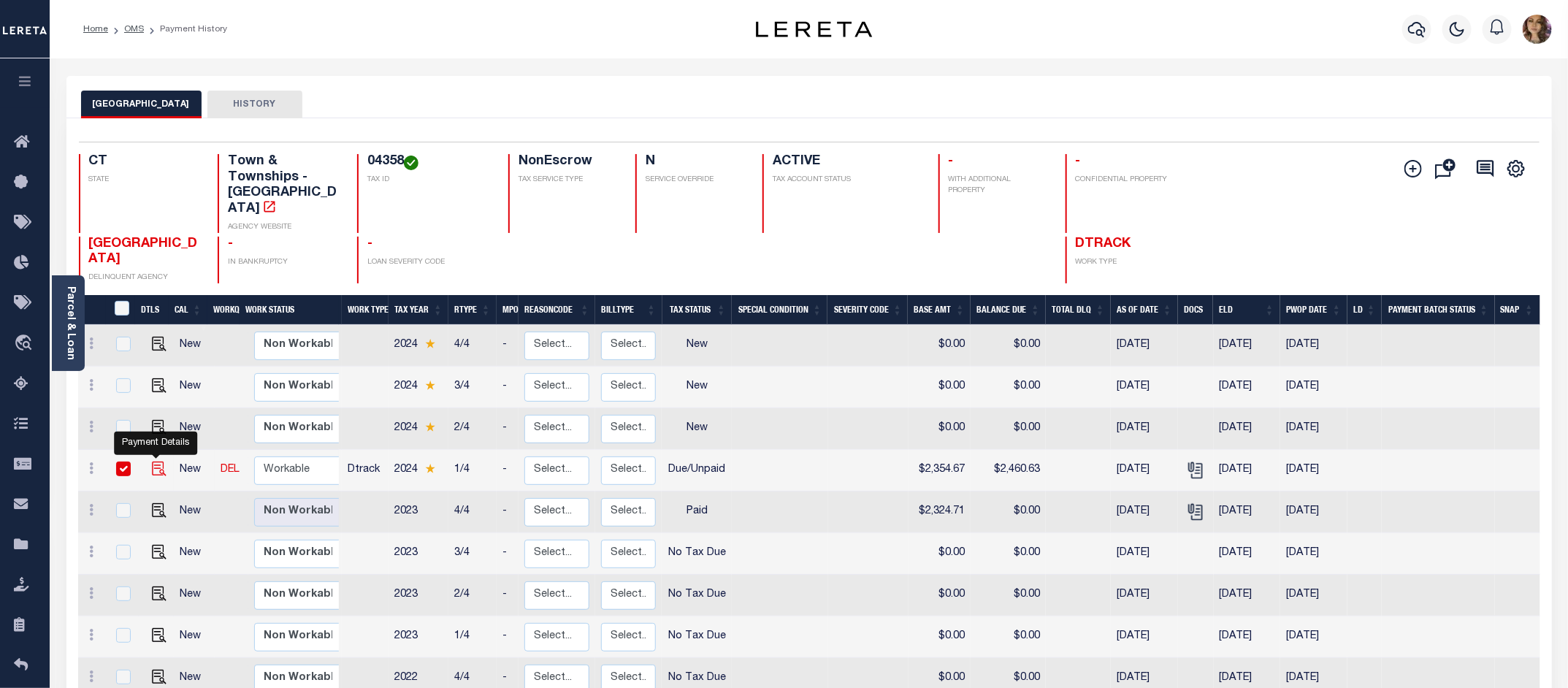
checkbox input "true"
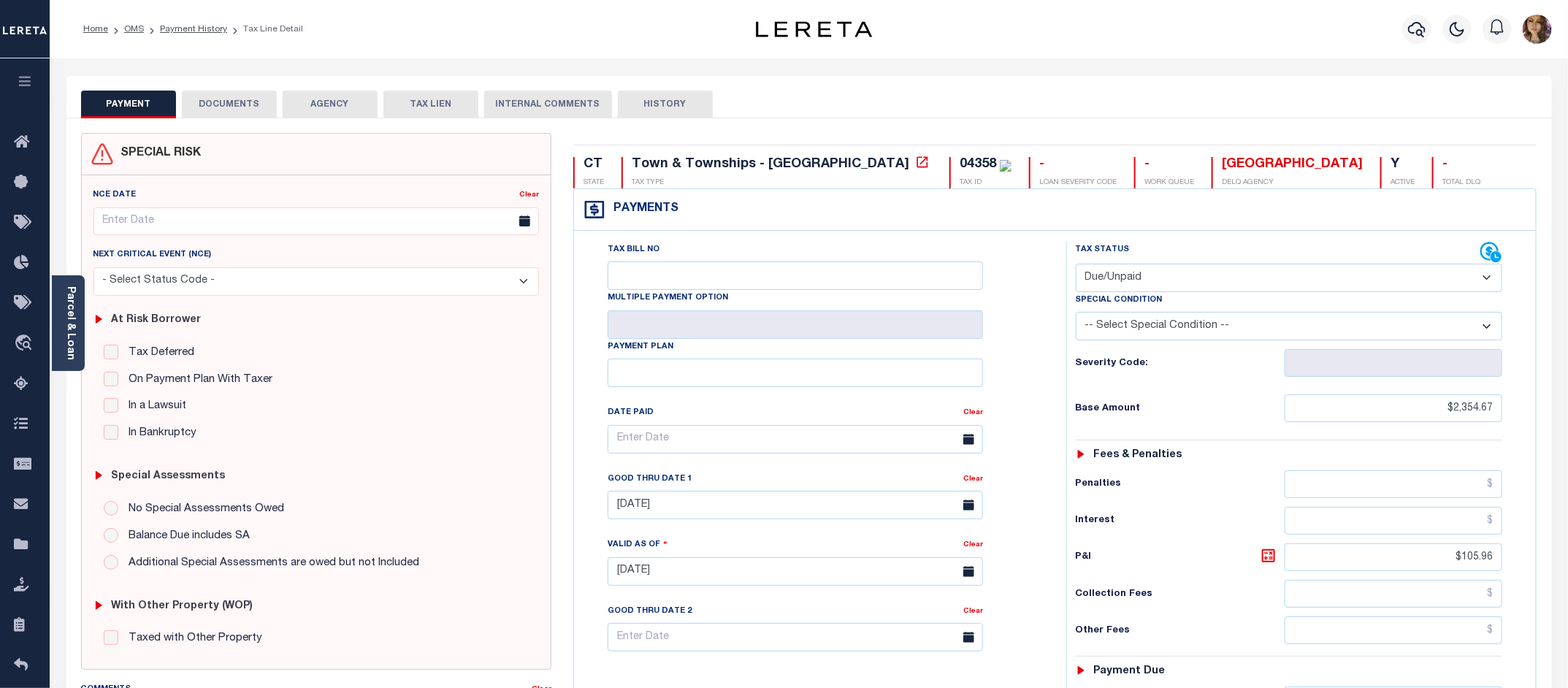
click at [1270, 275] on select "- Select Status Code - Open Due/Unpaid Paid Incomplete No Tax Due Internal Refu…" at bounding box center [1289, 277] width 427 height 28
select select "PYD"
click at [1076, 265] on select "- Select Status Code - Open Due/Unpaid Paid Incomplete No Tax Due Internal Refu…" at bounding box center [1289, 277] width 427 height 28
type input "[DATE]"
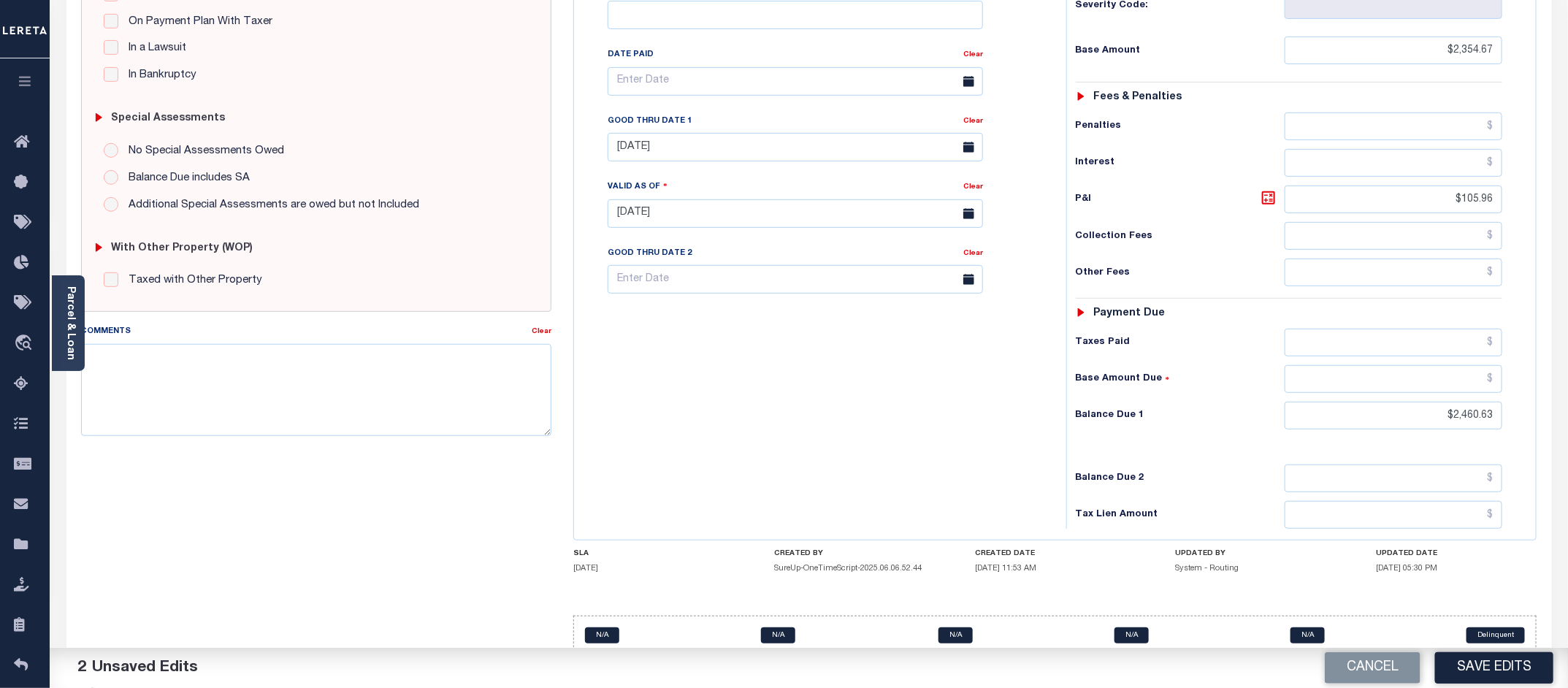
scroll to position [365, 0]
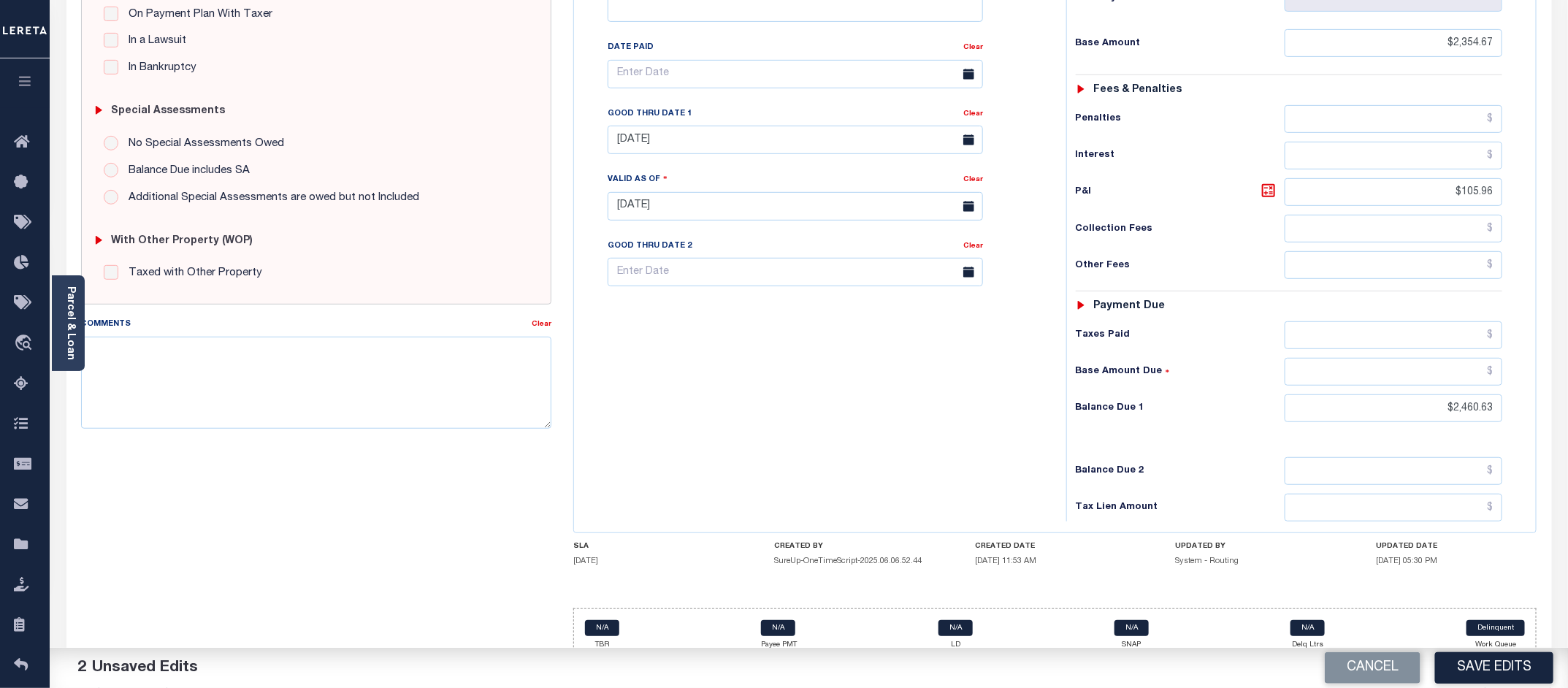
drag, startPoint x: 1483, startPoint y: 414, endPoint x: 1479, endPoint y: 420, distance: 7.2
click at [1455, 420] on div "Tax Status Status - Select Status Code -" at bounding box center [1294, 199] width 456 height 644
drag, startPoint x: 1494, startPoint y: 416, endPoint x: 1436, endPoint y: 413, distance: 58.1
click at [1436, 413] on input "$2,460.63" at bounding box center [1393, 408] width 218 height 27
type input "$0.00"
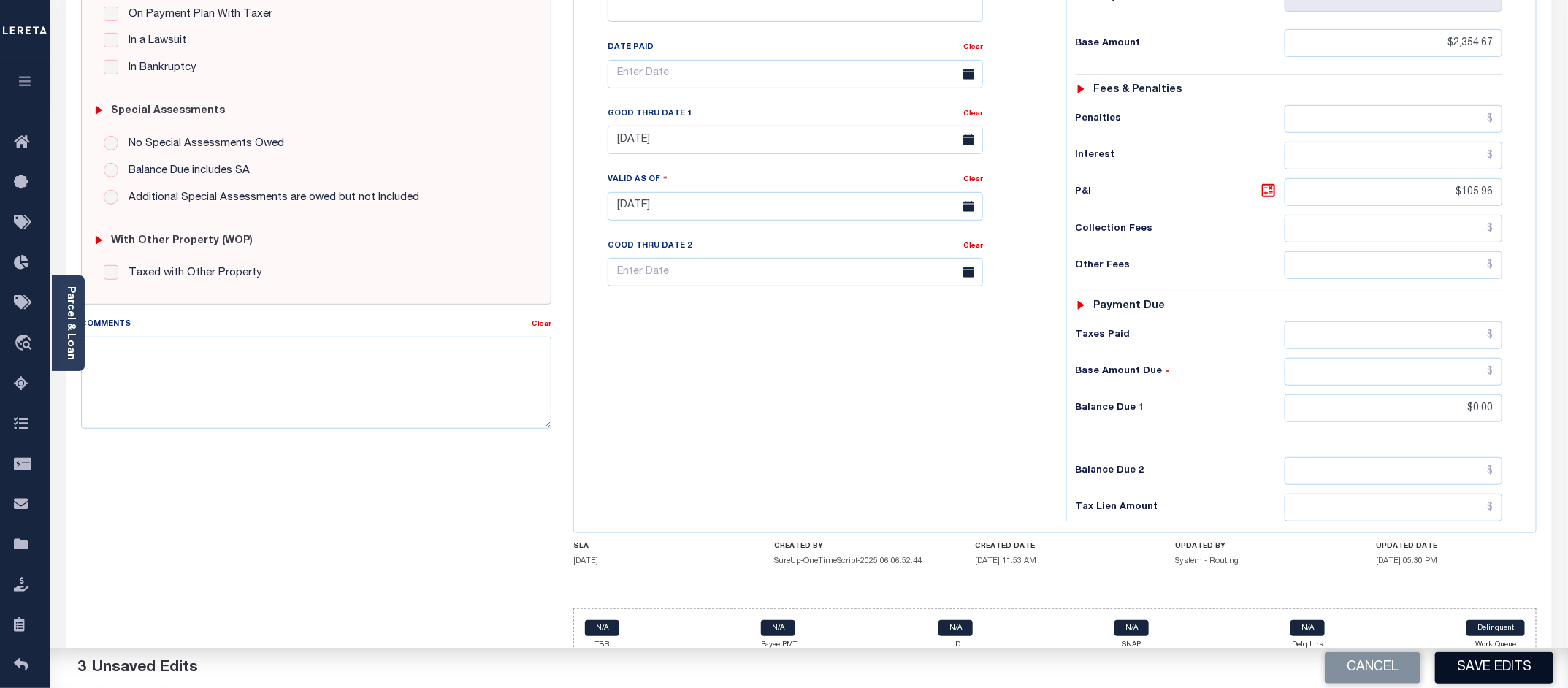
click at [1488, 673] on button "Save Edits" at bounding box center [1494, 667] width 118 height 32
checkbox input "false"
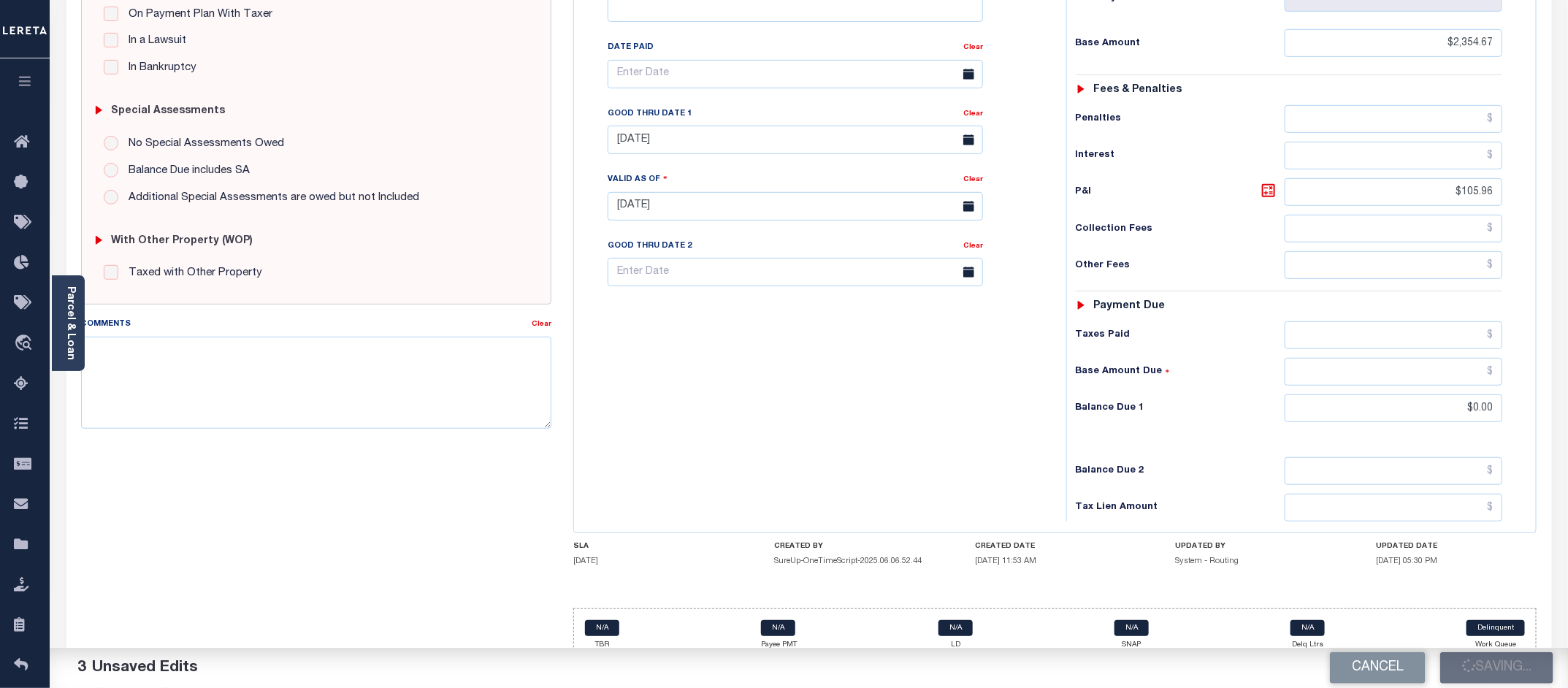
type input "$2,354.67"
type input "$105.96"
type input "$0"
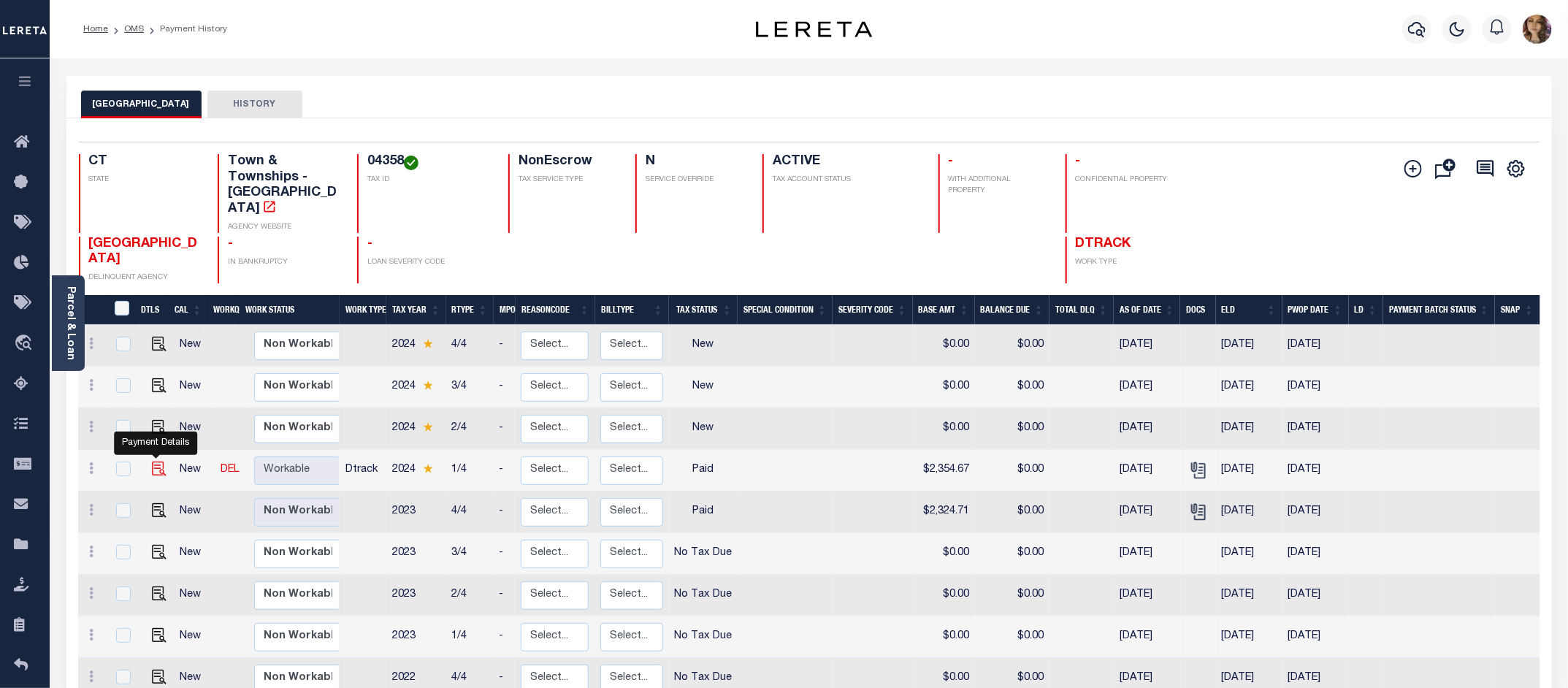
click at [152, 462] on img "" at bounding box center [159, 468] width 15 height 15
checkbox input "true"
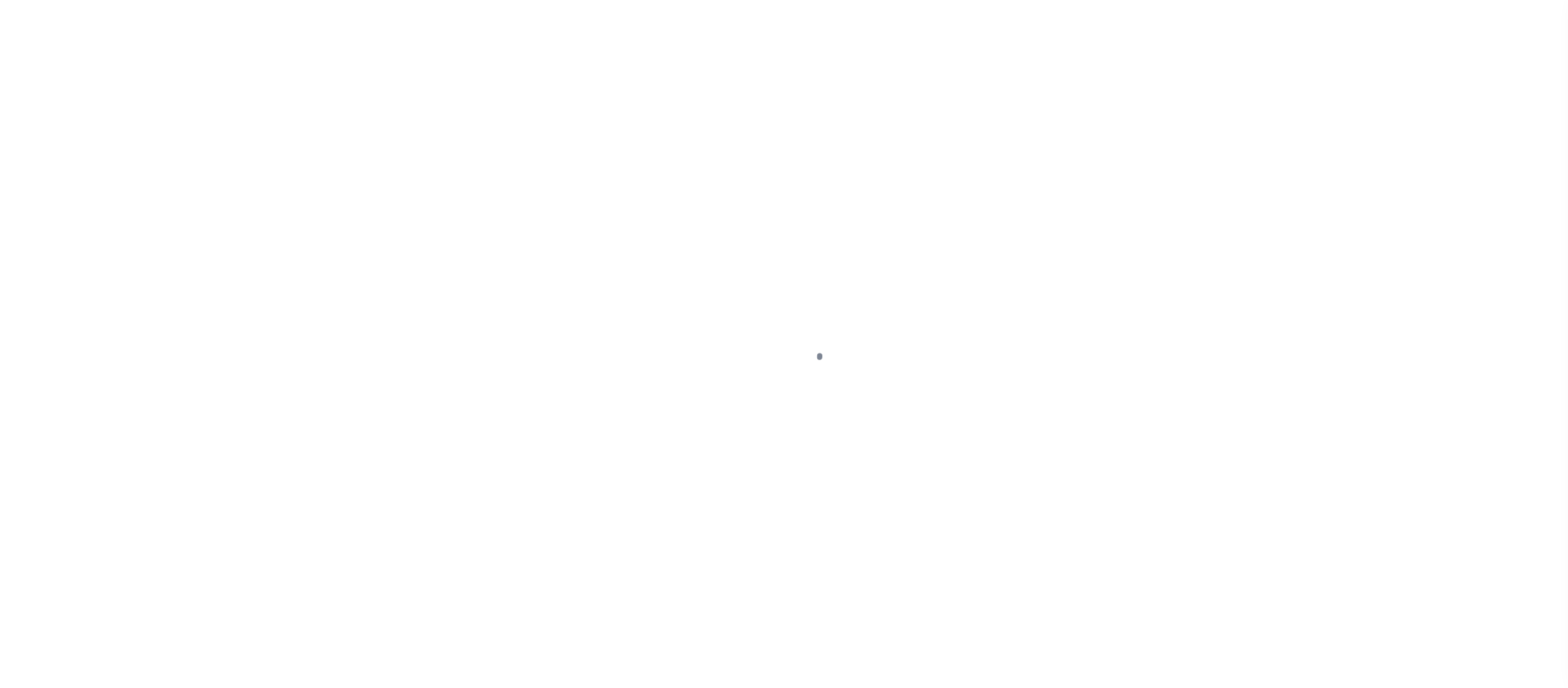
select select "PYD"
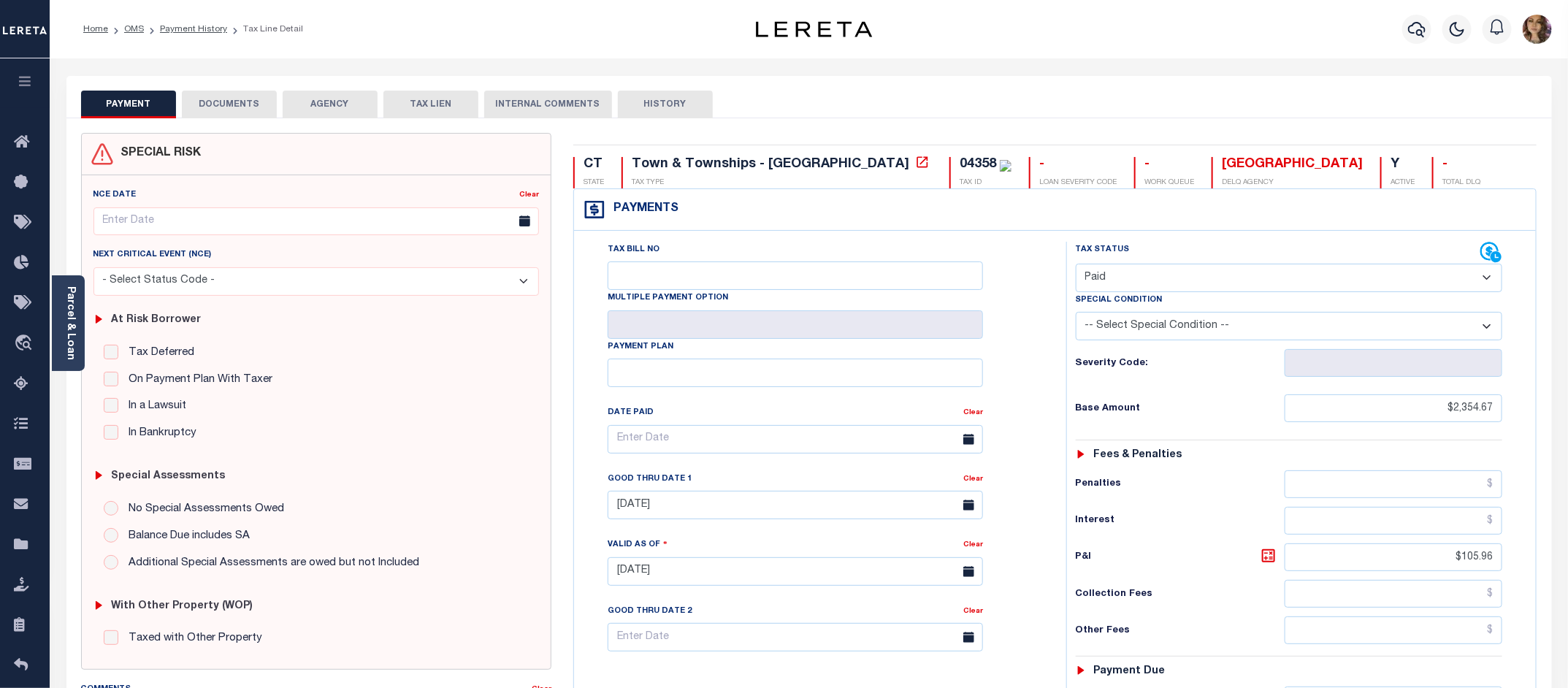
click at [239, 103] on button "DOCUMENTS" at bounding box center [229, 104] width 95 height 27
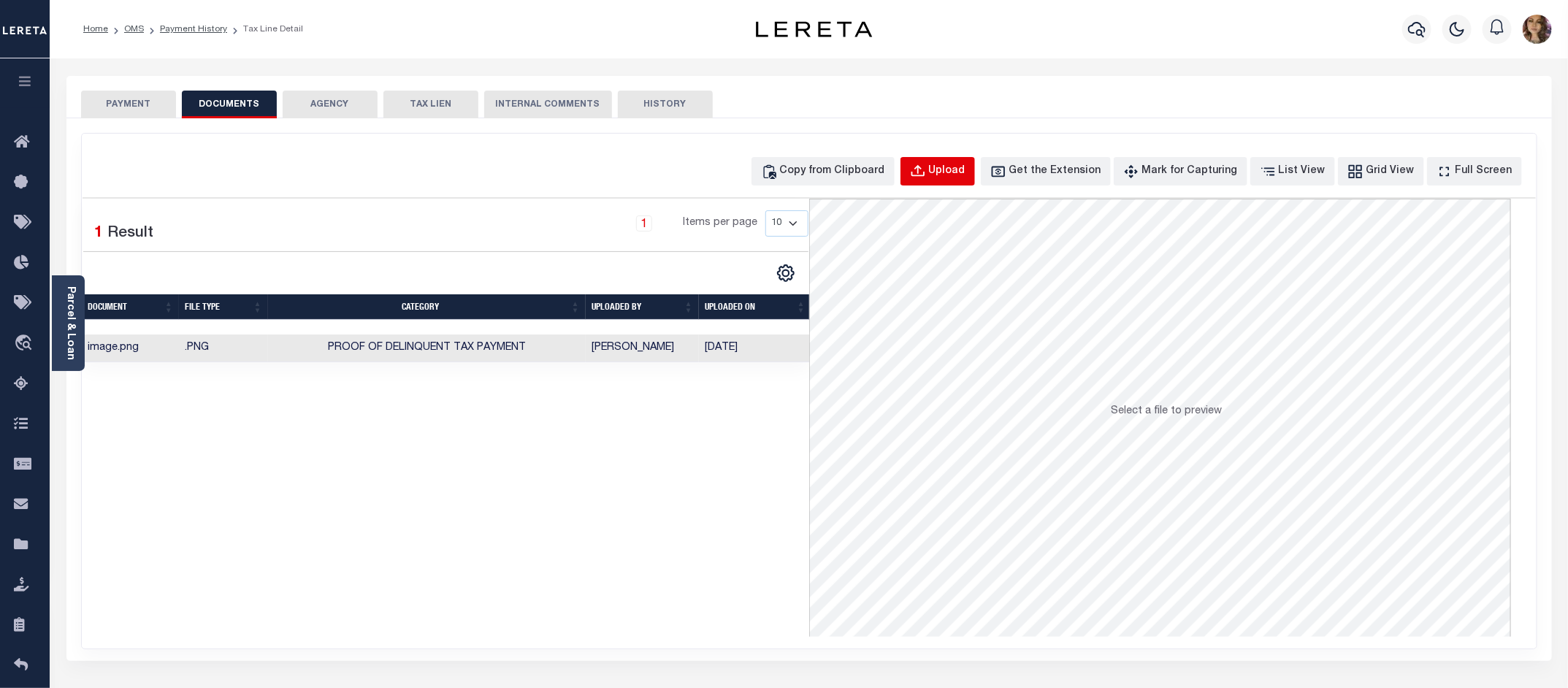
click at [965, 173] on div "Upload" at bounding box center [946, 171] width 37 height 16
select select "POP"
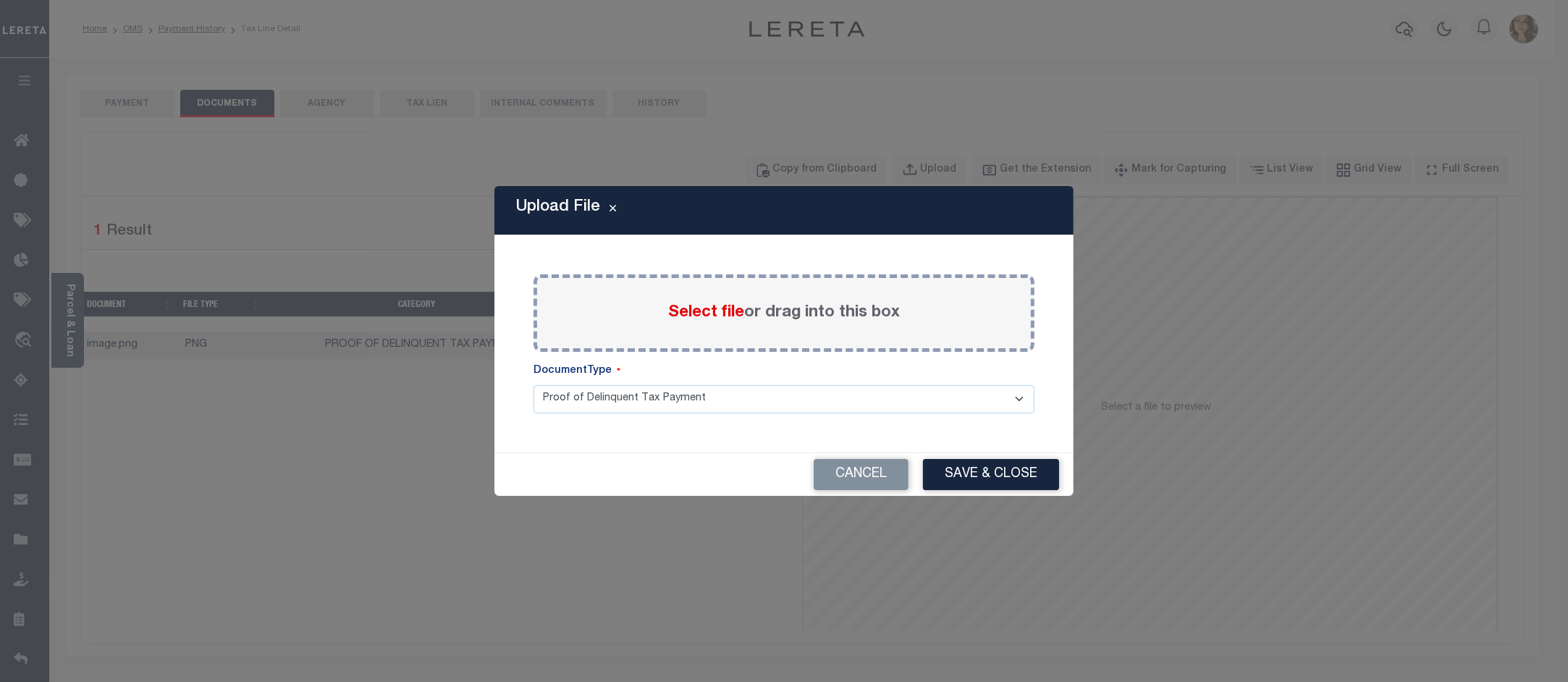
click at [688, 311] on span "Select file" at bounding box center [706, 313] width 76 height 16
click at [0, 0] on input "Select file or drag into this box" at bounding box center [0, 0] width 0 height 0
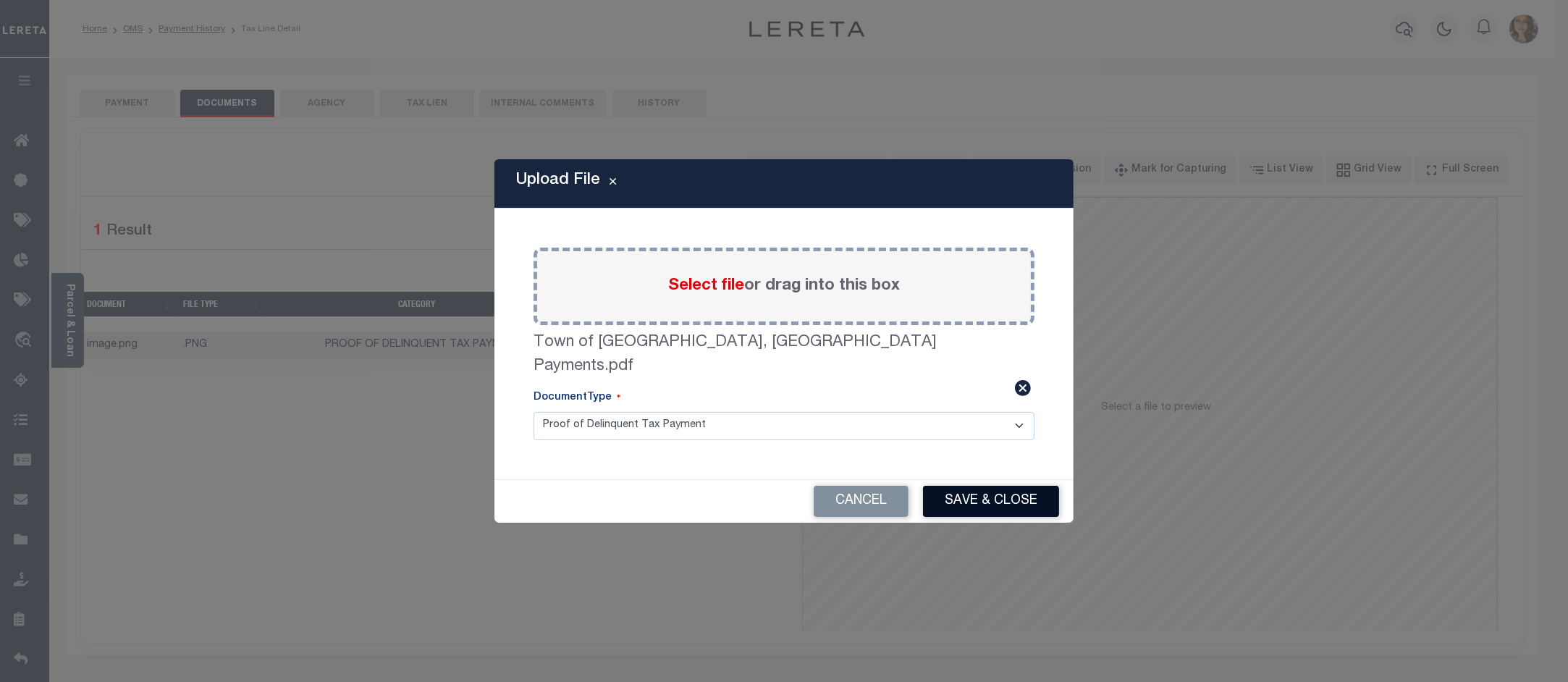
click at [976, 492] on button "Save & Close" at bounding box center [991, 501] width 136 height 31
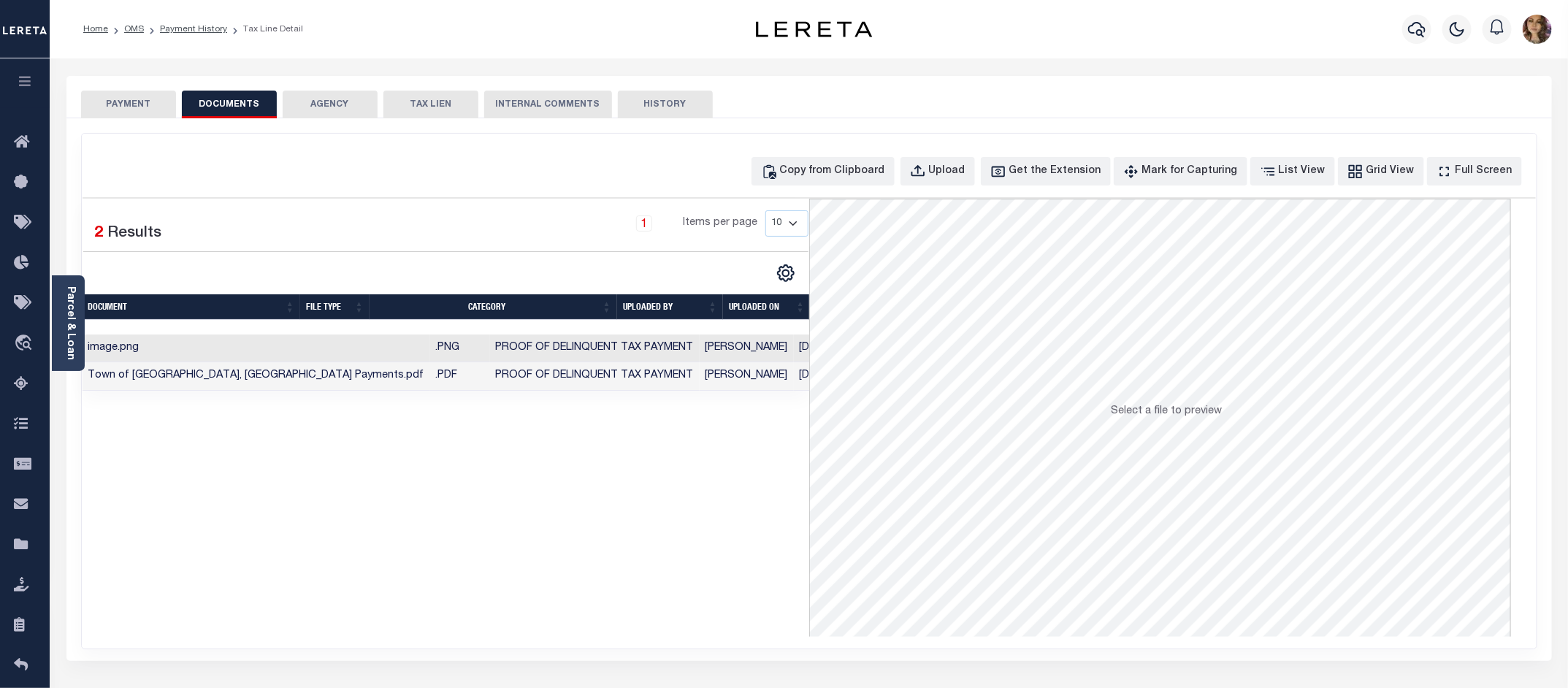
click at [126, 88] on div "PAYMENT DOCUMENTS AGENCY DELINQUENT PAYEE TAX LIEN" at bounding box center [809, 97] width 1485 height 43
click at [127, 99] on button "PAYMENT" at bounding box center [128, 104] width 95 height 27
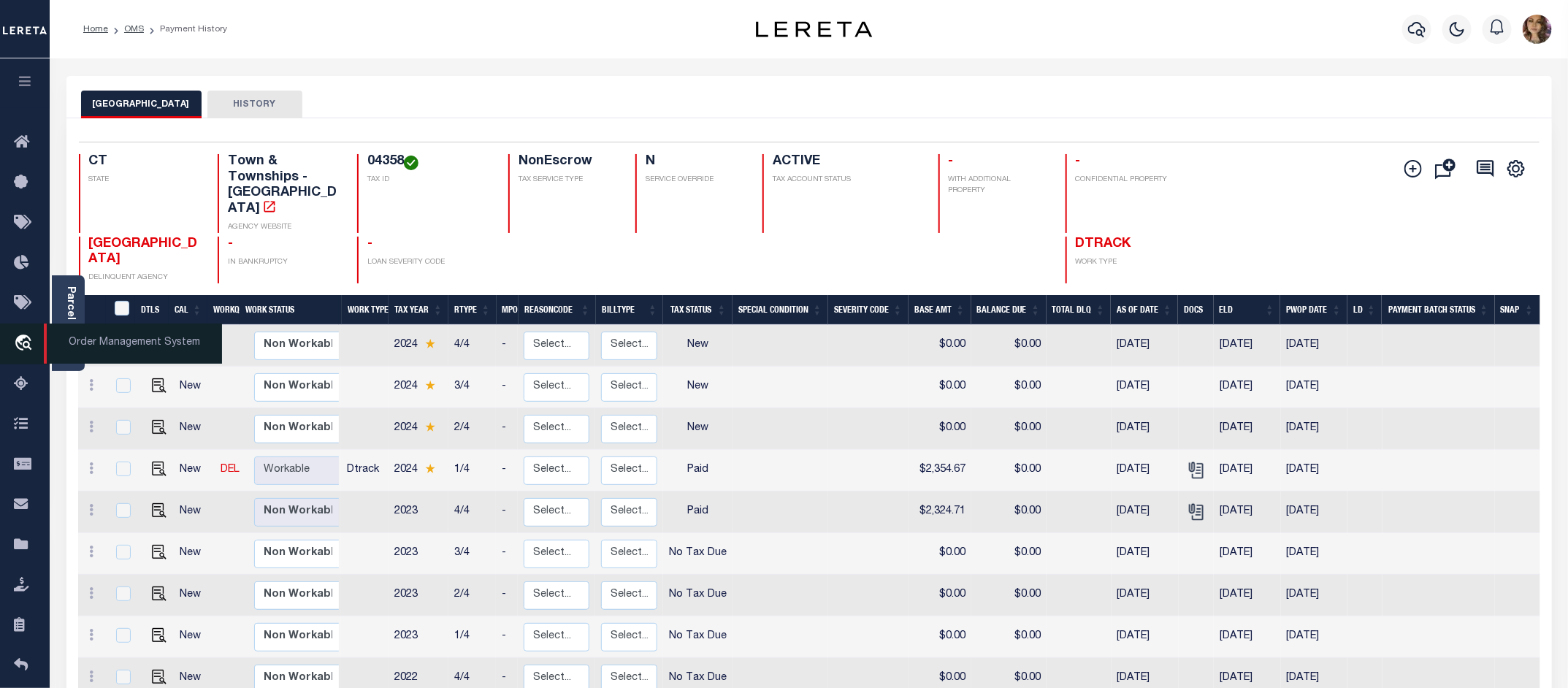
click at [114, 347] on span "Order Management System" at bounding box center [133, 343] width 178 height 40
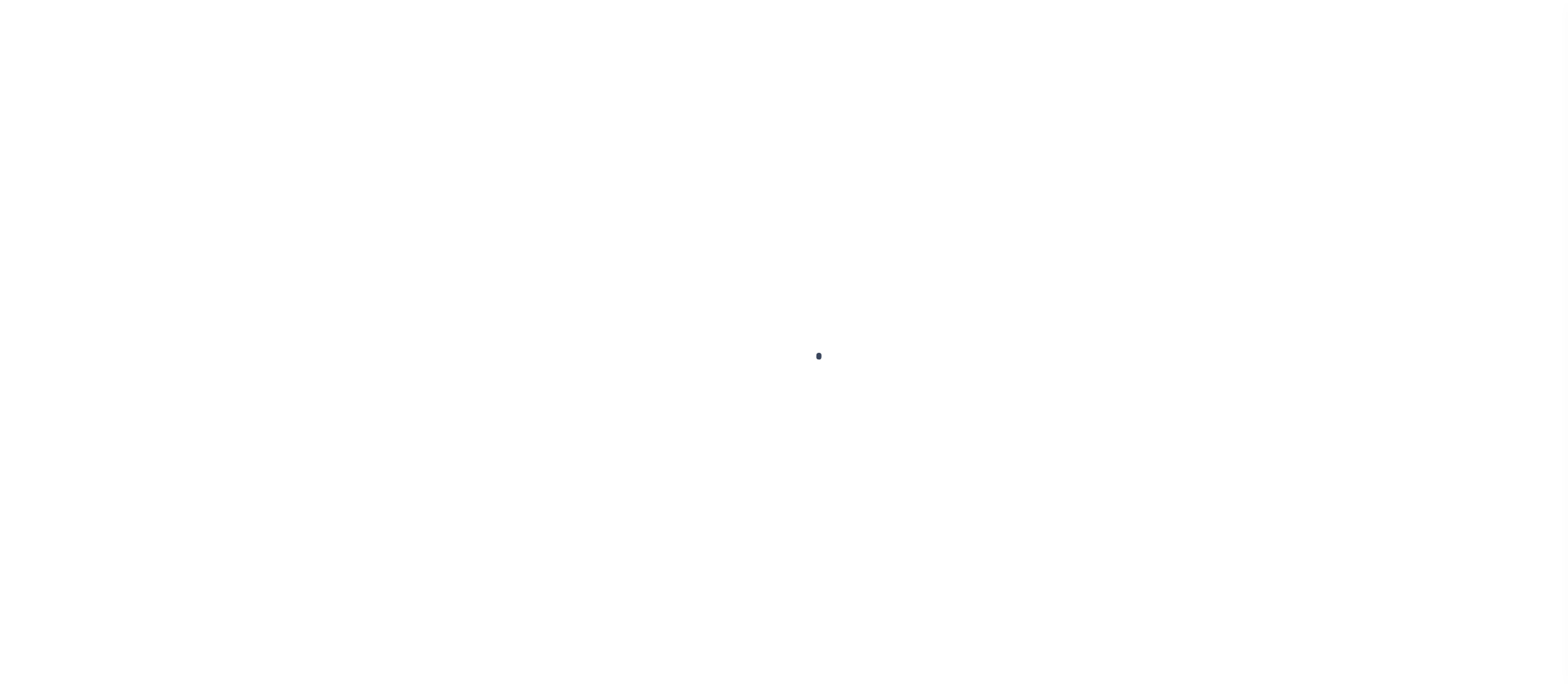
scroll to position [22, 0]
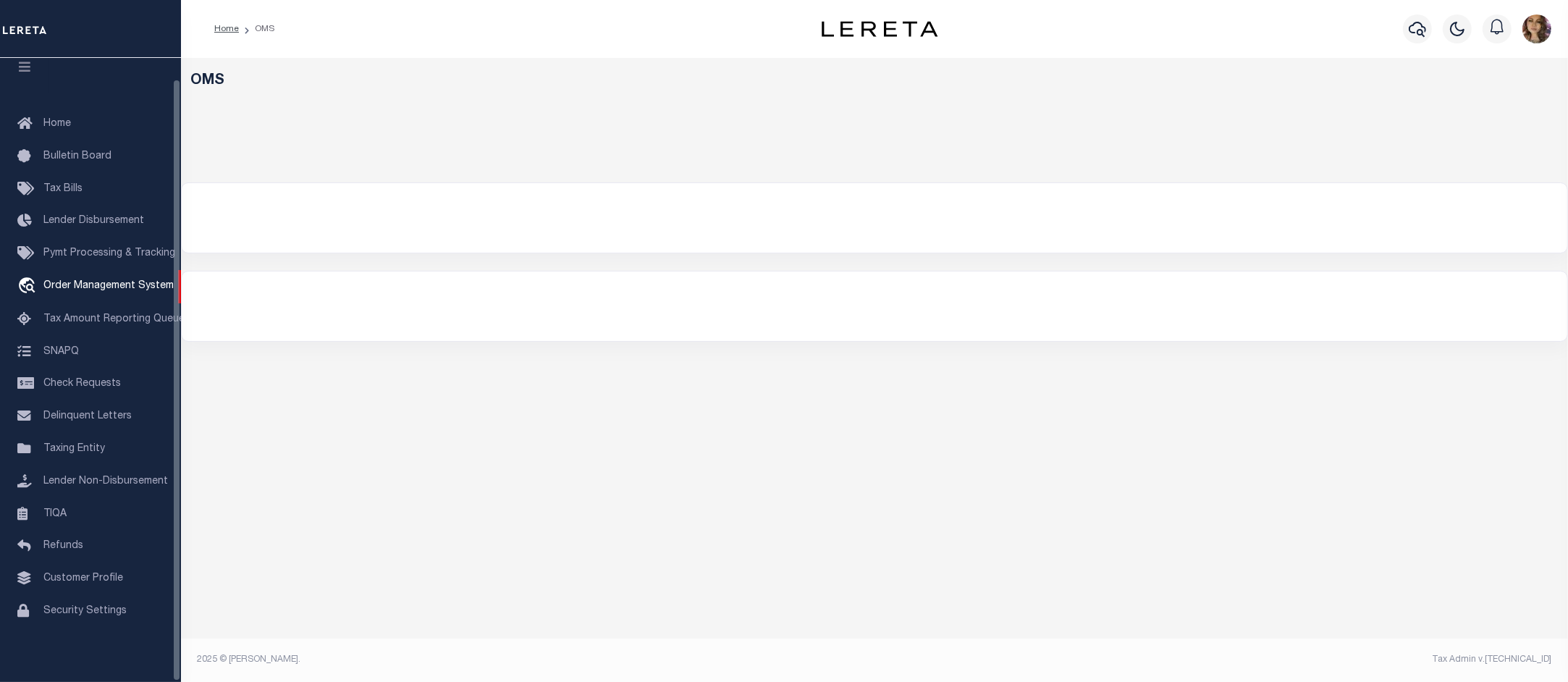
select select "200"
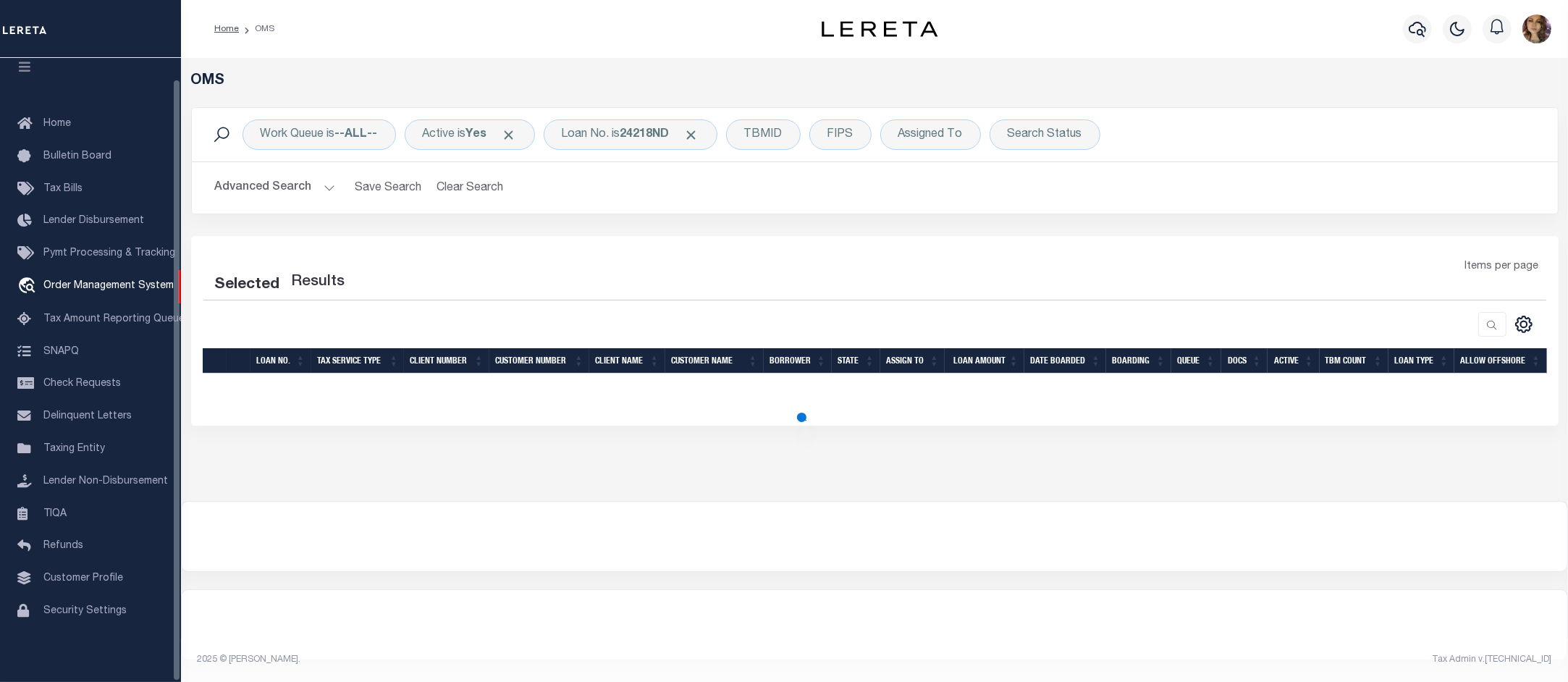
select select "200"
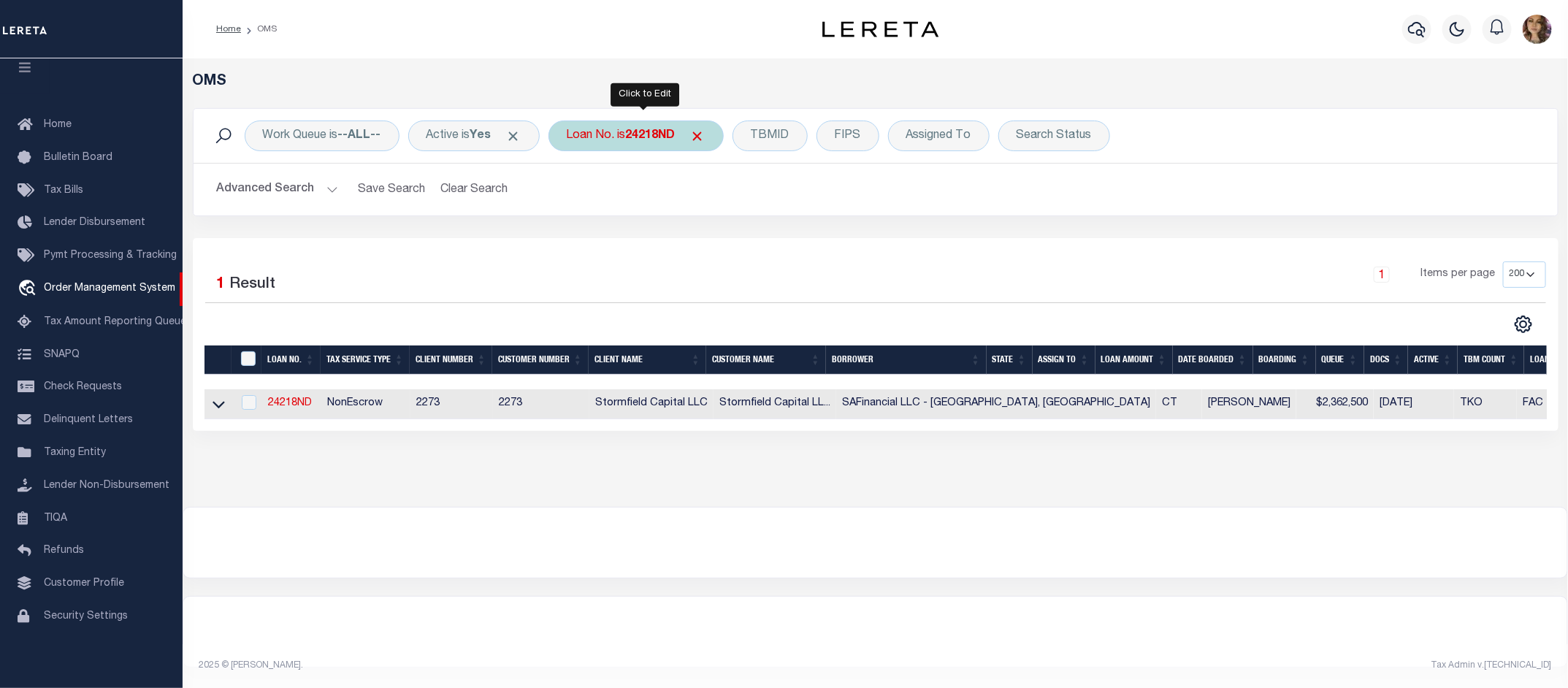
click at [638, 130] on b "24218ND" at bounding box center [651, 136] width 50 height 12
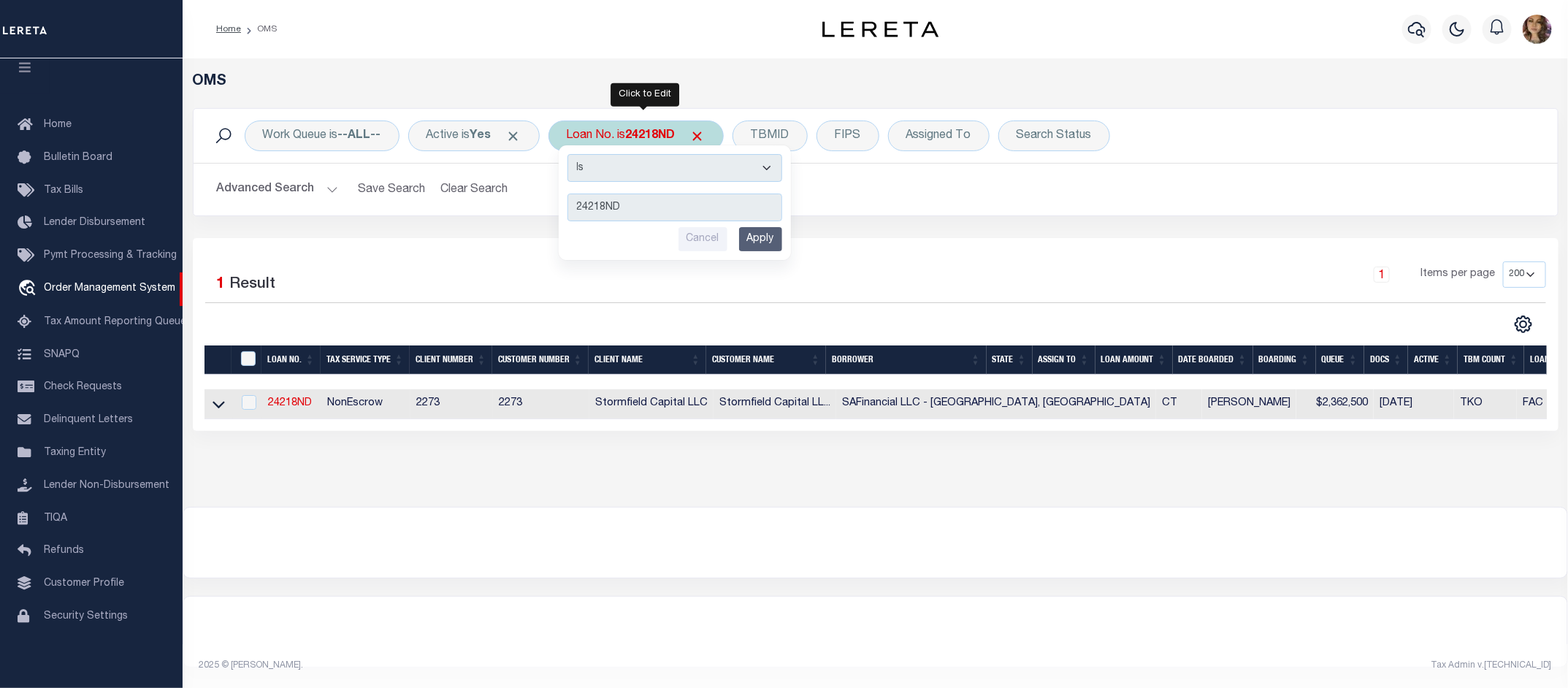
type input "11443703"
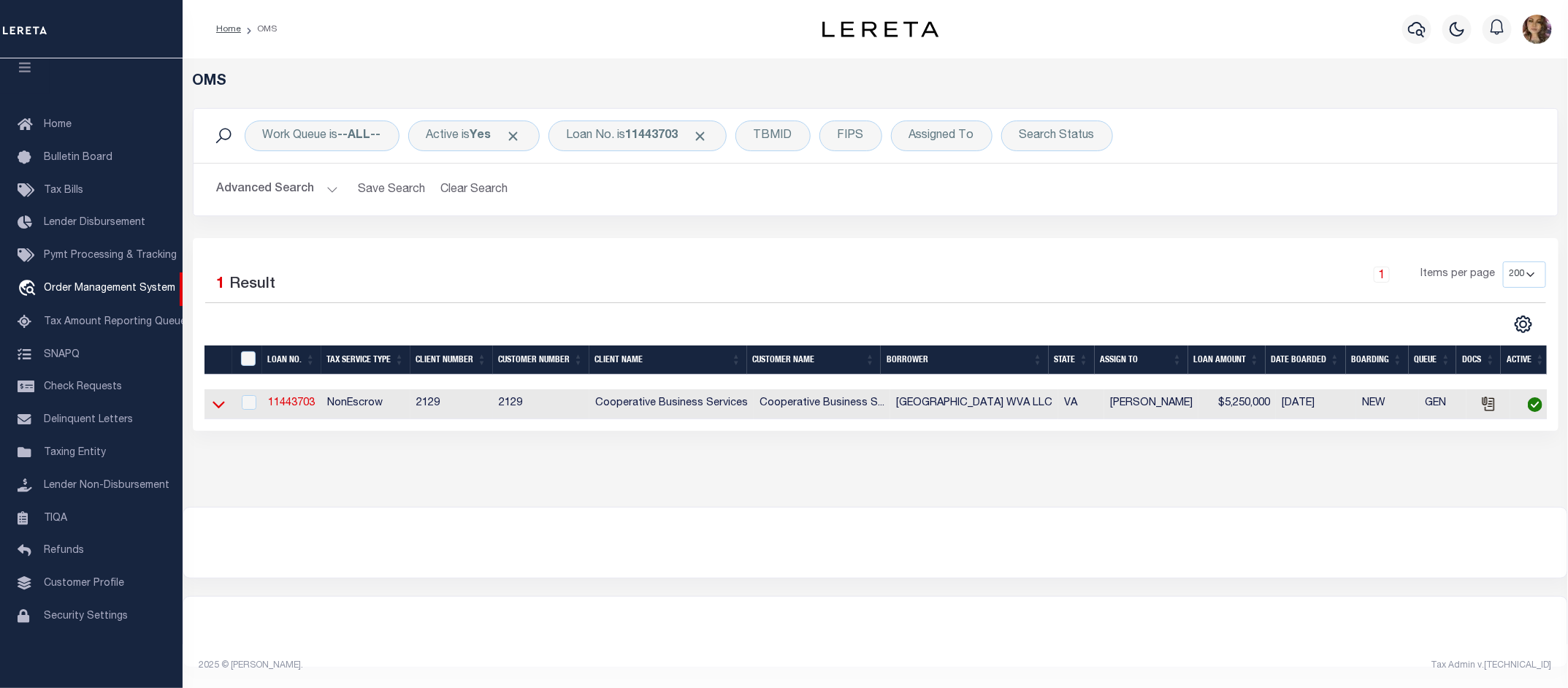
click at [219, 409] on icon at bounding box center [219, 405] width 13 height 8
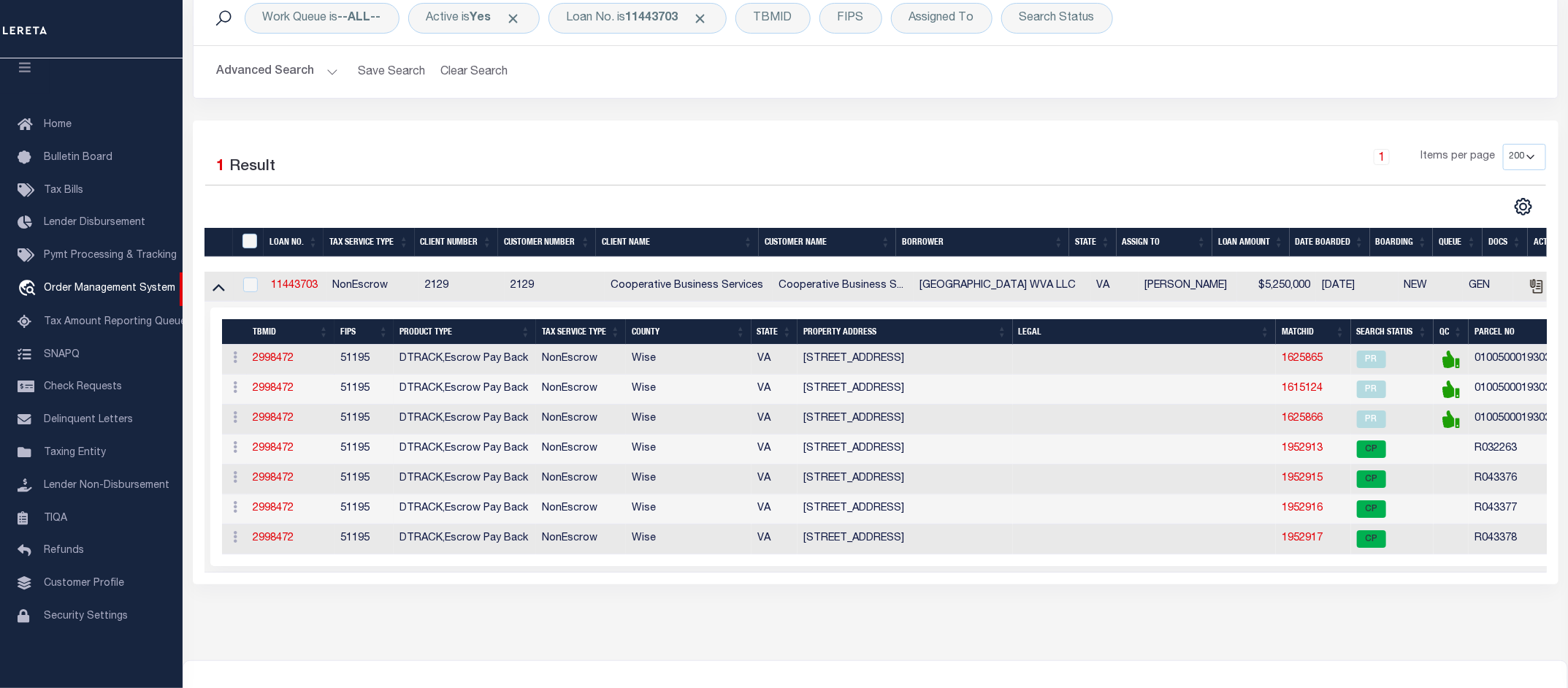
scroll to position [183, 0]
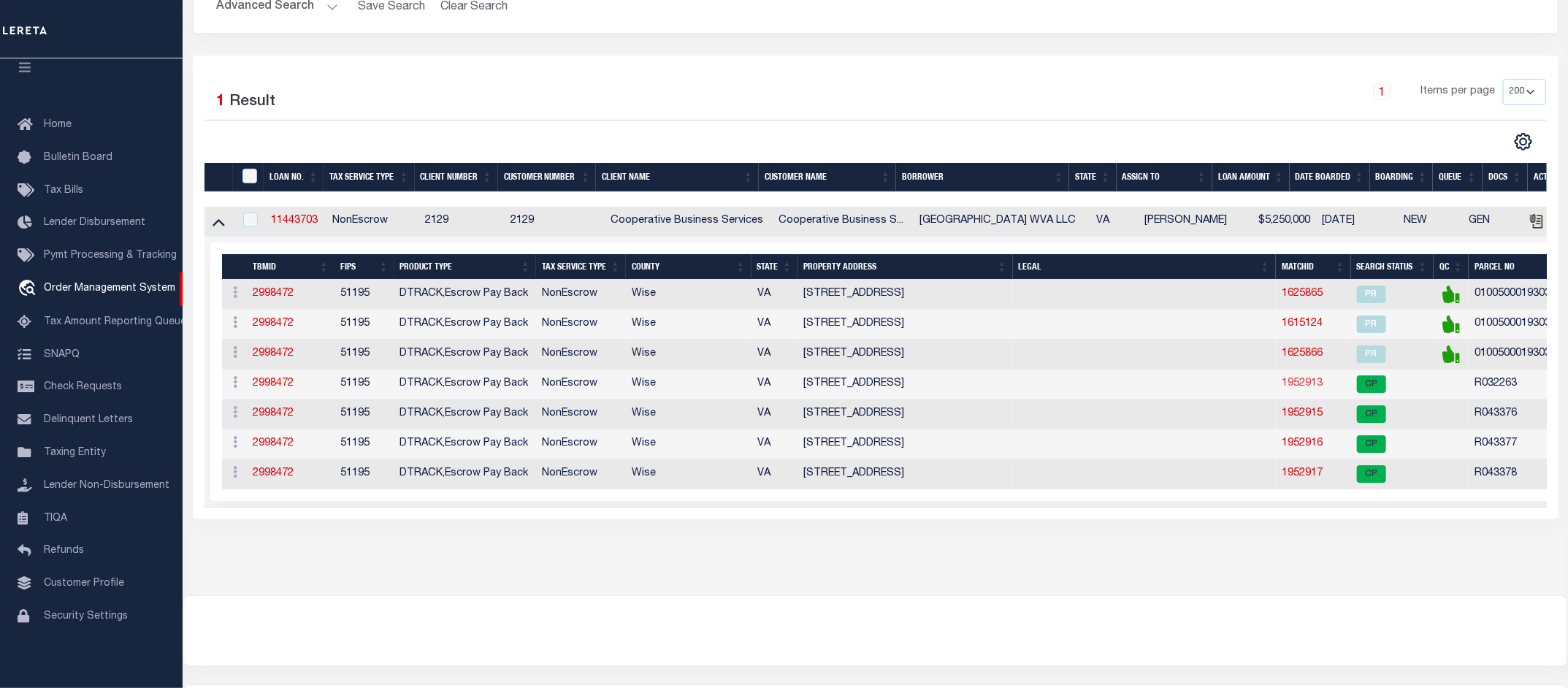
click at [1307, 388] on link "1952913" at bounding box center [1302, 383] width 41 height 10
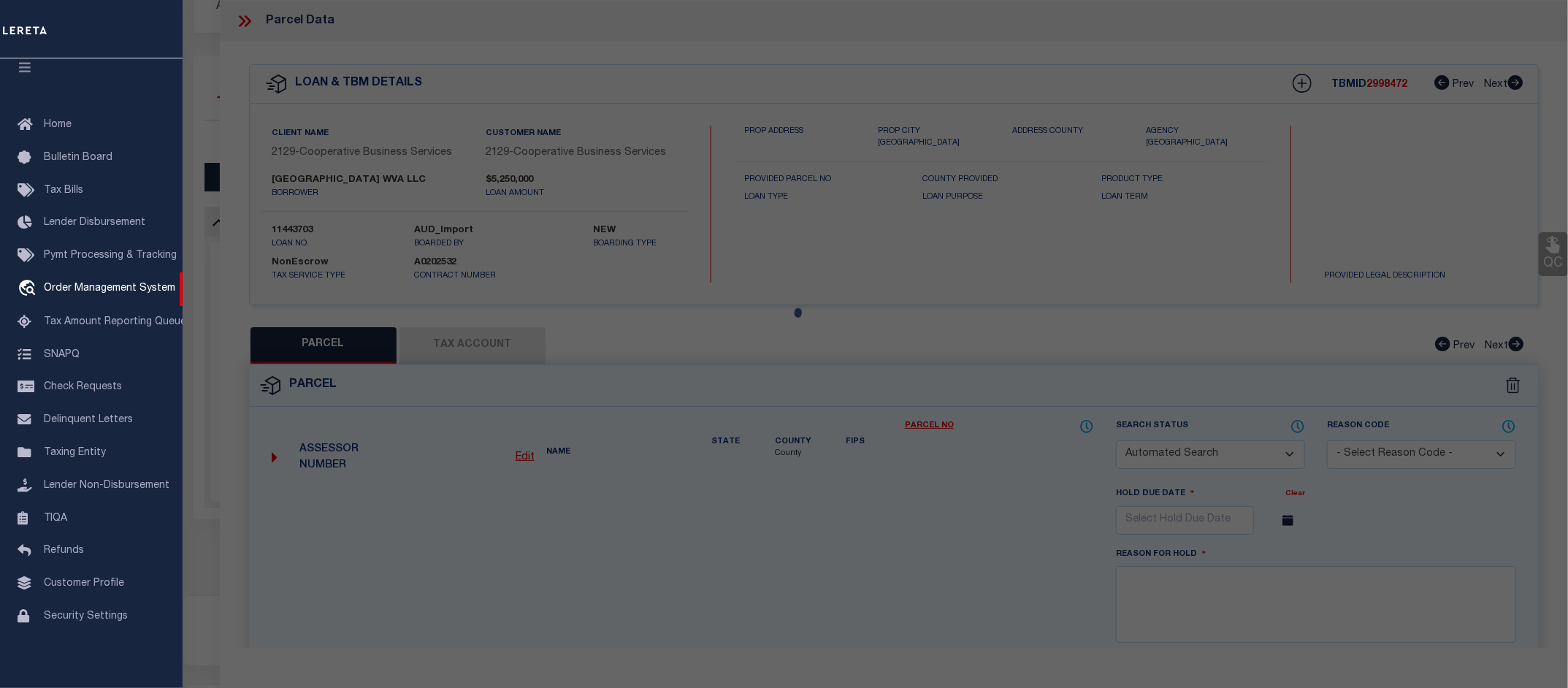
checkbox input "false"
select select "CP"
type input "WISE COUNTY PLAZA WVA LLC"
select select
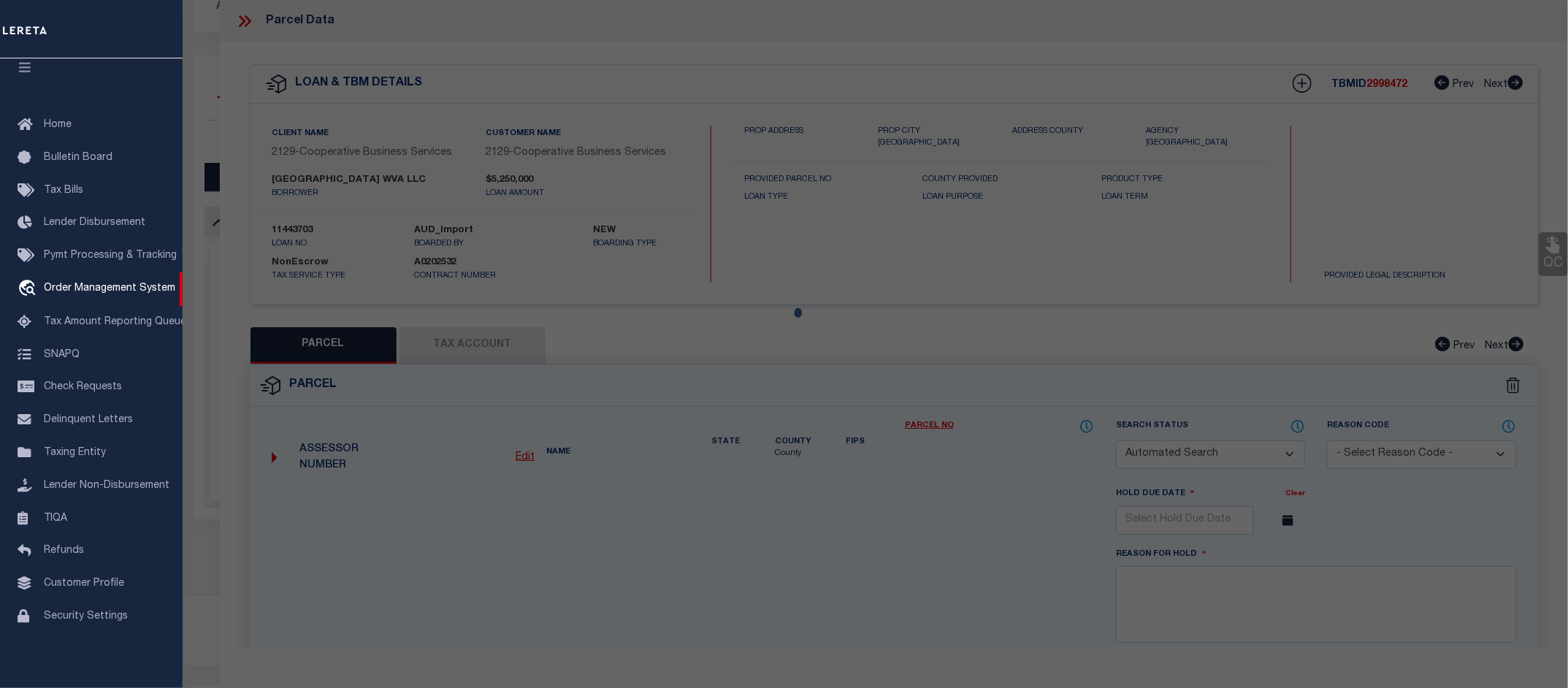
type input "165 PLAZA RD SW"
checkbox input "false"
type textarea "PCL 1 0.698 AC & PCL 3 0.748 AC SURVEY WISE PLAZA SHOPPING CENTER"
type textarea "Tax ID Special Project"
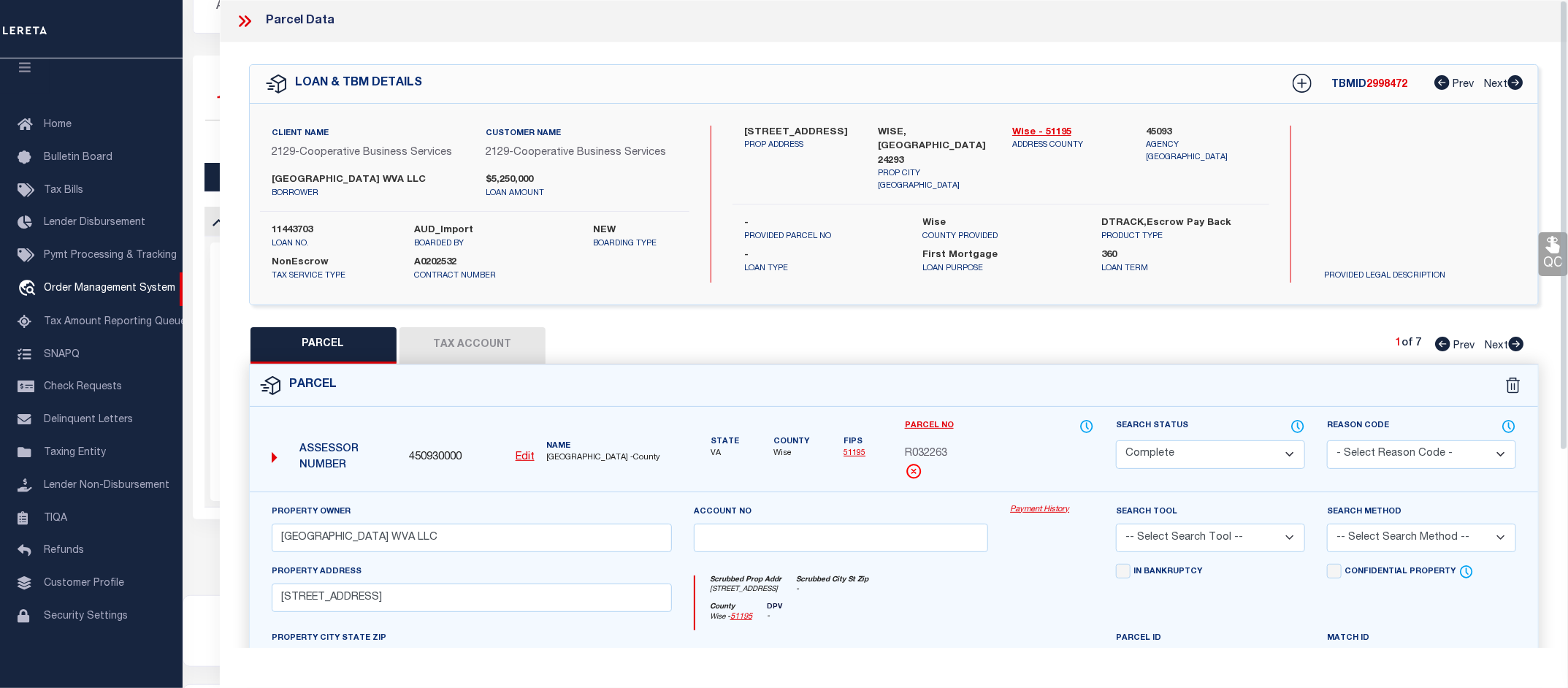
click at [1042, 509] on link "Payment History" at bounding box center [1052, 509] width 84 height 13
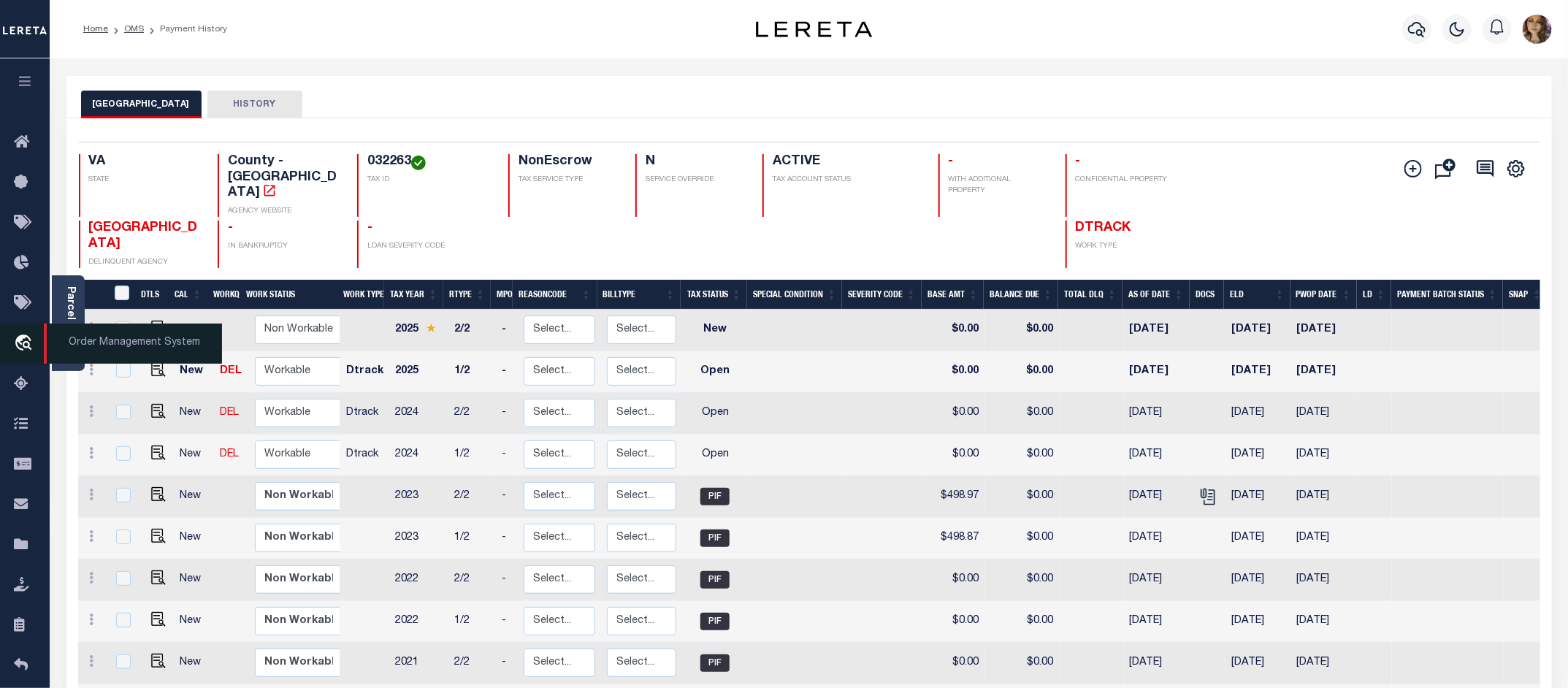
click at [92, 342] on span "Order Management System" at bounding box center [133, 343] width 178 height 40
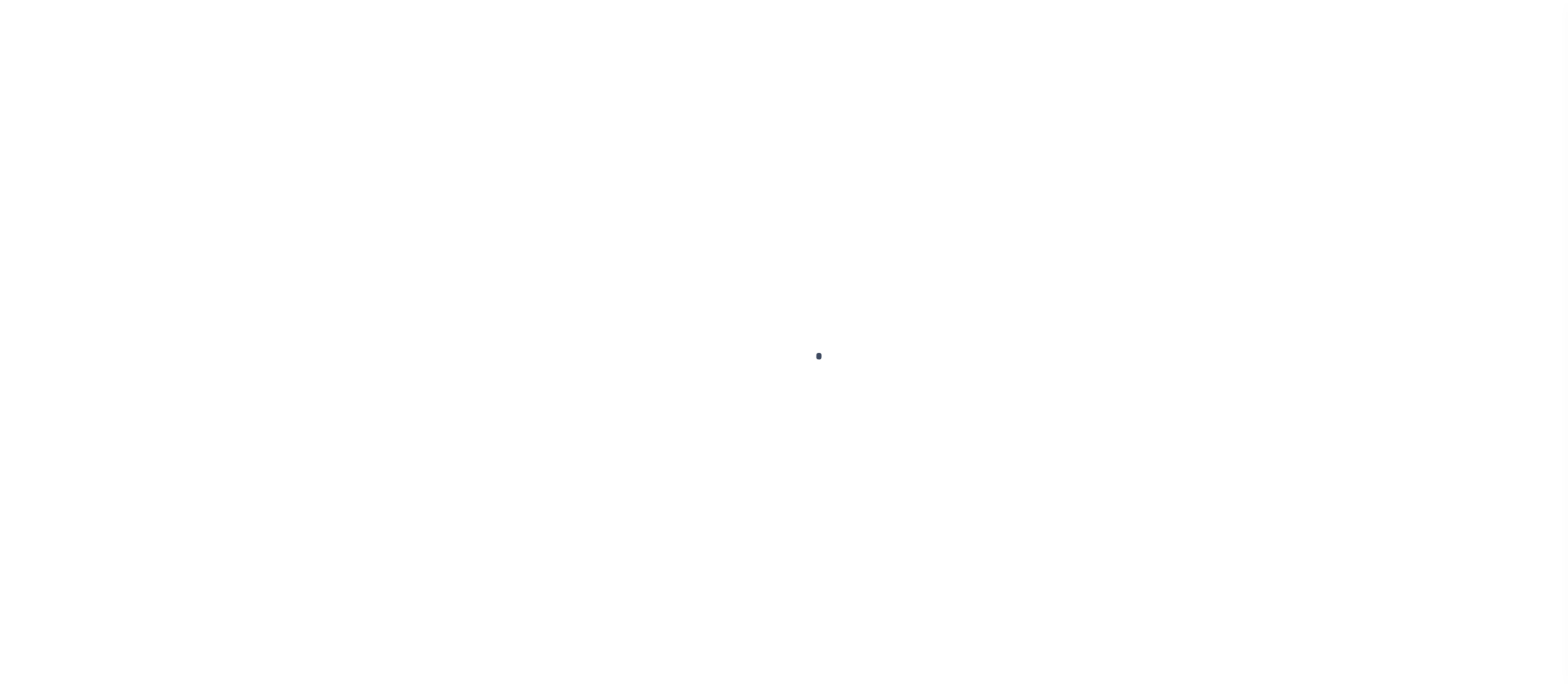
scroll to position [22, 0]
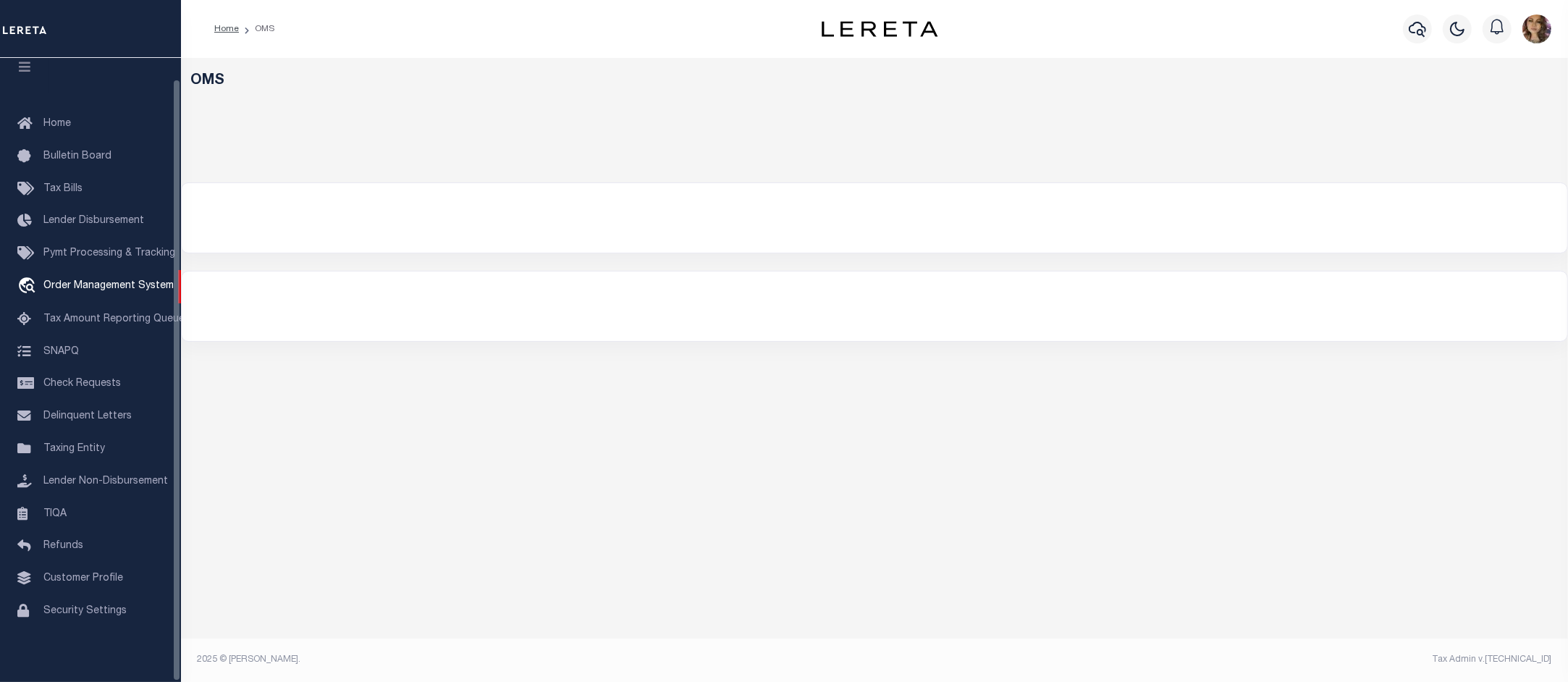
select select "200"
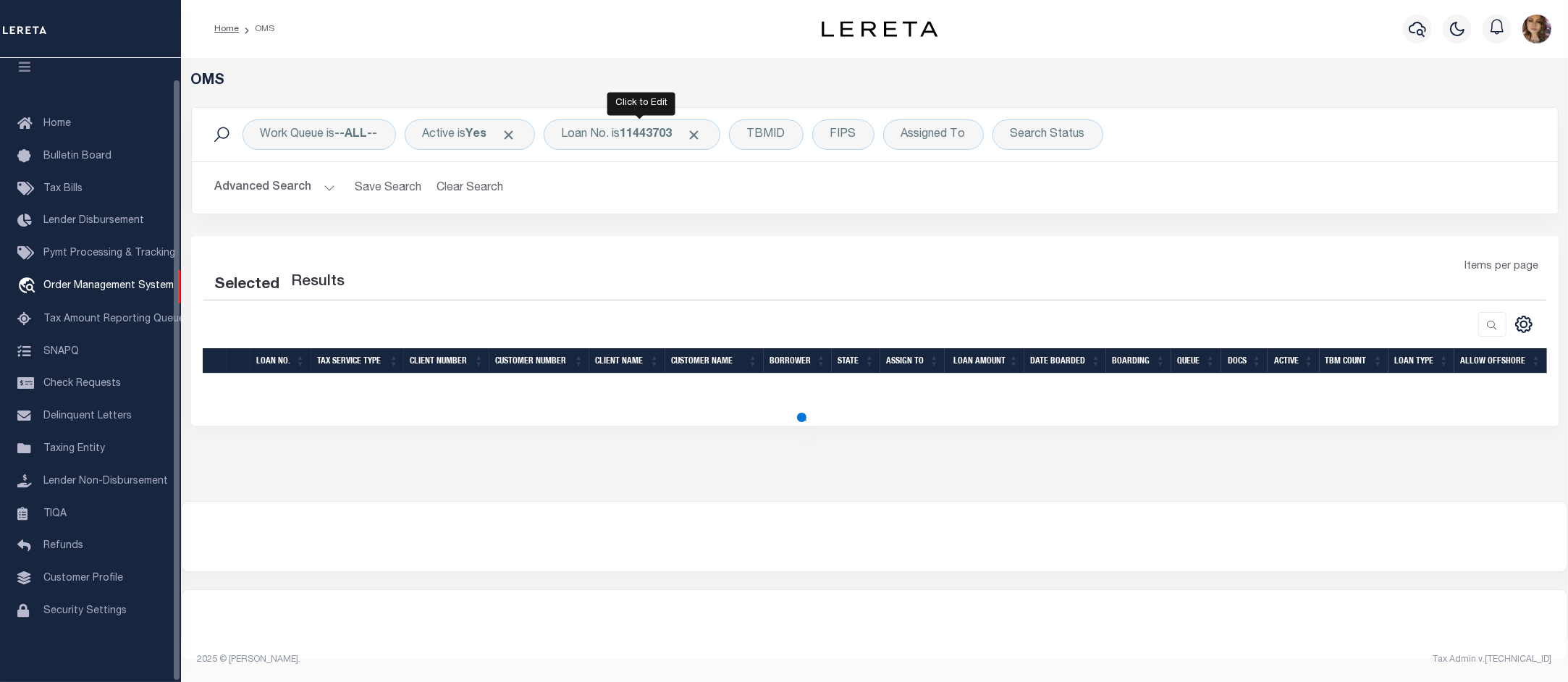
select select "200"
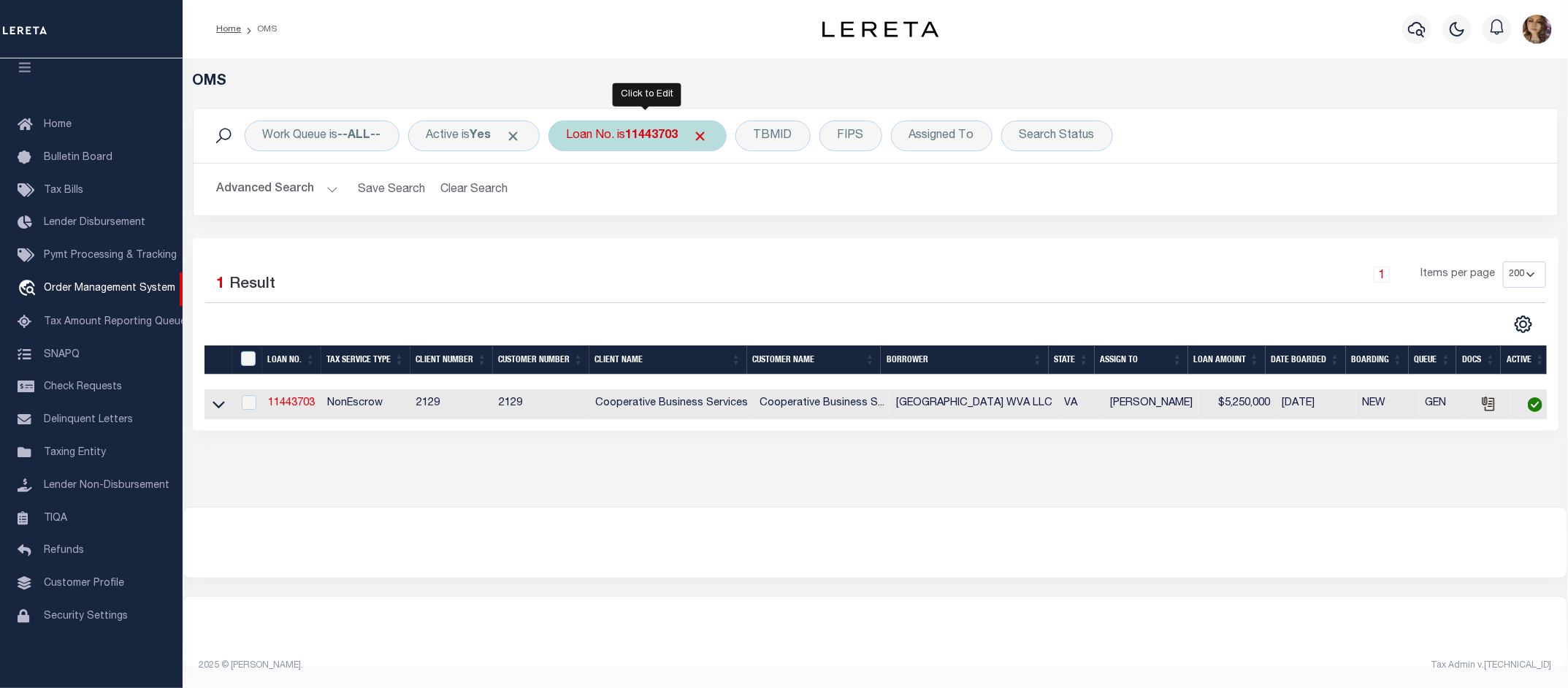
click at [632, 135] on div "Loan No. is 11443703" at bounding box center [637, 136] width 178 height 31
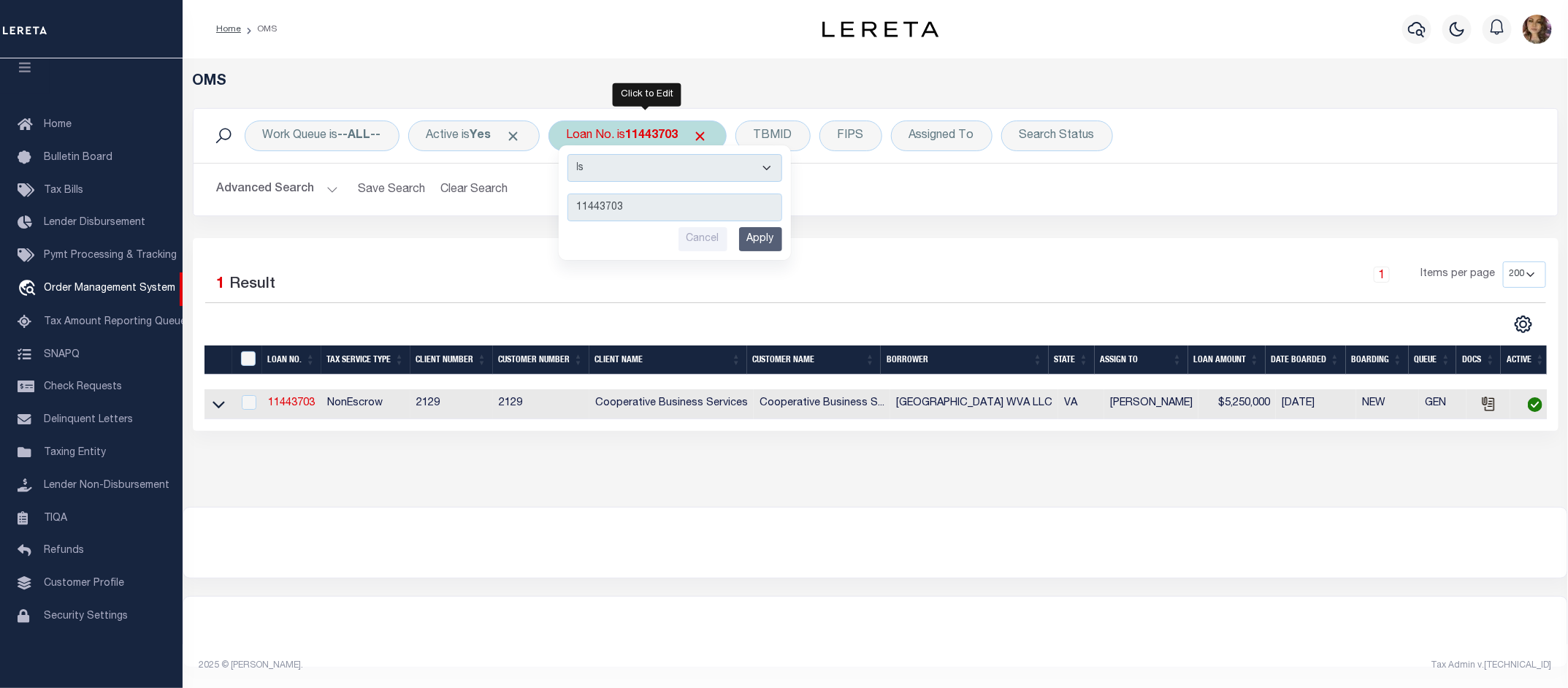
type input "104720"
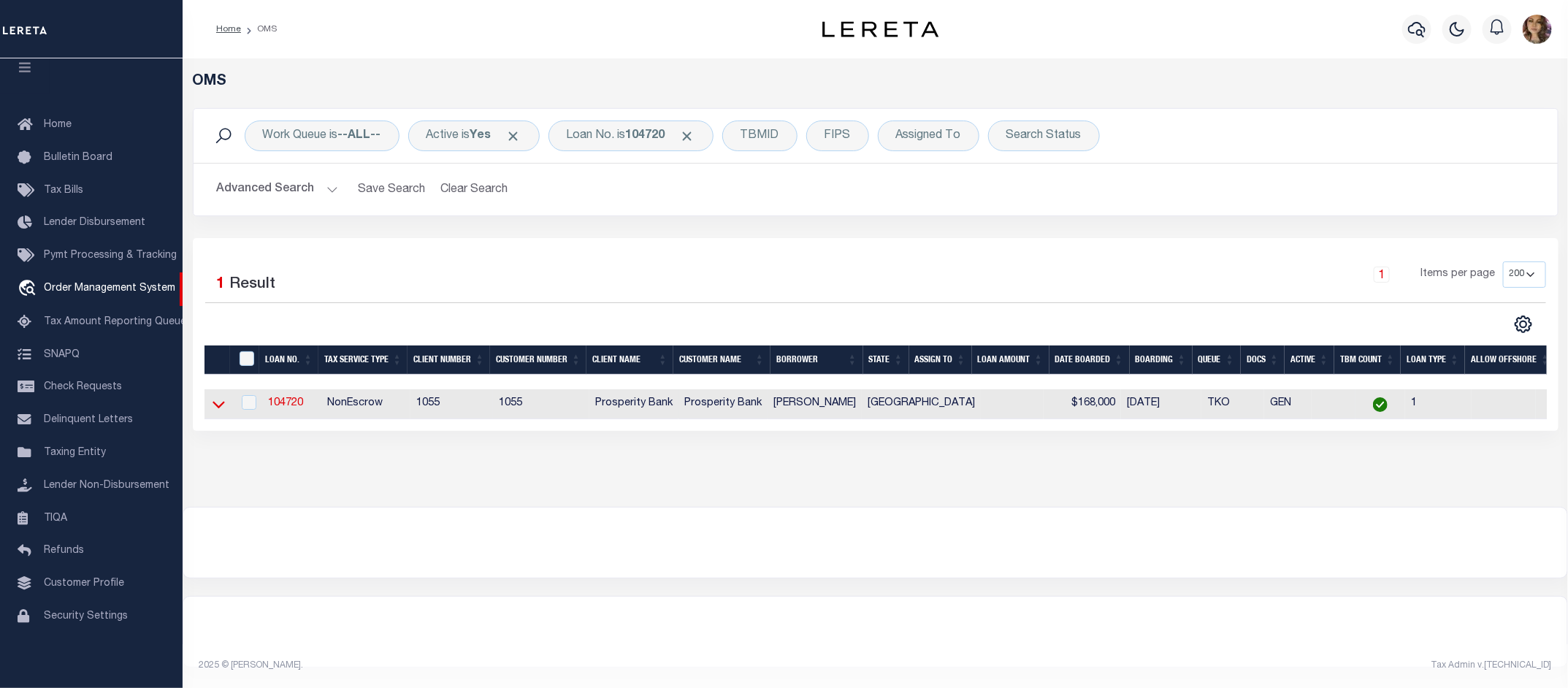
click at [221, 408] on icon at bounding box center [219, 405] width 13 height 8
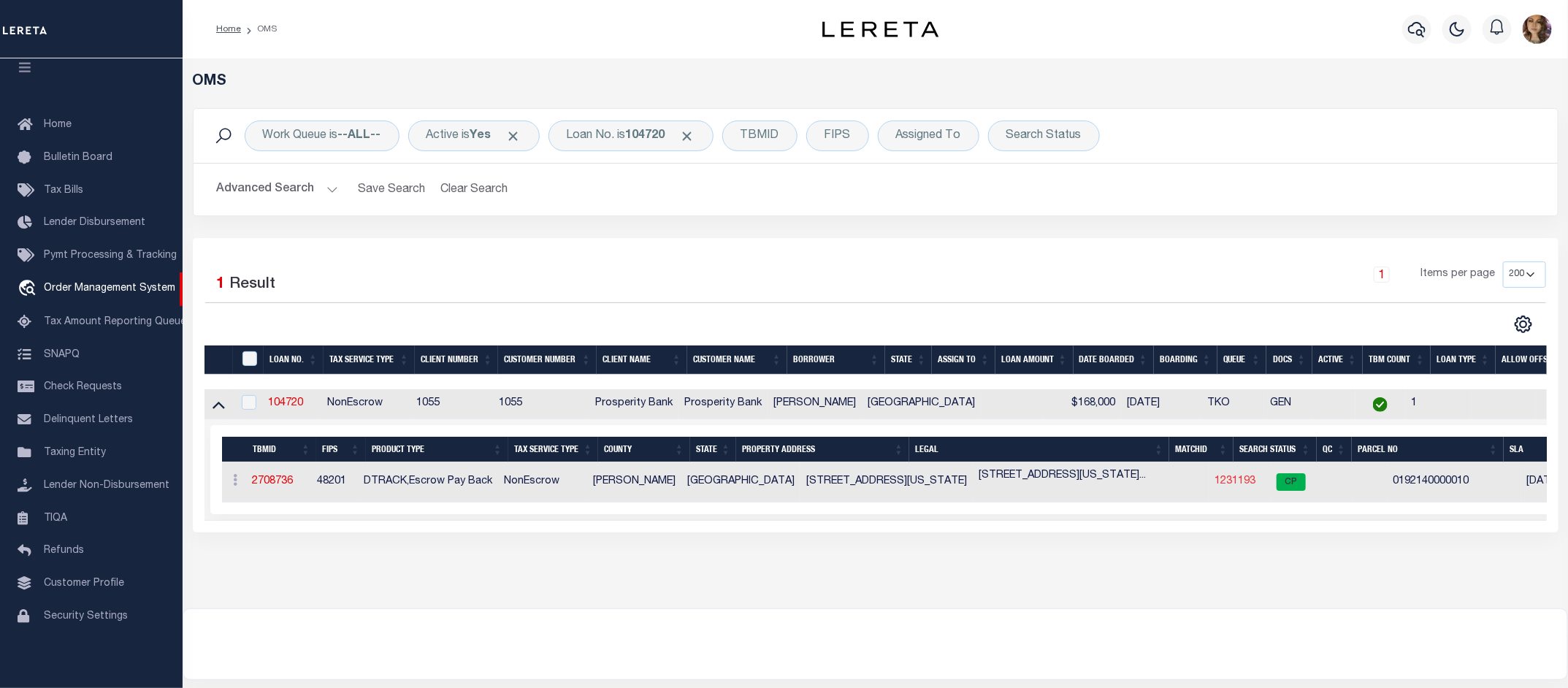
click at [1215, 483] on link "1231193" at bounding box center [1235, 481] width 41 height 10
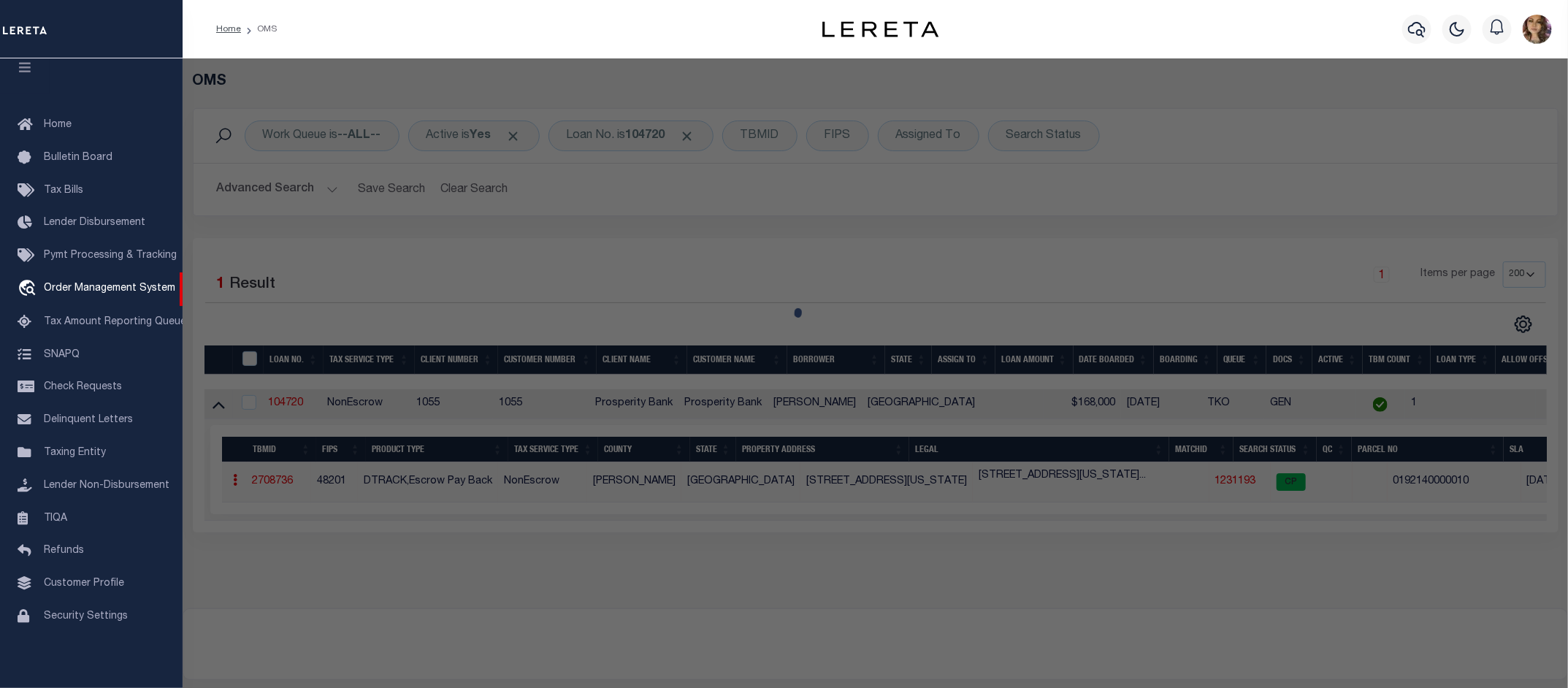
checkbox input "false"
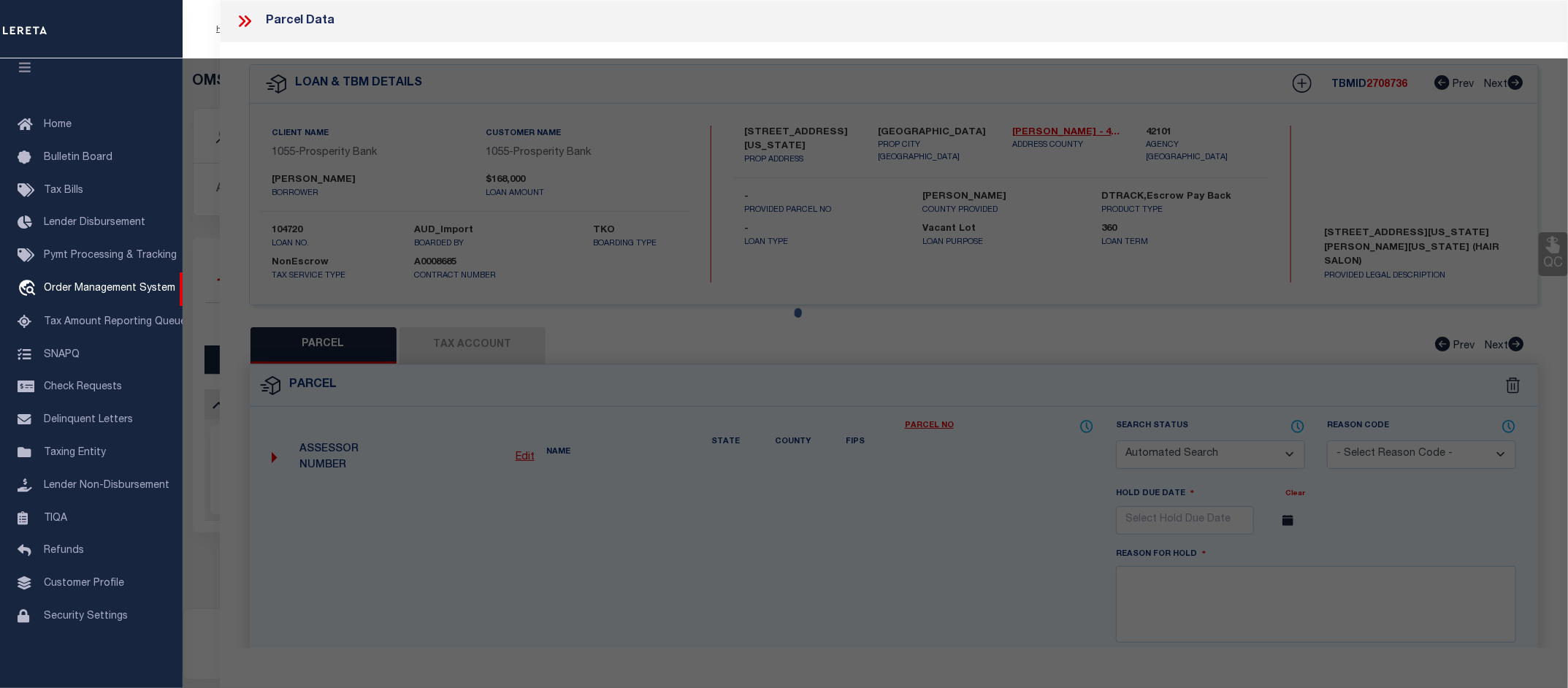
select select "CP"
type input "JONES RAMONA"
type input "2305 ALABAMA ST"
checkbox input "false"
type input "HOUSTON TX 77004"
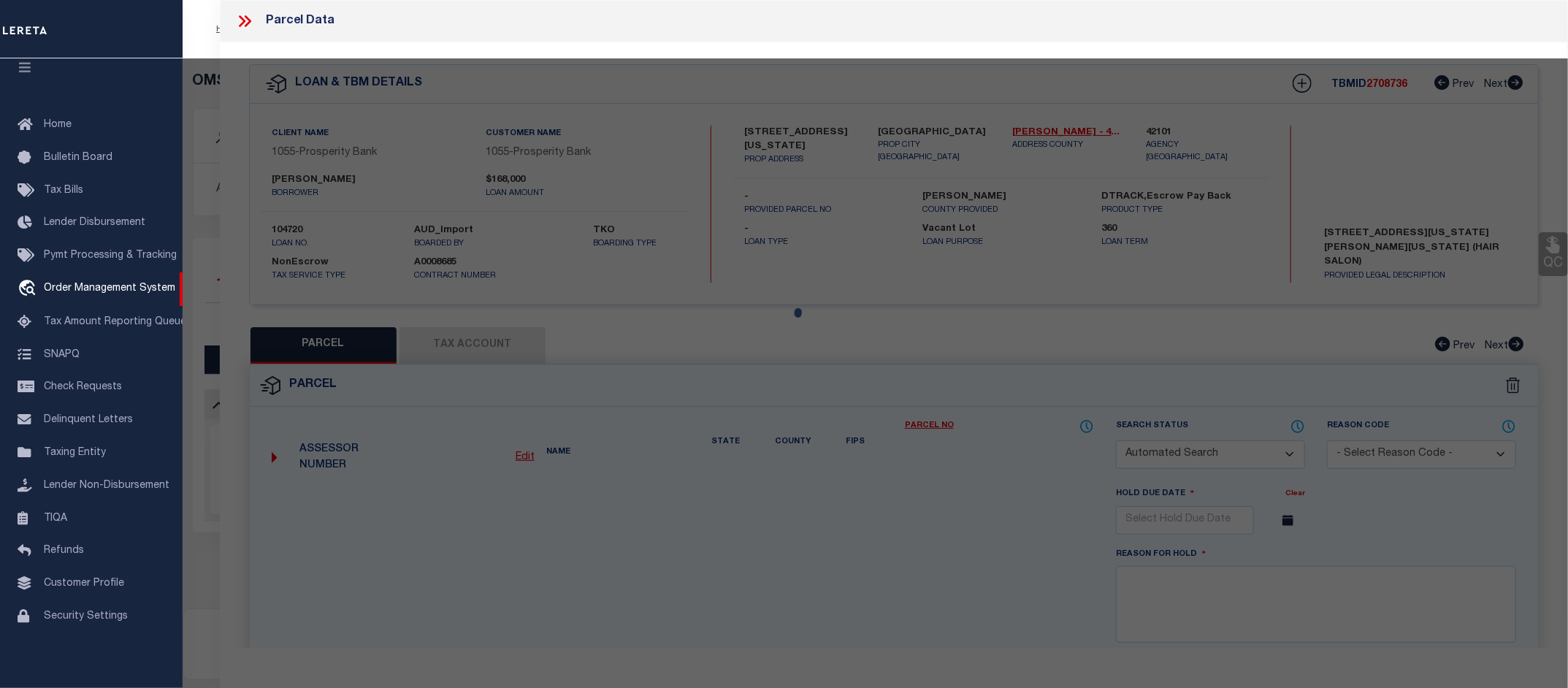
type textarea "TR 10 BLK 4 [PERSON_NAME] OUTLOT 46"
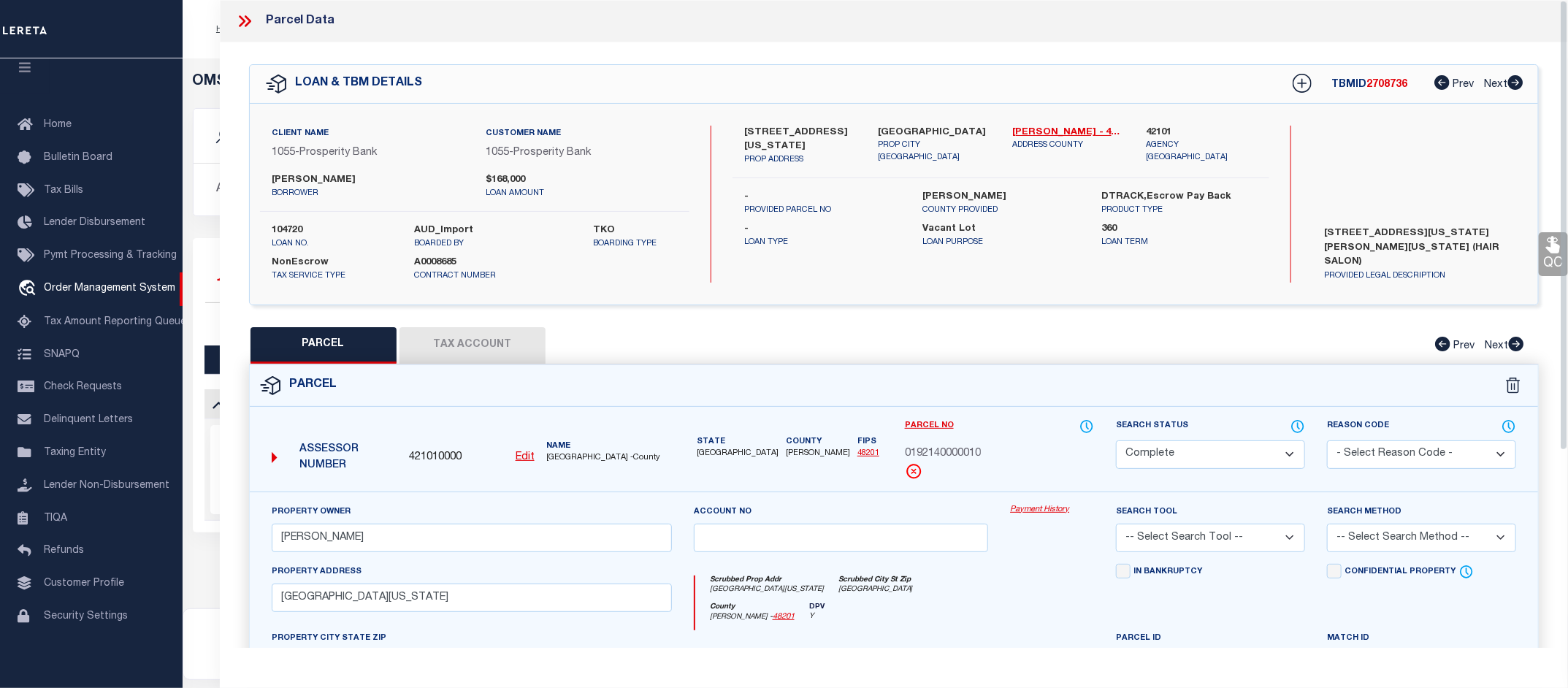
click at [1046, 509] on link "Payment History" at bounding box center [1052, 509] width 84 height 13
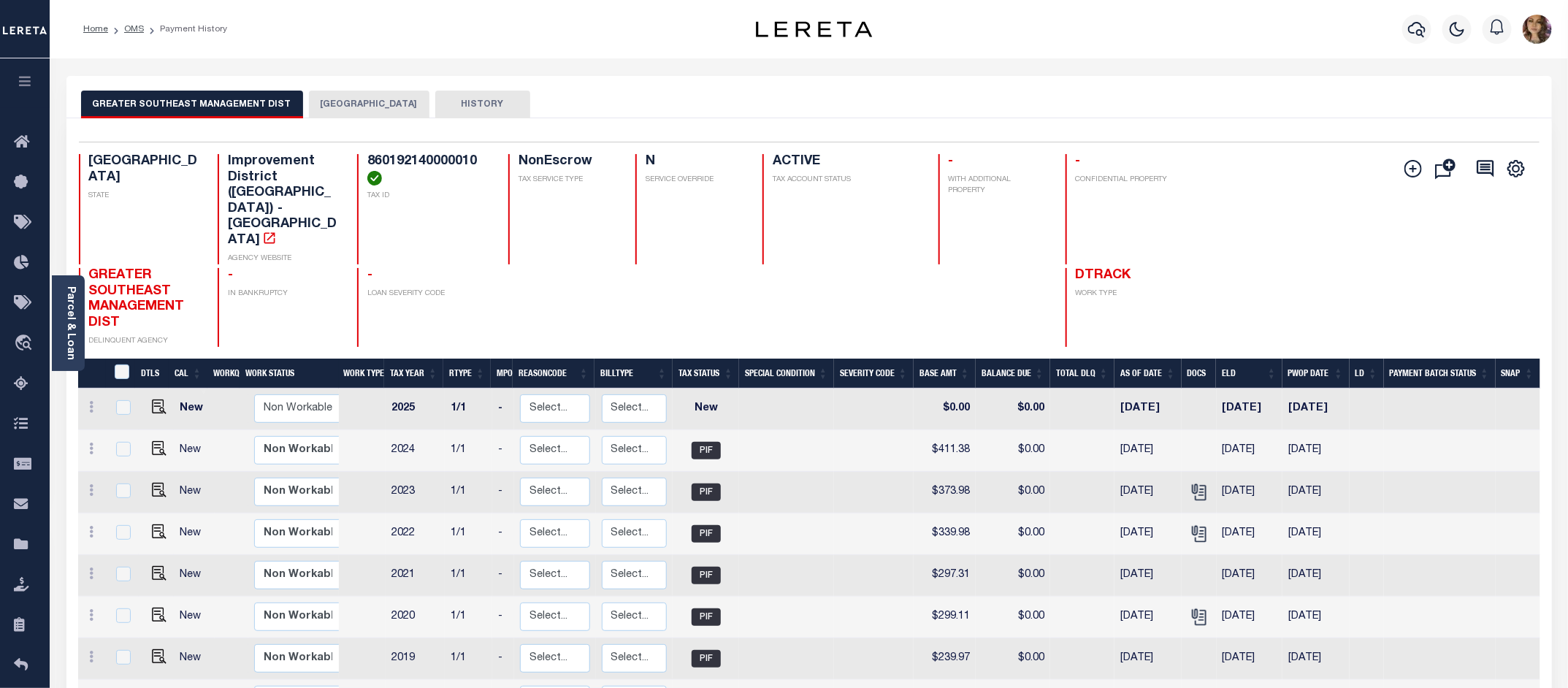
click at [334, 100] on button "[GEOGRAPHIC_DATA]" at bounding box center [368, 104] width 121 height 27
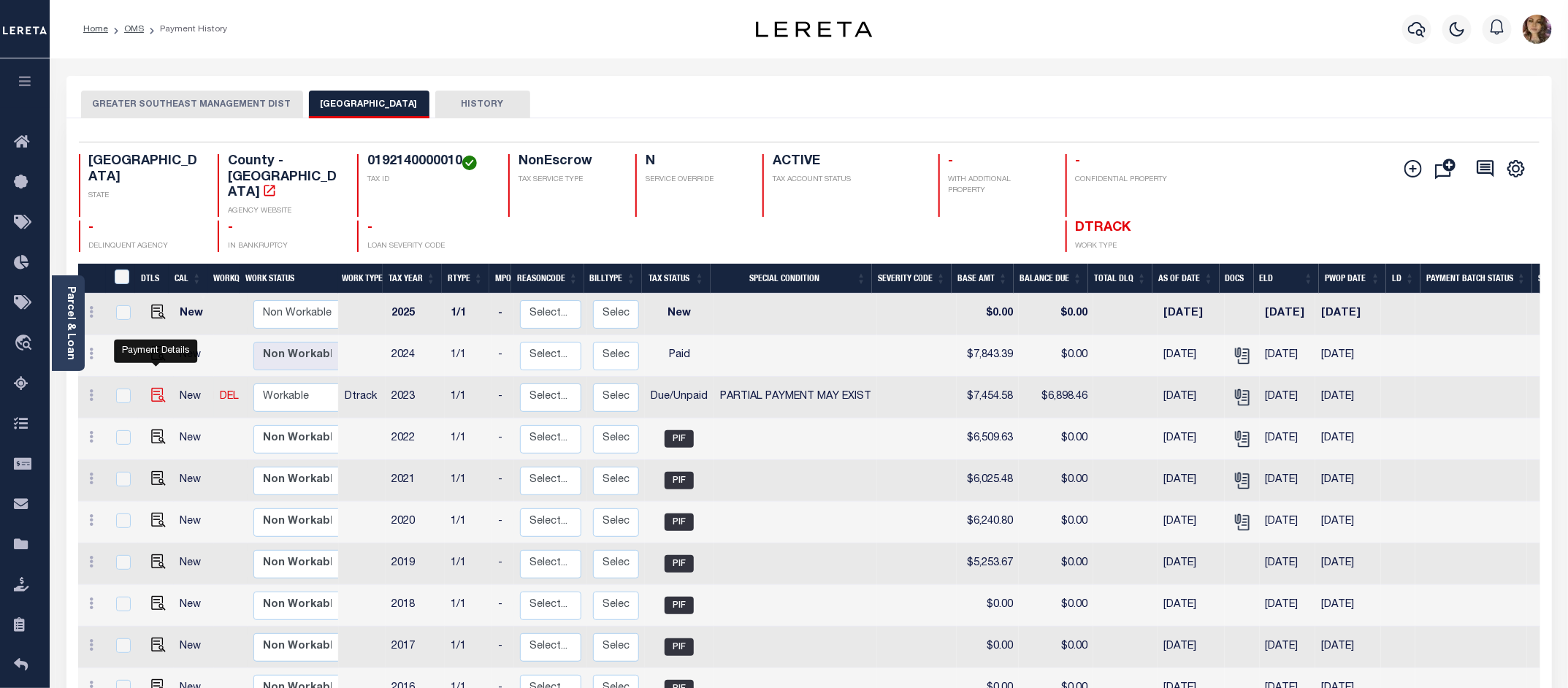
click at [155, 388] on img "" at bounding box center [158, 395] width 15 height 15
checkbox input "true"
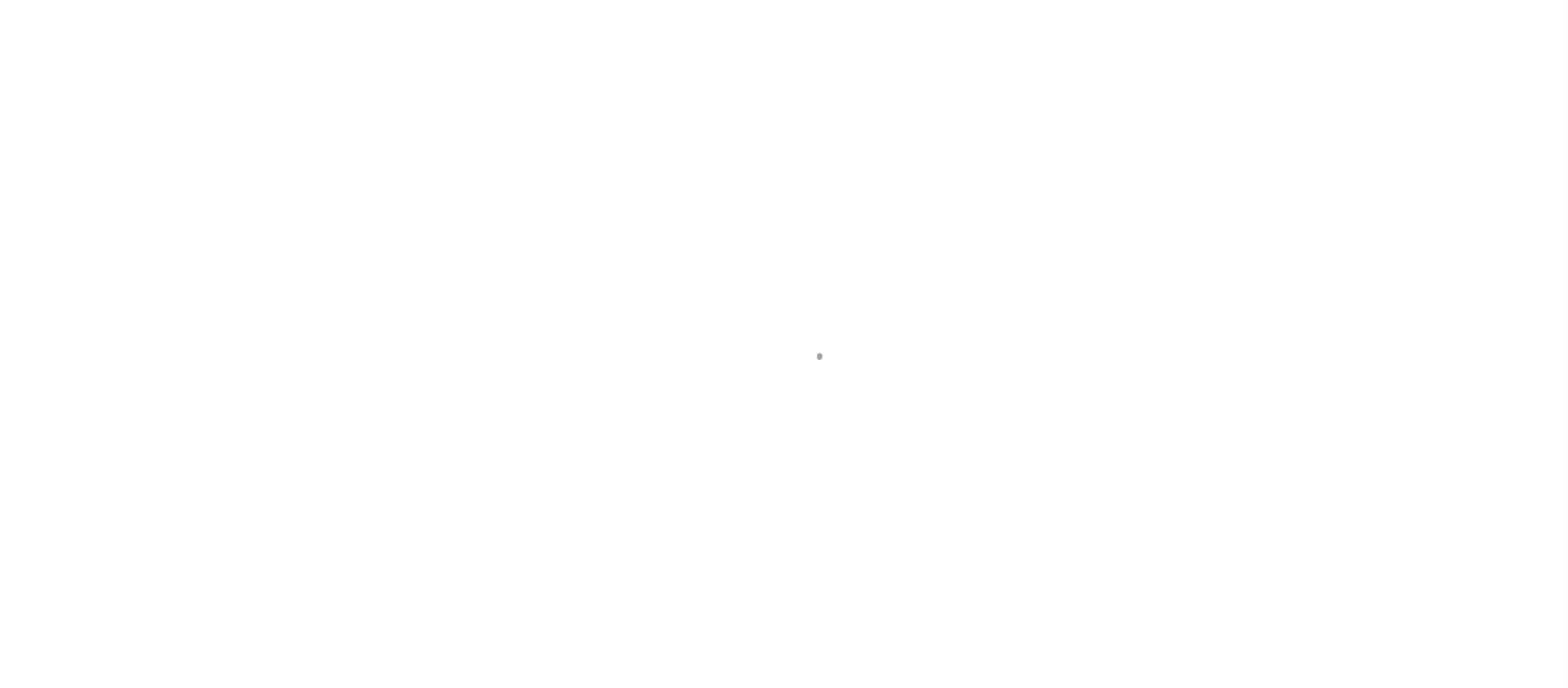
select select "DUE"
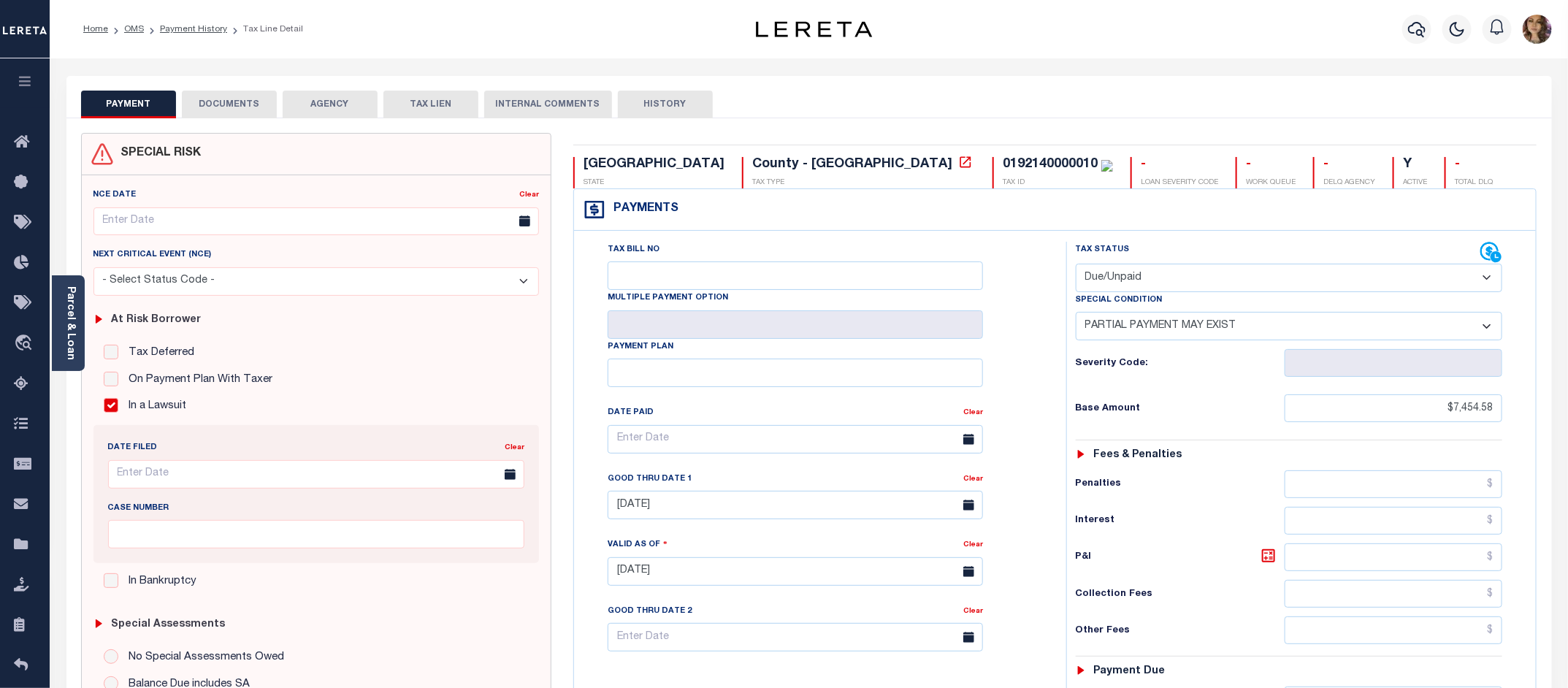
click at [1345, 331] on select "-- Select Special Condition -- 3RD PARTY TAX LIEN AGENCY TAX LIEN (A.K.A Inside…" at bounding box center [1289, 326] width 427 height 28
select select "16"
click at [1076, 315] on select "-- Select Special Condition -- 3RD PARTY TAX LIEN AGENCY TAX LIEN (A.K.A Inside…" at bounding box center [1289, 326] width 427 height 28
type input "09/29/2025"
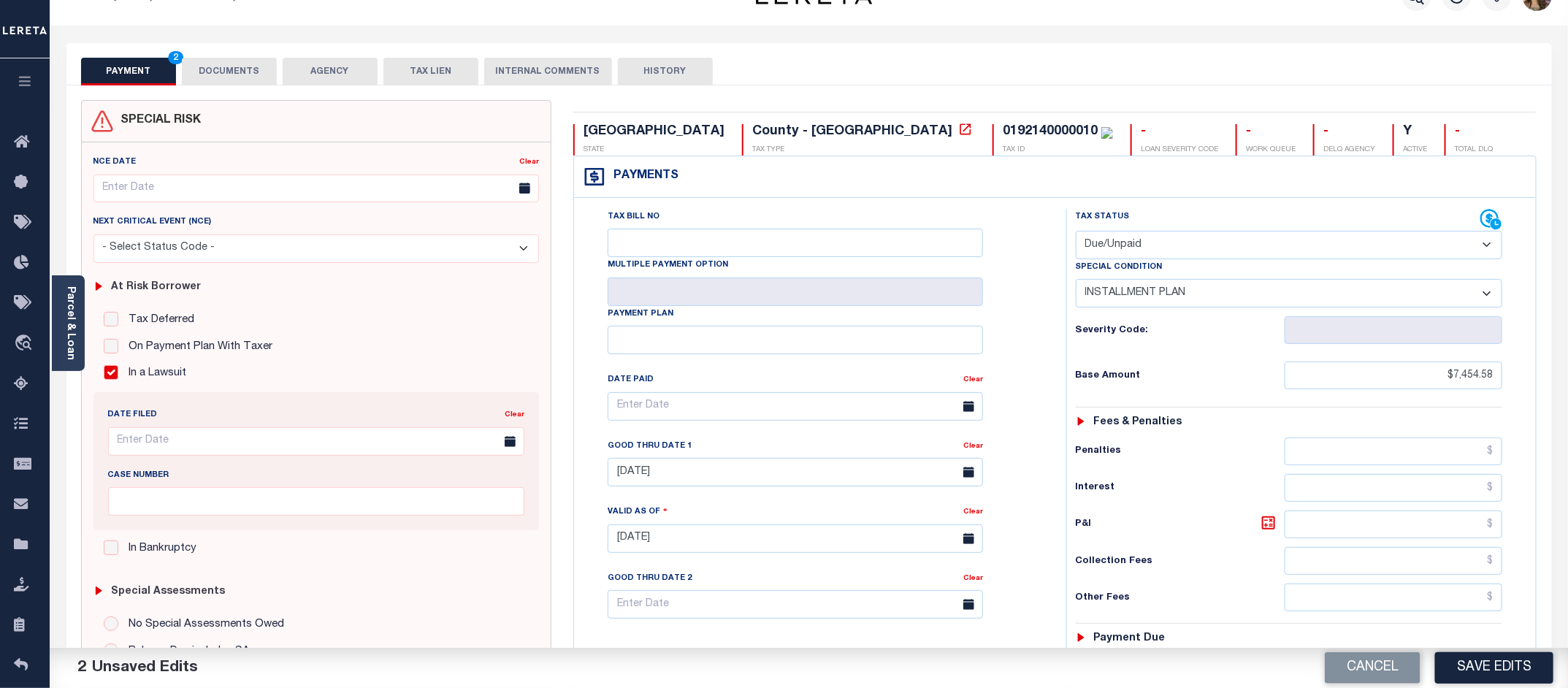
scroll to position [31, 0]
click at [641, 339] on input "Payment Plan" at bounding box center [795, 341] width 375 height 28
click at [641, 345] on input "Payment Plan" at bounding box center [795, 341] width 375 height 28
paste input "Please update the 2023 taxes to show the customer"
type input "Please update the 2023 taxes to show the customer"
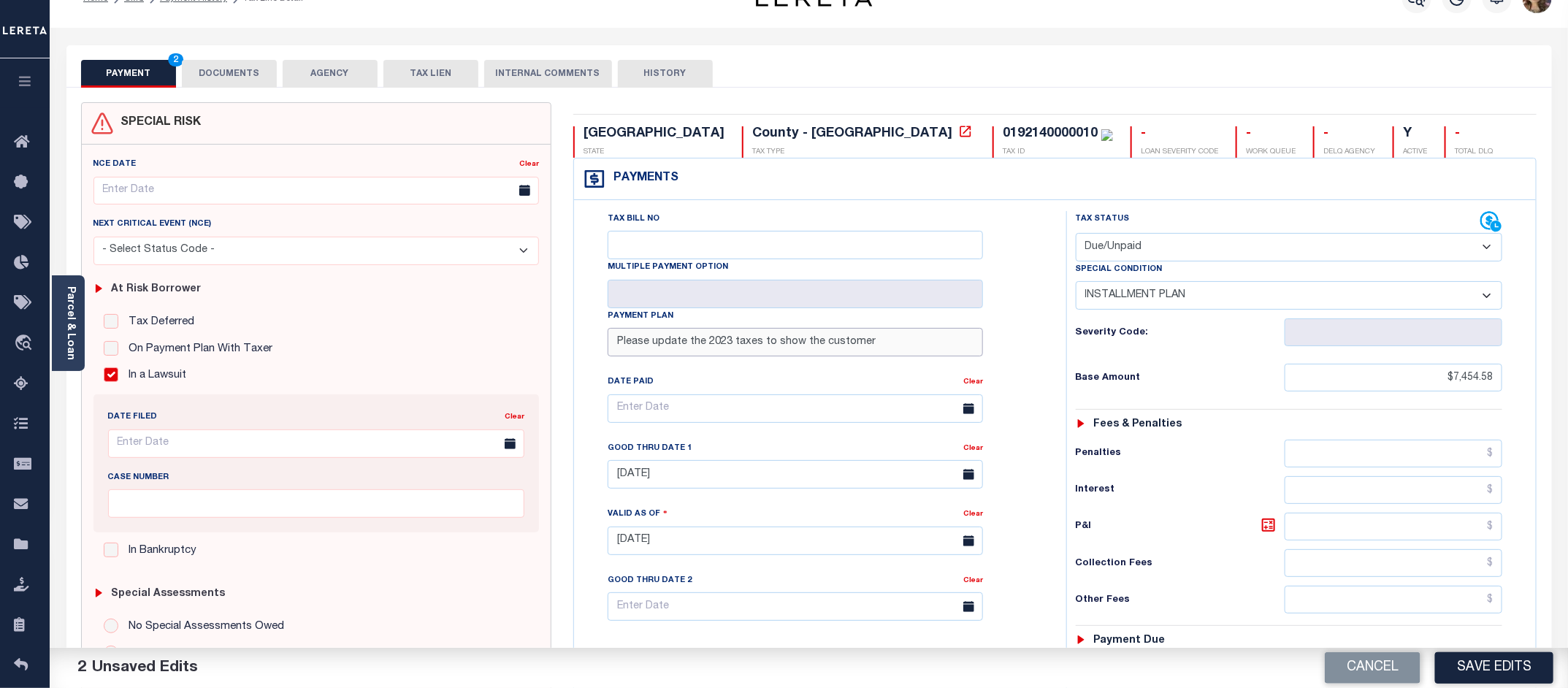
drag, startPoint x: 866, startPoint y: 347, endPoint x: 451, endPoint y: 343, distance: 415.0
click at [451, 343] on div "SPECIAL RISK NCE Date Clear" at bounding box center [809, 556] width 1478 height 909
click at [1010, 220] on div "Tax Bill No Multiple Payment Option Payment Plan Clear" at bounding box center [816, 415] width 456 height 409
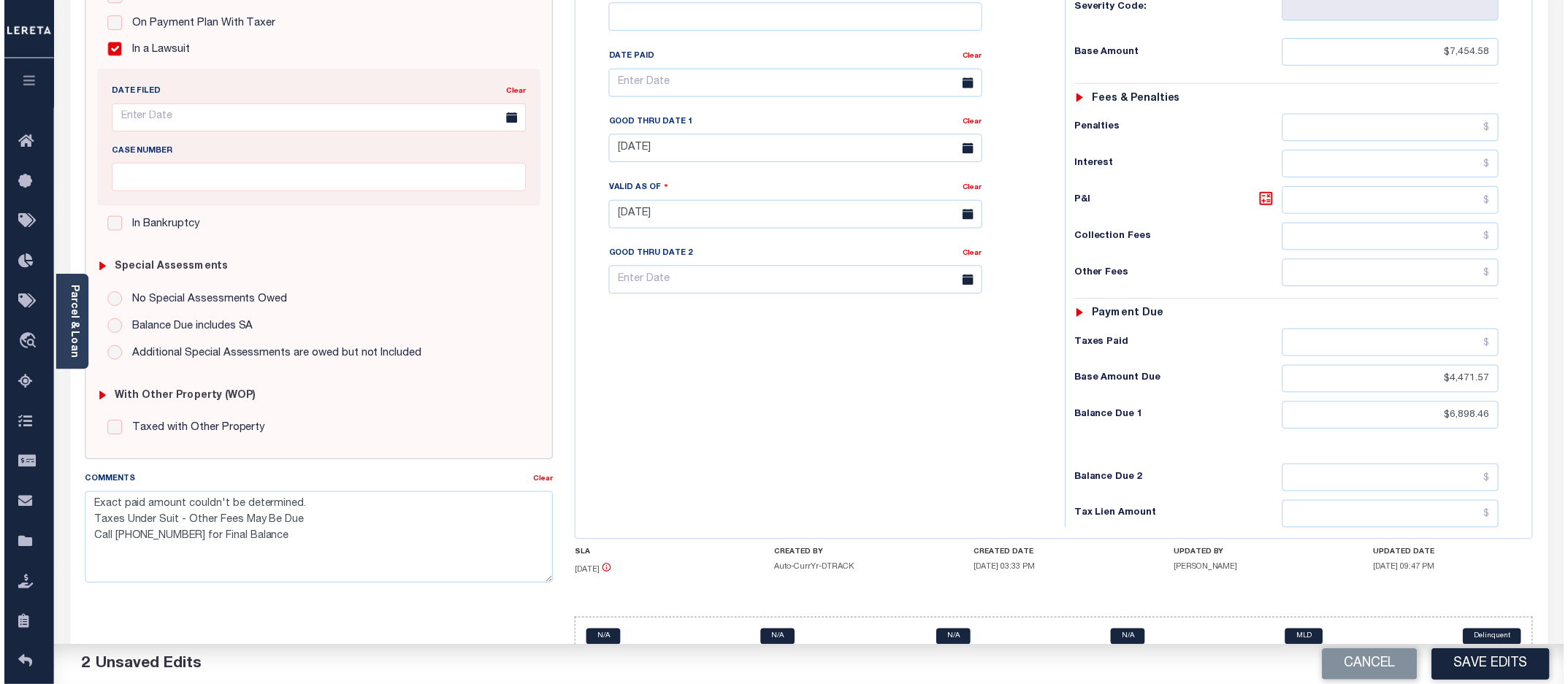
scroll to position [396, 0]
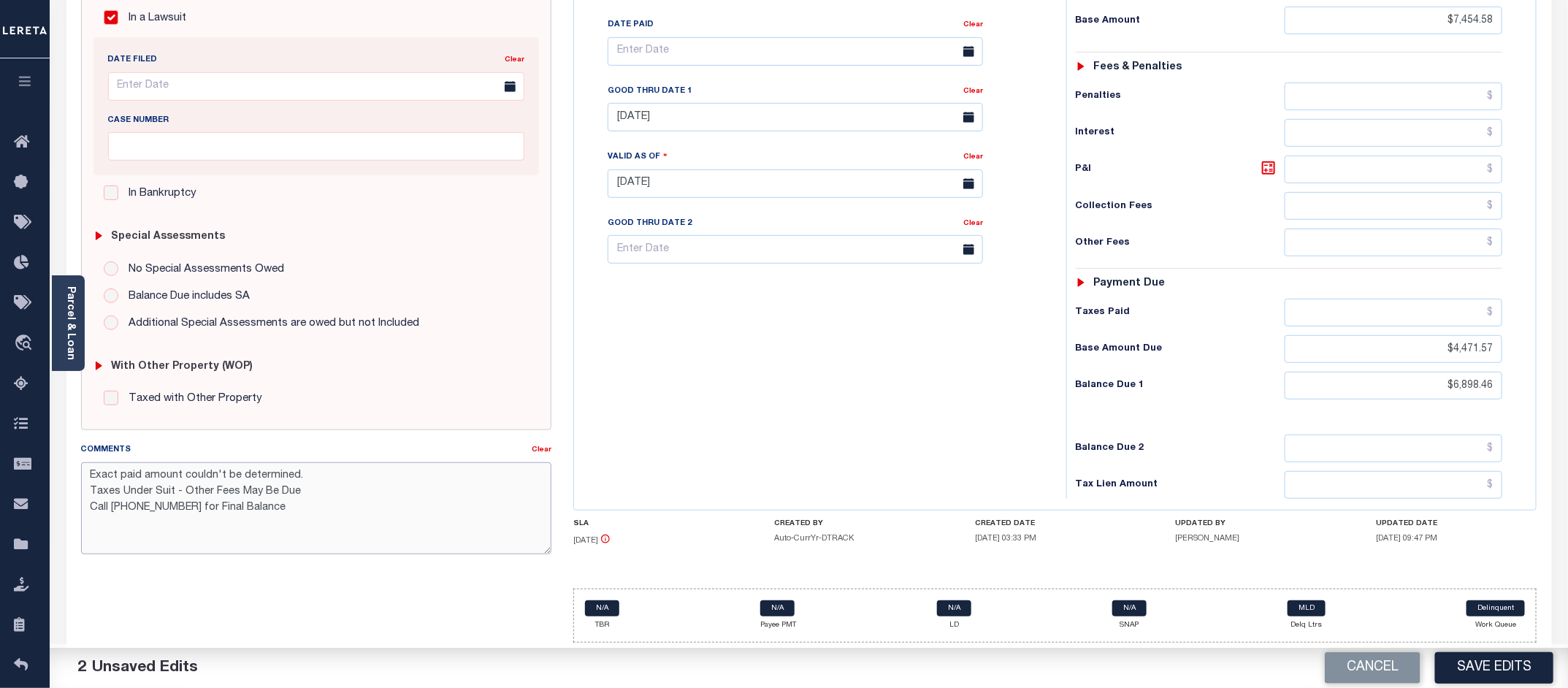
click at [82, 528] on textarea "Exact paid amount couldn't be determined. Taxes Under Suit - Other Fees May Be …" at bounding box center [316, 509] width 471 height 92
click at [85, 474] on textarea "Exact paid amount couldn't be determined. Taxes Under Suit - Other Fees May Be …" at bounding box center [316, 509] width 471 height 92
click at [157, 475] on textarea "9/29/2025 Exact paid amount couldn't be determined. Taxes Under Suit - Other Fe…" at bounding box center [316, 509] width 471 height 92
paste textarea "Please update the 2023 taxes to show the customer is on a payment plan. $411.25…"
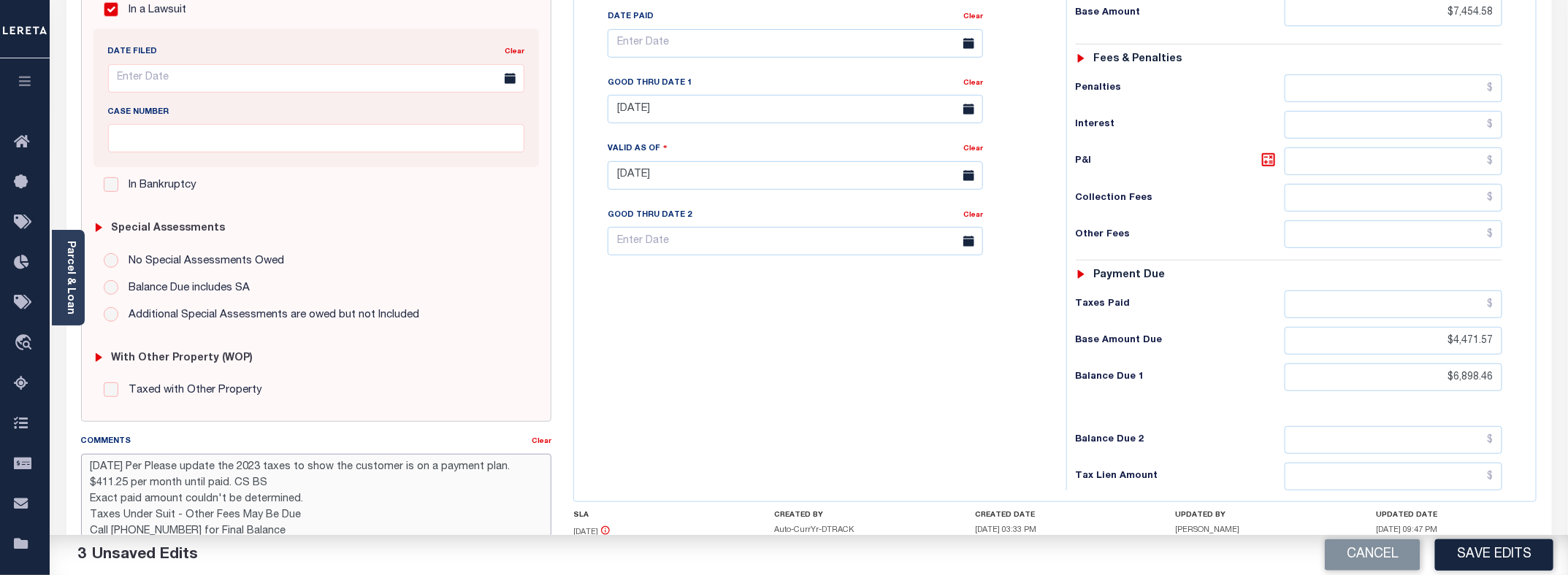
click at [158, 474] on textarea "9/29/2025 Per Please update the 2023 taxes to show the customer is on a payment…" at bounding box center [316, 500] width 471 height 92
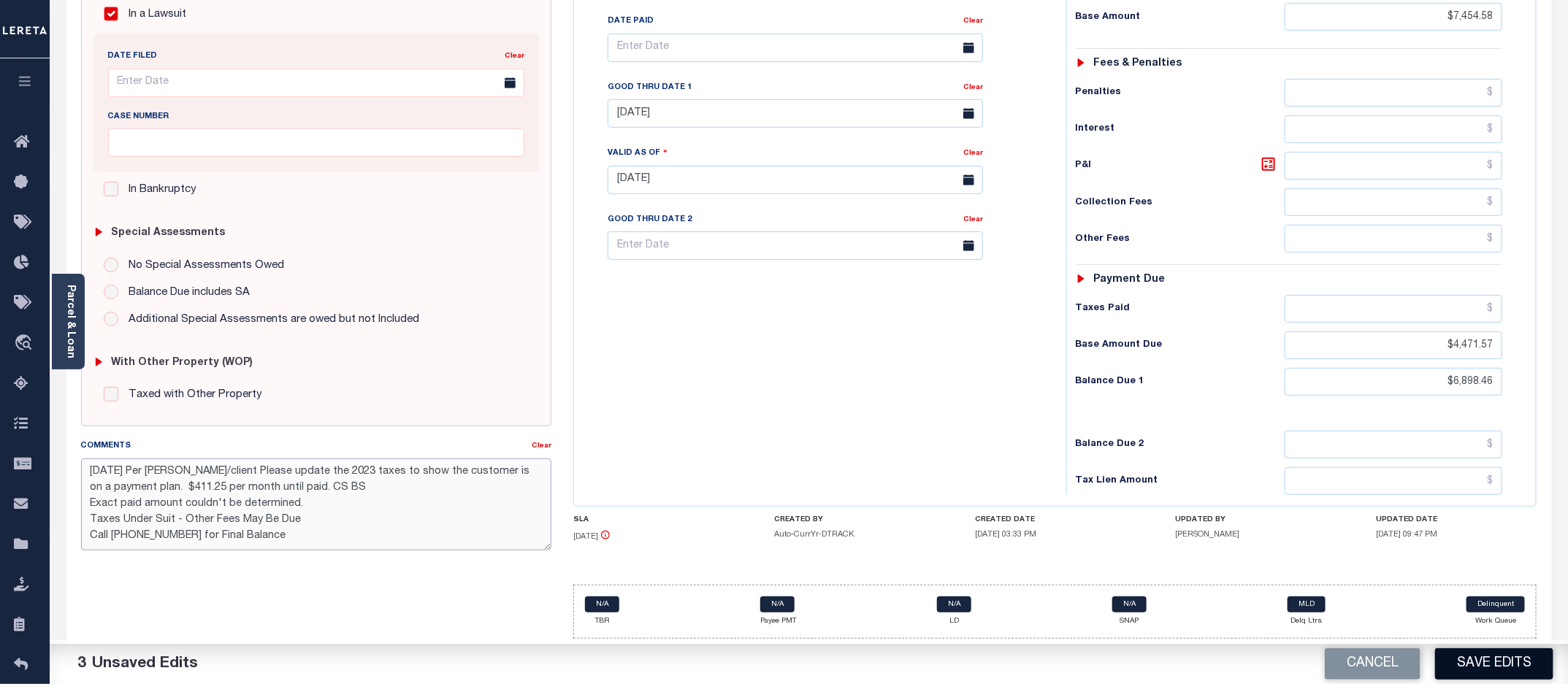
type textarea "9/29/2025 Per Phyliss Swaim/client Please update the 2023 taxes to show the cus…"
click at [1512, 669] on button "Save Edits" at bounding box center [1494, 663] width 118 height 32
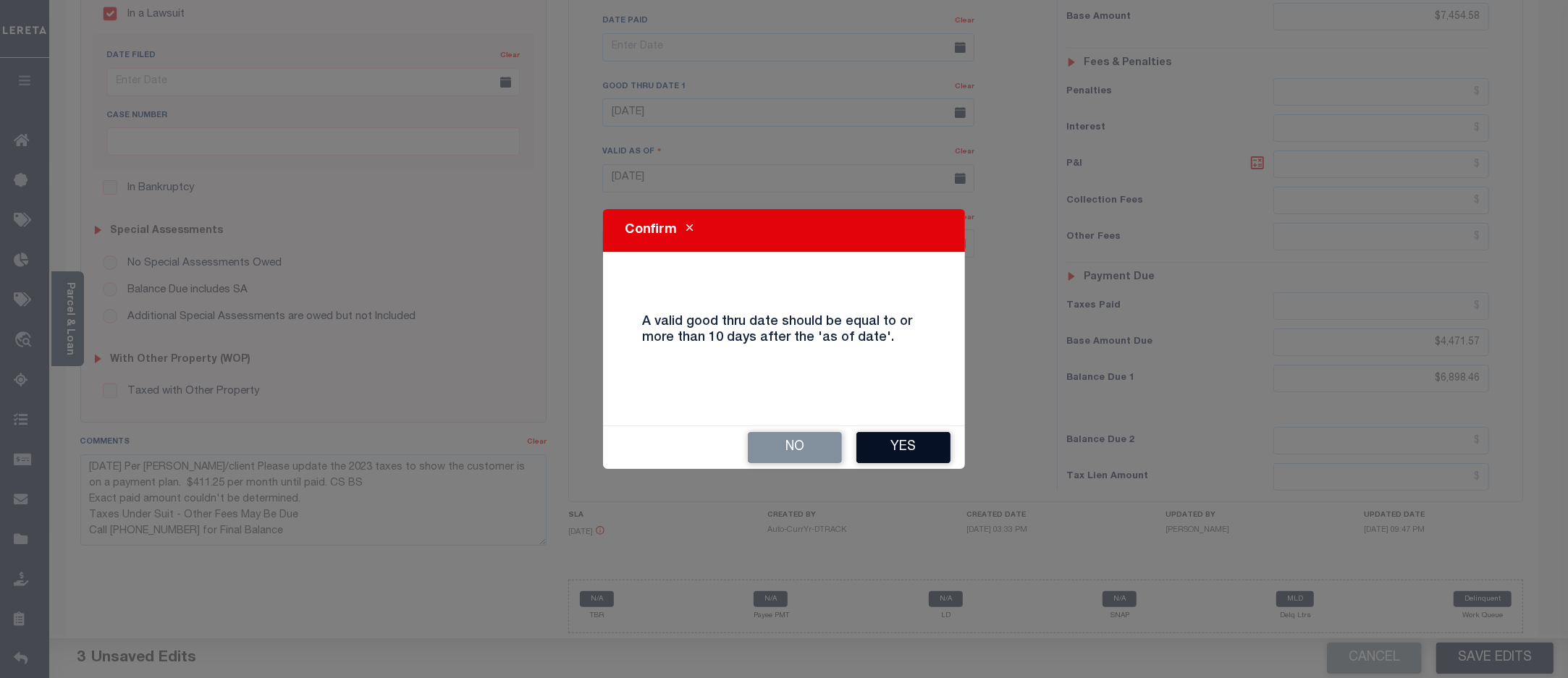
click at [877, 456] on button "Yes" at bounding box center [903, 447] width 94 height 31
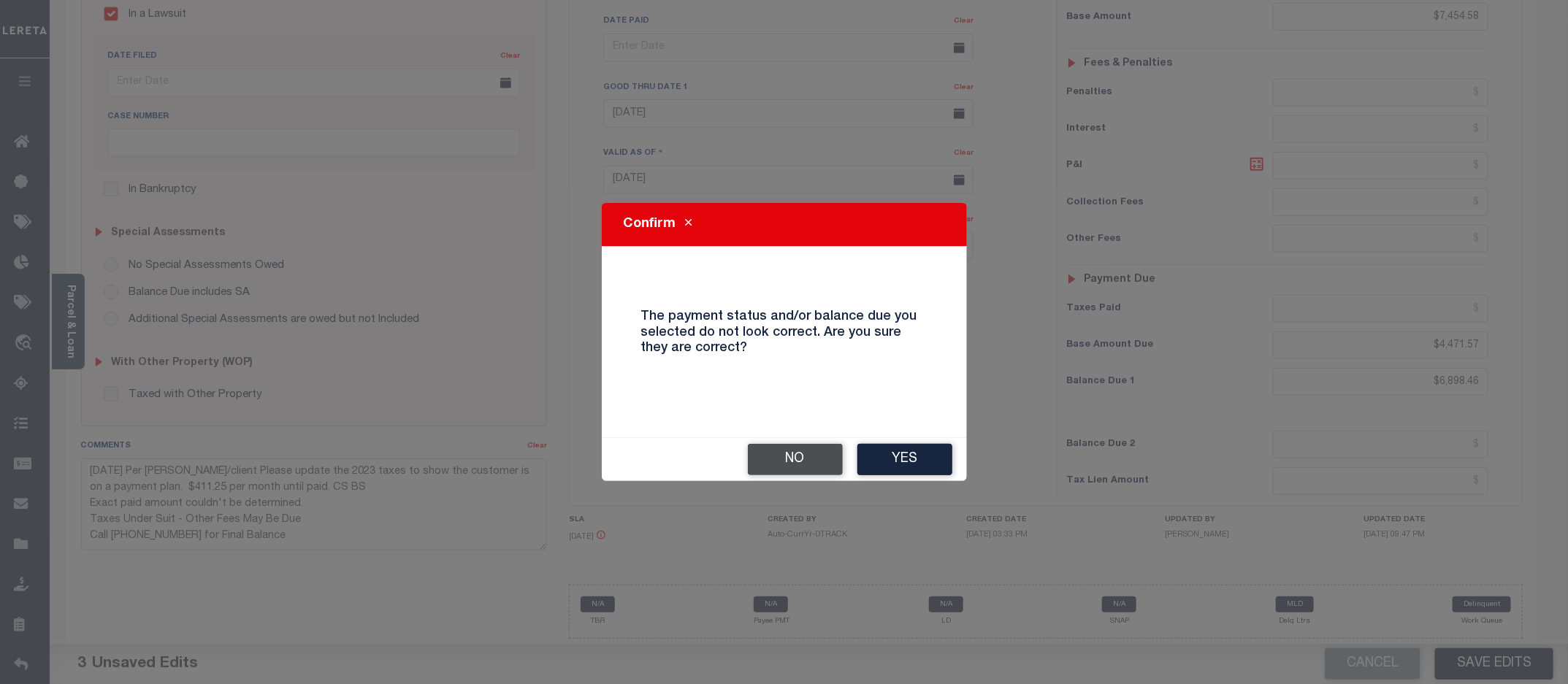
click at [804, 458] on button "No" at bounding box center [795, 459] width 95 height 32
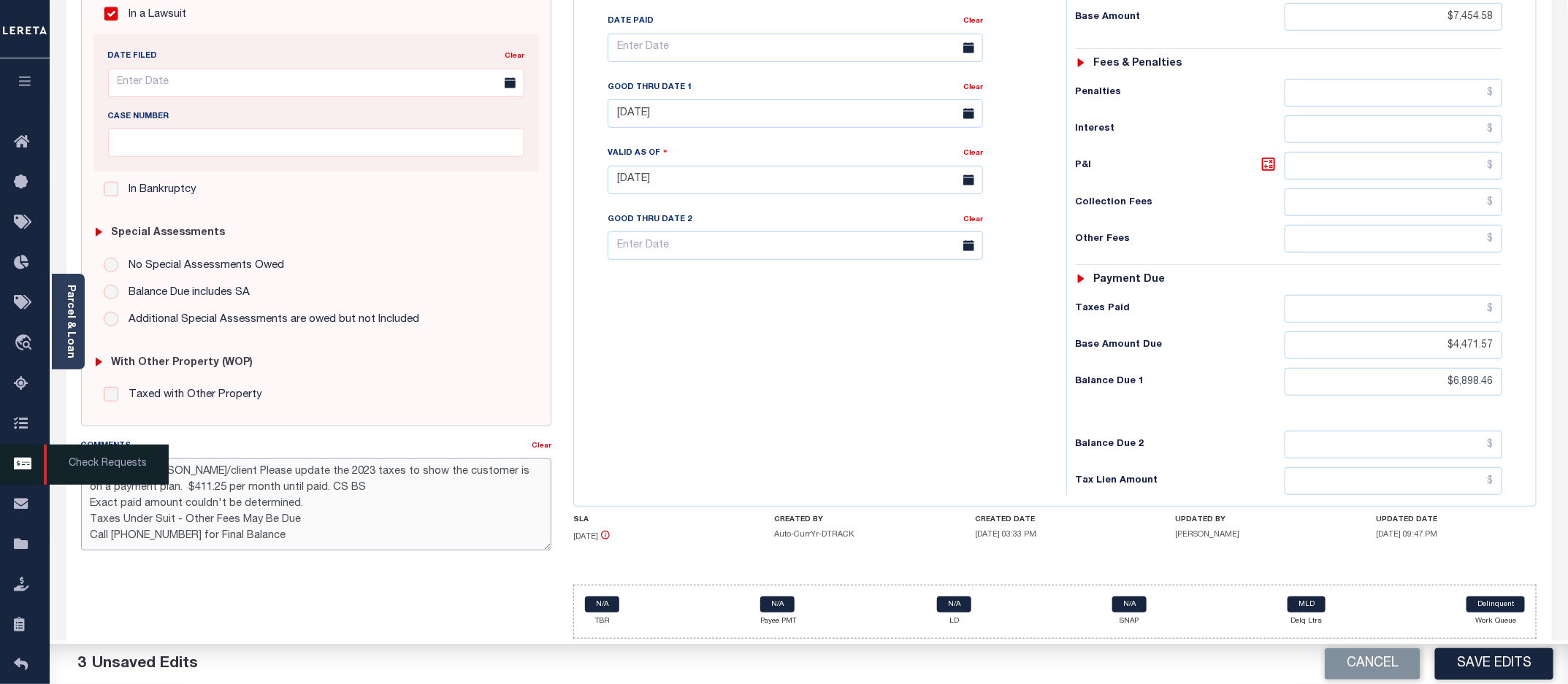
drag, startPoint x: 348, startPoint y: 487, endPoint x: 46, endPoint y: 453, distance: 303.9
click at [46, 453] on div "Home OMS Payment History Tax Line Detail Profile Sign out" at bounding box center [784, 146] width 1568 height 1076
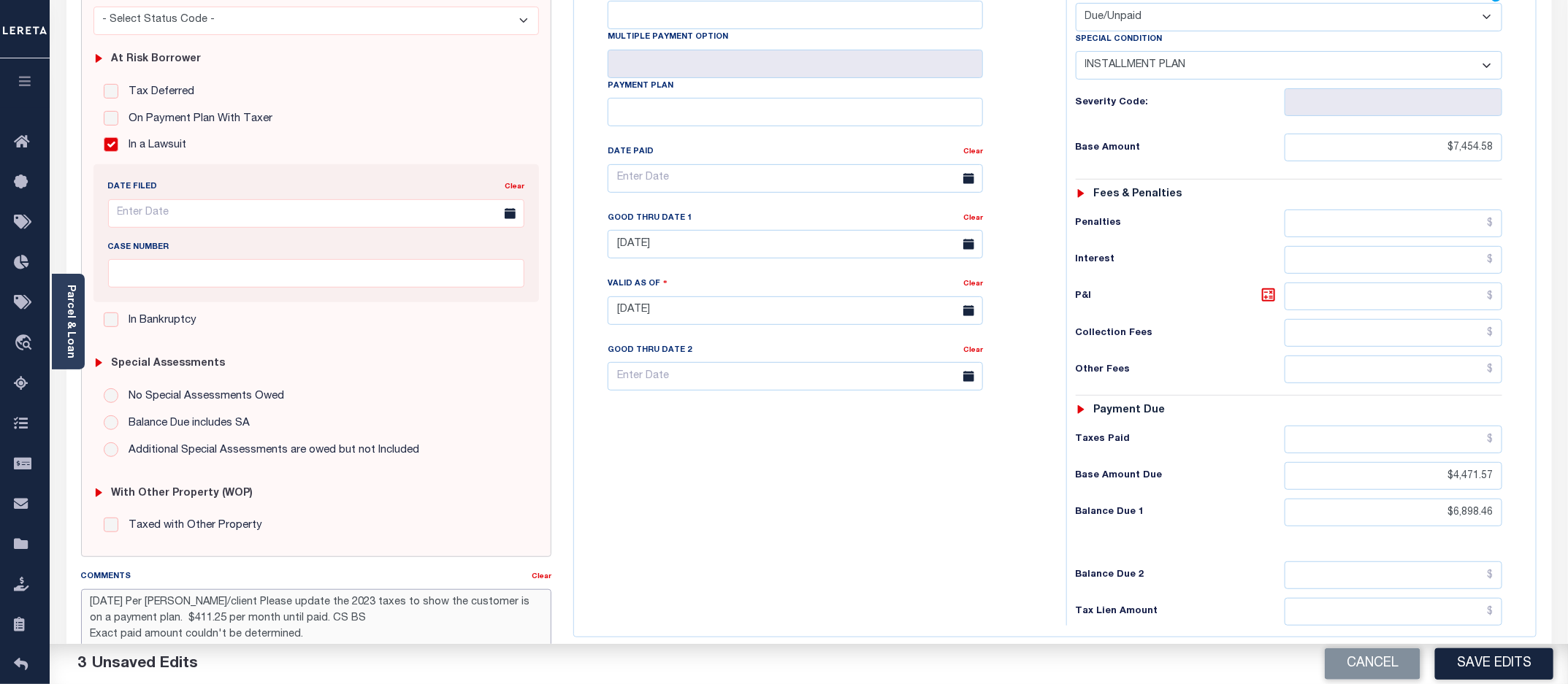
scroll to position [31, 0]
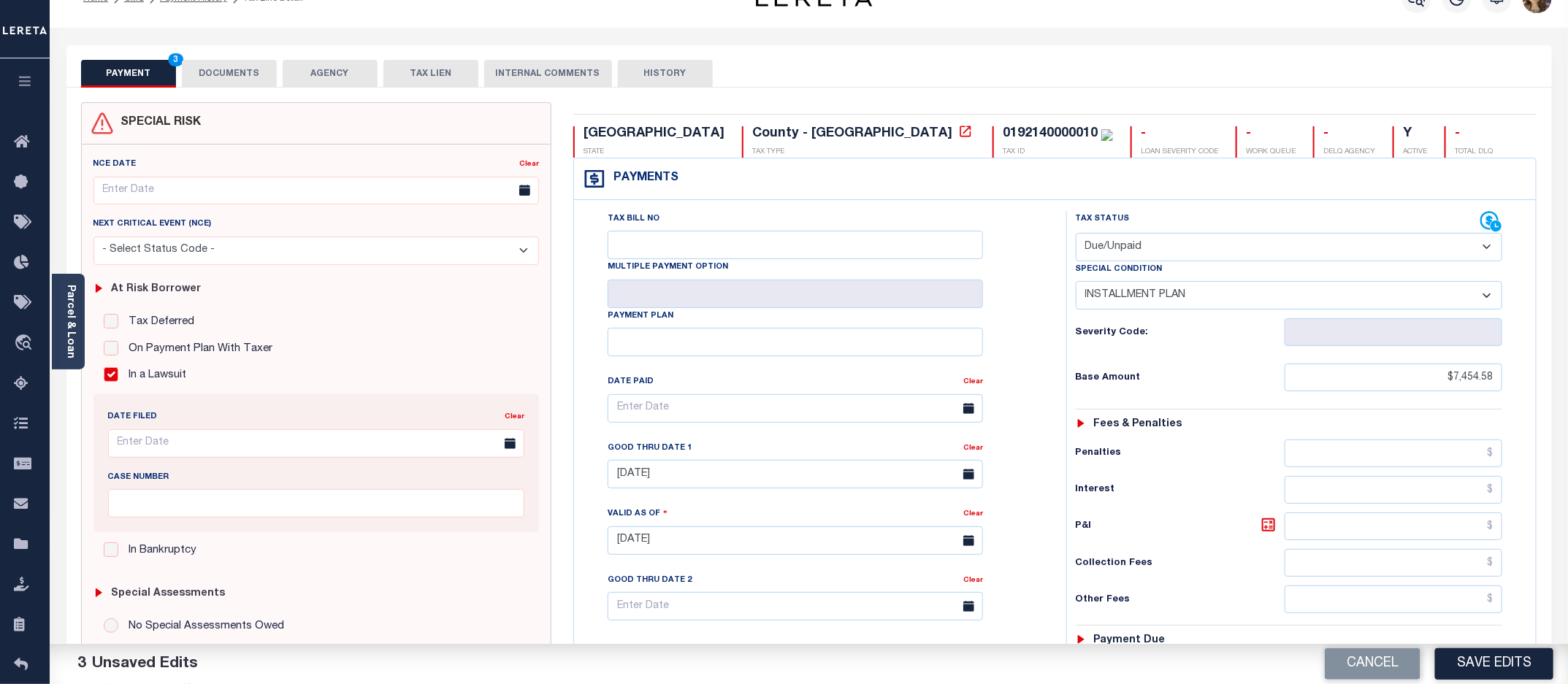
click at [1046, 383] on div "Tax Bill No Multiple Payment Option Payment Plan Clear" at bounding box center [816, 534] width 478 height 645
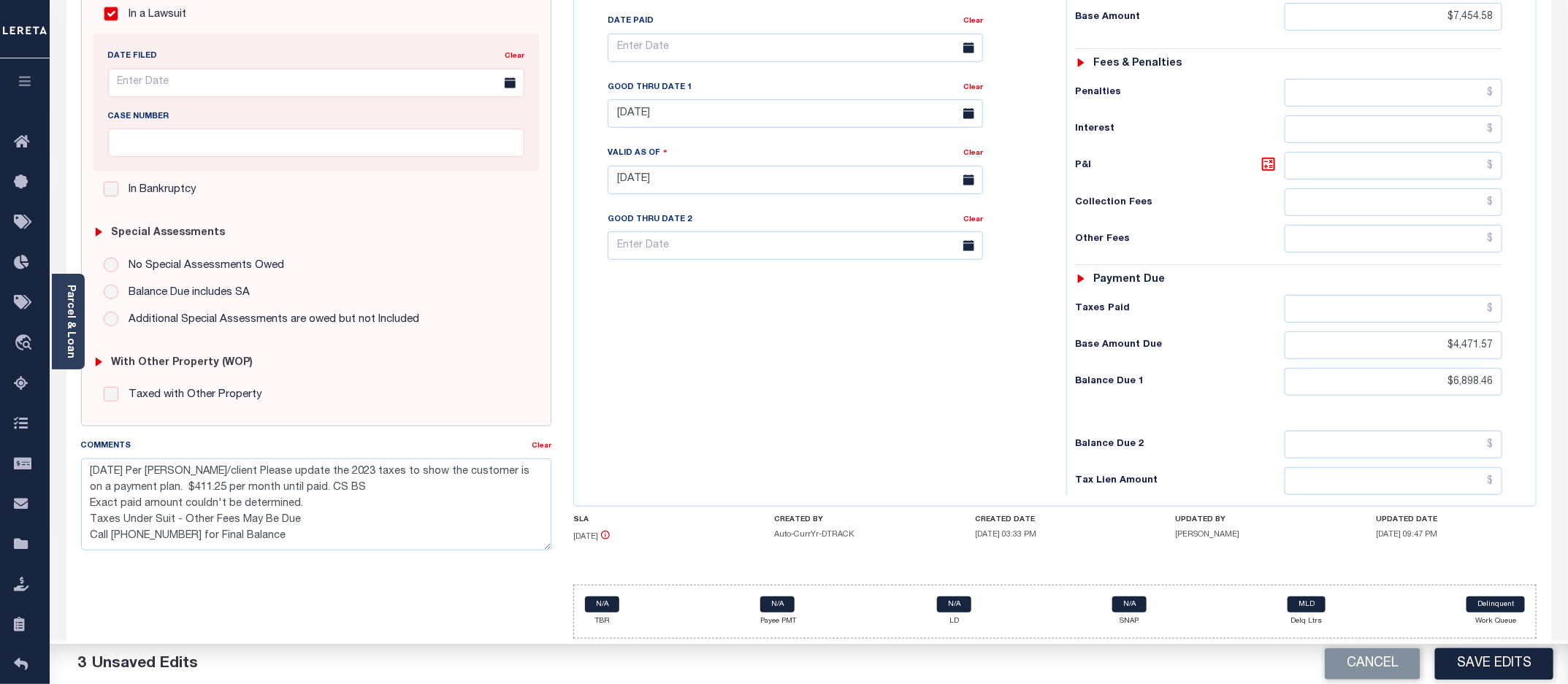
scroll to position [399, 0]
click at [1508, 663] on button "Save Edits" at bounding box center [1494, 663] width 118 height 32
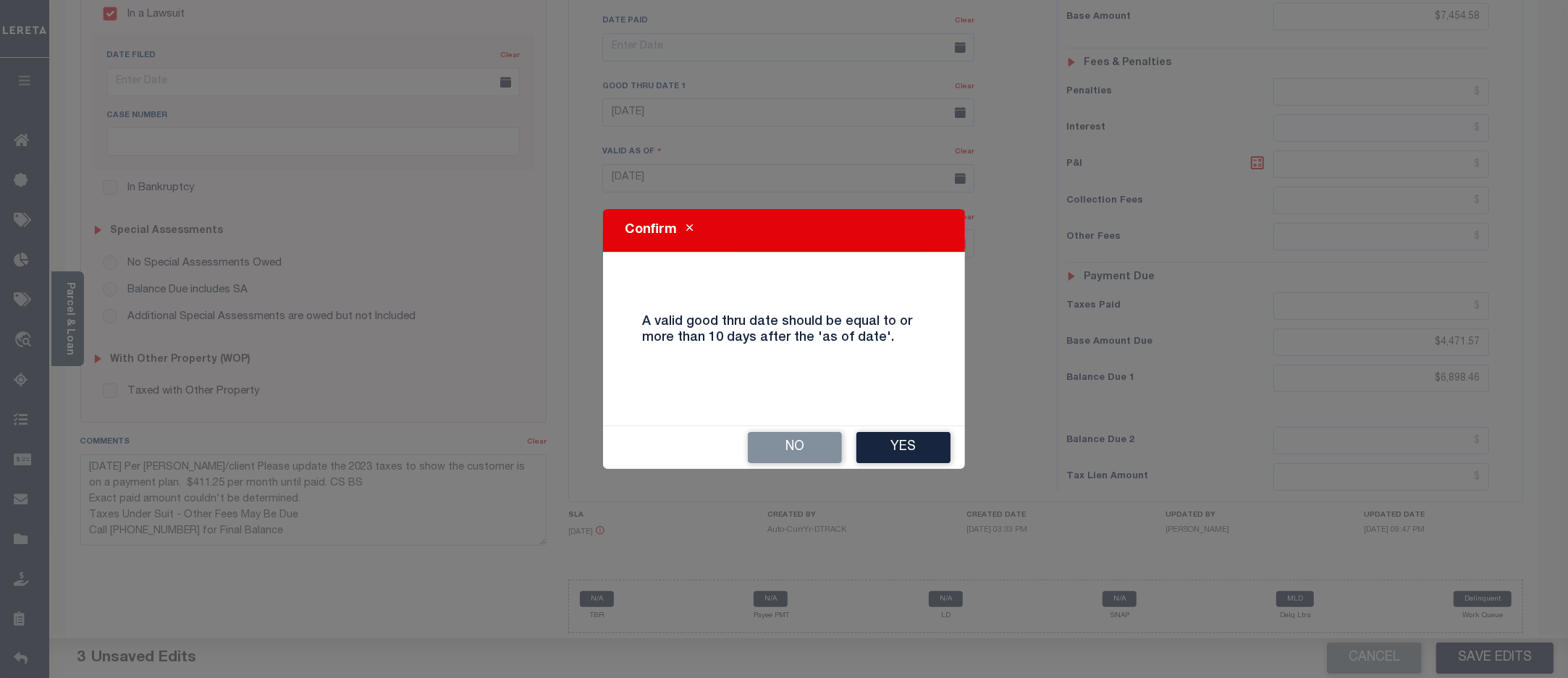
click at [692, 225] on button "Close" at bounding box center [690, 230] width 25 height 17
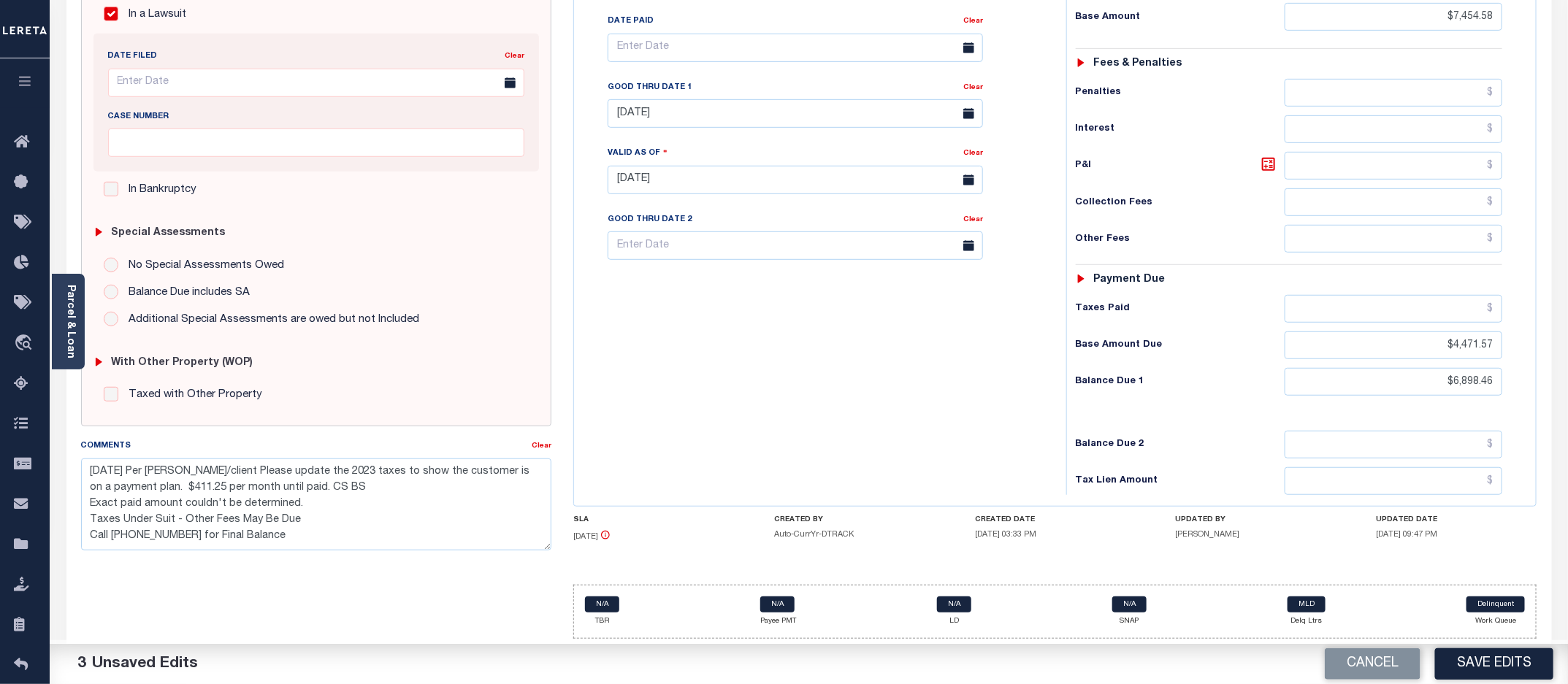
click at [782, 394] on div "Tax Bill No Multiple Payment Option Payment Plan Clear" at bounding box center [816, 173] width 478 height 645
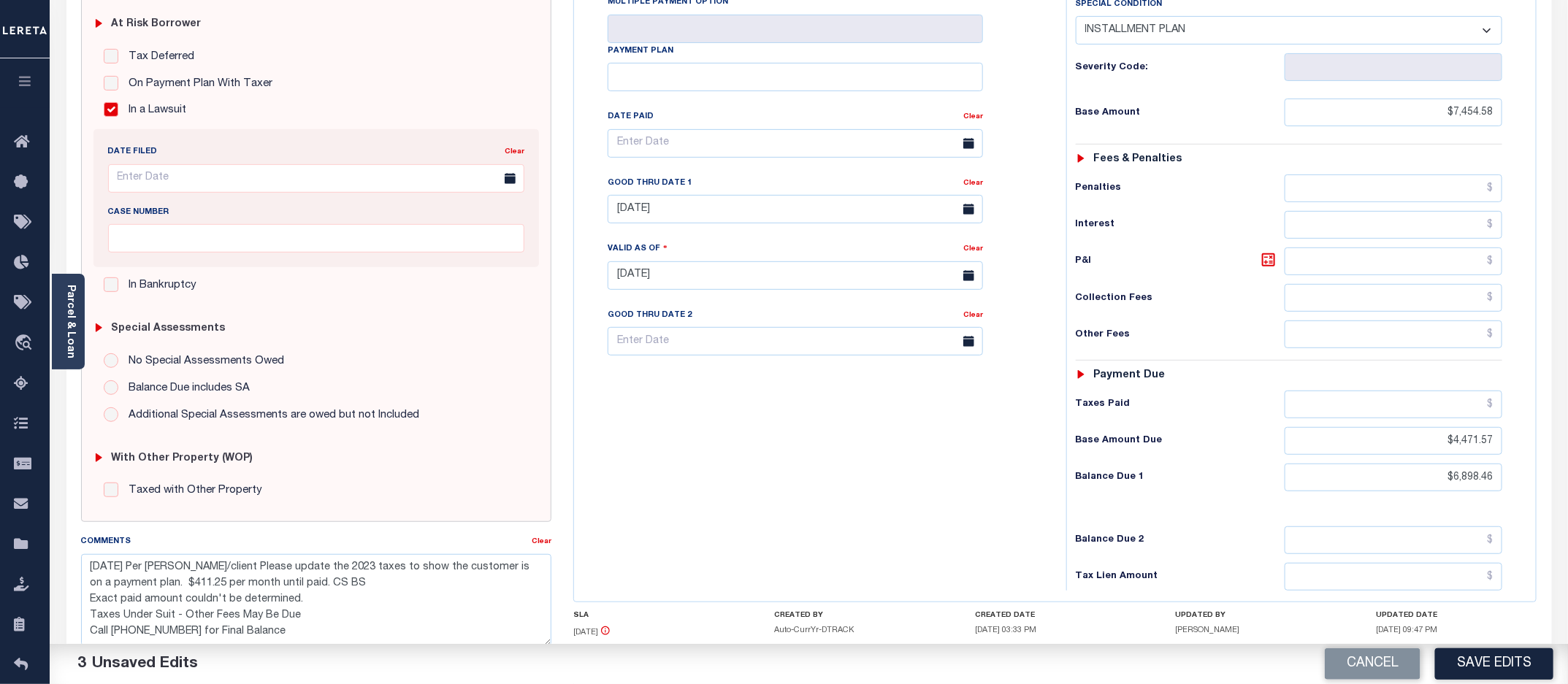
scroll to position [126, 0]
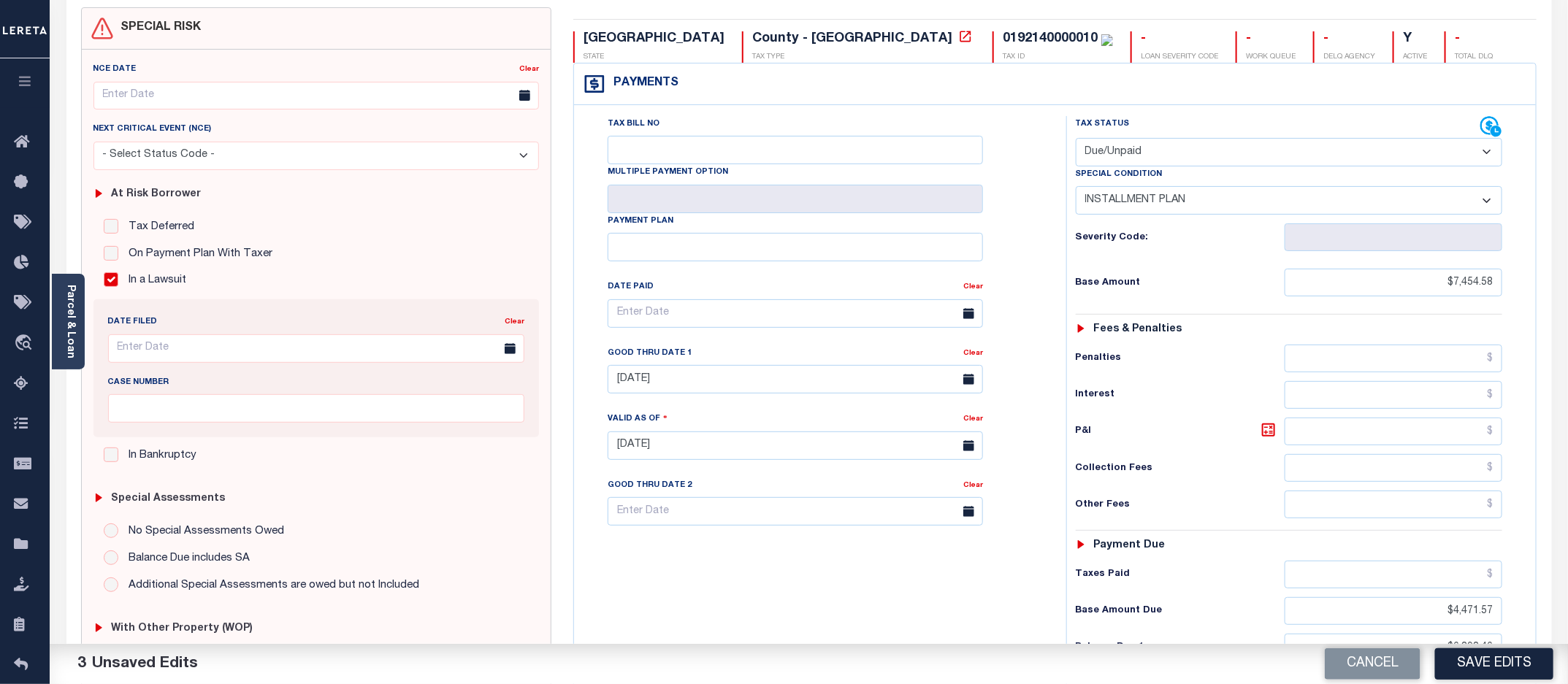
click at [1475, 205] on select "-- Select Special Condition -- 3RD PARTY TAX LIEN AGENCY TAX LIEN (A.K.A Inside…" at bounding box center [1289, 200] width 427 height 28
select select "15"
click at [1076, 188] on select "-- Select Special Condition -- 3RD PARTY TAX LIEN AGENCY TAX LIEN (A.K.A Inside…" at bounding box center [1289, 200] width 427 height 28
click at [1494, 669] on button "Save Edits" at bounding box center [1494, 663] width 118 height 32
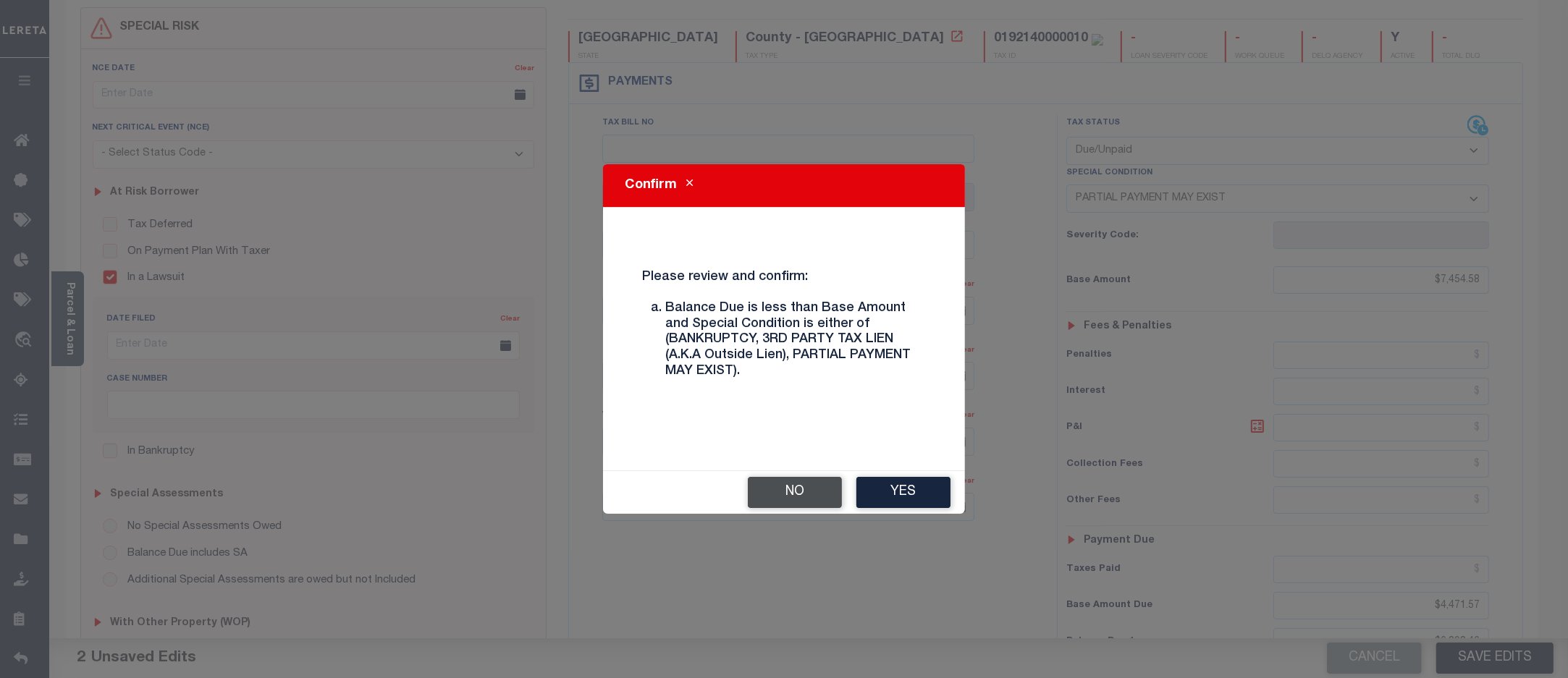
click at [801, 486] on button "No" at bounding box center [794, 492] width 94 height 31
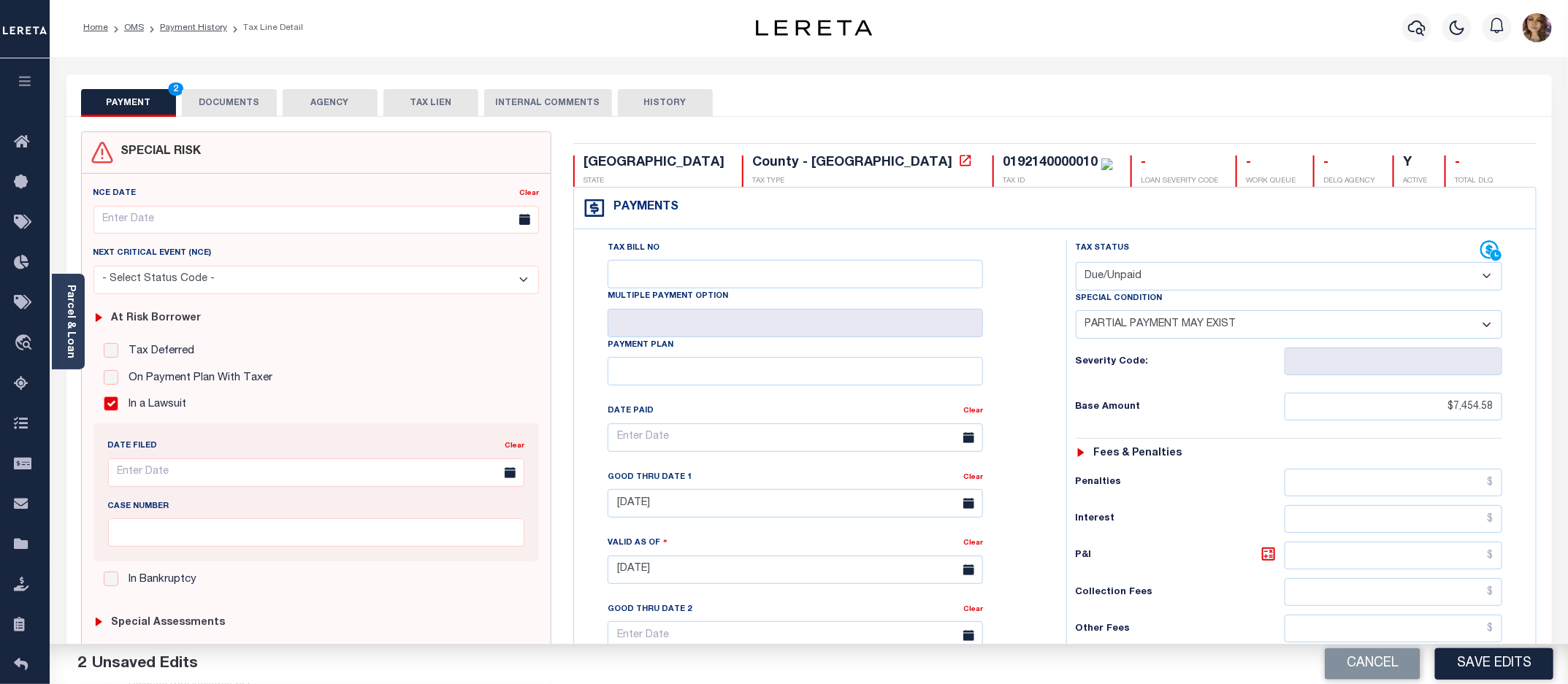
scroll to position [0, 0]
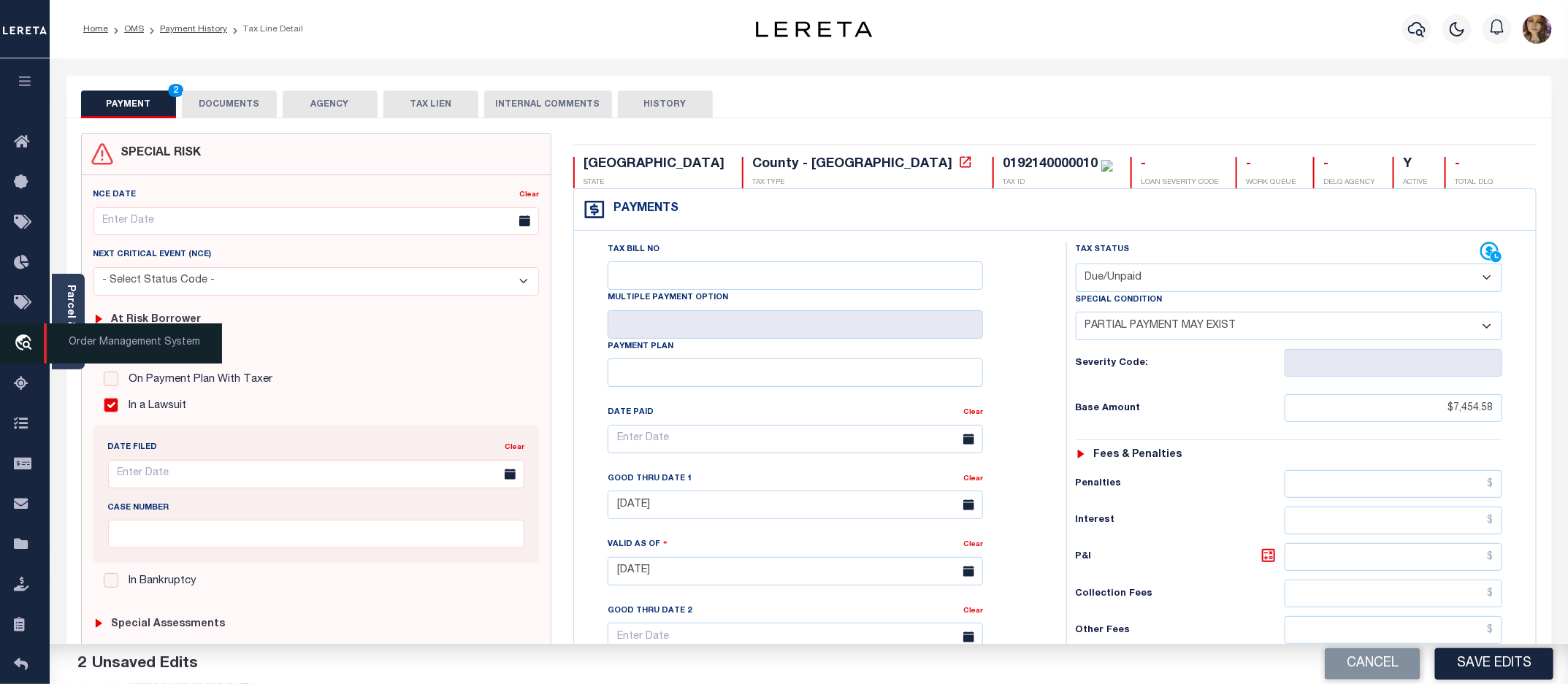
click at [18, 331] on link "travel_explore Order Management System" at bounding box center [25, 344] width 50 height 41
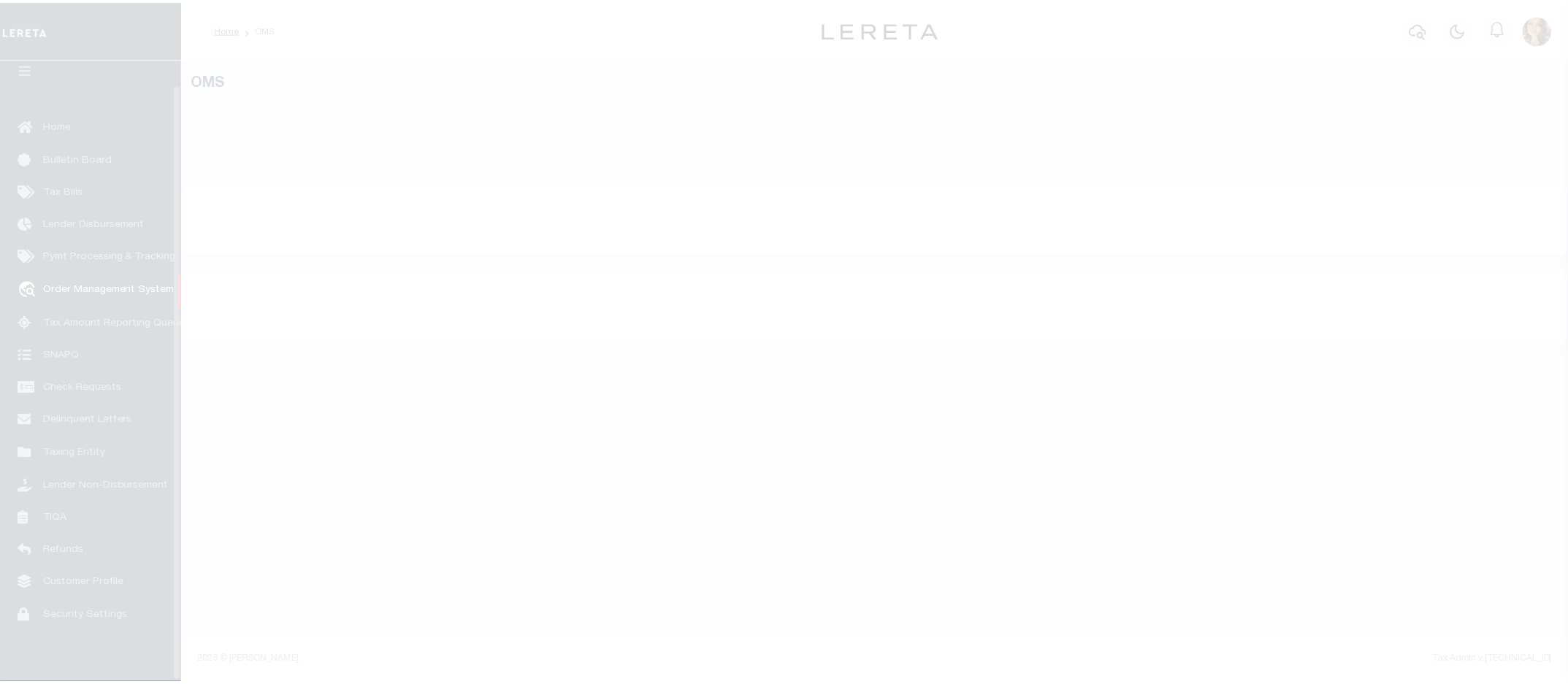
scroll to position [27, 0]
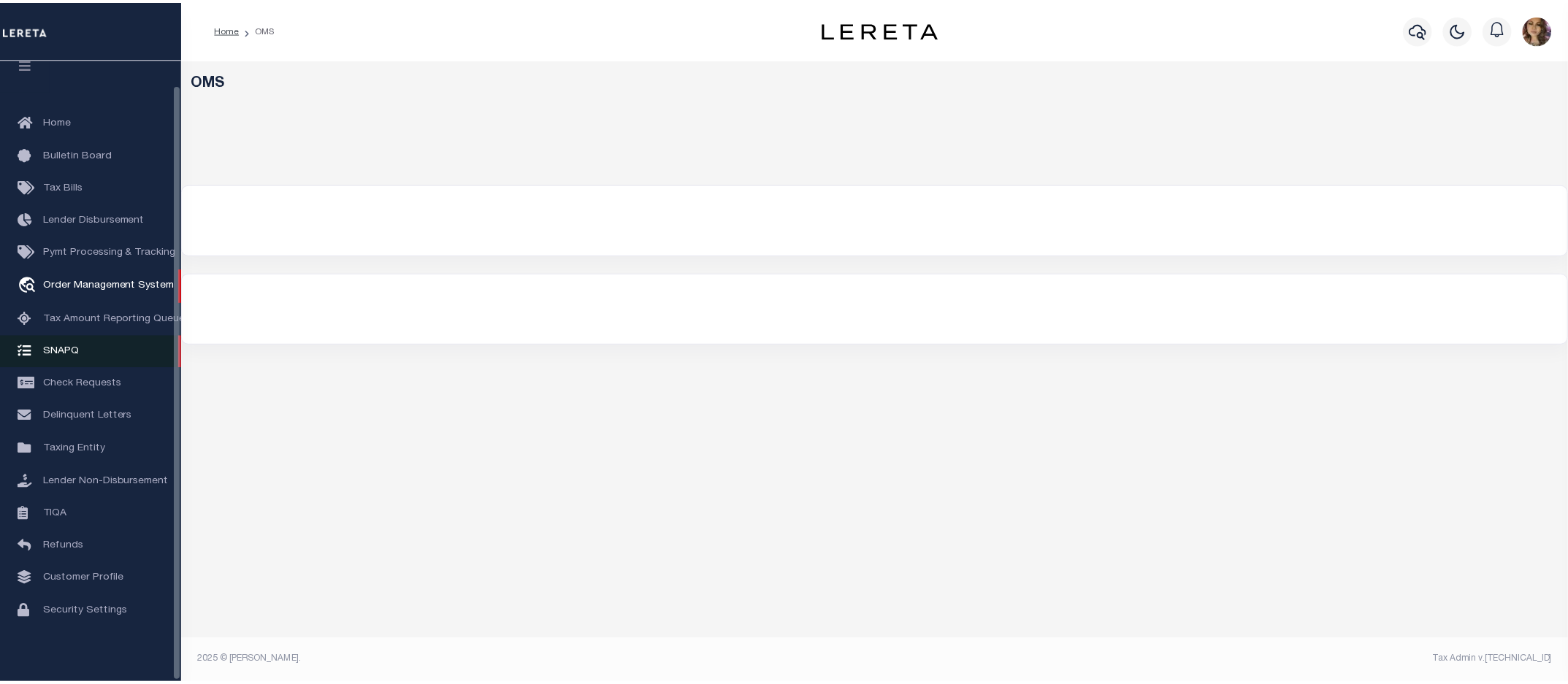
select select "200"
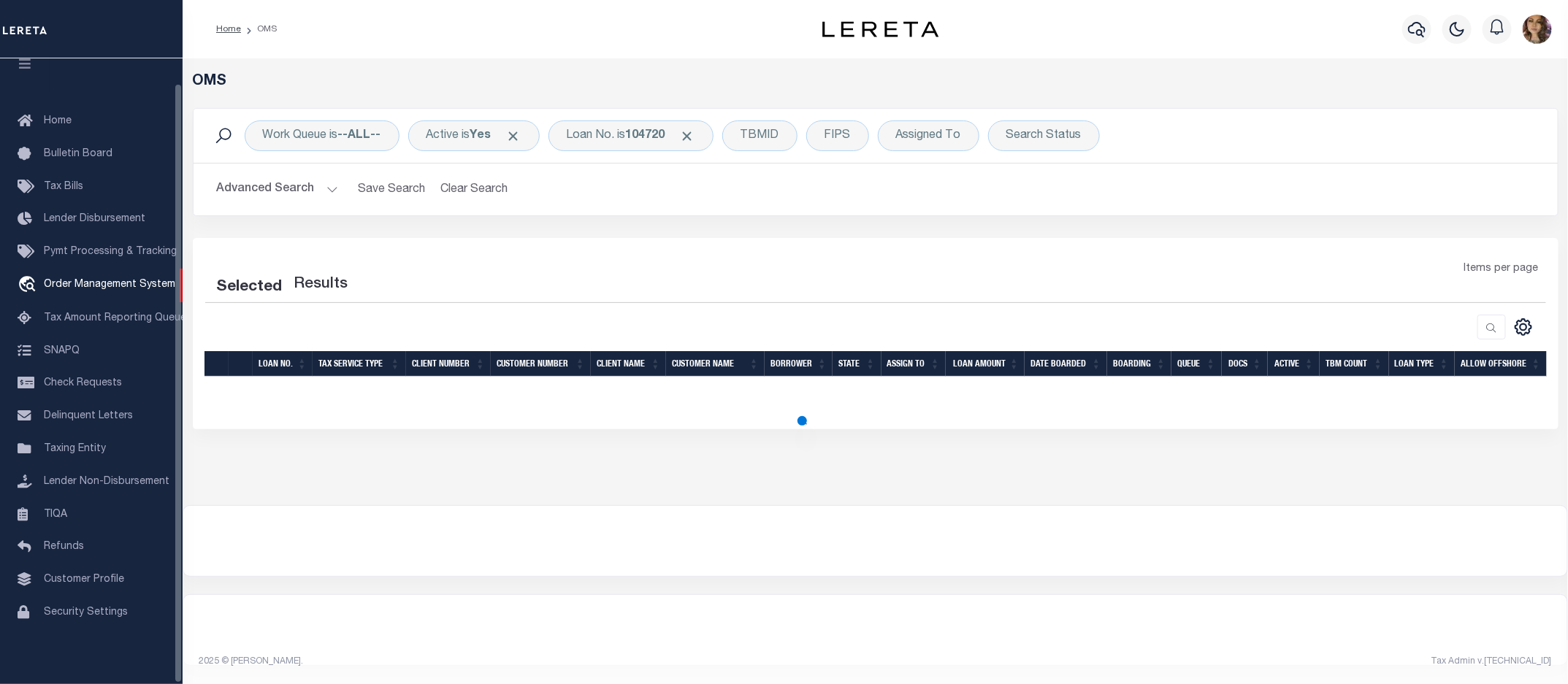
select select "200"
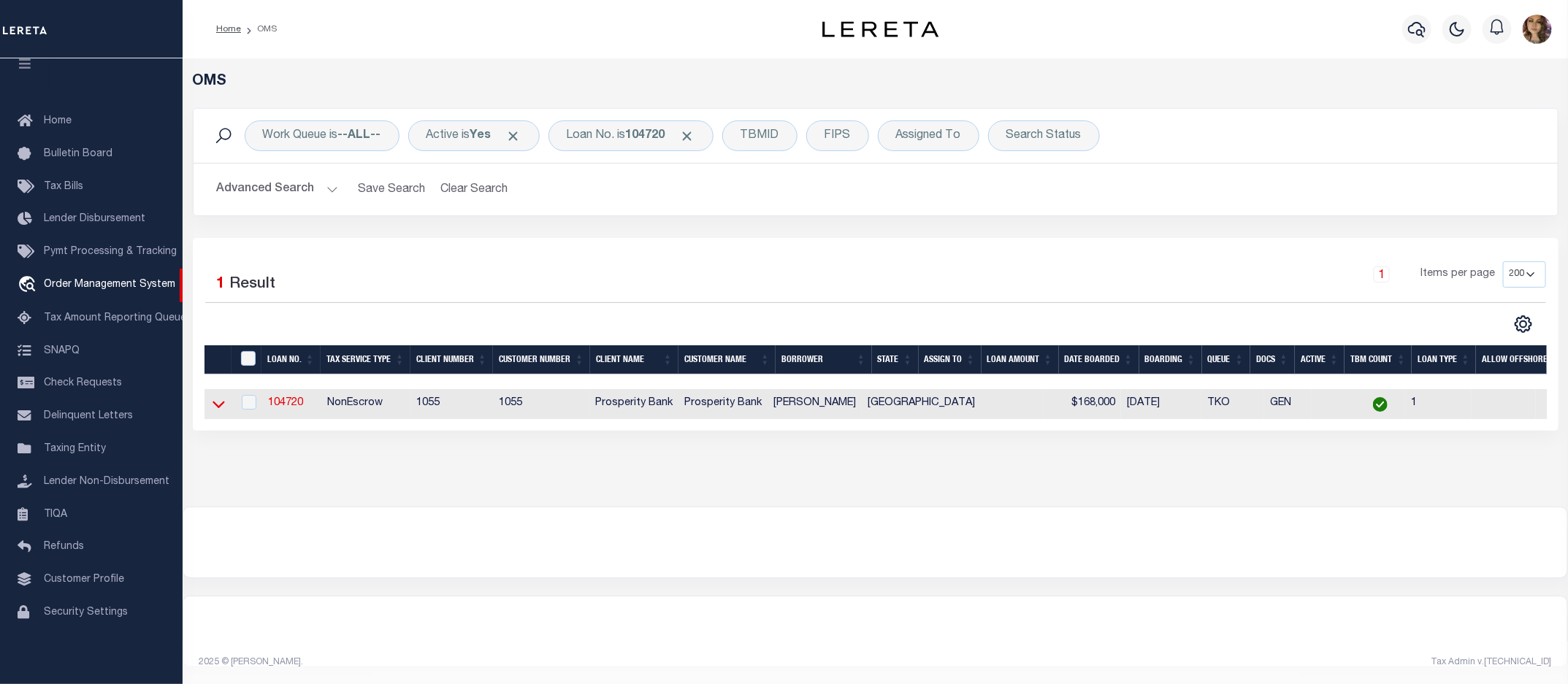
click at [219, 404] on icon at bounding box center [219, 404] width 13 height 15
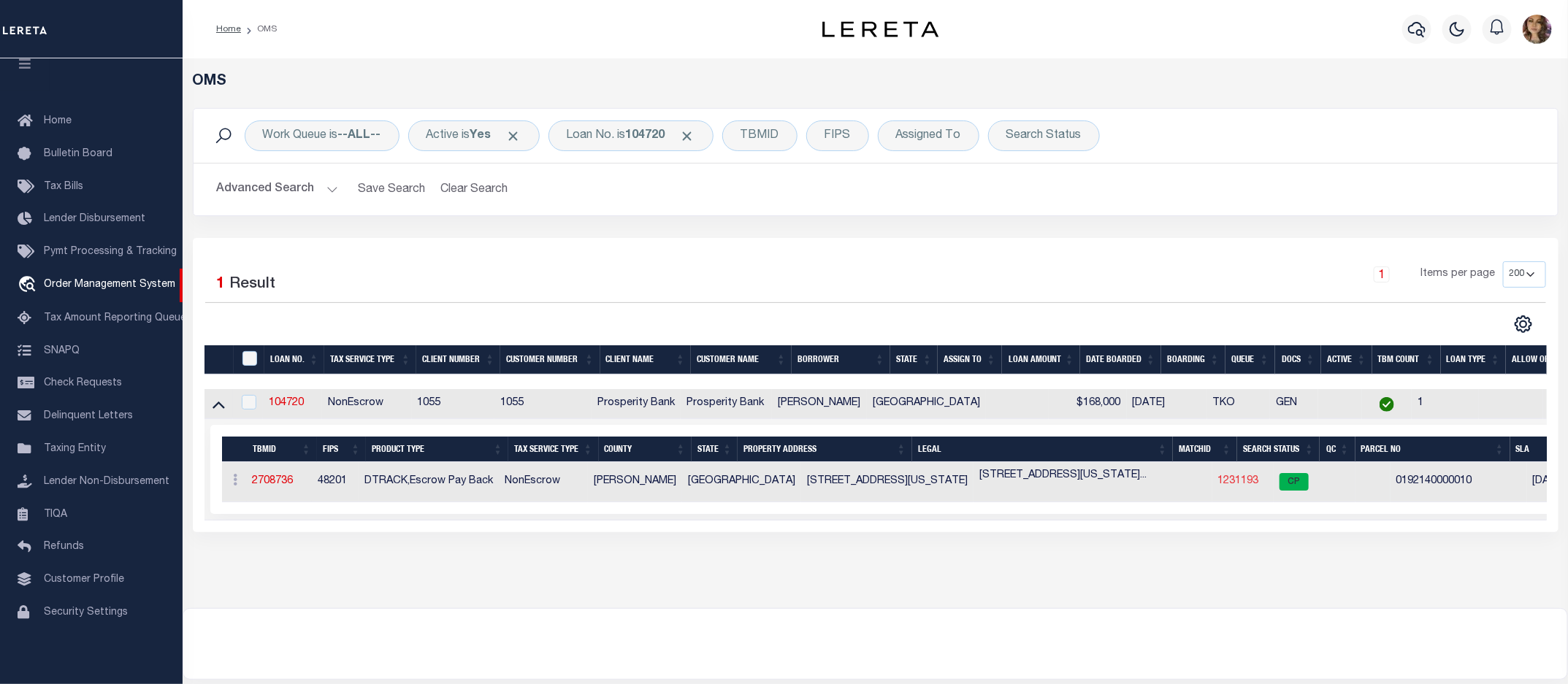
click at [1218, 480] on link "1231193" at bounding box center [1239, 481] width 41 height 10
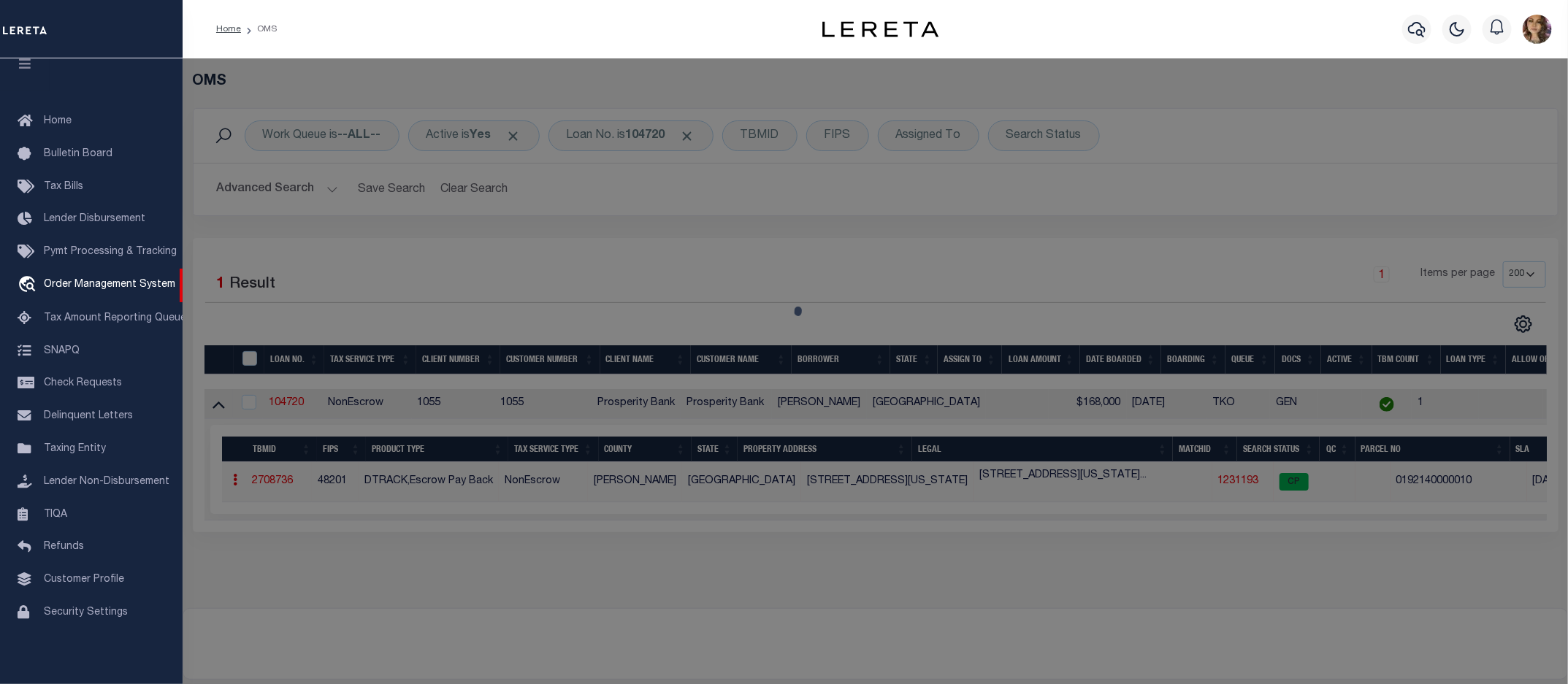
checkbox input "false"
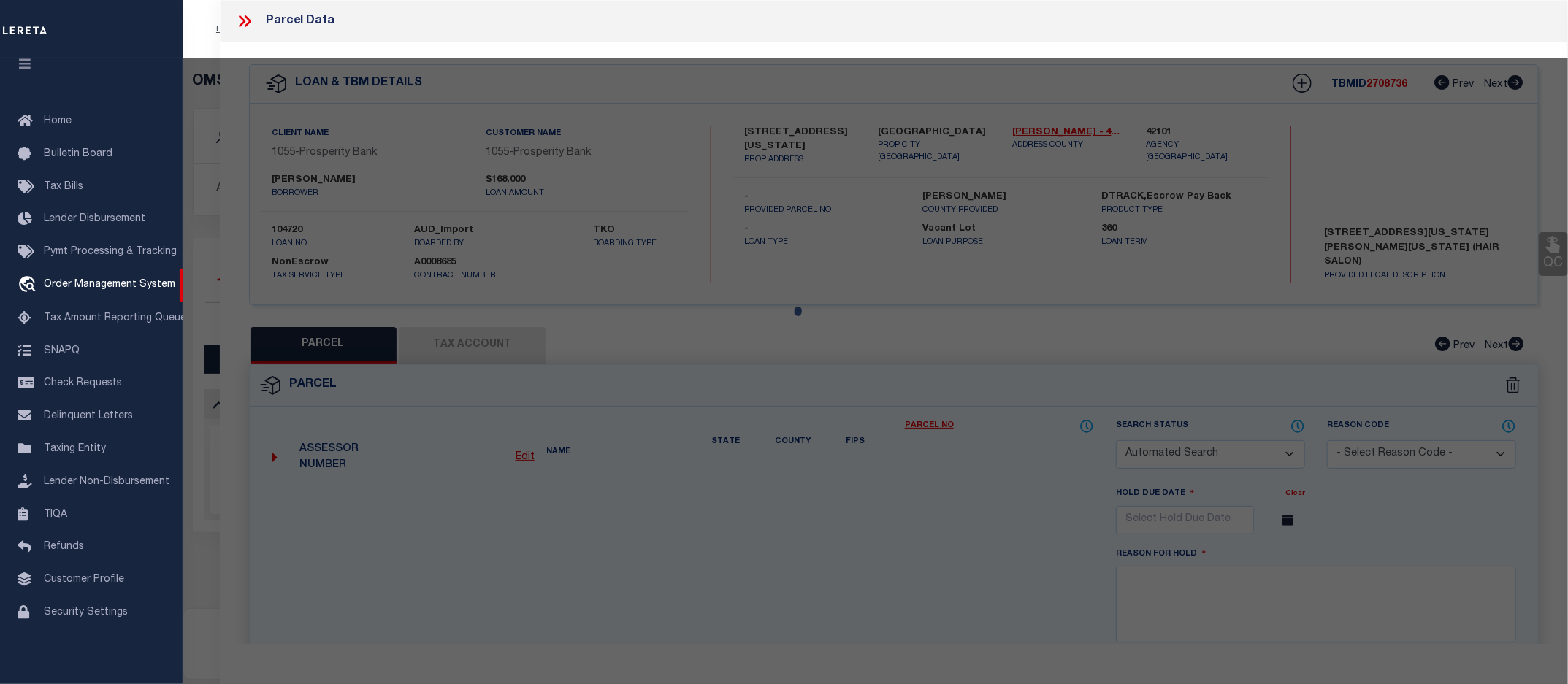
select select "CP"
type input "JONES RAMONA"
type input "2305 ALABAMA ST"
checkbox input "false"
type input "[GEOGRAPHIC_DATA]"
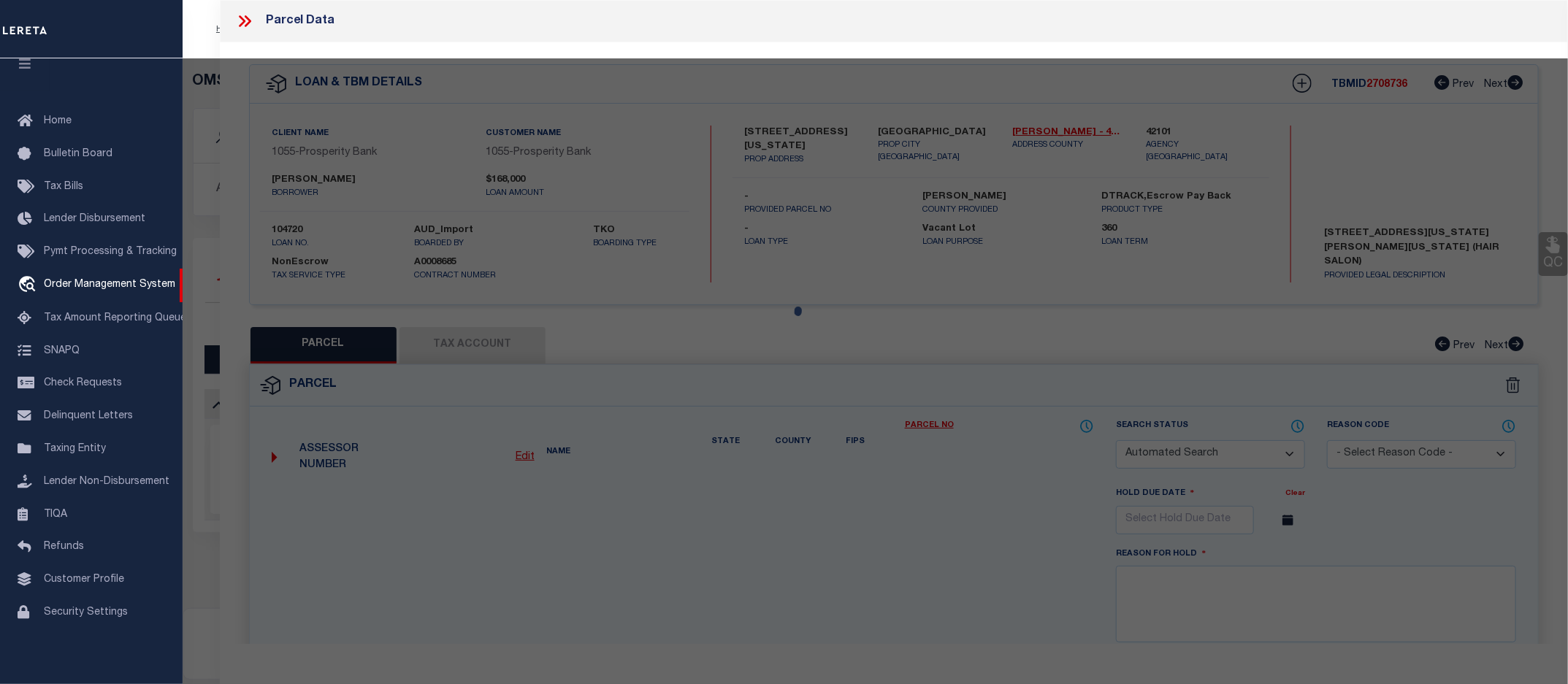
type textarea "TR 10 BLK 4 [PERSON_NAME] OUTLOT 46"
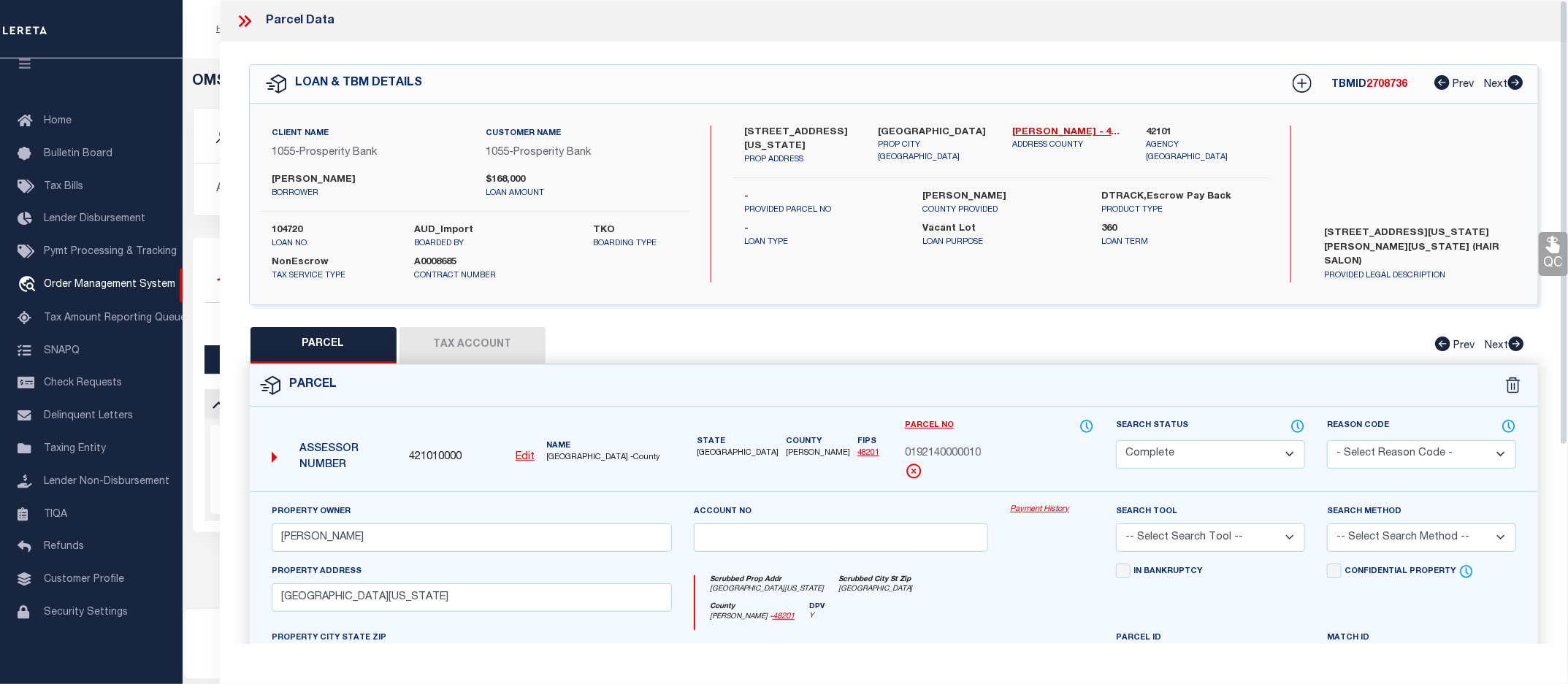
click at [1024, 509] on link "Payment History" at bounding box center [1052, 510] width 84 height 13
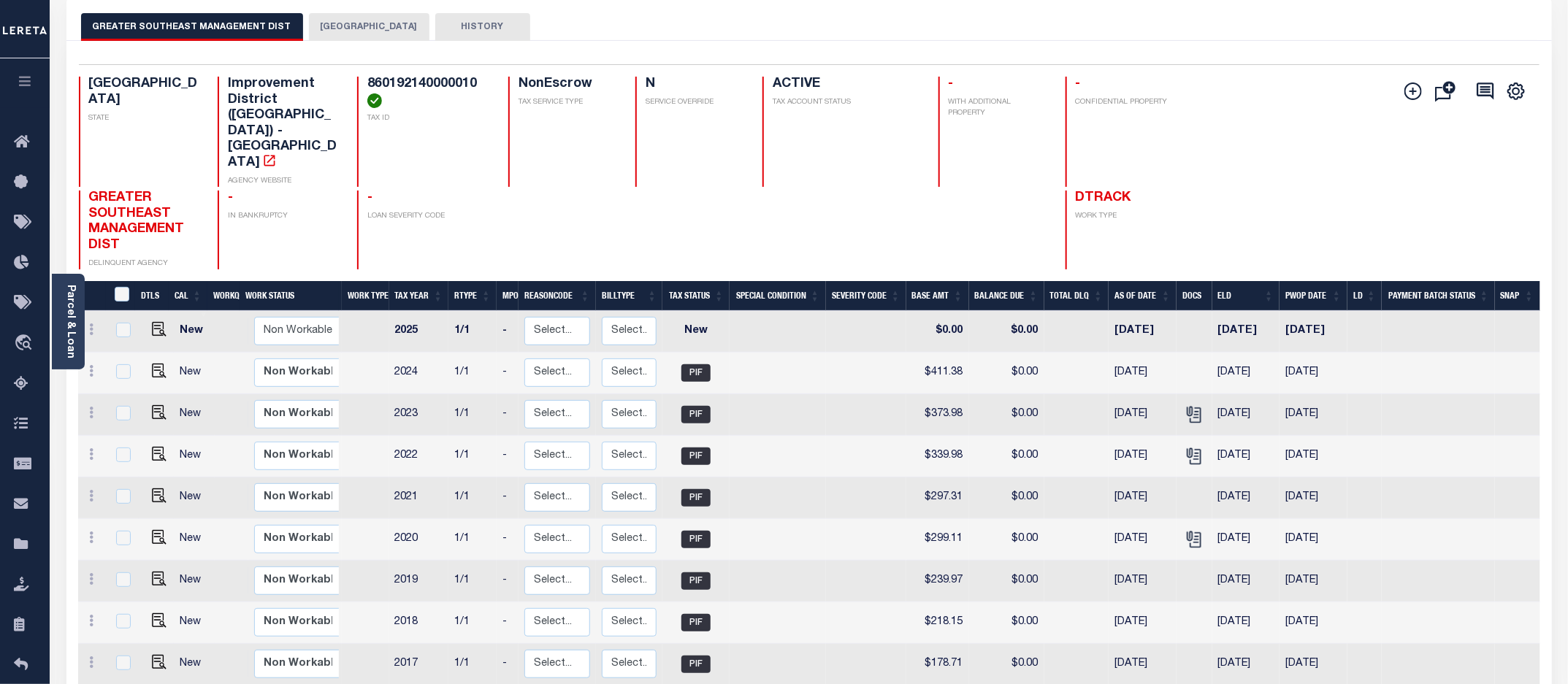
scroll to position [91, 0]
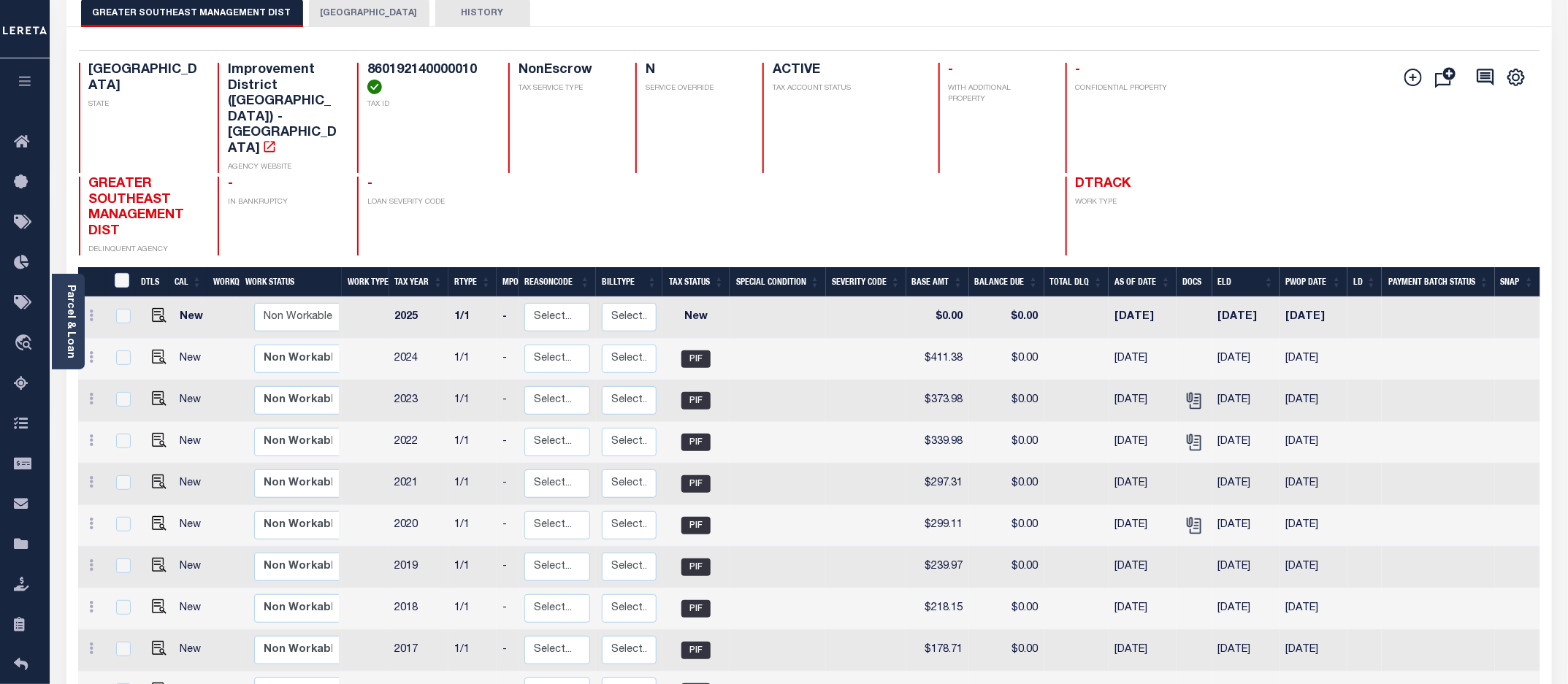
click at [356, 15] on button "[GEOGRAPHIC_DATA]" at bounding box center [368, 13] width 121 height 27
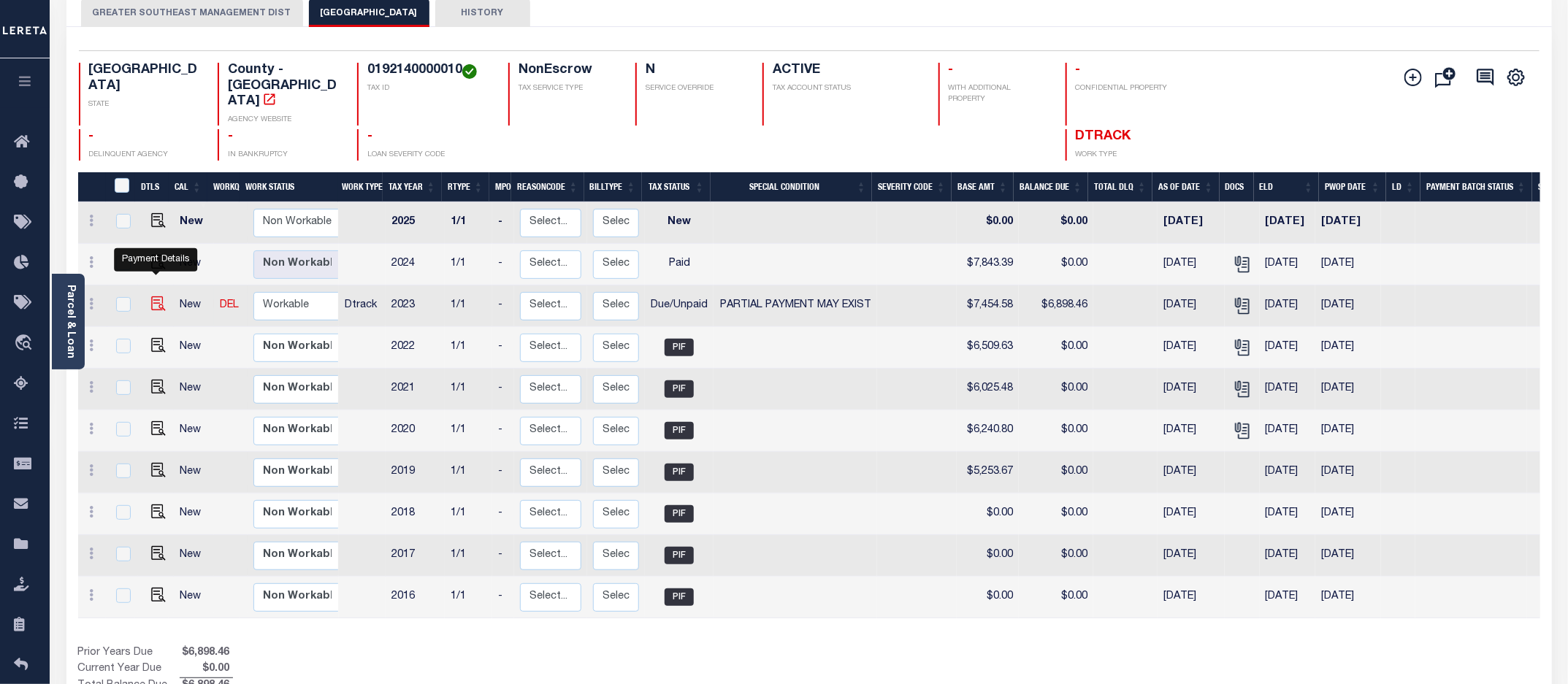
click at [157, 297] on img "" at bounding box center [158, 304] width 15 height 15
checkbox input "true"
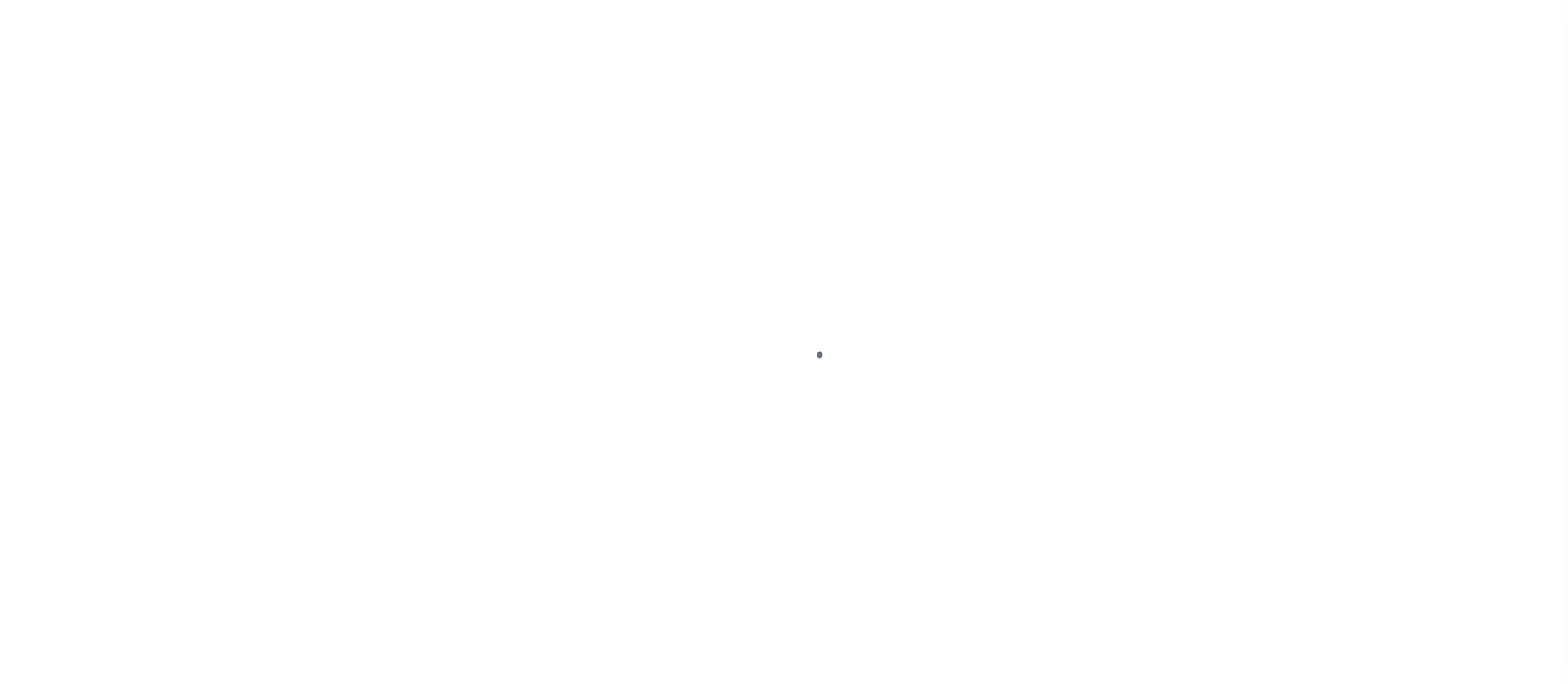
select select "DUE"
select select "15"
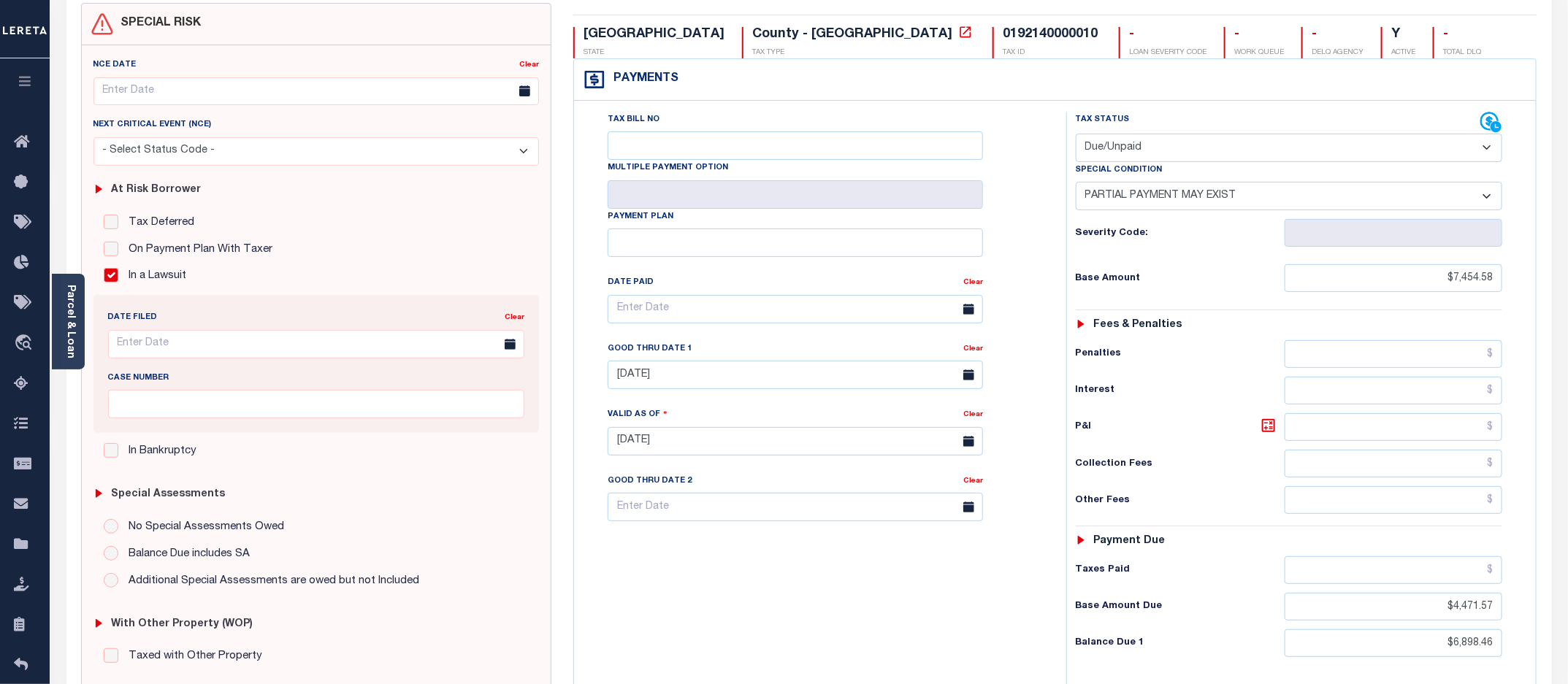
scroll to position [399, 0]
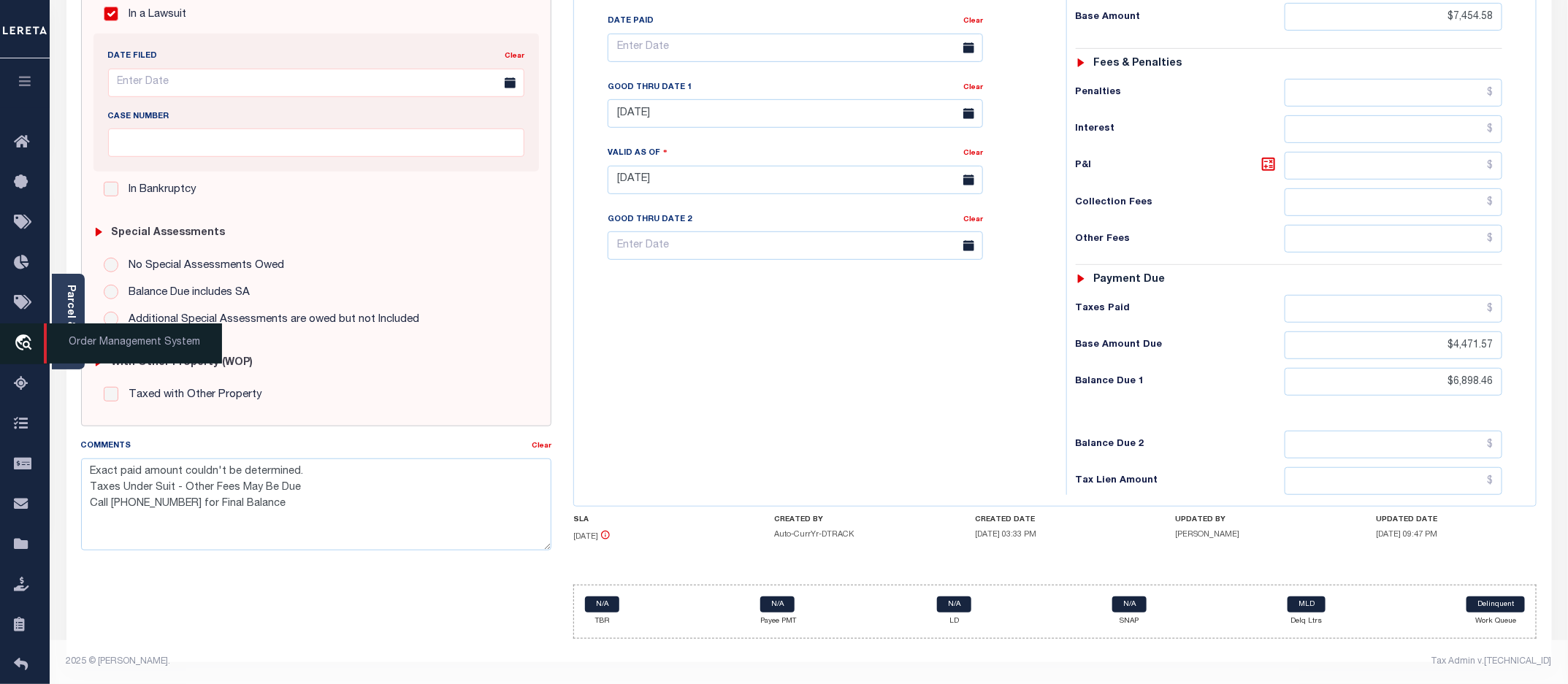
click at [98, 338] on span "Order Management System" at bounding box center [133, 343] width 178 height 40
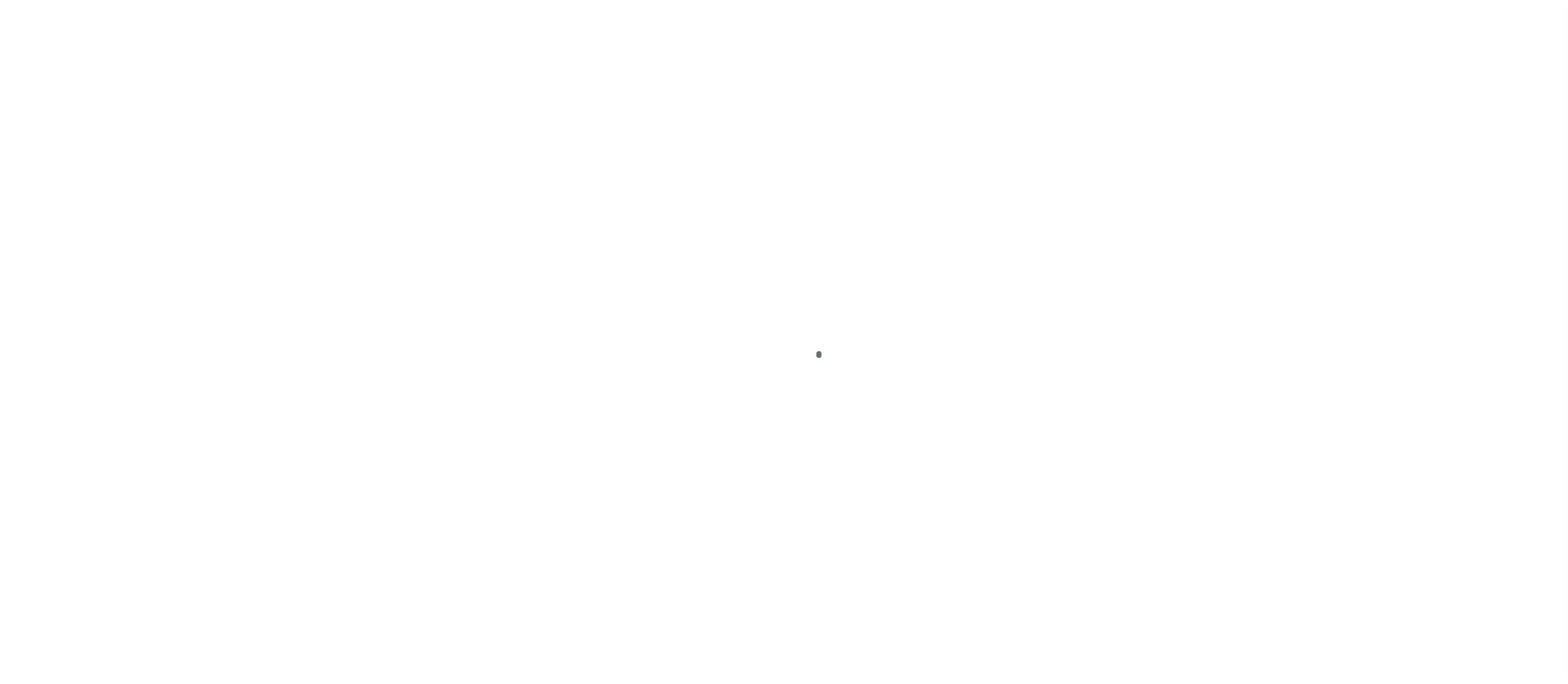
scroll to position [27, 0]
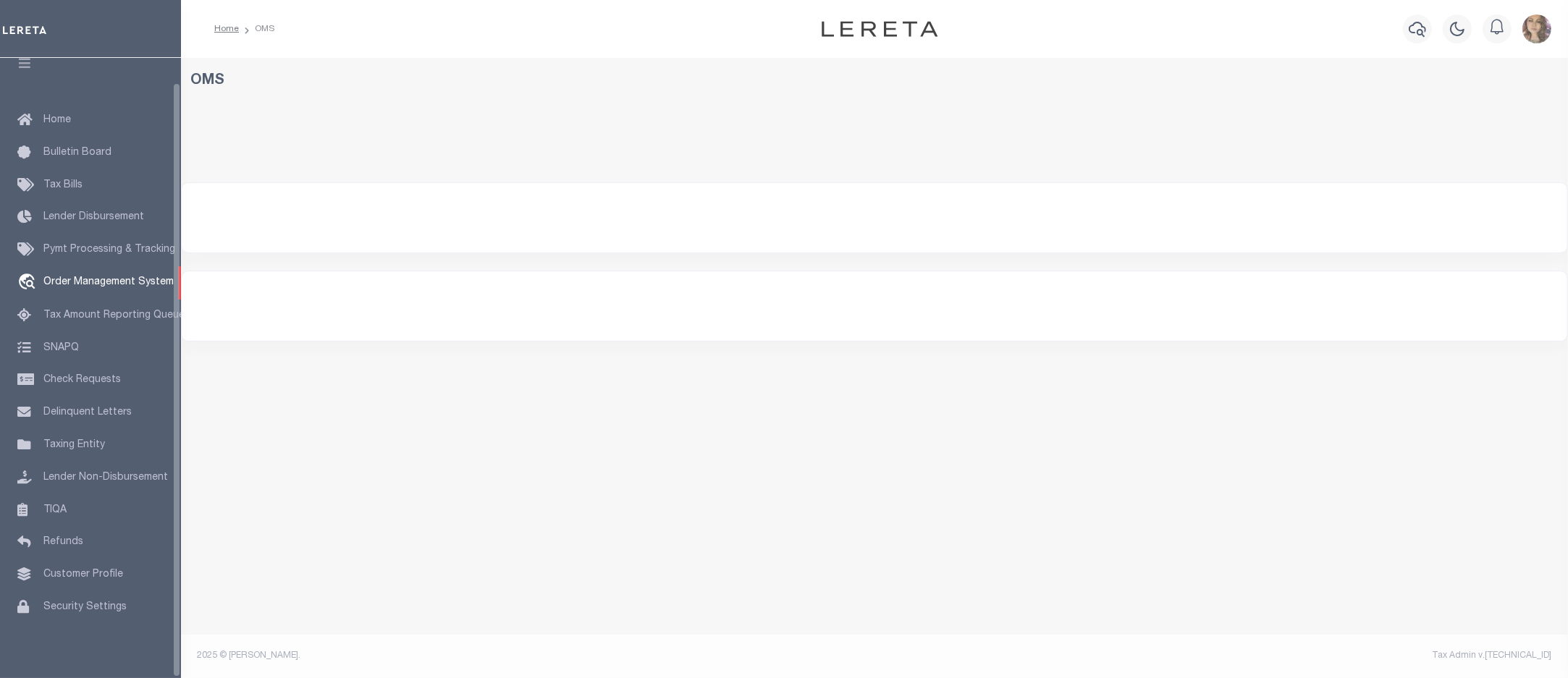
select select "200"
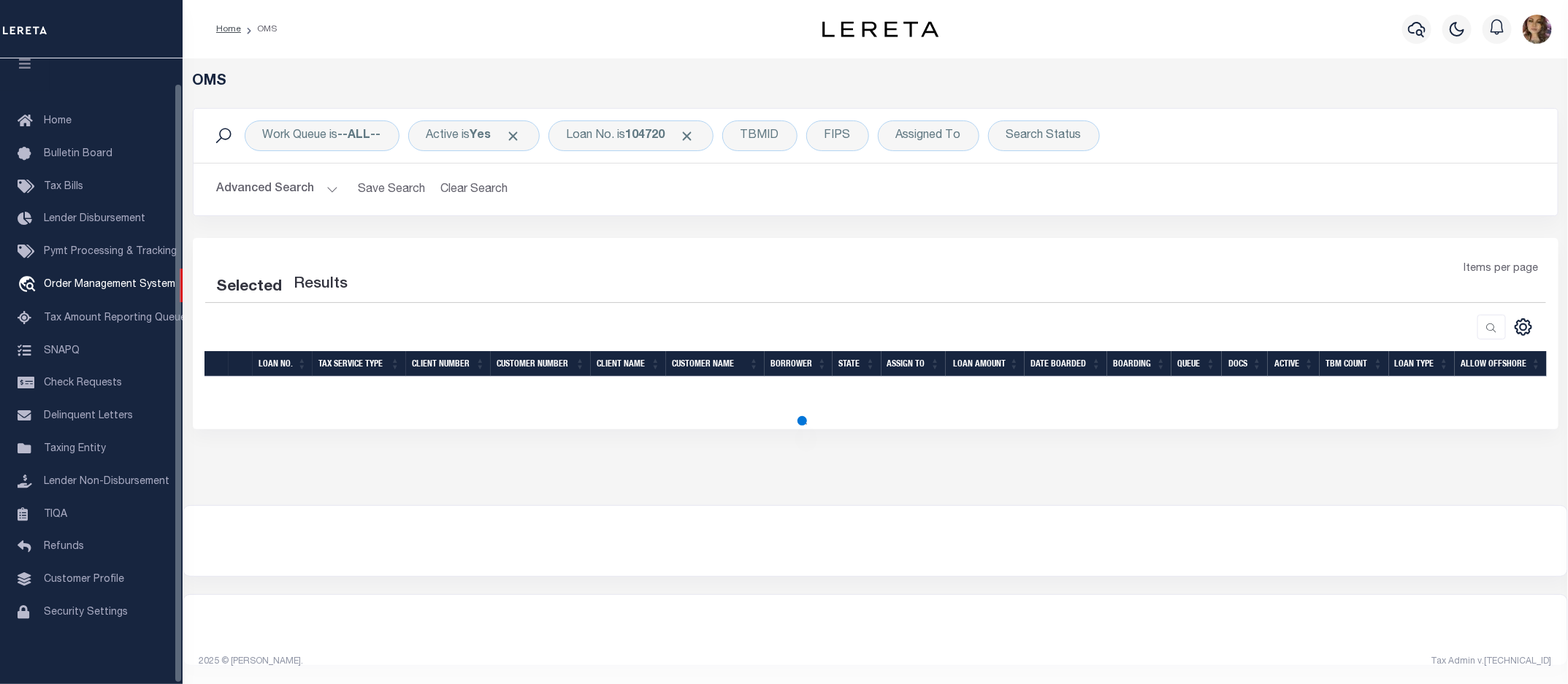
select select "200"
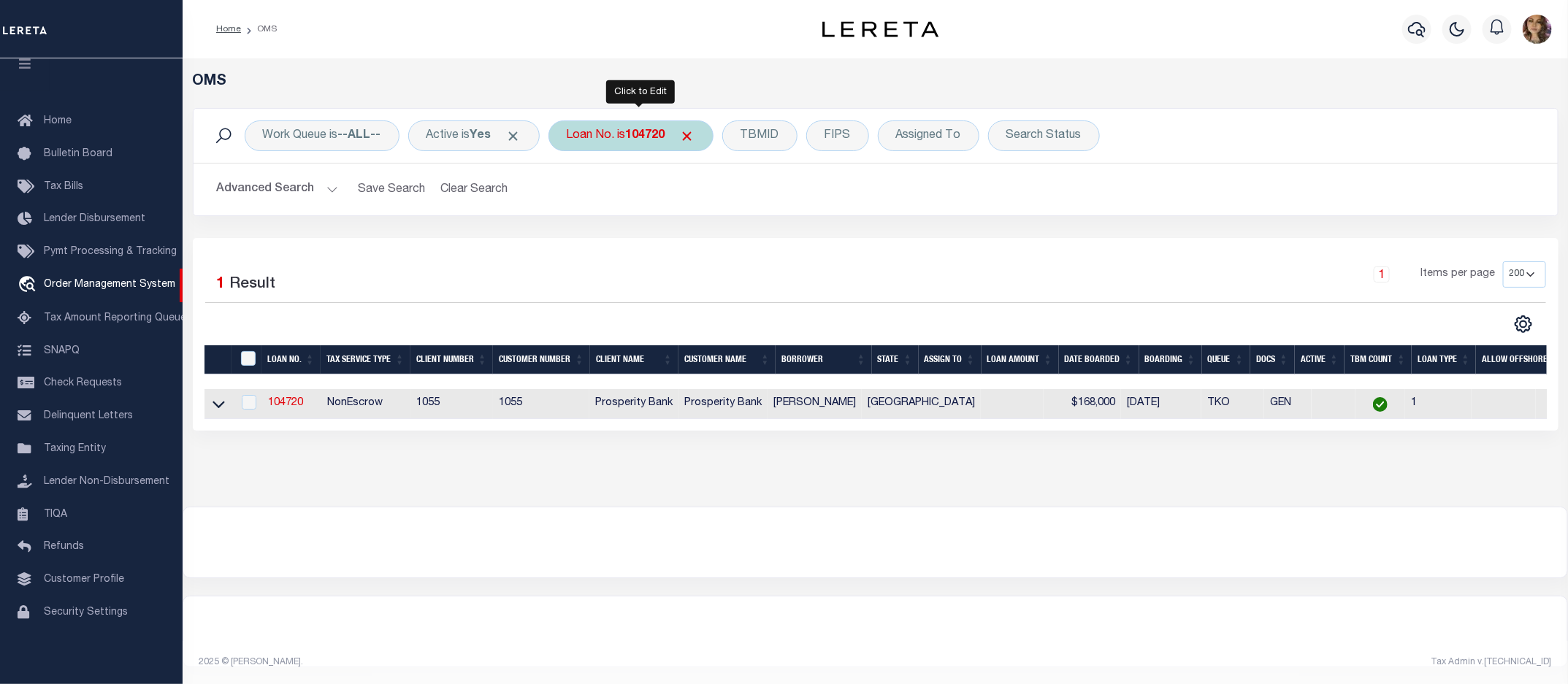
click at [641, 138] on b "104720" at bounding box center [645, 136] width 39 height 12
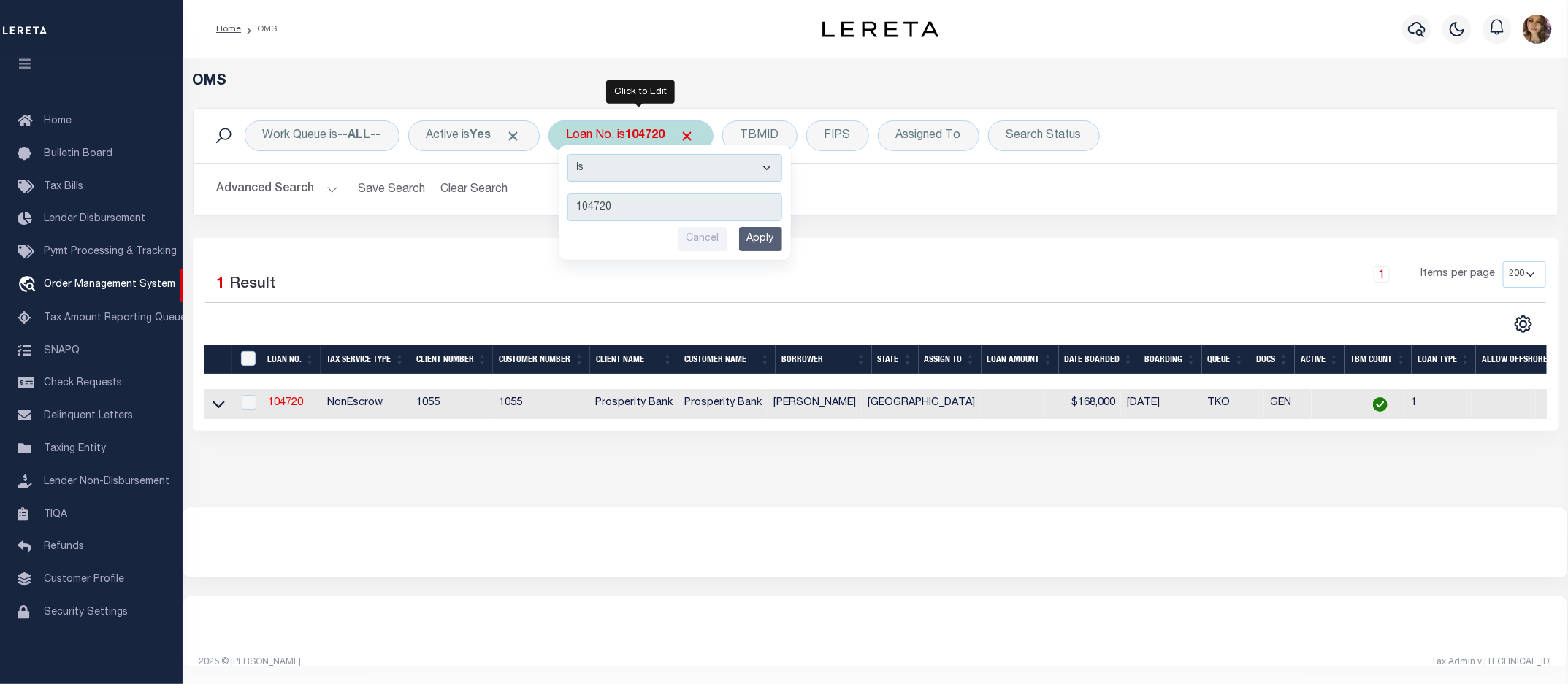
type input "131481"
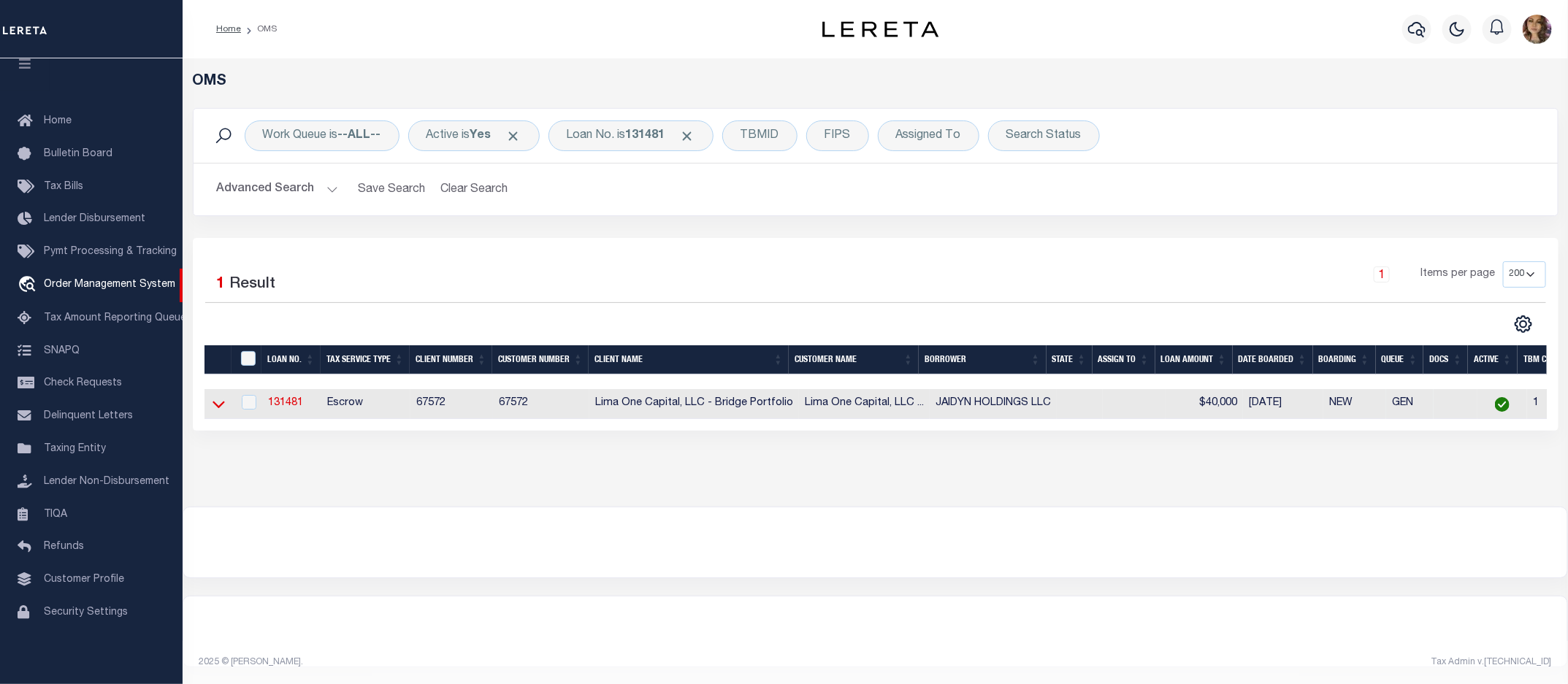
click at [217, 409] on icon at bounding box center [219, 405] width 13 height 8
